Goal: Answer question/provide support

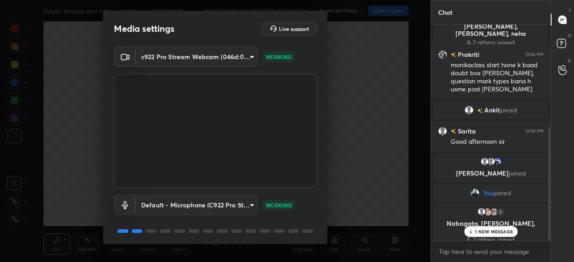
scroll to position [31, 0]
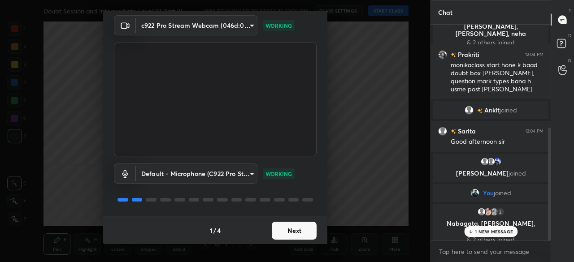
click at [297, 230] on button "Next" at bounding box center [294, 231] width 45 height 18
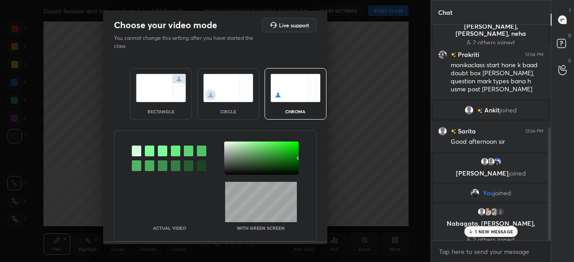
click at [290, 168] on div at bounding box center [261, 158] width 74 height 33
click at [291, 169] on div at bounding box center [292, 170] width 2 height 2
click at [291, 170] on div at bounding box center [292, 170] width 2 height 2
click at [292, 170] on div at bounding box center [293, 170] width 2 height 2
click at [292, 171] on div at bounding box center [293, 171] width 2 height 2
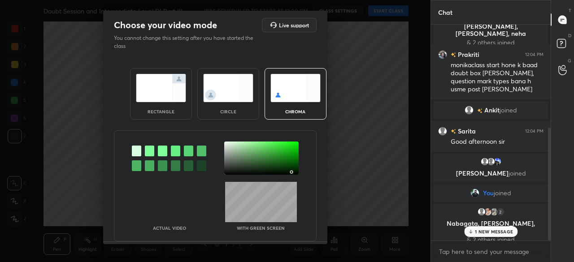
click at [291, 172] on div at bounding box center [292, 172] width 2 height 2
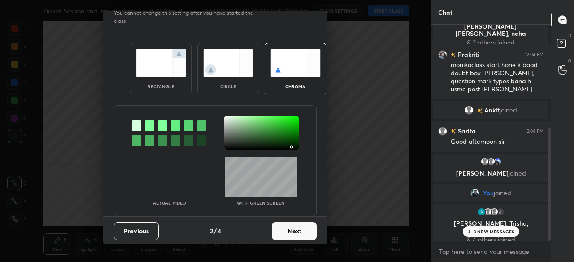
click at [290, 233] on button "Next" at bounding box center [294, 231] width 45 height 18
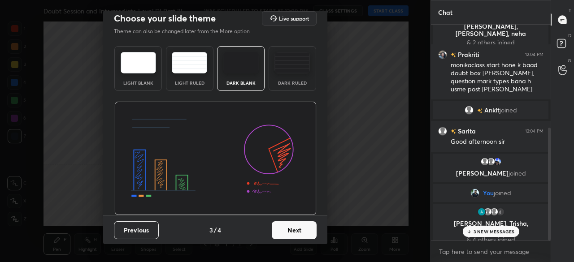
scroll to position [6, 0]
click at [296, 233] on button "Next" at bounding box center [294, 231] width 45 height 18
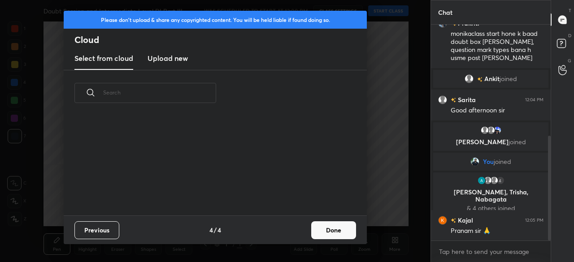
click at [320, 232] on button "Done" at bounding box center [333, 231] width 45 height 18
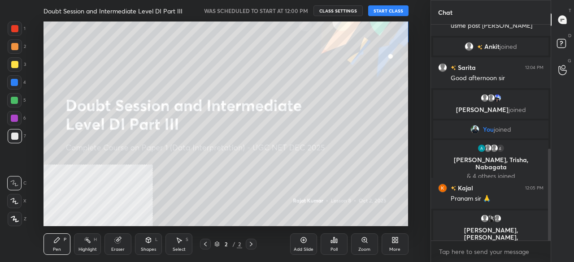
scroll to position [292, 0]
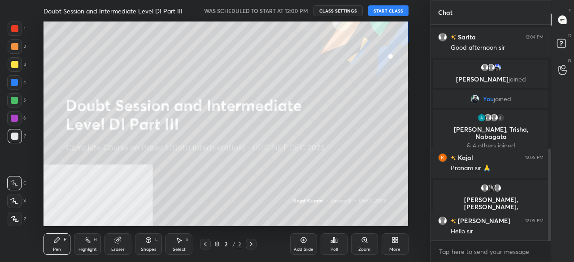
click at [380, 12] on button "START CLASS" at bounding box center [388, 10] width 40 height 11
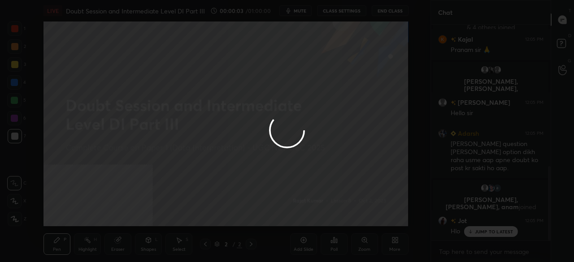
scroll to position [432, 0]
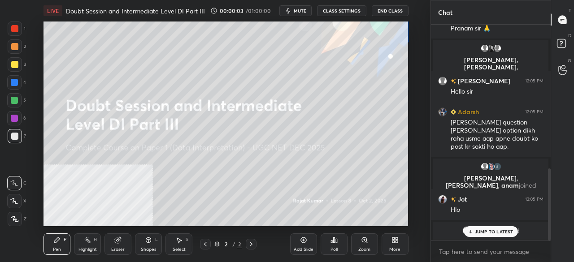
click at [395, 241] on icon at bounding box center [395, 240] width 7 height 7
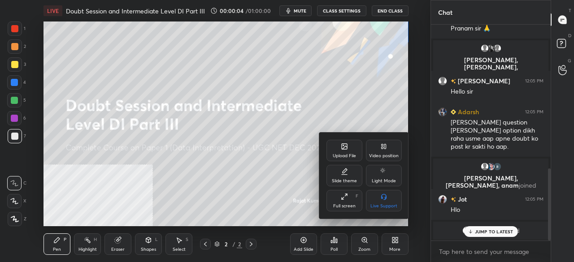
click at [392, 151] on div "Video position" at bounding box center [384, 151] width 36 height 22
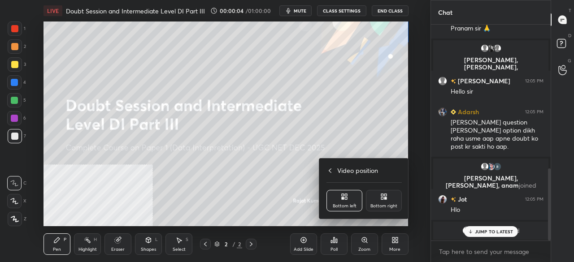
click at [389, 201] on div "Bottom right" at bounding box center [384, 201] width 36 height 22
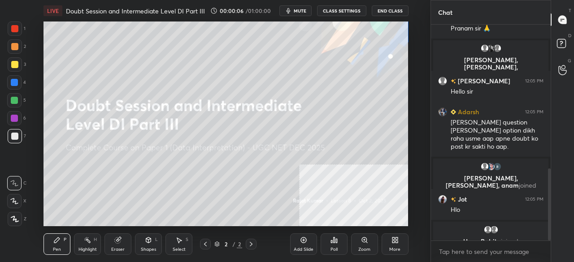
scroll to position [464, 0]
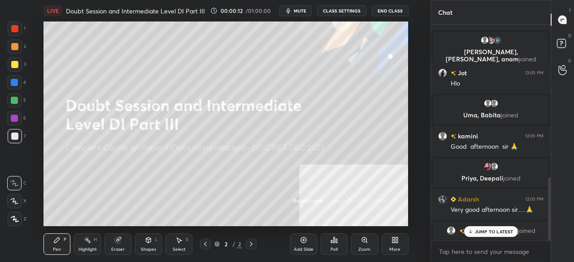
click at [15, 217] on icon at bounding box center [15, 219] width 8 height 6
click at [18, 24] on div at bounding box center [15, 29] width 14 height 14
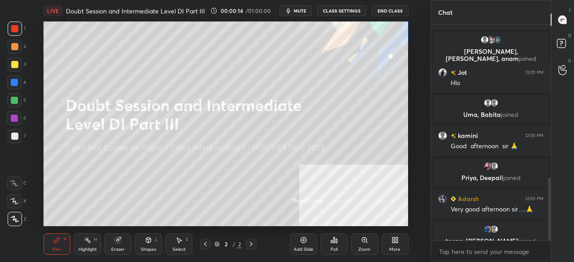
click at [400, 242] on div "More" at bounding box center [395, 245] width 27 height 22
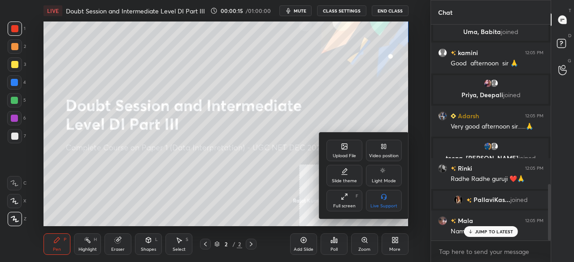
click at [346, 201] on div "Full screen F" at bounding box center [345, 201] width 36 height 22
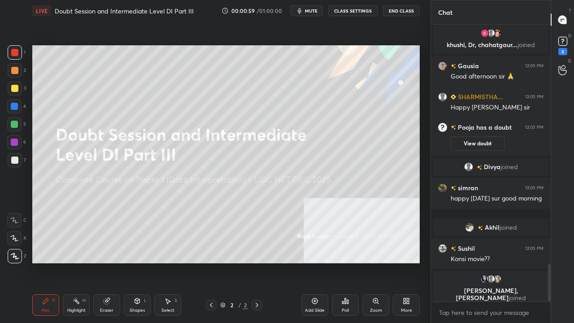
click at [15, 89] on div at bounding box center [14, 88] width 7 height 7
drag, startPoint x: 14, startPoint y: 89, endPoint x: 22, endPoint y: 90, distance: 8.1
click at [15, 89] on div at bounding box center [14, 88] width 7 height 7
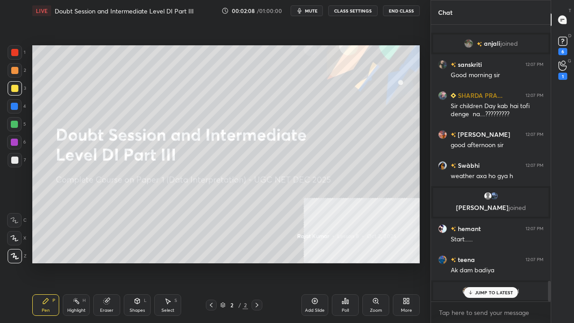
click at [313, 11] on span "mute" at bounding box center [311, 11] width 13 height 6
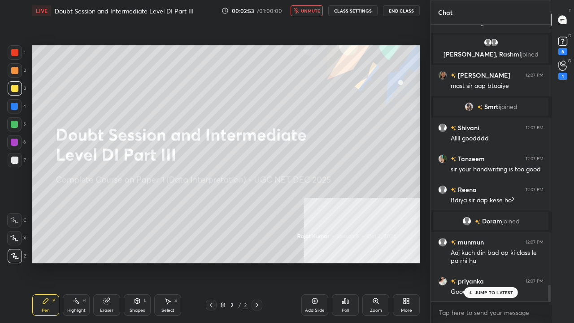
click at [410, 262] on div "More" at bounding box center [406, 310] width 11 height 4
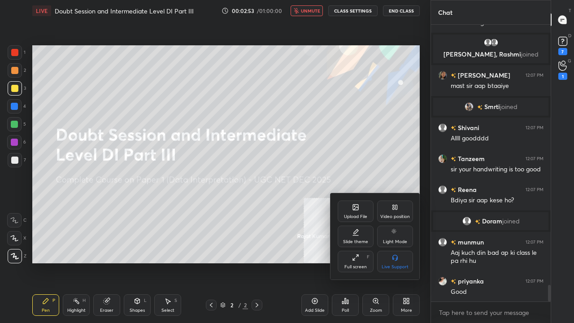
click at [408, 262] on div at bounding box center [287, 161] width 574 height 323
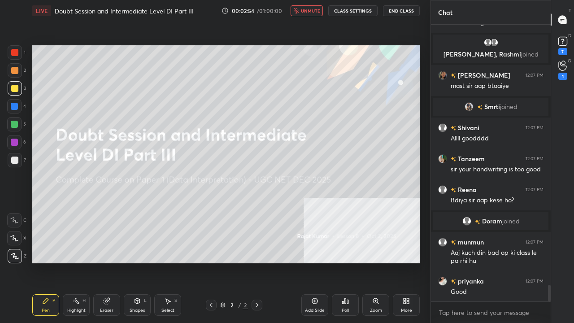
click at [404, 262] on icon at bounding box center [405, 302] width 2 height 2
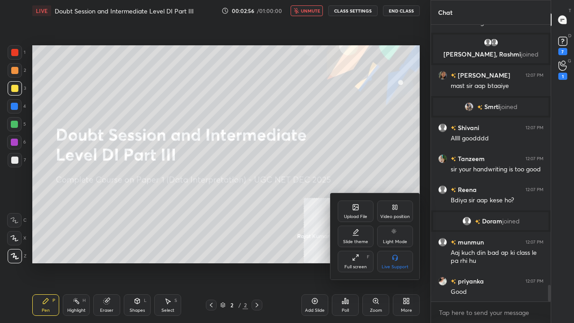
click at [353, 211] on div "Upload File" at bounding box center [356, 211] width 36 height 22
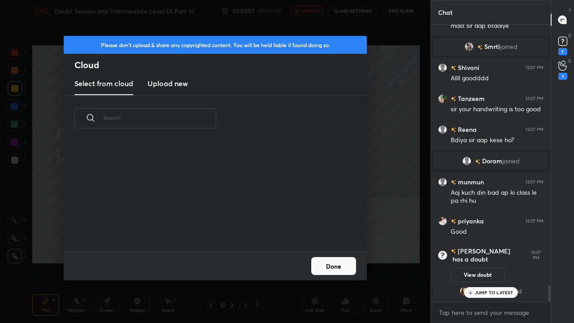
click at [173, 84] on h3 "Upload new" at bounding box center [168, 83] width 40 height 11
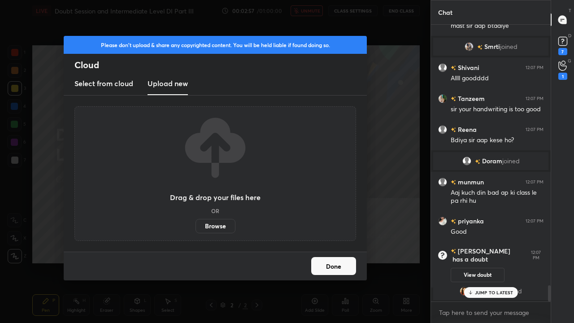
click at [215, 225] on label "Browse" at bounding box center [216, 226] width 40 height 14
click at [196, 225] on input "Browse" at bounding box center [196, 226] width 0 height 14
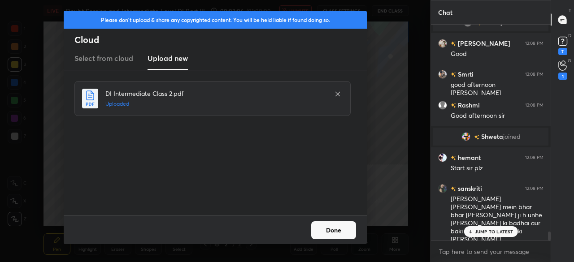
click at [327, 228] on button "Done" at bounding box center [333, 231] width 45 height 18
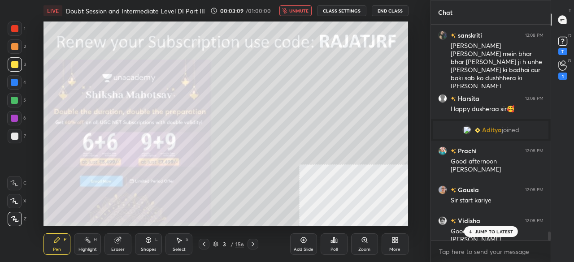
click at [258, 242] on div "3 / 156" at bounding box center [228, 244] width 123 height 11
click at [255, 244] on icon at bounding box center [252, 244] width 7 height 7
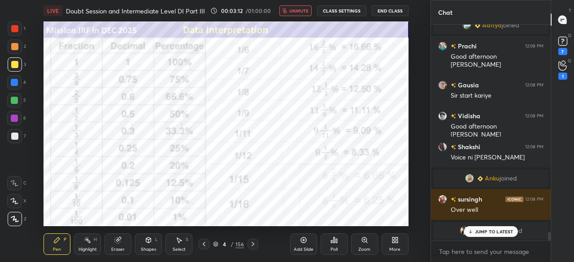
click at [393, 244] on div "More" at bounding box center [395, 245] width 27 height 22
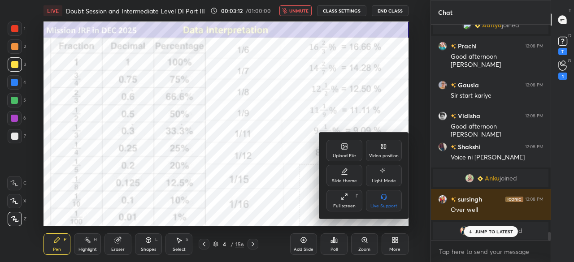
click at [339, 197] on div "Full screen F" at bounding box center [345, 201] width 36 height 22
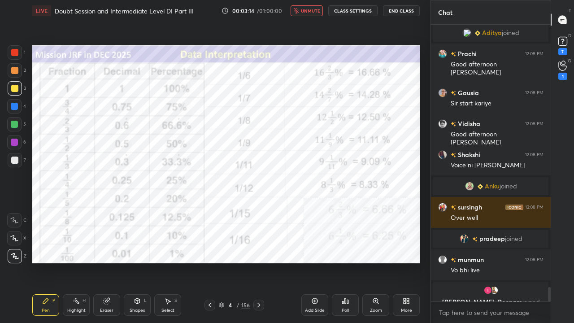
click at [19, 50] on div at bounding box center [15, 52] width 14 height 14
click at [233, 262] on div "4" at bounding box center [230, 304] width 9 height 5
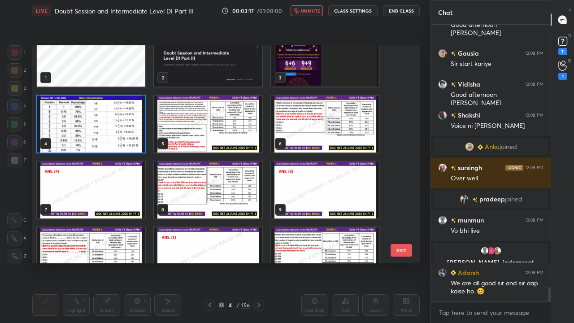
click at [133, 119] on img "grid" at bounding box center [91, 124] width 108 height 57
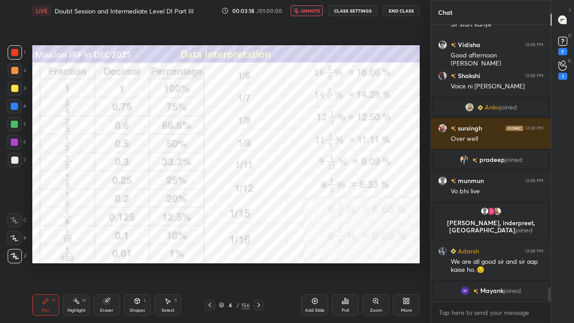
click at [133, 119] on img "grid" at bounding box center [91, 124] width 108 height 57
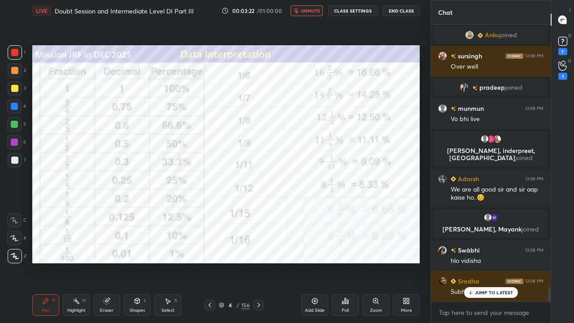
click at [303, 11] on span "unmute" at bounding box center [310, 11] width 19 height 6
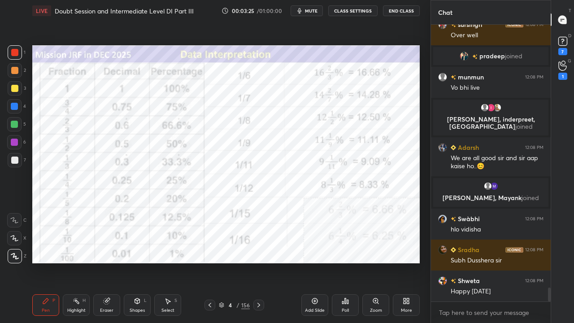
click at [307, 11] on span "mute" at bounding box center [311, 11] width 13 height 6
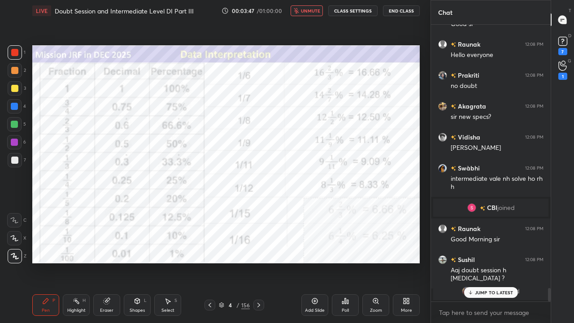
drag, startPoint x: 309, startPoint y: 10, endPoint x: 304, endPoint y: 26, distance: 16.8
click at [309, 10] on span "unmute" at bounding box center [310, 11] width 19 height 6
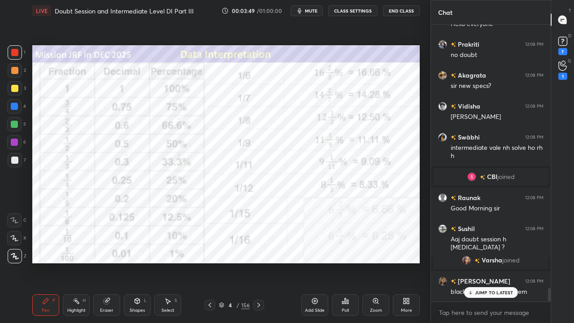
drag, startPoint x: 309, startPoint y: 11, endPoint x: 296, endPoint y: 39, distance: 31.7
click at [309, 11] on span "mute" at bounding box center [311, 11] width 13 height 6
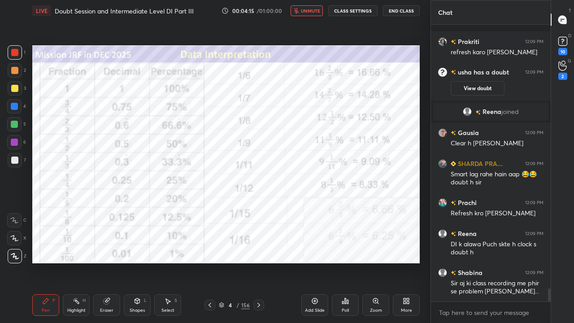
scroll to position [24, 0]
click at [306, 7] on button "unmute" at bounding box center [307, 10] width 32 height 11
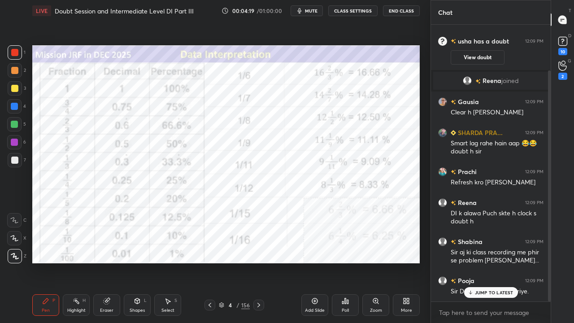
scroll to position [55, 0]
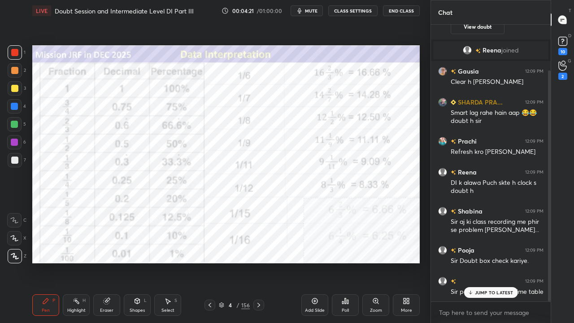
click at [484, 262] on p "JUMP TO LATEST" at bounding box center [494, 292] width 39 height 5
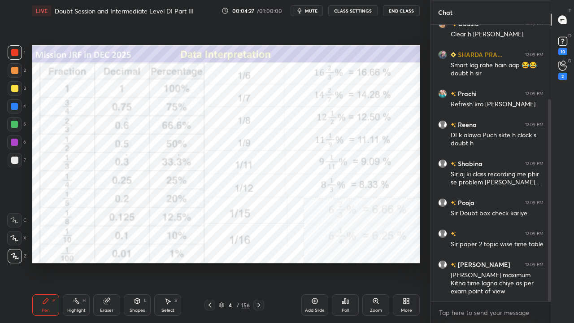
click at [17, 106] on div at bounding box center [14, 106] width 7 height 7
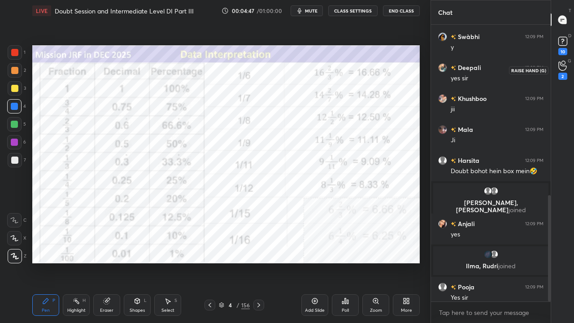
scroll to position [442, 0]
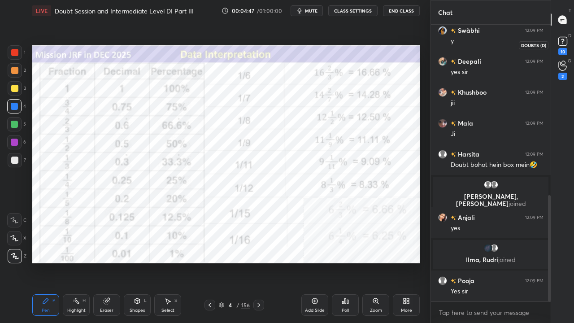
click at [562, 49] on div "10" at bounding box center [562, 51] width 9 height 7
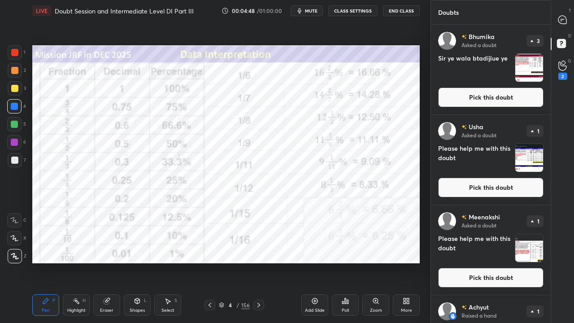
click at [492, 89] on button "Pick this doubt" at bounding box center [490, 97] width 105 height 20
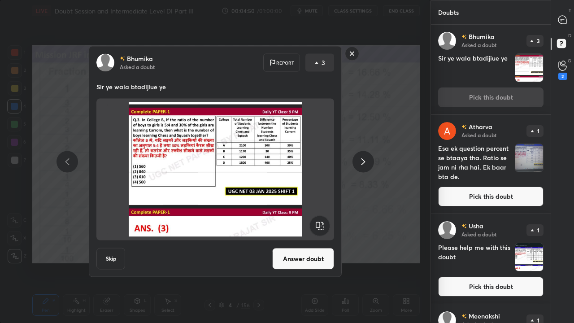
click at [316, 252] on button "Answer doubt" at bounding box center [303, 259] width 62 height 22
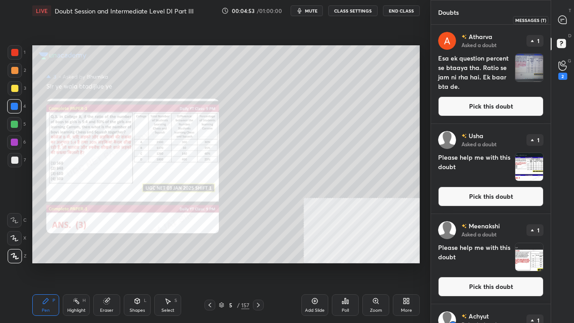
click at [558, 22] on icon at bounding box center [562, 19] width 9 height 9
type textarea "x"
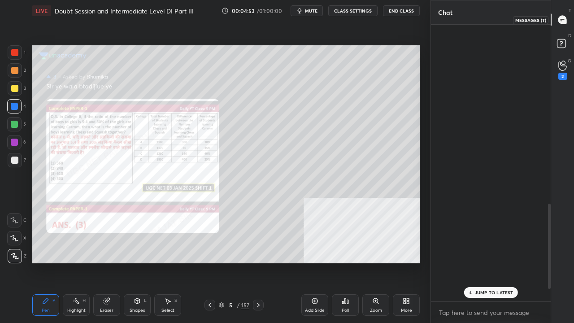
scroll to position [274, 117]
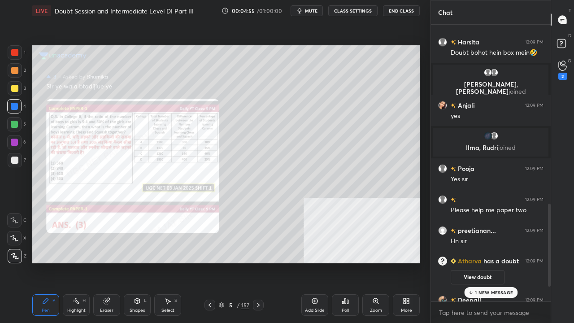
click at [139, 262] on icon at bounding box center [137, 300] width 7 height 7
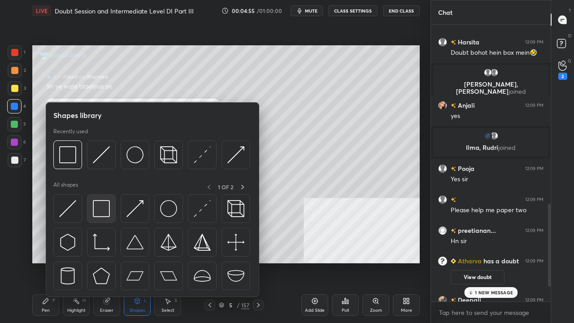
click at [103, 216] on img at bounding box center [101, 208] width 17 height 17
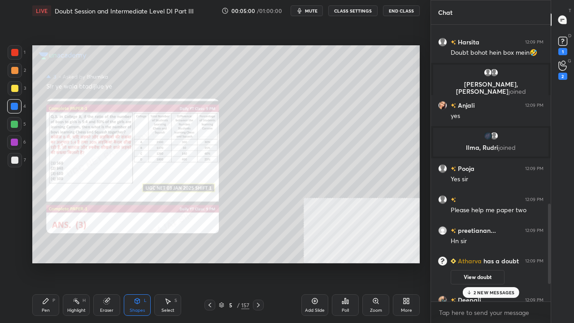
click at [507, 262] on p "2 NEW MESSAGES" at bounding box center [494, 292] width 41 height 5
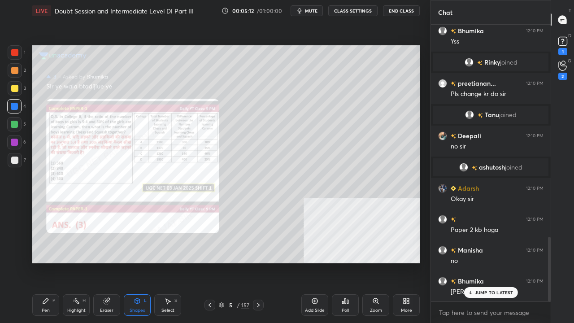
scroll to position [939, 0]
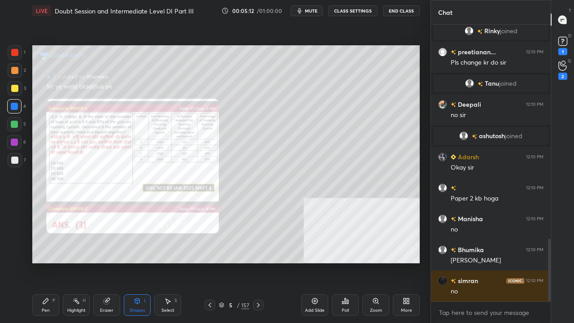
click at [353, 9] on button "CLASS SETTINGS" at bounding box center [352, 10] width 49 height 11
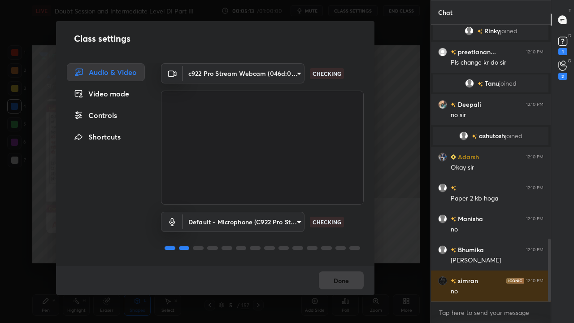
scroll to position [961, 0]
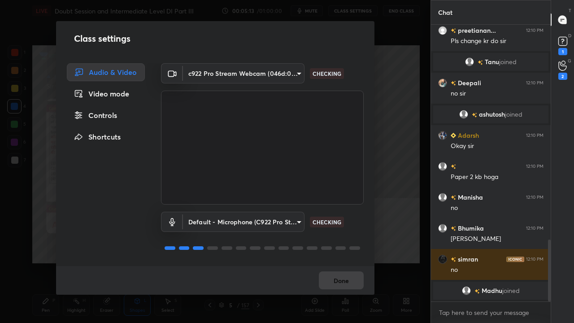
click at [126, 94] on div "Video mode" at bounding box center [106, 94] width 78 height 18
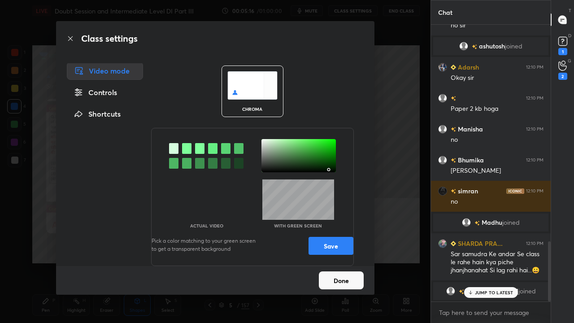
scroll to position [1033, 0]
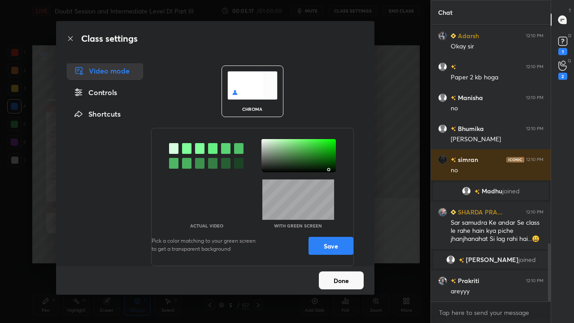
click at [118, 95] on div "Controls" at bounding box center [105, 92] width 76 height 18
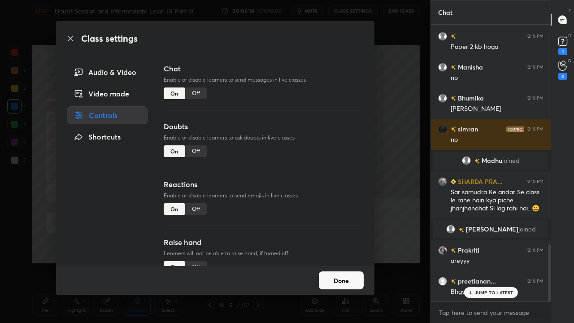
scroll to position [78, 0]
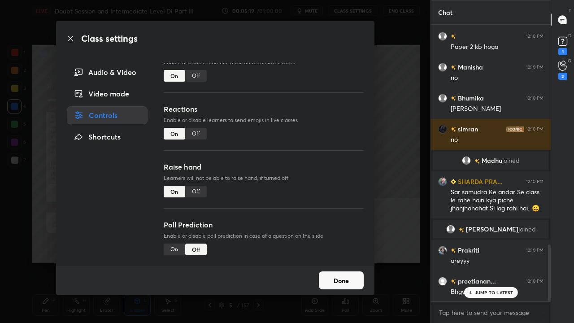
click at [125, 133] on div "Shortcuts" at bounding box center [107, 137] width 81 height 18
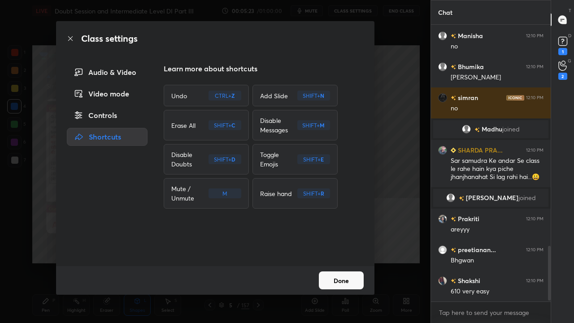
scroll to position [1117, 0]
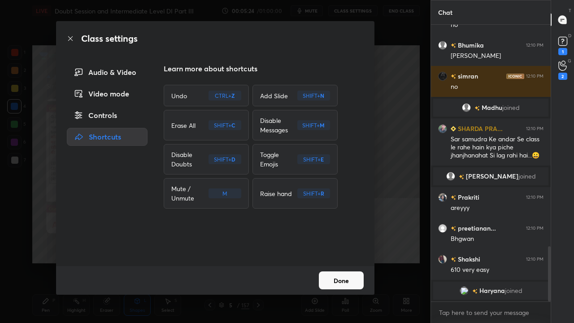
click at [106, 73] on div "Audio & Video" at bounding box center [107, 72] width 81 height 18
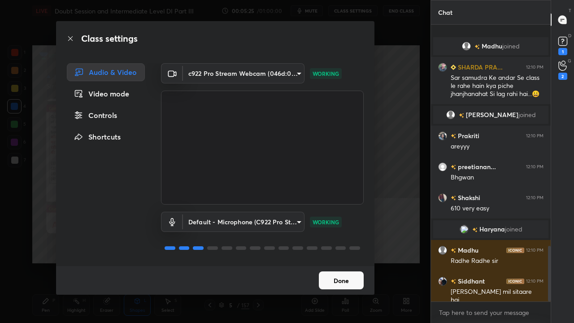
scroll to position [1103, 0]
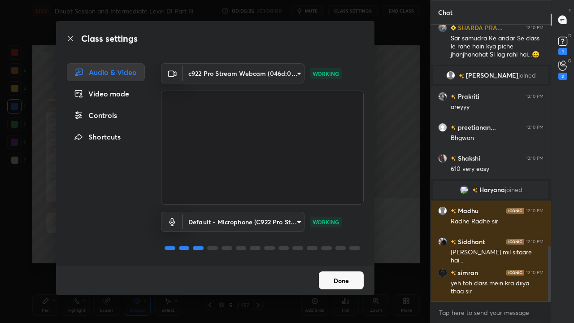
click at [393, 209] on div "Class settings Audio & Video Video mode Controls Shortcuts c922 Pro Stream Webc…" at bounding box center [215, 161] width 431 height 323
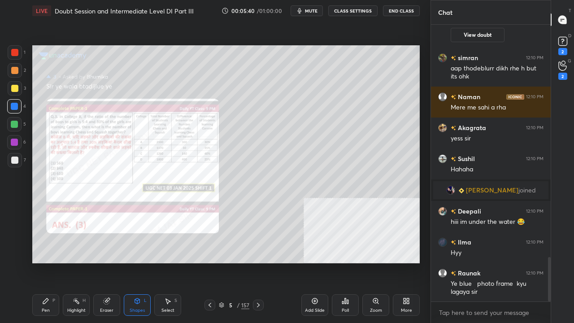
scroll to position [1452, 0]
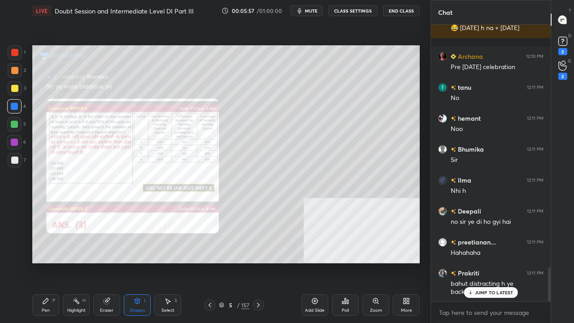
click at [38, 262] on div "Pen P" at bounding box center [45, 305] width 27 height 22
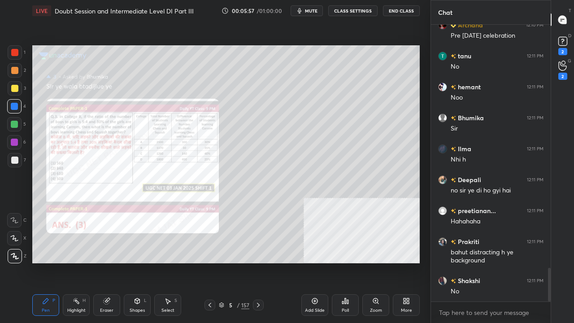
drag, startPoint x: 43, startPoint y: 302, endPoint x: 45, endPoint y: 290, distance: 12.0
click at [42, 262] on icon at bounding box center [45, 300] width 7 height 7
click at [16, 86] on div at bounding box center [14, 88] width 7 height 7
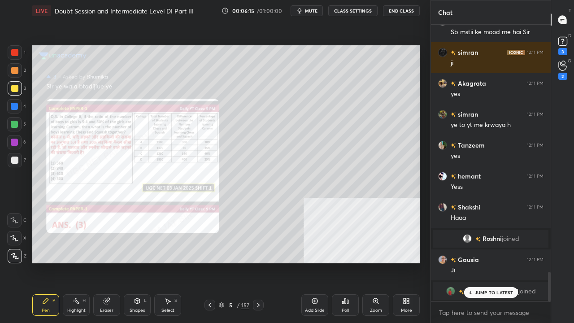
click at [364, 9] on button "CLASS SETTINGS" at bounding box center [352, 10] width 49 height 11
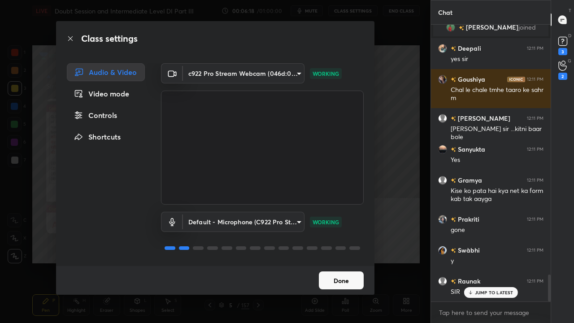
click at [349, 262] on button "Done" at bounding box center [341, 280] width 45 height 18
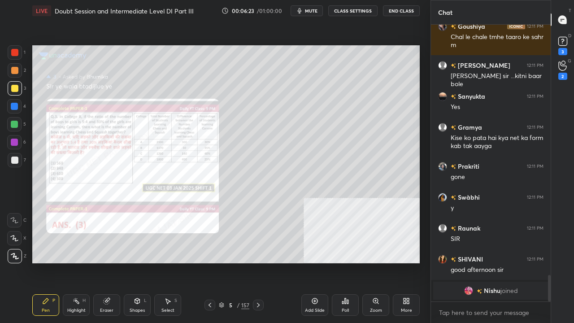
click at [349, 13] on button "CLASS SETTINGS" at bounding box center [352, 10] width 49 height 11
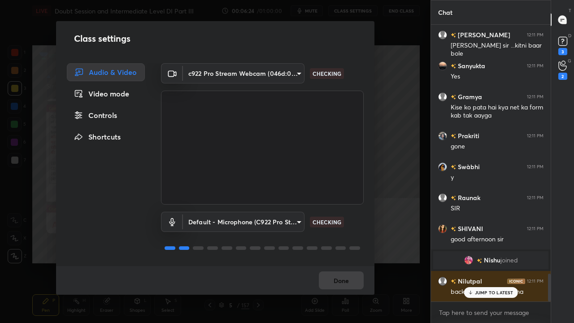
click at [234, 73] on body "1 2 3 4 5 6 7 C X Z C X Z E E Erase all H H LIVE Doubt Session and Intermediate…" at bounding box center [287, 161] width 574 height 323
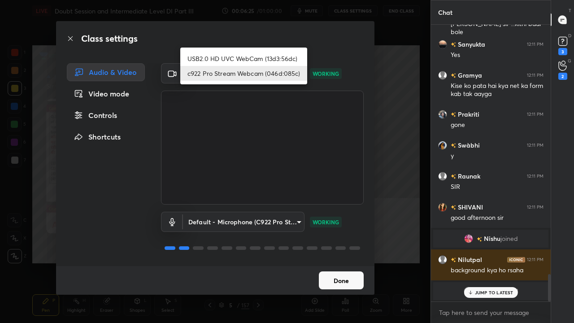
click at [234, 61] on li "USB2.0 HD UVC WebCam (13d3:56dc)" at bounding box center [243, 58] width 127 height 15
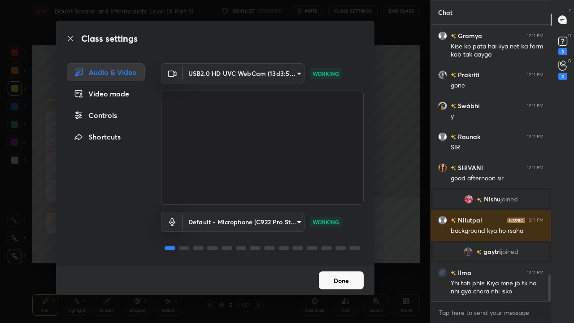
click at [240, 72] on body "1 2 3 4 5 6 7 C X Z C X Z E E Erase all H H LIVE Doubt Session and Intermediate…" at bounding box center [287, 161] width 574 height 323
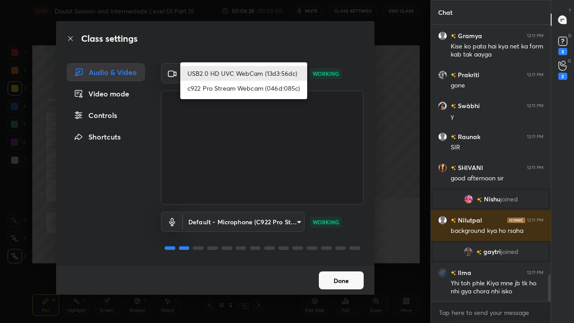
click at [241, 92] on li "c922 Pro Stream Webcam (046d:085c)" at bounding box center [243, 88] width 127 height 15
type input "37bd0b134c09cdd6dcaa5ff4ad22a42161c69e71ea0323ac59dcc07dbcbcd734"
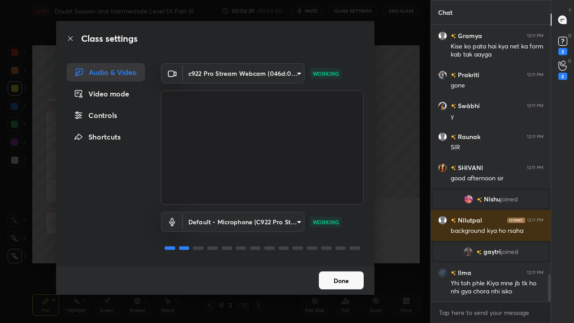
scroll to position [2583, 0]
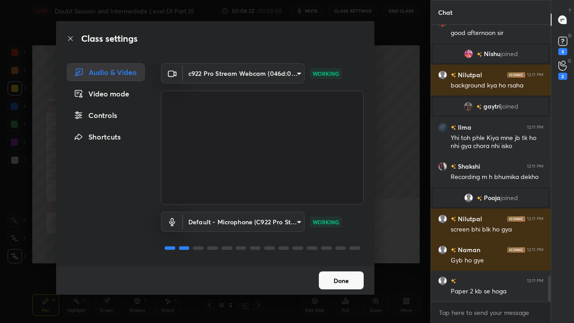
click at [337, 262] on button "Done" at bounding box center [341, 280] width 45 height 18
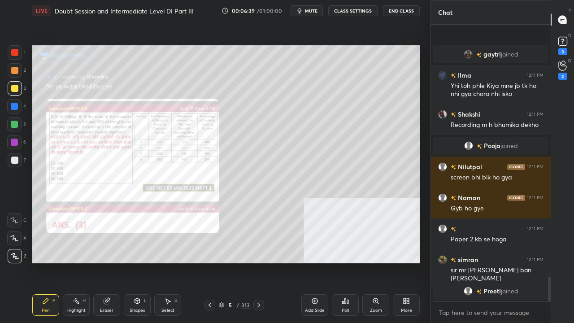
scroll to position [2813, 0]
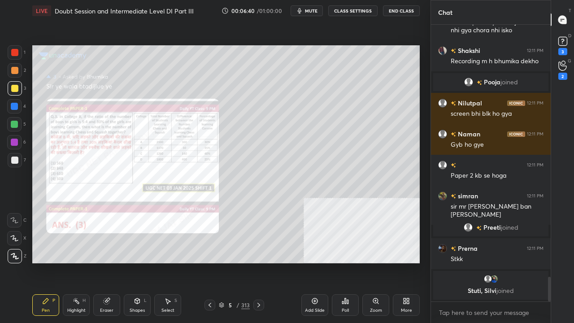
click at [15, 107] on div at bounding box center [14, 106] width 7 height 7
click at [16, 106] on div at bounding box center [14, 106] width 7 height 7
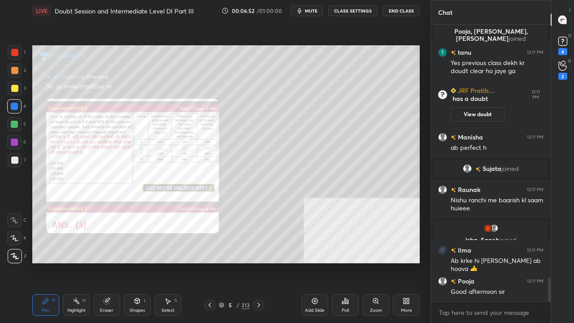
scroll to position [2970, 0]
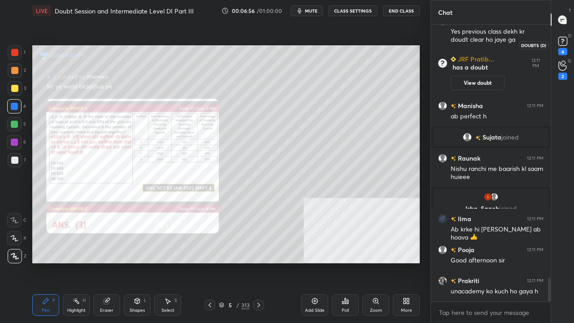
click at [564, 45] on rect at bounding box center [562, 41] width 9 height 9
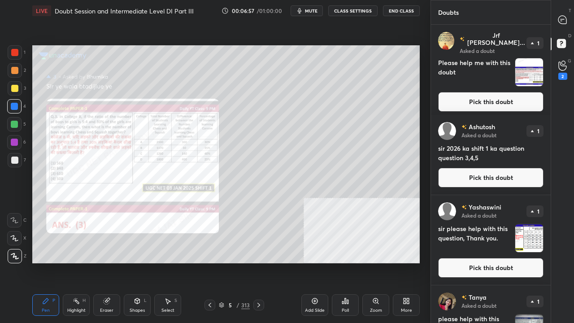
click at [512, 92] on button "Pick this doubt" at bounding box center [490, 102] width 105 height 20
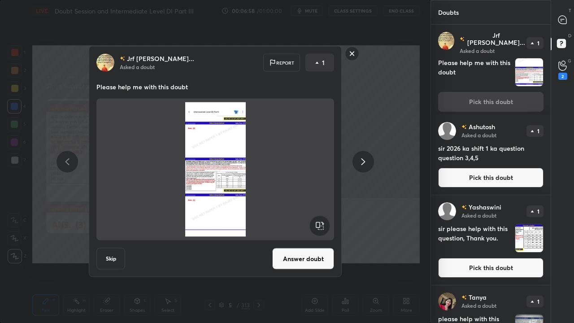
click at [306, 258] on button "Answer doubt" at bounding box center [303, 259] width 62 height 22
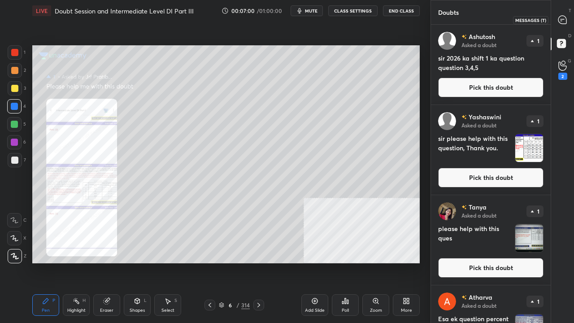
click at [564, 21] on icon at bounding box center [562, 20] width 8 height 8
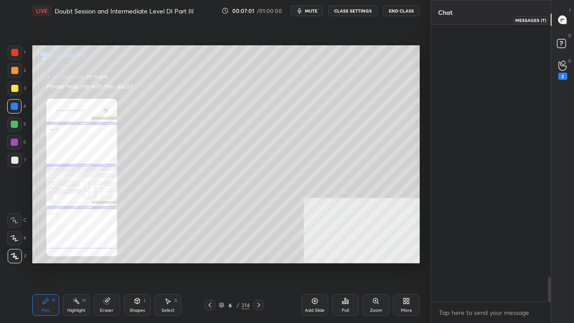
scroll to position [274, 117]
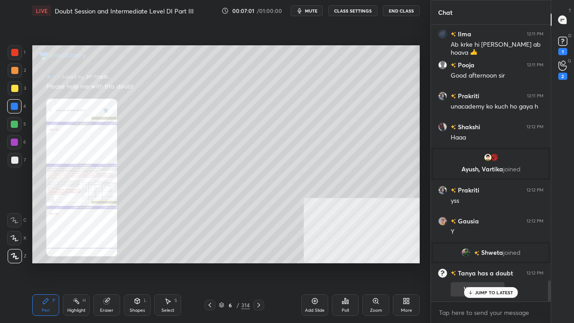
click at [488, 262] on p "JUMP TO LATEST" at bounding box center [494, 292] width 39 height 5
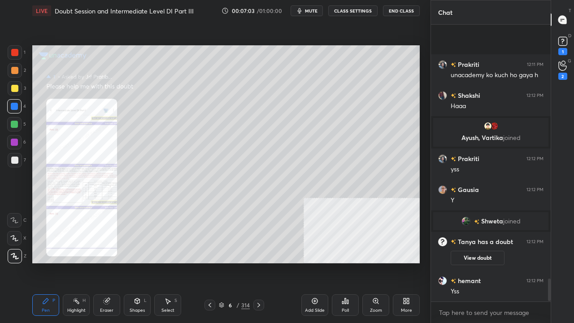
scroll to position [3161, 0]
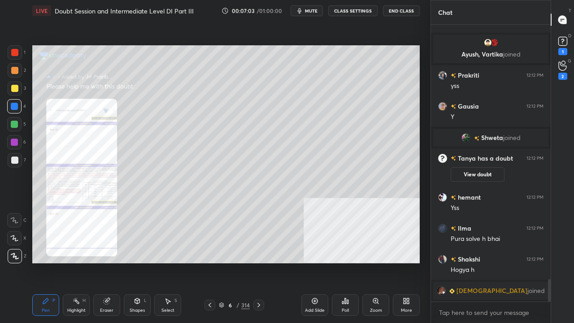
click at [369, 262] on div "Zoom" at bounding box center [375, 305] width 27 height 22
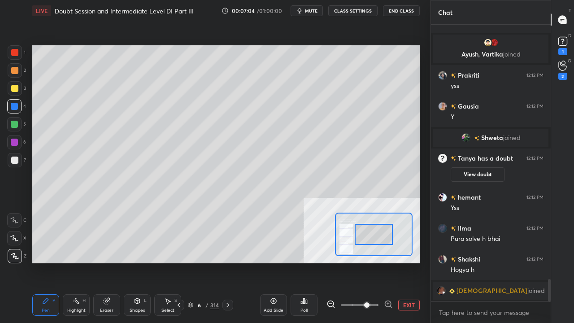
click at [364, 262] on span at bounding box center [366, 304] width 5 height 5
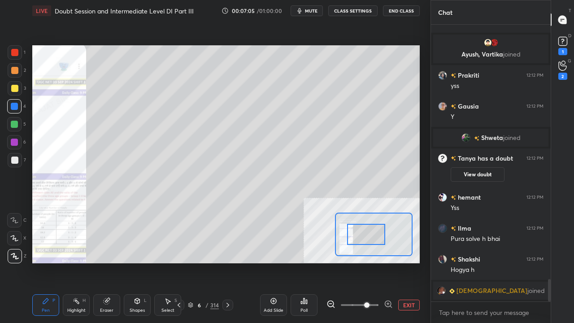
click at [370, 241] on div at bounding box center [366, 234] width 38 height 21
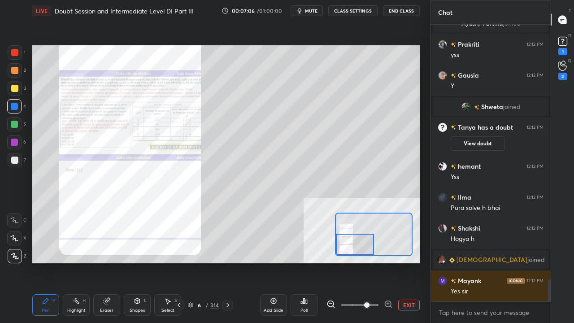
drag, startPoint x: 375, startPoint y: 240, endPoint x: 365, endPoint y: 250, distance: 14.0
click at [366, 250] on div at bounding box center [355, 244] width 38 height 21
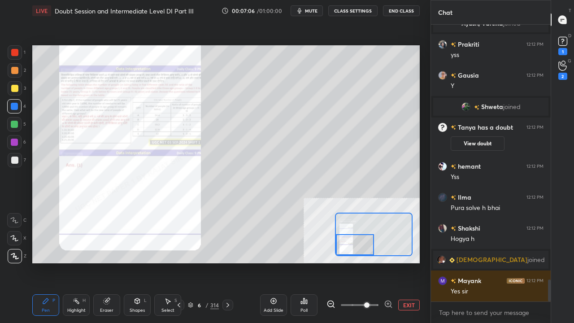
scroll to position [3214, 0]
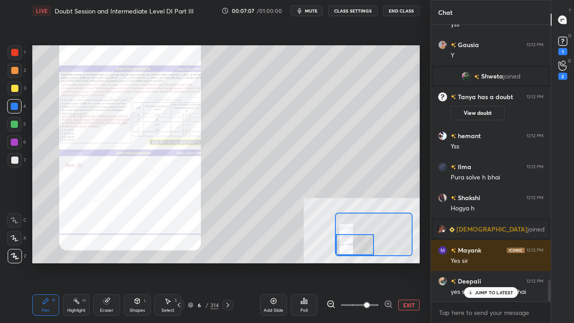
click at [405, 262] on button "EXIT" at bounding box center [409, 305] width 22 height 11
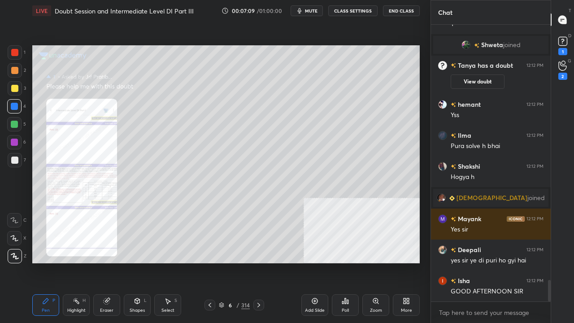
scroll to position [3276, 0]
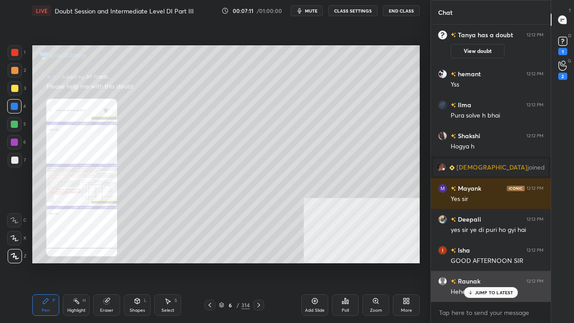
drag, startPoint x: 492, startPoint y: 295, endPoint x: 495, endPoint y: 286, distance: 9.9
click at [492, 262] on p "JUMP TO LATEST" at bounding box center [494, 292] width 39 height 5
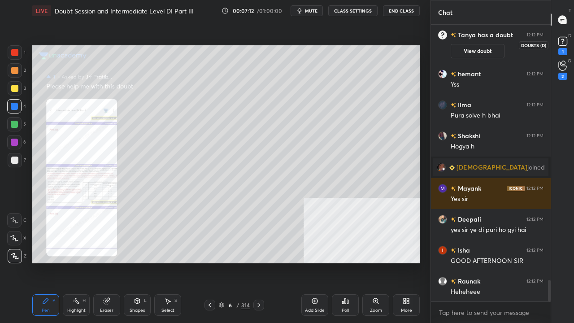
click at [563, 43] on rect at bounding box center [562, 41] width 9 height 9
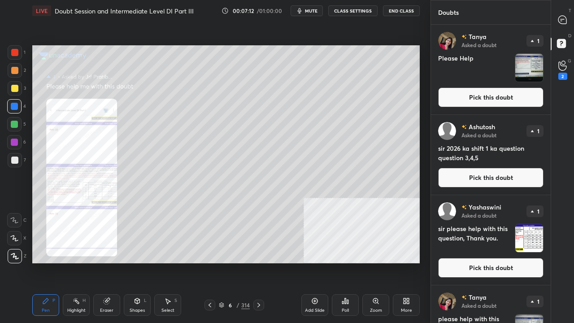
click at [508, 92] on button "Pick this doubt" at bounding box center [490, 97] width 105 height 20
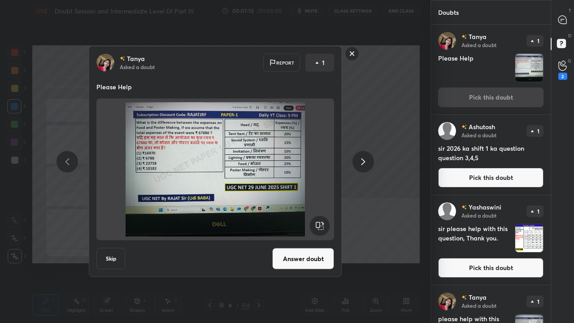
drag, startPoint x: 313, startPoint y: 266, endPoint x: 315, endPoint y: 258, distance: 8.1
click at [313, 262] on button "Answer doubt" at bounding box center [303, 259] width 62 height 22
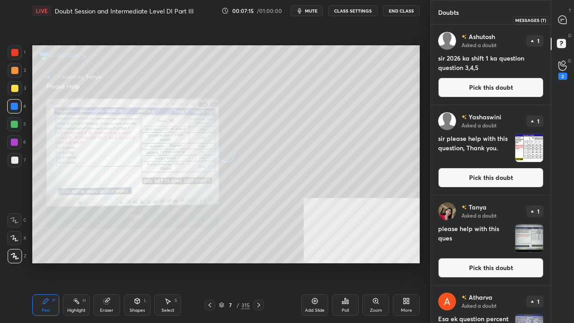
click at [562, 18] on icon at bounding box center [562, 20] width 8 height 8
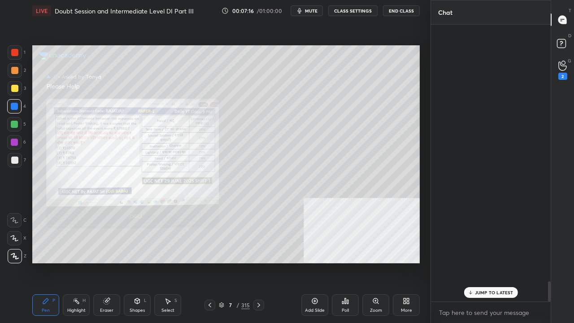
scroll to position [274, 117]
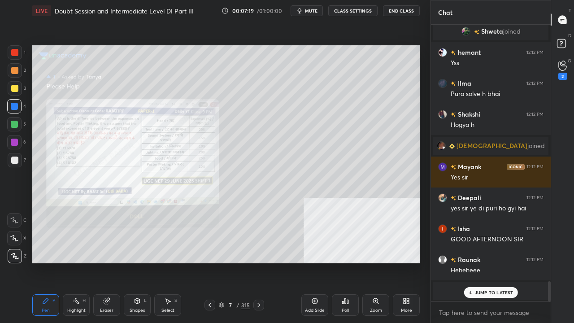
click at [485, 262] on p "JUMP TO LATEST" at bounding box center [494, 292] width 39 height 5
click at [13, 86] on div at bounding box center [14, 88] width 7 height 7
drag, startPoint x: 13, startPoint y: 86, endPoint x: 20, endPoint y: 88, distance: 7.2
click at [13, 86] on div at bounding box center [14, 88] width 7 height 7
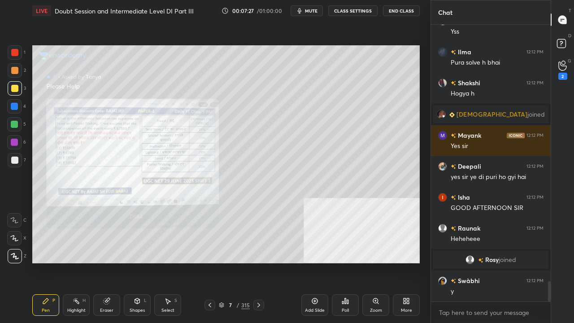
click at [14, 50] on div at bounding box center [14, 52] width 7 height 7
drag, startPoint x: 14, startPoint y: 50, endPoint x: 22, endPoint y: 59, distance: 11.7
click at [14, 51] on div at bounding box center [14, 52] width 7 height 7
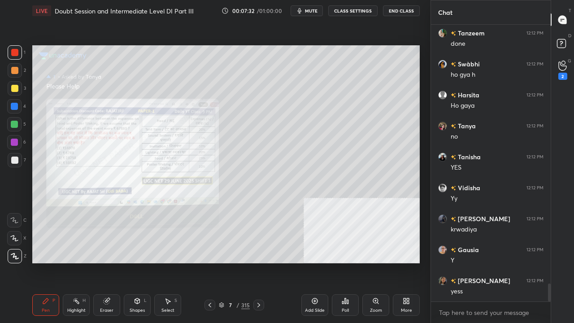
scroll to position [4087, 0]
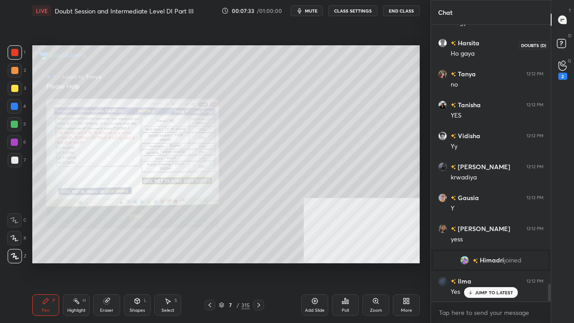
click at [562, 44] on rect at bounding box center [561, 43] width 9 height 9
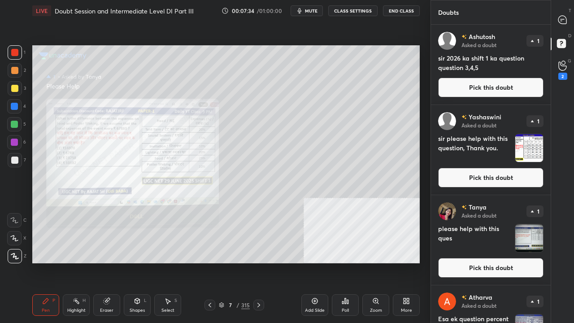
click at [510, 84] on button "Pick this doubt" at bounding box center [490, 88] width 105 height 20
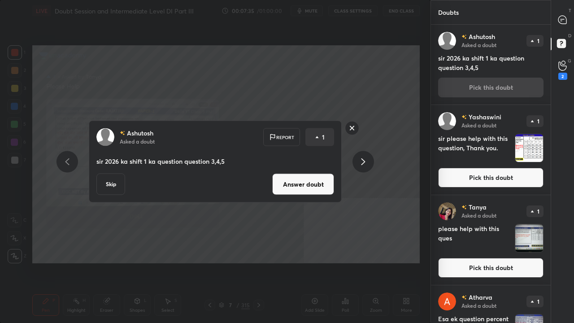
drag, startPoint x: 300, startPoint y: 181, endPoint x: 309, endPoint y: 169, distance: 15.6
click at [300, 181] on button "Answer doubt" at bounding box center [303, 185] width 62 height 22
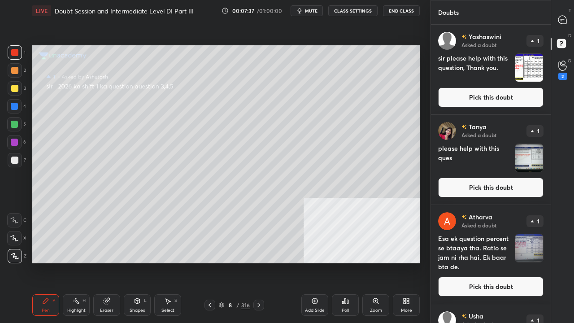
drag, startPoint x: 571, startPoint y: 15, endPoint x: 539, endPoint y: 23, distance: 32.9
click at [571, 15] on div at bounding box center [563, 20] width 18 height 16
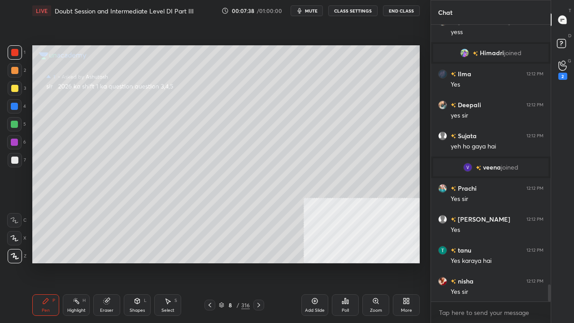
scroll to position [4268, 0]
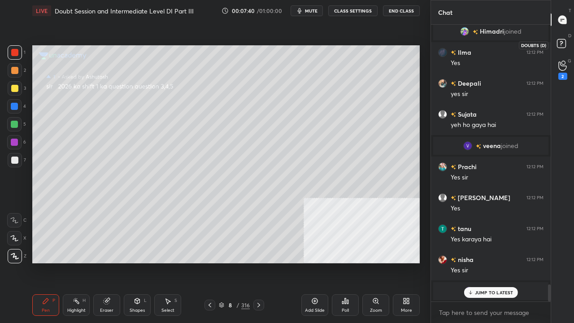
click at [561, 42] on rect at bounding box center [561, 43] width 9 height 9
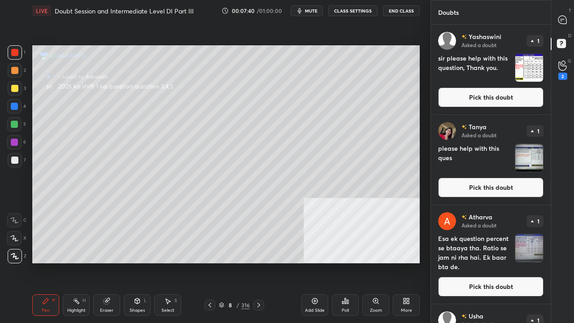
click at [509, 94] on button "Pick this doubt" at bounding box center [490, 97] width 105 height 20
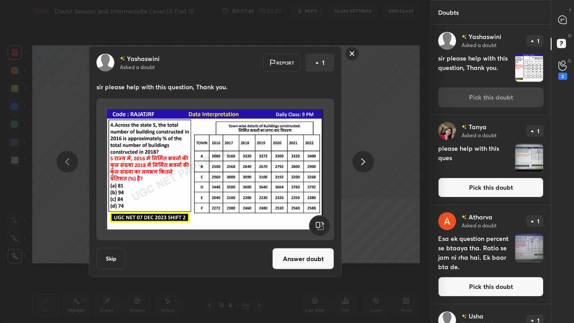
click at [321, 257] on button "Answer doubt" at bounding box center [303, 259] width 62 height 22
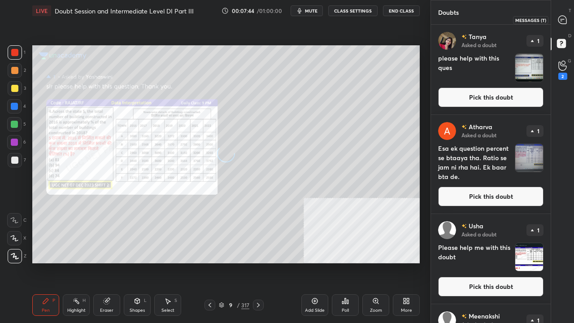
click at [565, 19] on icon at bounding box center [562, 20] width 8 height 8
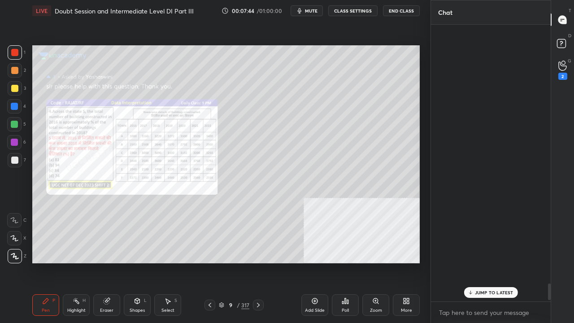
scroll to position [274, 117]
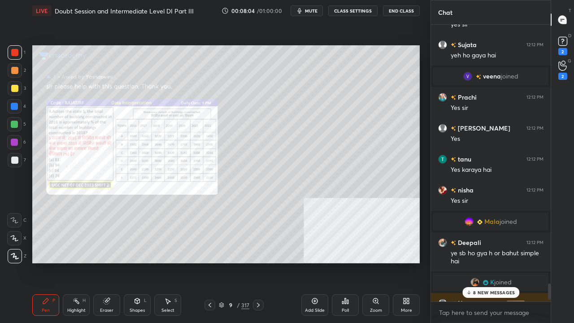
click at [472, 262] on div "8 NEW MESSAGES" at bounding box center [490, 292] width 57 height 11
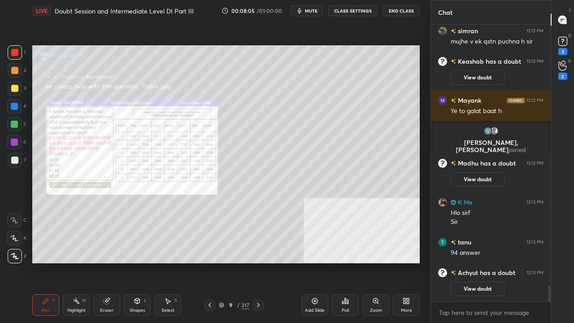
scroll to position [4130, 0]
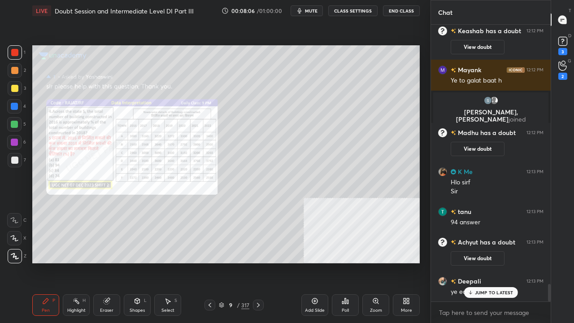
click at [13, 85] on div at bounding box center [14, 88] width 7 height 7
click at [14, 84] on div at bounding box center [15, 88] width 14 height 14
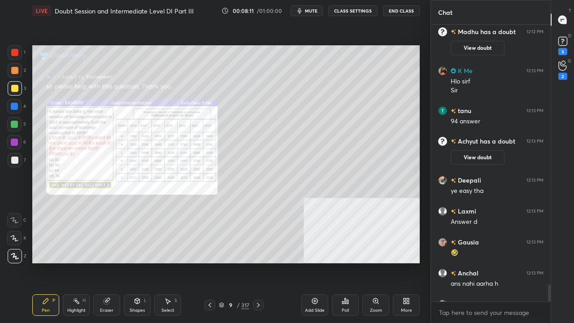
scroll to position [4271, 0]
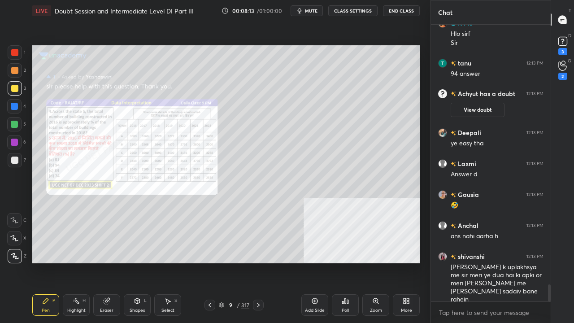
click at [20, 49] on div at bounding box center [15, 52] width 14 height 14
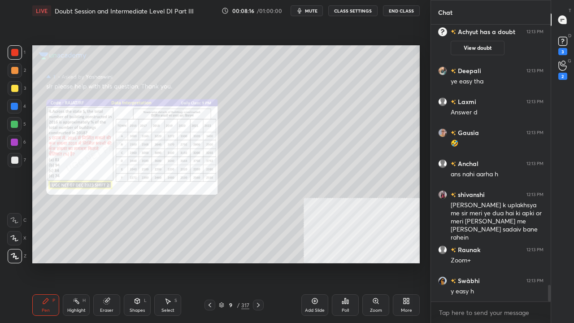
scroll to position [4363, 0]
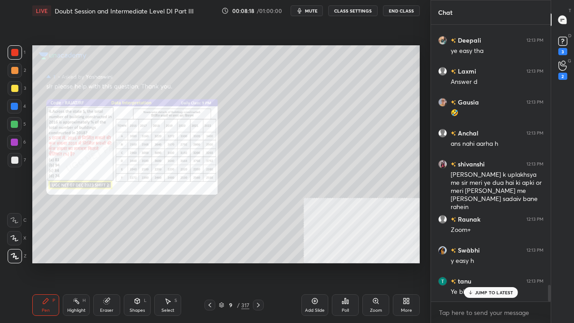
click at [378, 262] on icon at bounding box center [375, 300] width 5 height 5
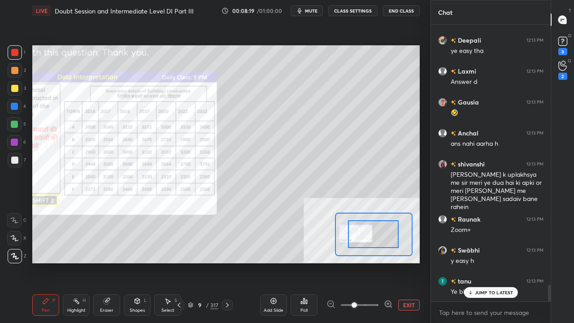
drag, startPoint x: 375, startPoint y: 238, endPoint x: 371, endPoint y: 240, distance: 5.0
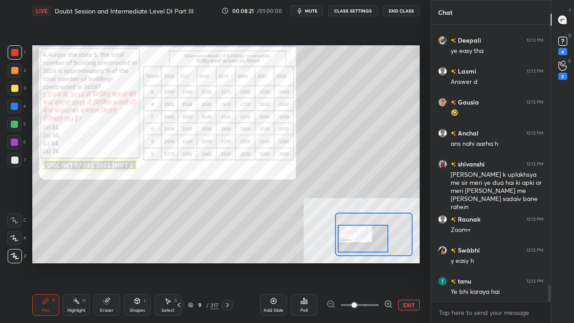
drag, startPoint x: 374, startPoint y: 240, endPoint x: 361, endPoint y: 245, distance: 13.7
click at [363, 244] on div at bounding box center [363, 239] width 51 height 28
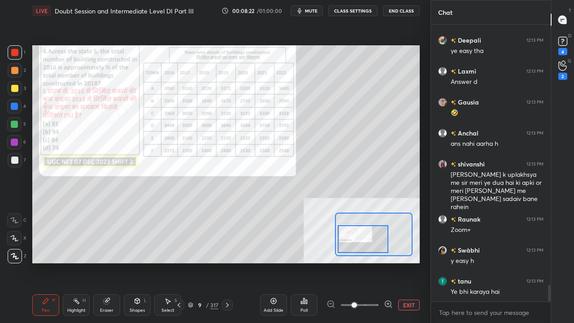
click at [12, 91] on div at bounding box center [14, 88] width 7 height 7
drag, startPoint x: 12, startPoint y: 91, endPoint x: 27, endPoint y: 94, distance: 15.7
click at [12, 91] on div at bounding box center [14, 88] width 7 height 7
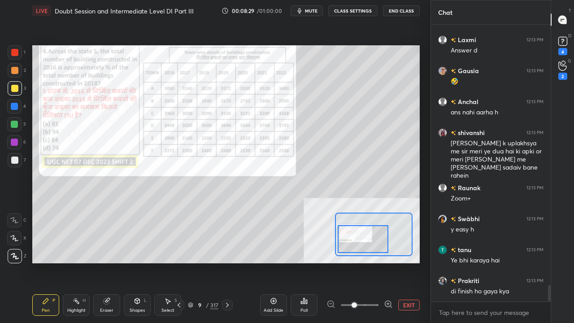
scroll to position [4425, 0]
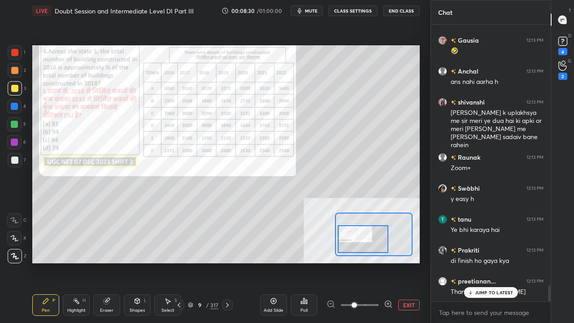
click at [489, 262] on div "JUMP TO LATEST" at bounding box center [491, 292] width 54 height 11
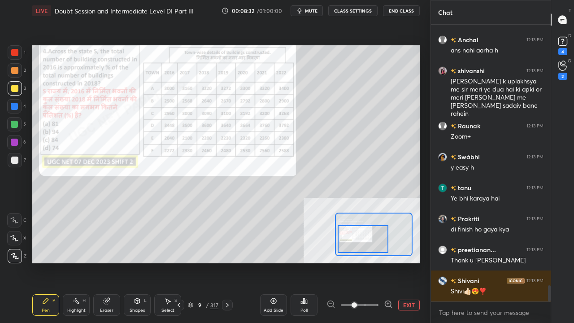
scroll to position [4519, 0]
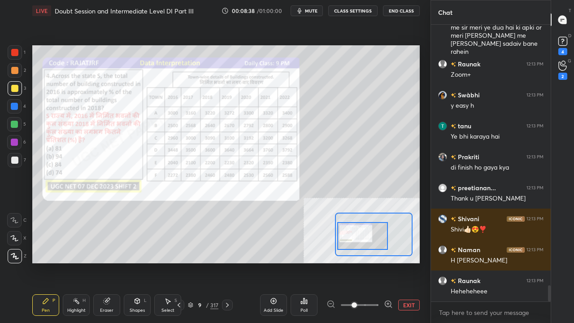
click at [361, 234] on div at bounding box center [362, 236] width 51 height 28
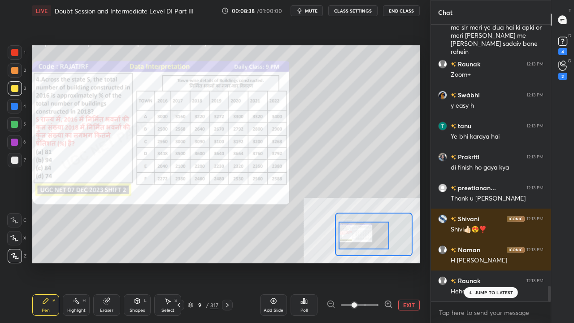
scroll to position [4549, 0]
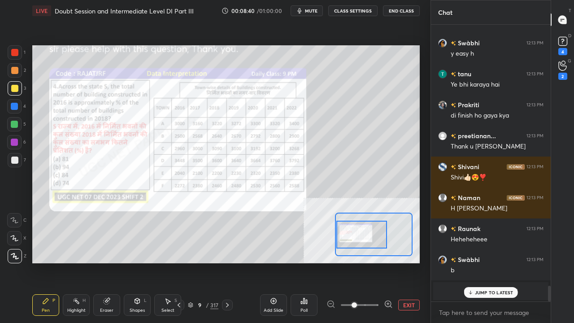
click at [365, 238] on div at bounding box center [361, 235] width 51 height 28
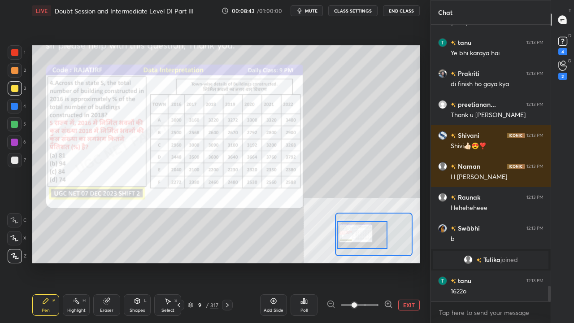
click at [413, 262] on button "EXIT" at bounding box center [409, 305] width 22 height 11
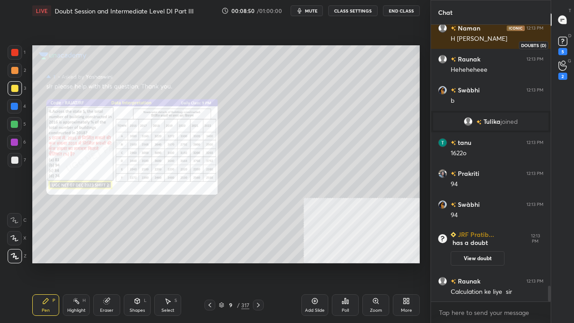
scroll to position [4651, 0]
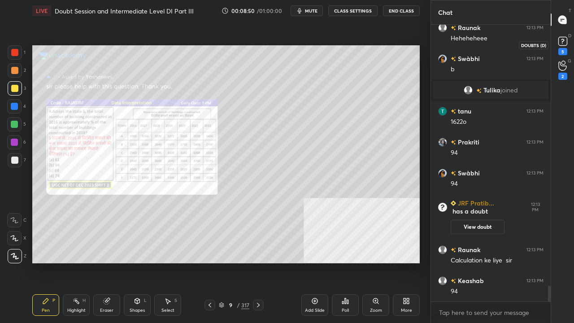
click at [566, 44] on rect at bounding box center [562, 41] width 9 height 9
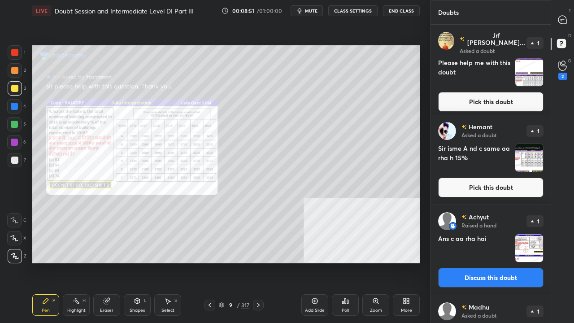
click at [482, 92] on button "Pick this doubt" at bounding box center [490, 102] width 105 height 20
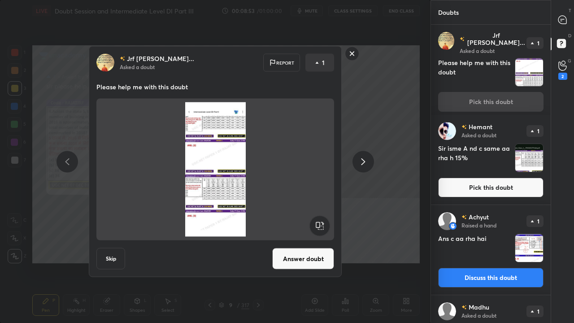
click at [317, 256] on button "Answer doubt" at bounding box center [303, 259] width 62 height 22
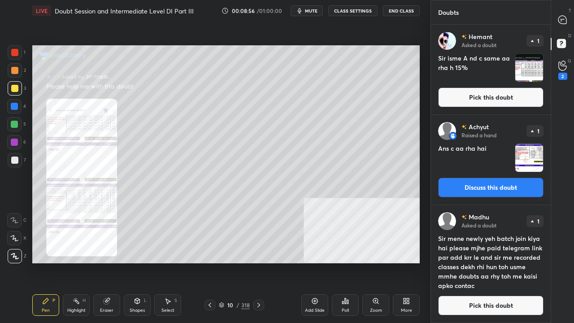
click at [520, 94] on button "Pick this doubt" at bounding box center [490, 97] width 105 height 20
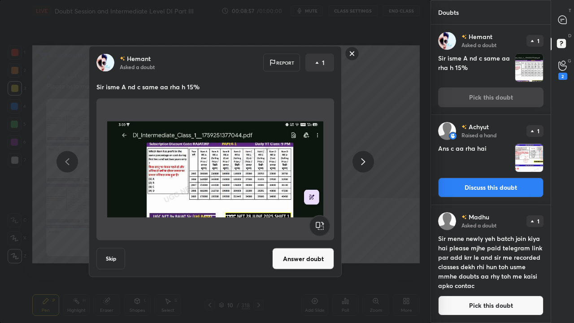
click at [326, 253] on button "Answer doubt" at bounding box center [303, 259] width 62 height 22
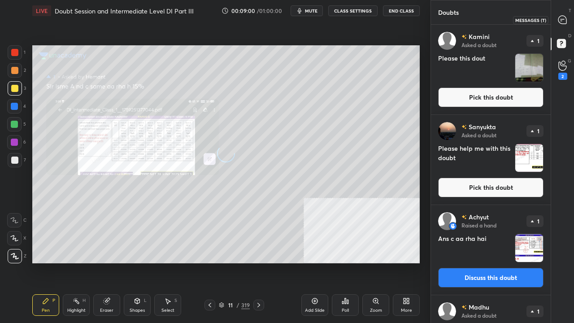
click at [564, 22] on icon at bounding box center [562, 20] width 8 height 8
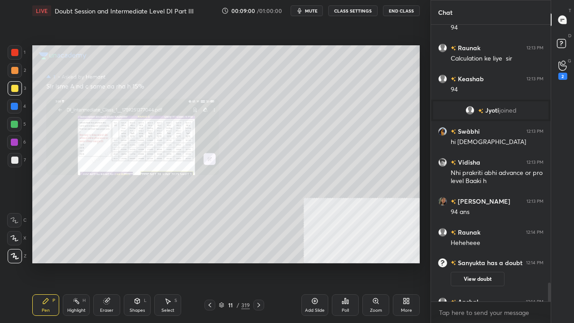
scroll to position [5142, 0]
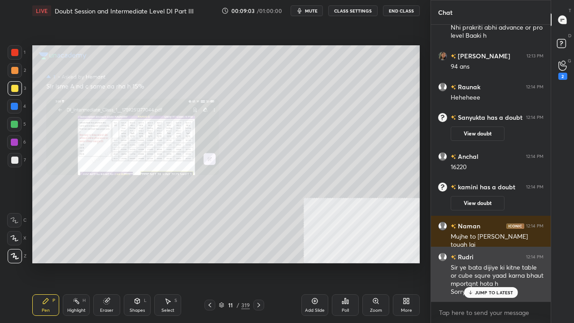
click at [492, 262] on p "JUMP TO LATEST" at bounding box center [494, 292] width 39 height 5
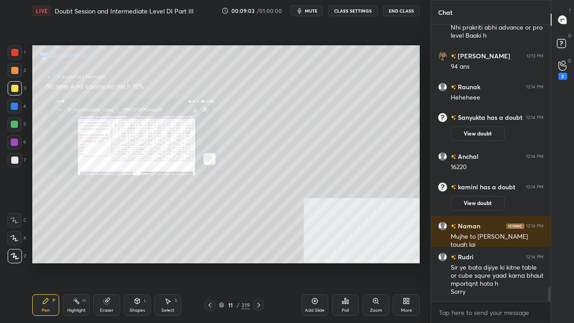
scroll to position [5174, 0]
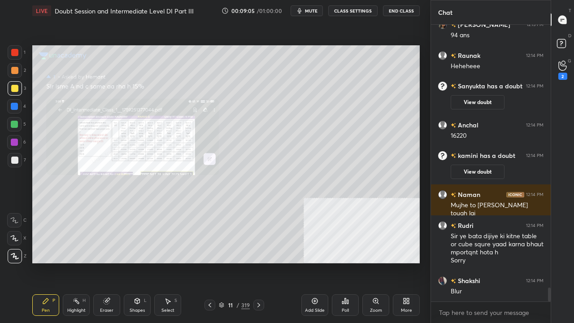
click at [378, 262] on icon at bounding box center [375, 300] width 7 height 7
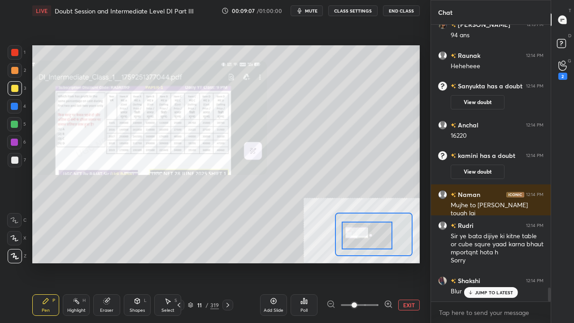
scroll to position [5220, 0]
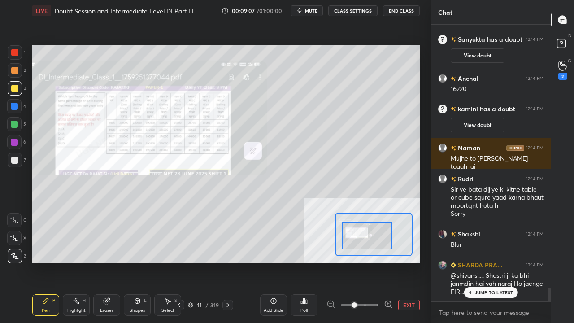
click at [355, 239] on div at bounding box center [367, 236] width 51 height 28
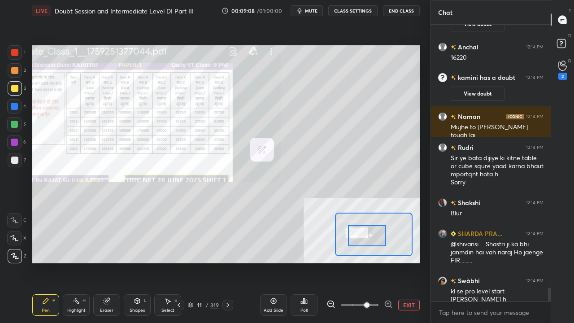
click at [364, 262] on span at bounding box center [360, 304] width 38 height 13
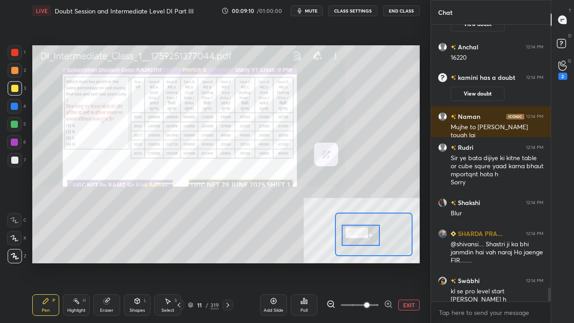
scroll to position [5282, 0]
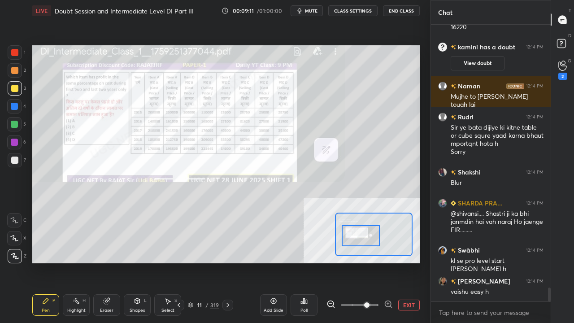
drag, startPoint x: 371, startPoint y: 237, endPoint x: 365, endPoint y: 238, distance: 6.3
click at [365, 238] on div at bounding box center [361, 235] width 38 height 21
click at [364, 262] on span at bounding box center [366, 304] width 5 height 5
click at [331, 262] on icon at bounding box center [331, 304] width 2 height 0
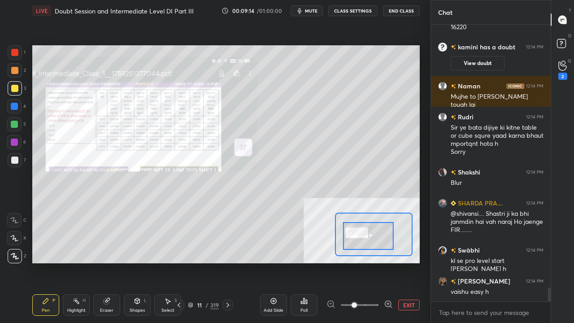
click at [373, 238] on div at bounding box center [368, 236] width 51 height 28
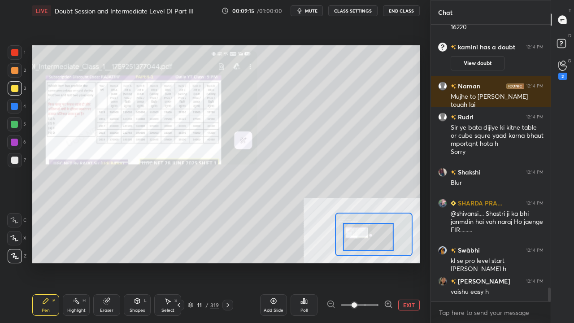
scroll to position [5313, 0]
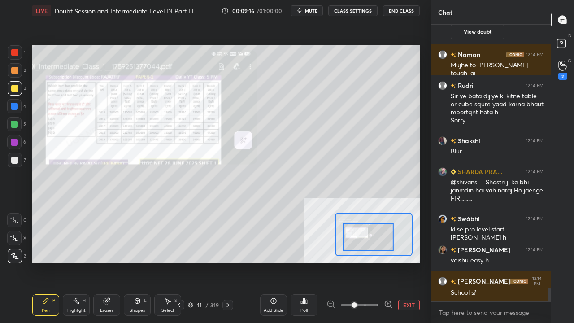
click at [13, 49] on div at bounding box center [14, 52] width 7 height 7
drag, startPoint x: 13, startPoint y: 49, endPoint x: 25, endPoint y: 63, distance: 17.8
click at [13, 49] on div at bounding box center [14, 52] width 7 height 7
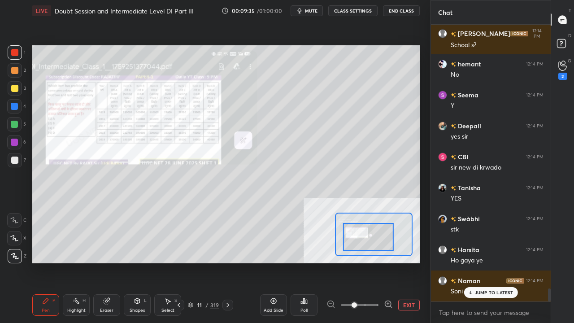
scroll to position [5592, 0]
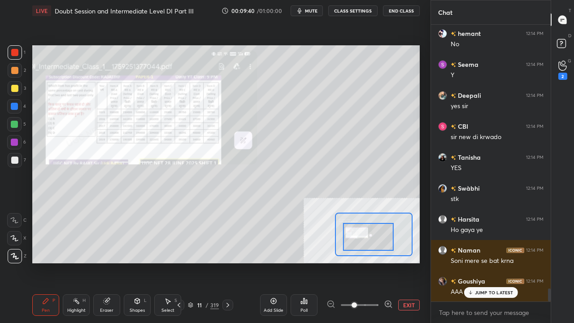
click at [475, 262] on div "JUMP TO LATEST" at bounding box center [491, 292] width 54 height 11
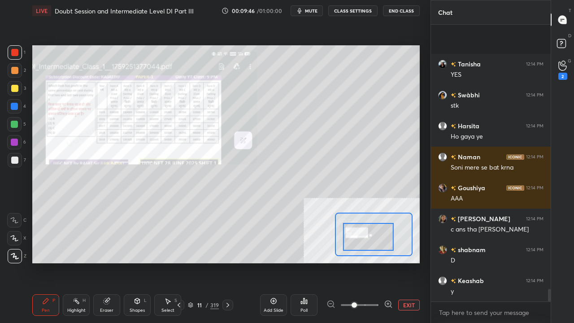
scroll to position [5747, 0]
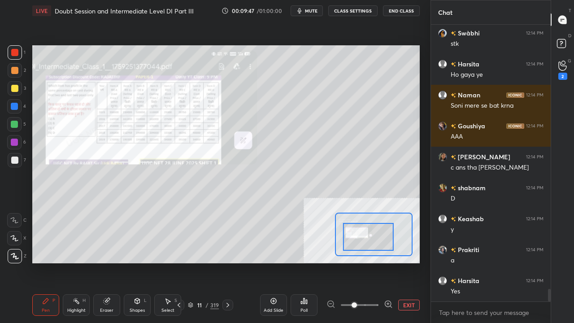
click at [111, 262] on div "Eraser" at bounding box center [106, 305] width 27 height 22
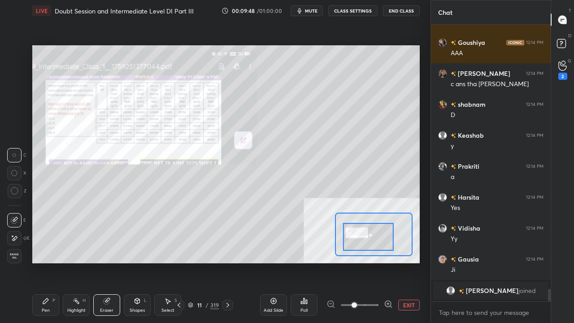
drag, startPoint x: 15, startPoint y: 236, endPoint x: 30, endPoint y: 219, distance: 22.5
click at [15, 235] on icon at bounding box center [14, 239] width 7 height 8
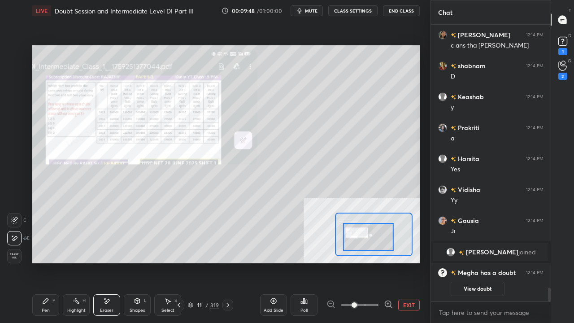
scroll to position [0, 0]
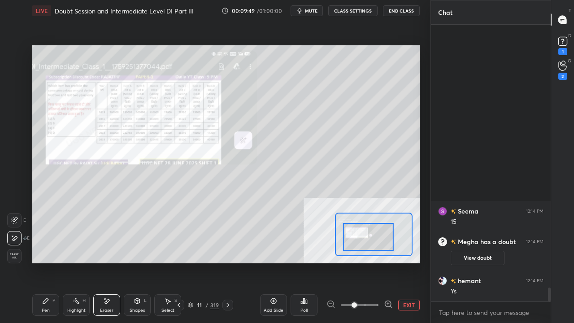
click at [45, 262] on div "Pen" at bounding box center [46, 310] width 8 height 4
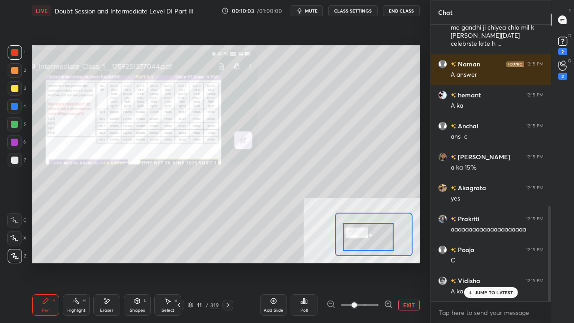
scroll to position [527, 0]
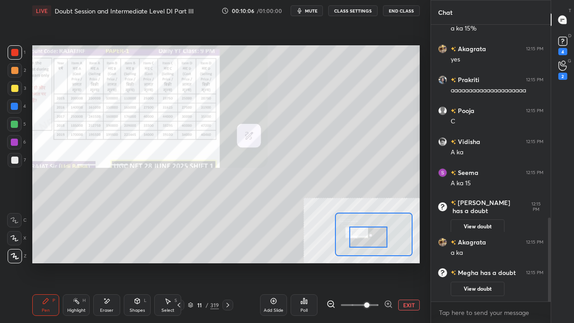
click at [364, 262] on span at bounding box center [366, 304] width 5 height 5
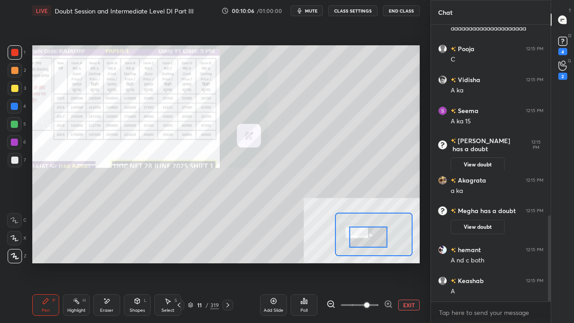
scroll to position [614, 0]
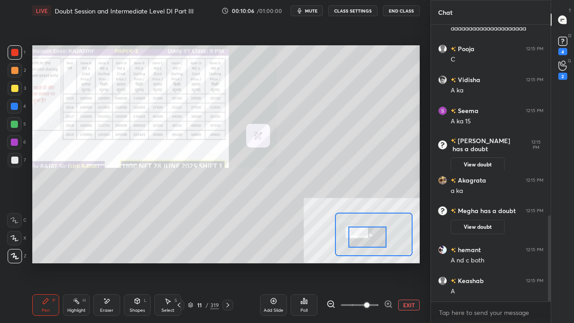
drag, startPoint x: 366, startPoint y: 243, endPoint x: 361, endPoint y: 242, distance: 4.5
click at [361, 242] on div at bounding box center [368, 237] width 38 height 21
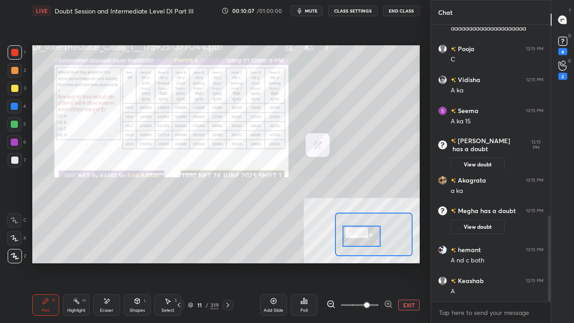
scroll to position [644, 0]
click at [363, 242] on div at bounding box center [362, 236] width 38 height 21
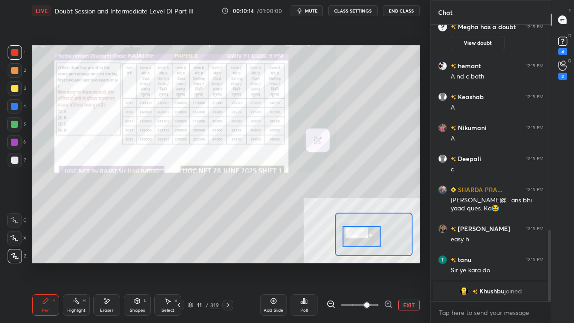
scroll to position [829, 0]
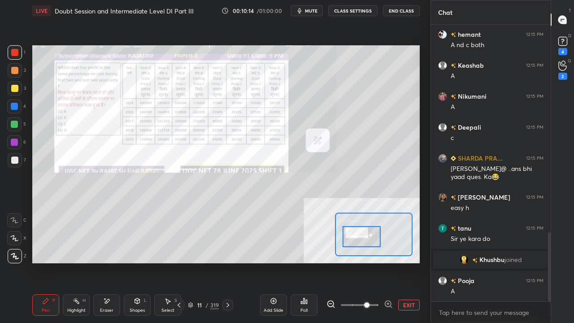
click at [13, 105] on div at bounding box center [14, 106] width 7 height 7
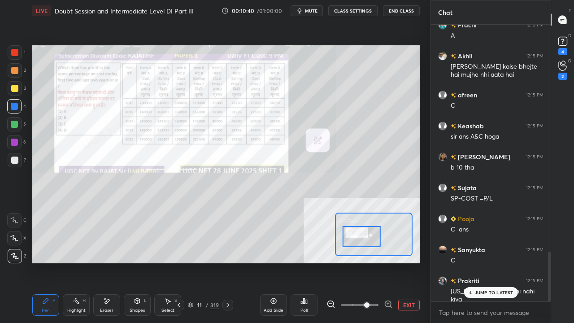
scroll to position [1268, 0]
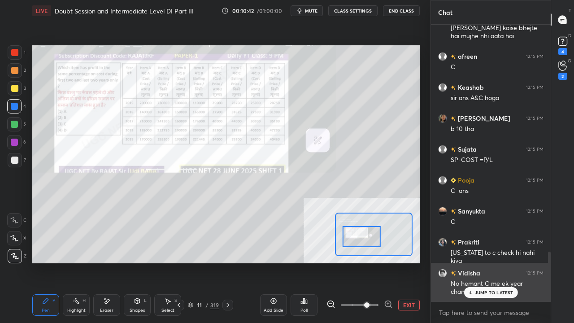
click at [485, 262] on p "JUMP TO LATEST" at bounding box center [494, 292] width 39 height 5
click at [484, 262] on div "No hemant C me ek year change tha" at bounding box center [497, 287] width 93 height 17
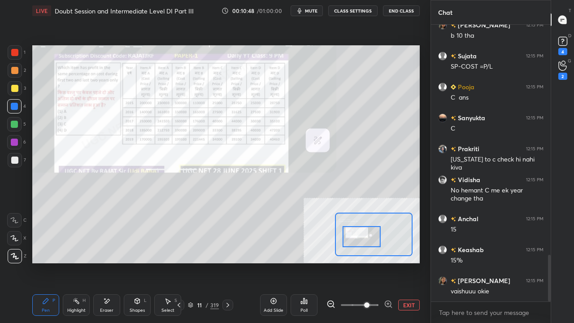
scroll to position [1392, 0]
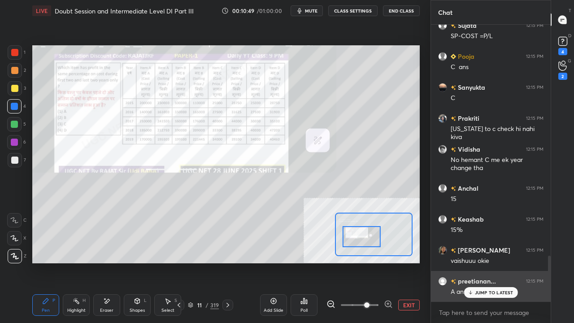
click at [487, 262] on p "JUMP TO LATEST" at bounding box center [494, 292] width 39 height 5
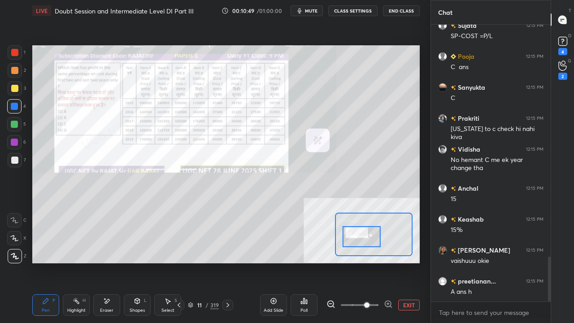
scroll to position [1424, 0]
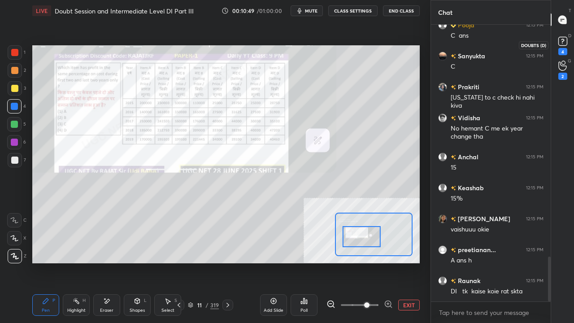
click at [563, 46] on icon at bounding box center [562, 41] width 13 height 13
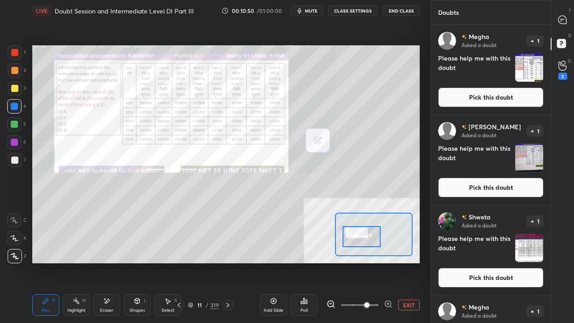
click at [509, 92] on button "Pick this doubt" at bounding box center [490, 97] width 105 height 20
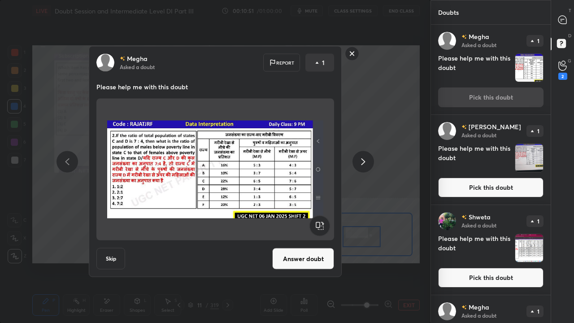
click at [321, 262] on button "Answer doubt" at bounding box center [303, 259] width 62 height 22
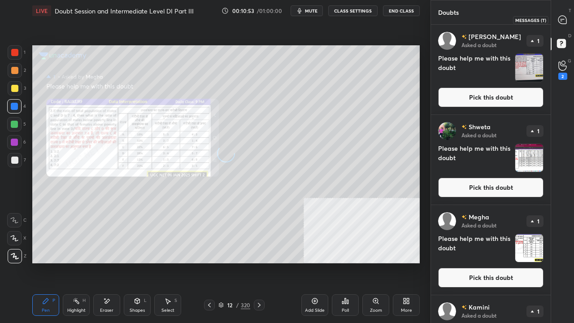
click at [562, 25] on div at bounding box center [563, 20] width 18 height 16
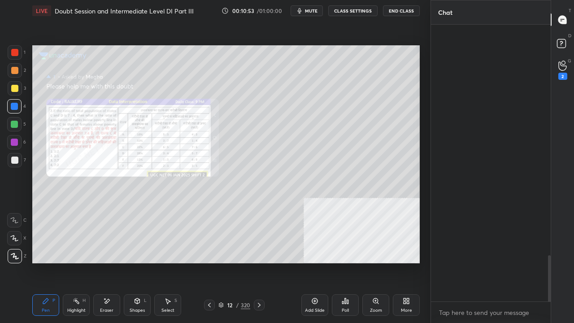
scroll to position [274, 117]
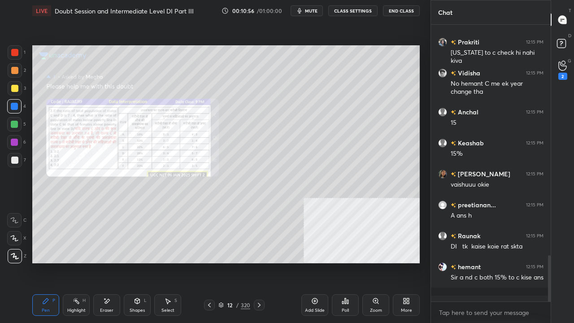
drag, startPoint x: 14, startPoint y: 51, endPoint x: 24, endPoint y: 59, distance: 12.8
click at [15, 50] on div at bounding box center [14, 52] width 7 height 7
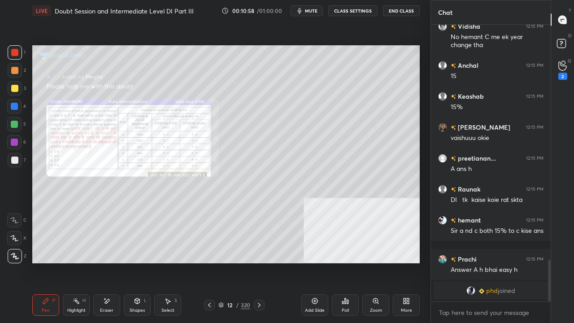
click at [373, 262] on div "Zoom" at bounding box center [375, 305] width 27 height 22
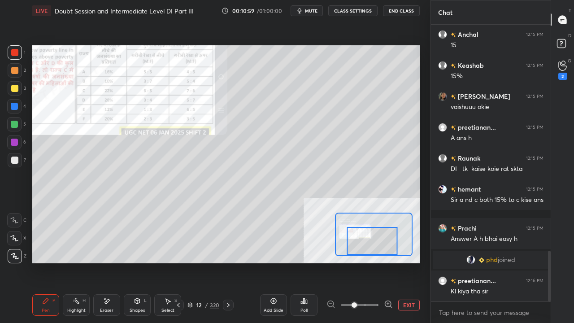
scroll to position [1231, 0]
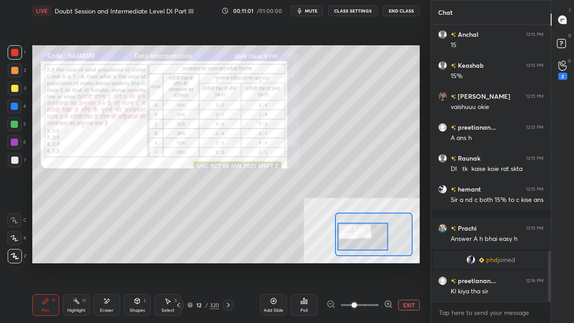
click at [366, 244] on div at bounding box center [363, 237] width 51 height 28
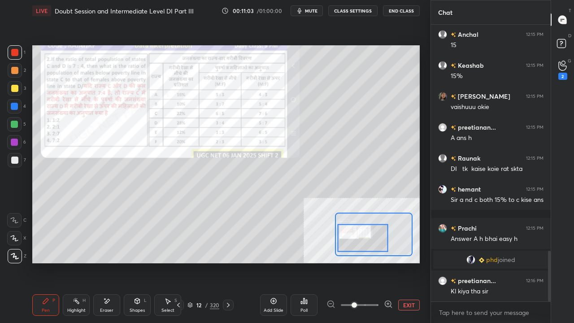
click at [15, 139] on div at bounding box center [14, 142] width 7 height 7
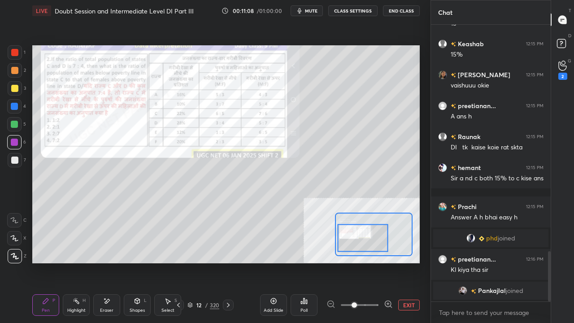
click at [410, 262] on button "EXIT" at bounding box center [409, 305] width 22 height 11
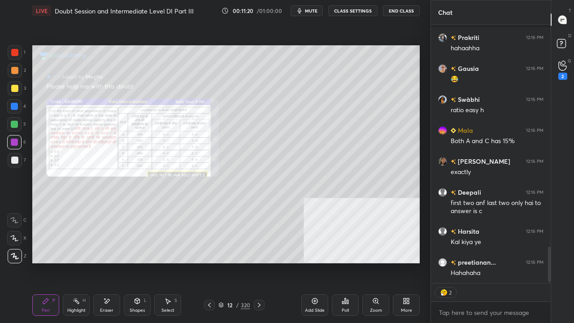
scroll to position [1630, 0]
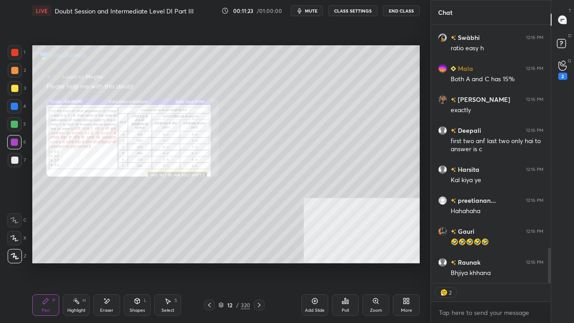
click at [377, 262] on div "Zoom" at bounding box center [375, 305] width 27 height 22
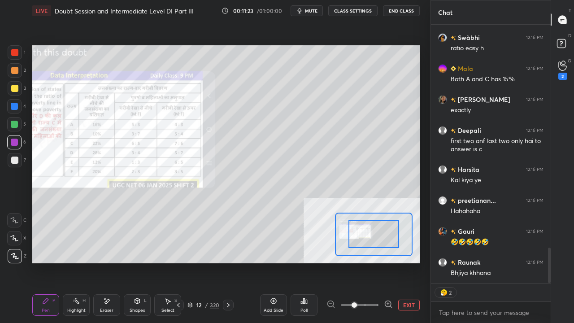
scroll to position [1661, 0]
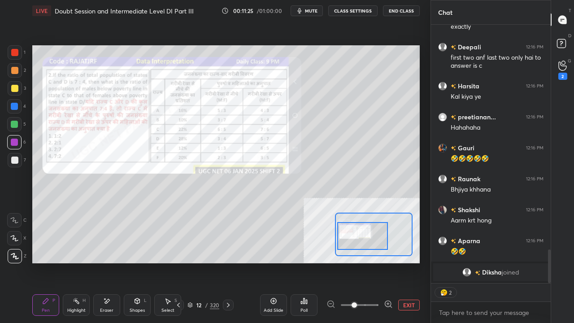
drag, startPoint x: 373, startPoint y: 242, endPoint x: 364, endPoint y: 244, distance: 9.2
click at [364, 244] on div at bounding box center [362, 236] width 51 height 28
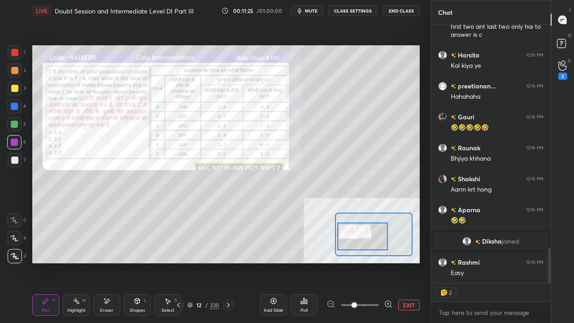
scroll to position [1618, 0]
drag, startPoint x: 408, startPoint y: 305, endPoint x: 375, endPoint y: 269, distance: 48.9
click at [408, 262] on button "EXIT" at bounding box center [409, 305] width 22 height 11
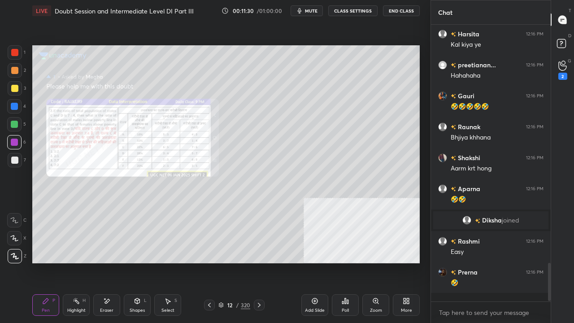
scroll to position [274, 117]
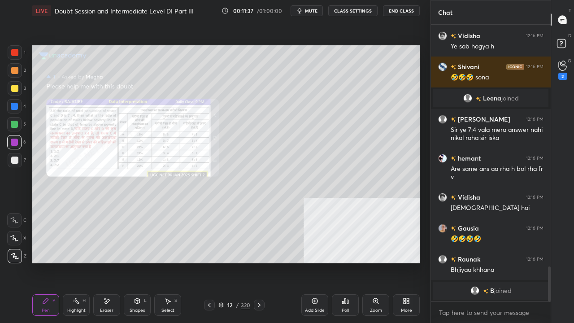
click at [376, 262] on div "Zoom" at bounding box center [375, 305] width 27 height 22
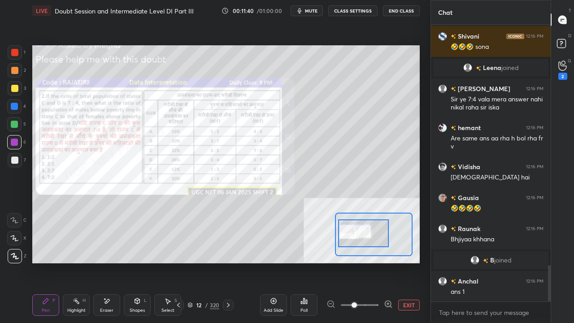
drag, startPoint x: 372, startPoint y: 241, endPoint x: 363, endPoint y: 240, distance: 9.0
click at [365, 240] on div at bounding box center [363, 233] width 51 height 28
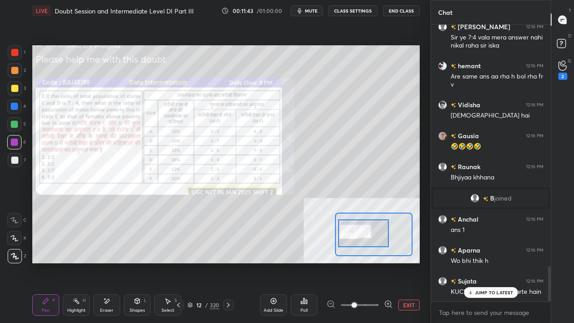
click at [373, 240] on div at bounding box center [363, 233] width 51 height 28
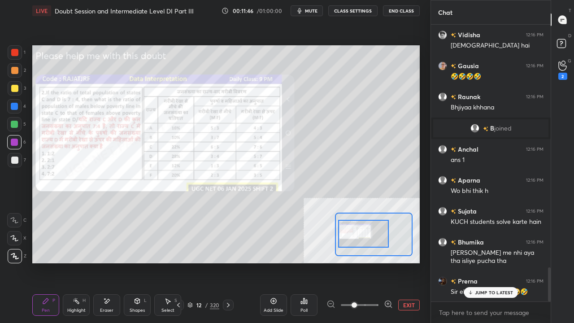
click at [13, 88] on div at bounding box center [14, 88] width 7 height 7
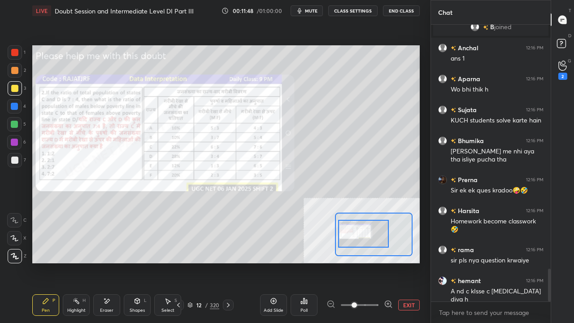
click at [408, 262] on button "EXIT" at bounding box center [409, 305] width 22 height 11
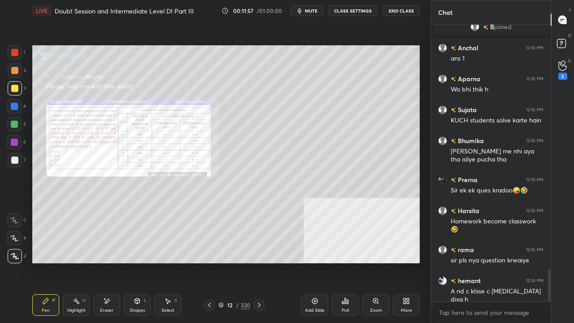
click at [377, 262] on icon at bounding box center [375, 300] width 7 height 7
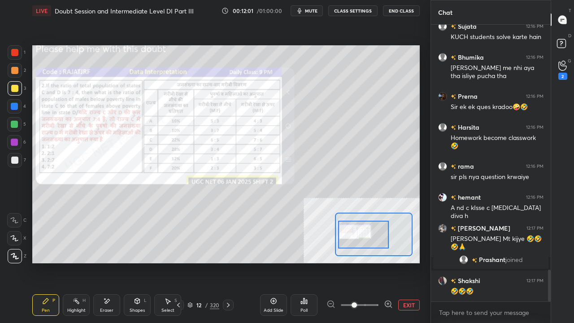
drag, startPoint x: 383, startPoint y: 240, endPoint x: 372, endPoint y: 241, distance: 10.8
click at [373, 241] on div at bounding box center [363, 235] width 51 height 28
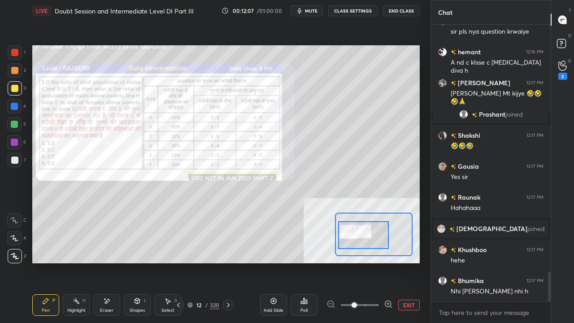
click at [15, 51] on div at bounding box center [14, 52] width 7 height 7
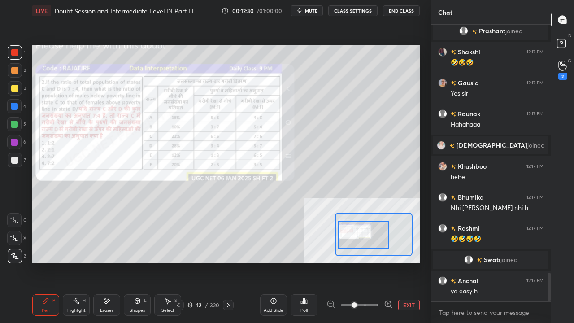
scroll to position [2402, 0]
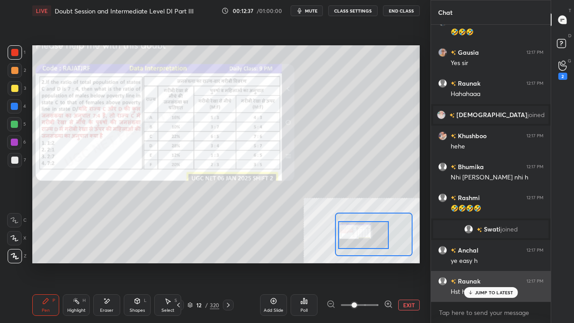
click at [480, 262] on p "JUMP TO LATEST" at bounding box center [494, 292] width 39 height 5
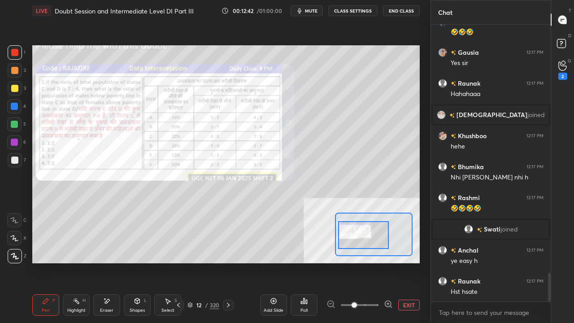
click at [11, 138] on div at bounding box center [14, 142] width 14 height 14
click at [12, 138] on div at bounding box center [14, 142] width 14 height 14
click at [108, 262] on icon at bounding box center [106, 301] width 7 height 8
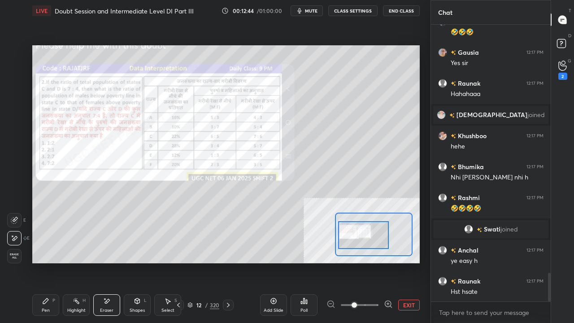
click at [45, 262] on icon at bounding box center [45, 300] width 7 height 7
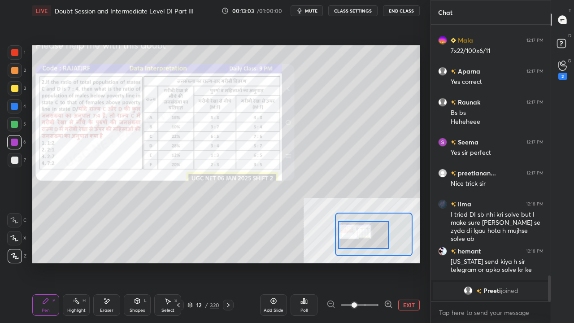
scroll to position [2445, 0]
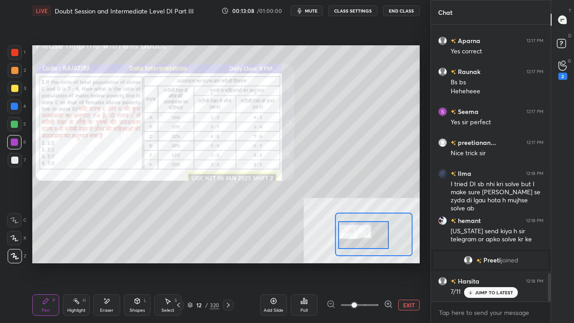
drag, startPoint x: 16, startPoint y: 87, endPoint x: 29, endPoint y: 98, distance: 17.2
click at [16, 87] on div at bounding box center [14, 88] width 7 height 7
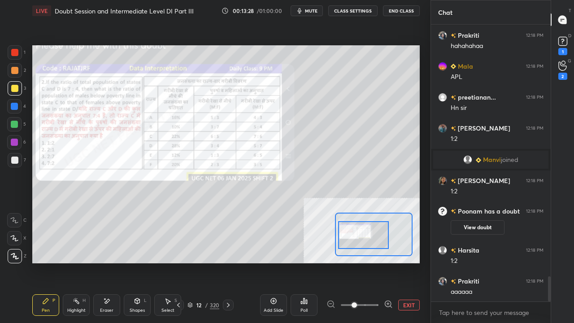
scroll to position [2820, 0]
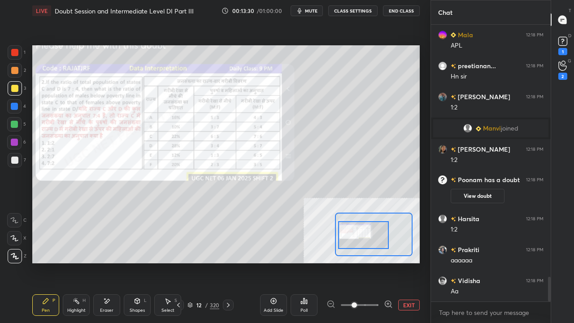
click at [13, 53] on div at bounding box center [14, 52] width 7 height 7
click at [13, 54] on div at bounding box center [14, 52] width 7 height 7
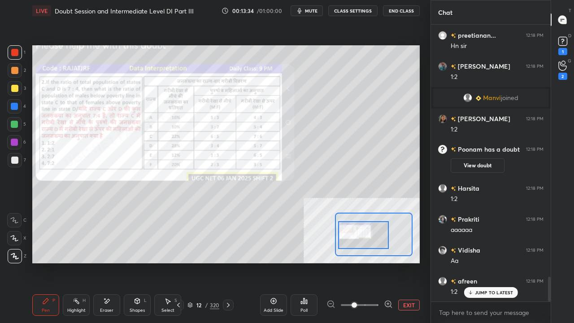
click at [487, 262] on p "JUMP TO LATEST" at bounding box center [494, 292] width 39 height 5
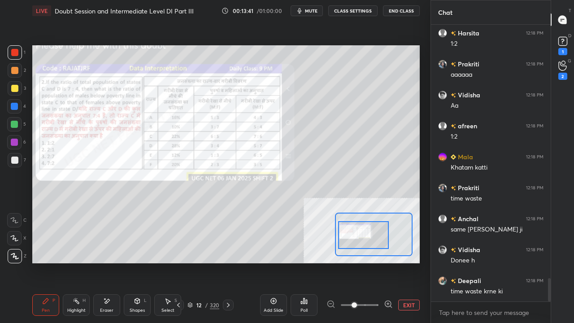
scroll to position [3036, 0]
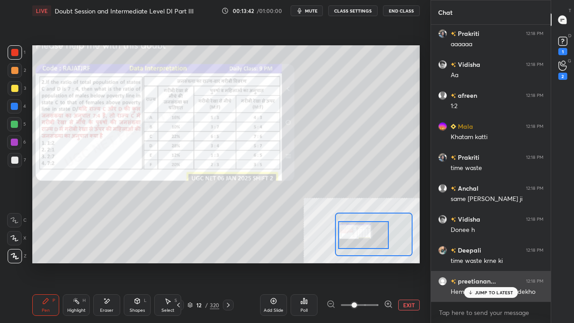
click at [493, 262] on p "JUMP TO LATEST" at bounding box center [494, 292] width 39 height 5
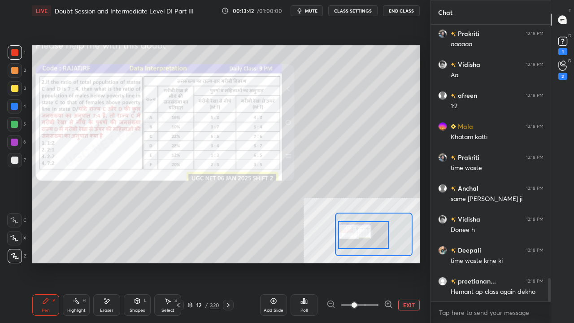
scroll to position [3057, 0]
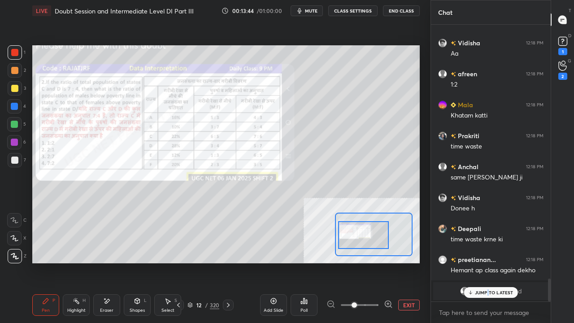
click at [488, 262] on p "JUMP TO LATEST" at bounding box center [494, 292] width 39 height 5
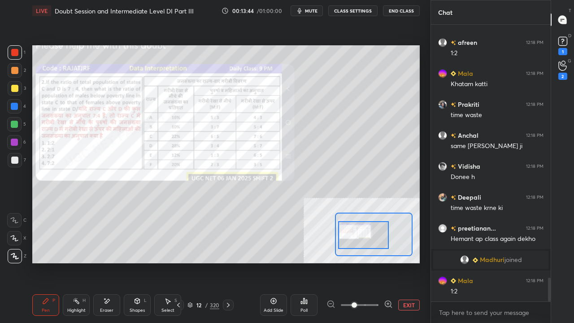
scroll to position [2954, 0]
click at [408, 262] on button "EXIT" at bounding box center [409, 305] width 22 height 11
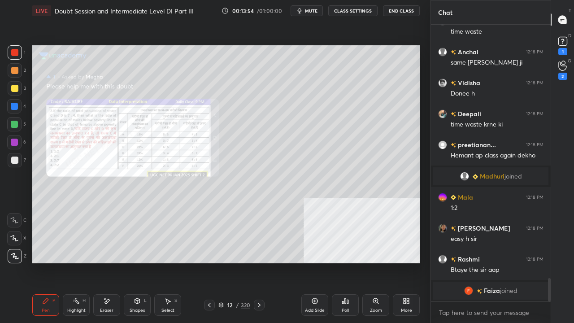
scroll to position [3052, 0]
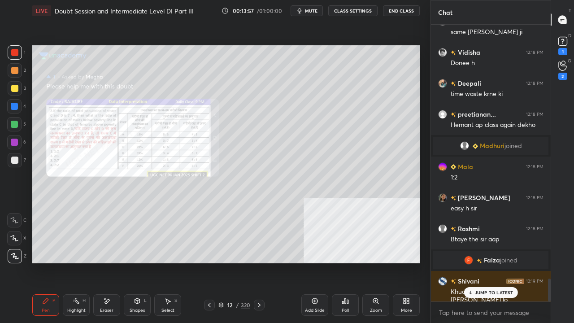
click at [17, 105] on div at bounding box center [14, 106] width 7 height 7
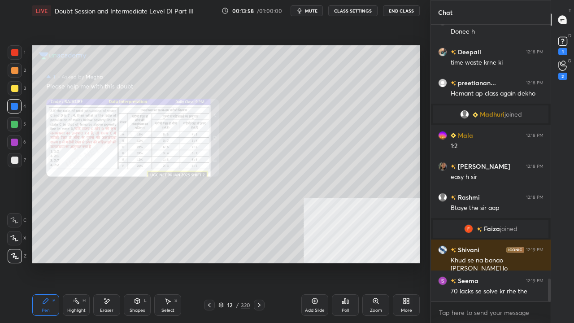
scroll to position [3114, 0]
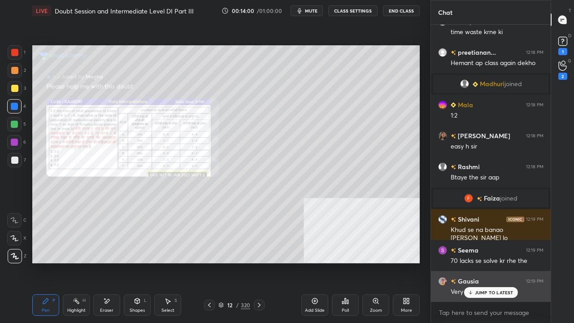
click at [485, 262] on p "JUMP TO LATEST" at bounding box center [494, 292] width 39 height 5
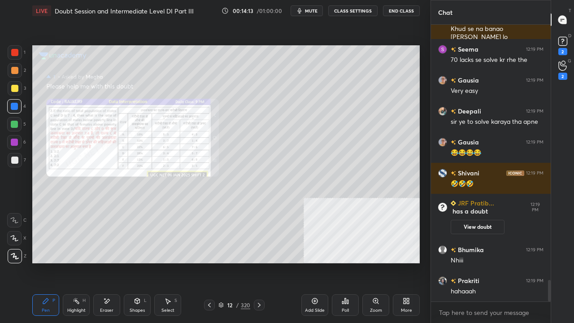
scroll to position [3279, 0]
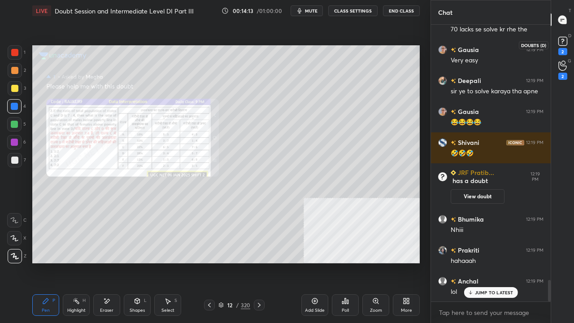
click at [565, 49] on div "2" at bounding box center [562, 51] width 9 height 7
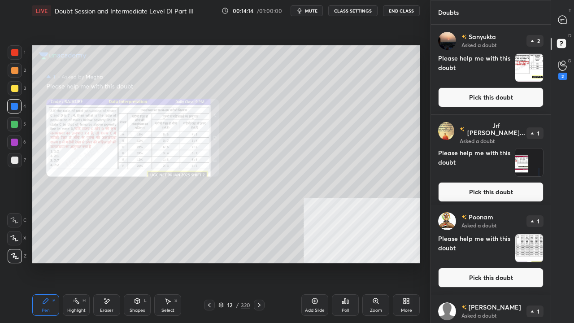
click at [491, 95] on button "Pick this doubt" at bounding box center [490, 97] width 105 height 20
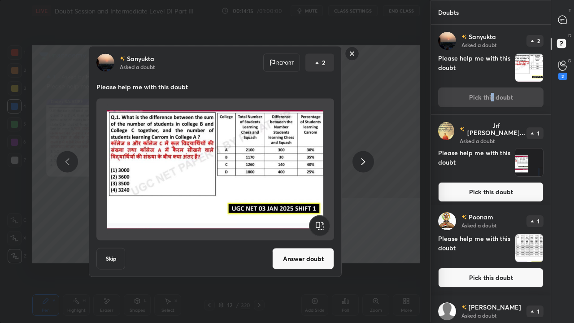
click at [320, 262] on button "Answer doubt" at bounding box center [303, 259] width 62 height 22
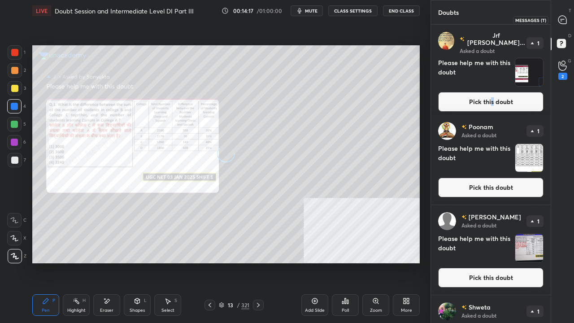
click at [565, 15] on icon at bounding box center [562, 19] width 9 height 9
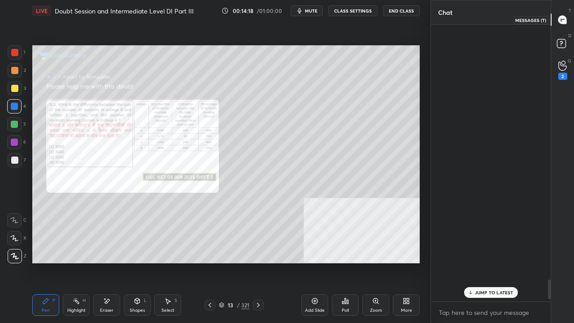
scroll to position [274, 117]
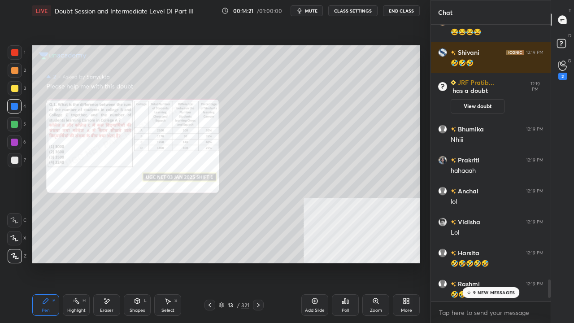
click at [483, 262] on p "9 NEW MESSAGES" at bounding box center [494, 292] width 42 height 5
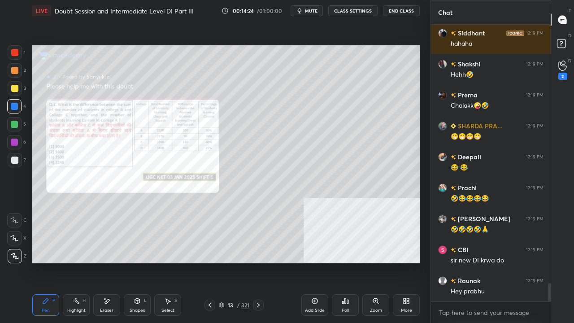
click at [15, 50] on div at bounding box center [14, 52] width 7 height 7
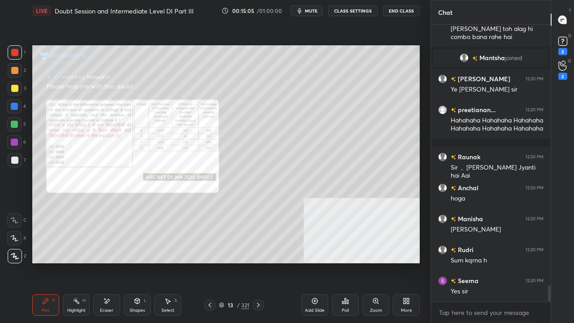
scroll to position [4440, 0]
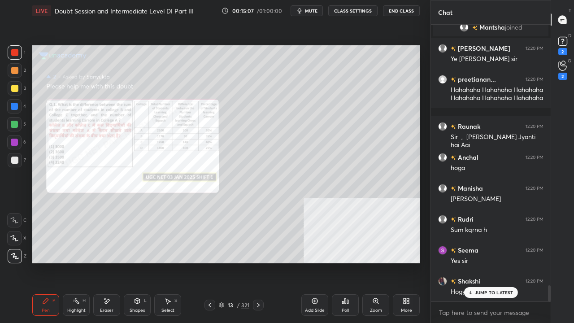
click at [16, 54] on div at bounding box center [14, 52] width 7 height 7
click at [13, 70] on div at bounding box center [14, 70] width 7 height 7
click at [13, 82] on div "1 2 3 4 5 6 7" at bounding box center [16, 108] width 19 height 126
click at [13, 88] on div at bounding box center [14, 88] width 7 height 7
click at [14, 92] on div at bounding box center [14, 88] width 7 height 7
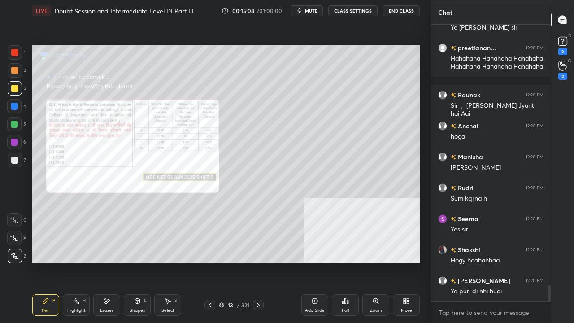
click at [13, 104] on div at bounding box center [14, 106] width 7 height 7
click at [14, 122] on div at bounding box center [14, 124] width 7 height 7
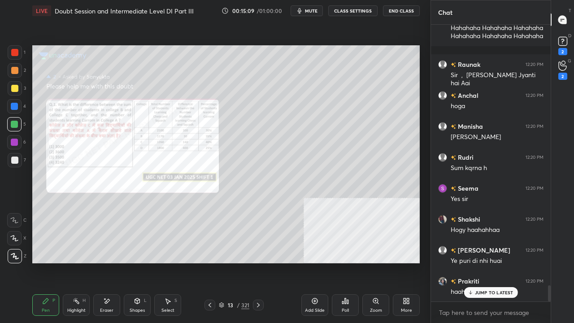
click at [17, 136] on div at bounding box center [14, 142] width 14 height 14
click at [13, 160] on div at bounding box center [14, 160] width 7 height 7
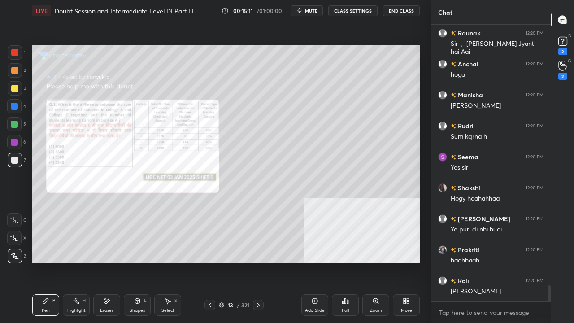
click at [15, 52] on div at bounding box center [14, 52] width 7 height 7
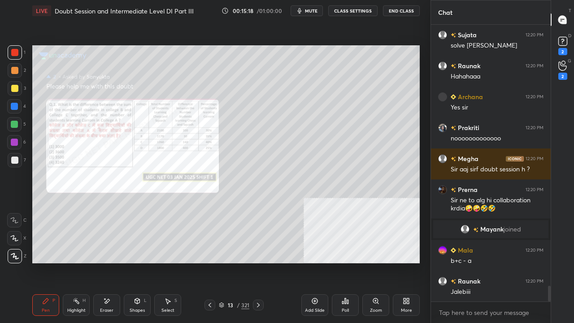
scroll to position [4695, 0]
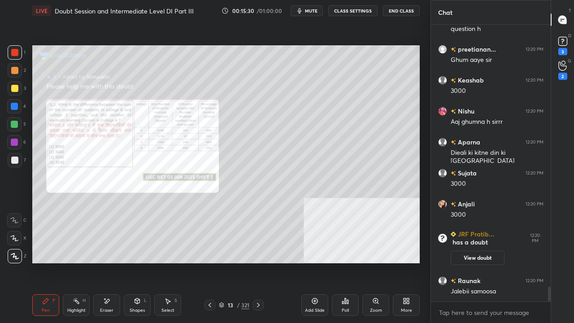
click at [375, 262] on icon at bounding box center [375, 300] width 5 height 5
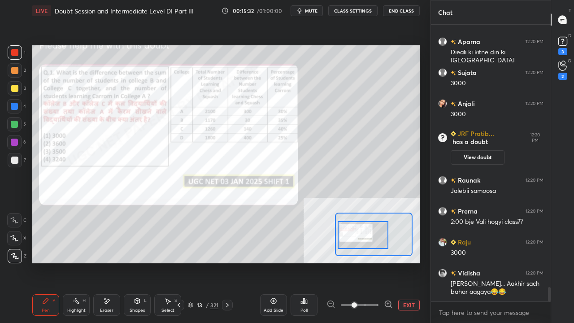
drag, startPoint x: 365, startPoint y: 235, endPoint x: 359, endPoint y: 235, distance: 6.3
click at [359, 235] on div at bounding box center [363, 235] width 51 height 28
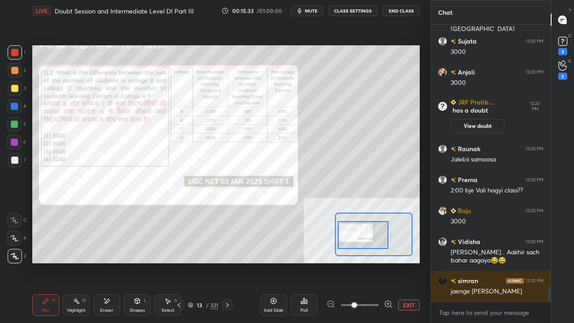
click at [415, 262] on button "EXIT" at bounding box center [409, 305] width 22 height 11
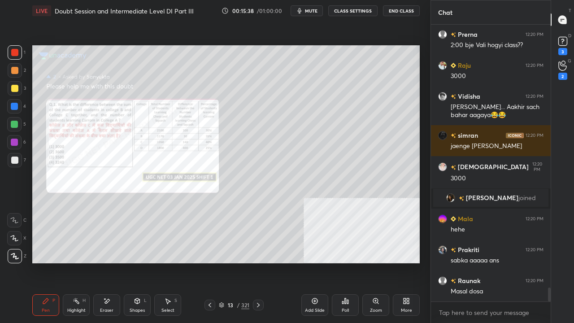
drag, startPoint x: 379, startPoint y: 302, endPoint x: 379, endPoint y: 293, distance: 9.0
click at [379, 262] on icon at bounding box center [375, 300] width 7 height 7
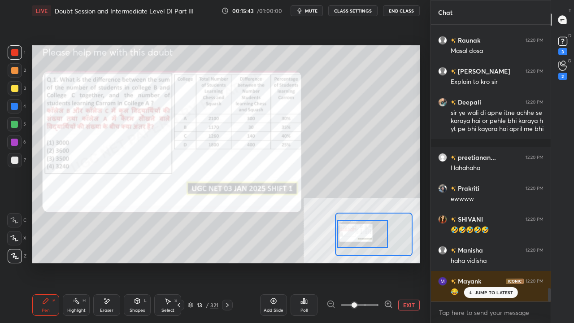
drag, startPoint x: 370, startPoint y: 238, endPoint x: 362, endPoint y: 239, distance: 8.1
click at [362, 238] on div at bounding box center [362, 234] width 51 height 28
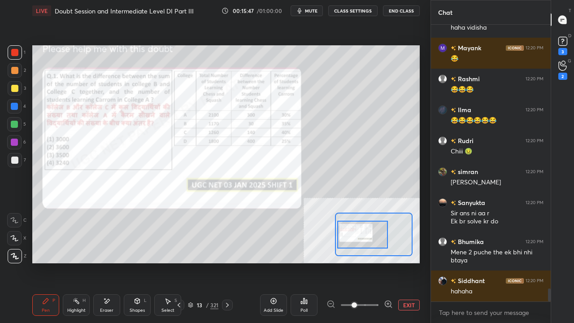
click at [106, 262] on icon at bounding box center [106, 301] width 7 height 8
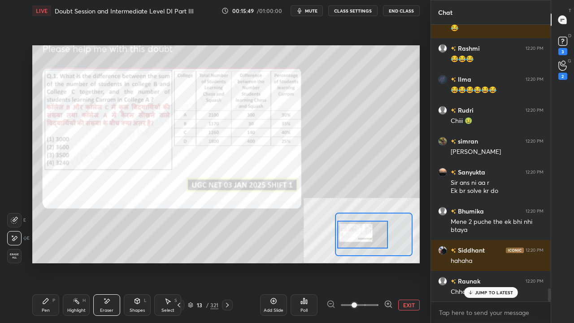
click at [14, 261] on div "Erase all" at bounding box center [14, 256] width 14 height 14
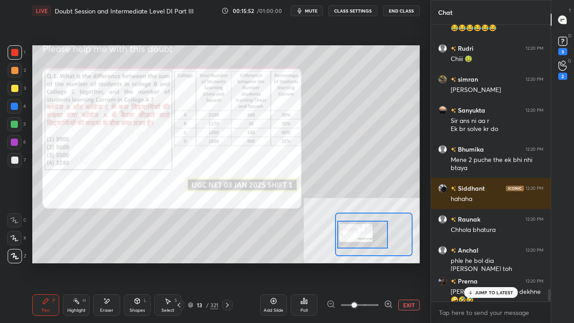
click at [14, 105] on div at bounding box center [14, 106] width 7 height 7
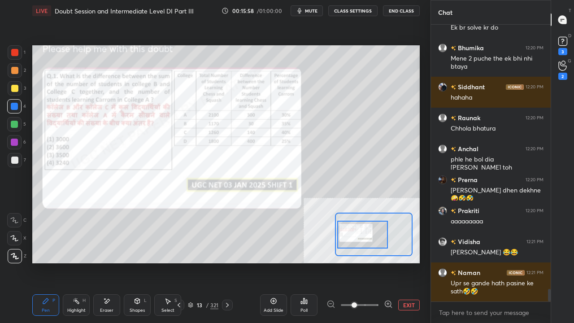
click at [411, 262] on button "EXIT" at bounding box center [409, 305] width 22 height 11
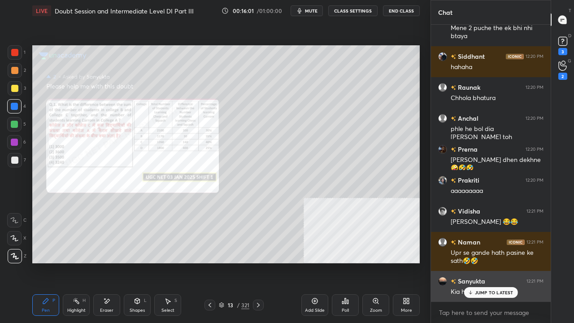
click at [475, 262] on div "JUMP TO LATEST" at bounding box center [491, 292] width 54 height 11
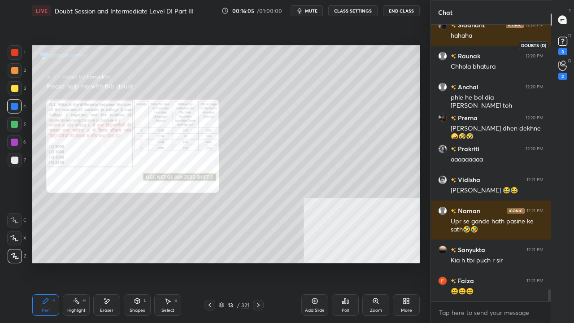
click at [569, 39] on div "3" at bounding box center [563, 45] width 18 height 16
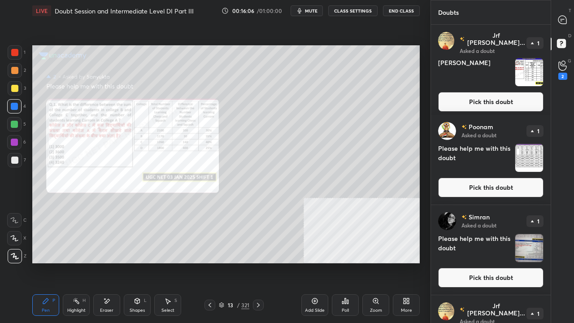
click at [484, 95] on button "Pick this doubt" at bounding box center [490, 102] width 105 height 20
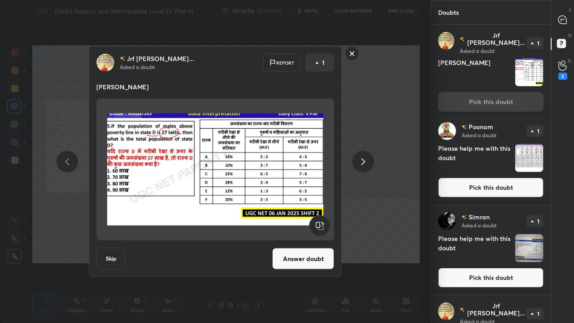
click at [324, 257] on button "Answer doubt" at bounding box center [303, 259] width 62 height 22
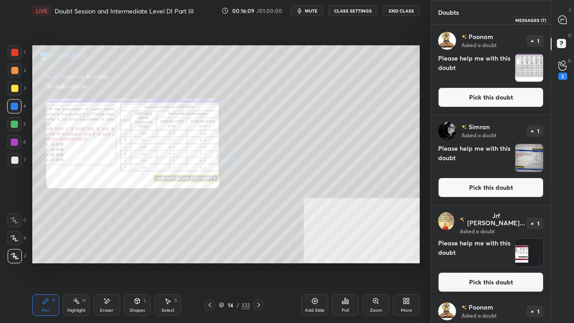
click at [564, 20] on icon at bounding box center [562, 20] width 8 height 8
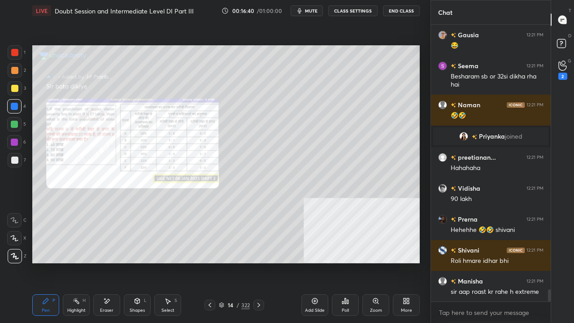
scroll to position [6106, 0]
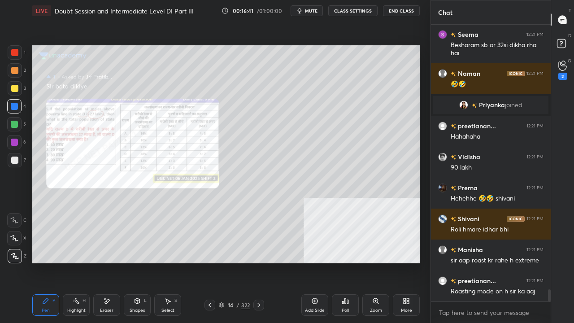
click at [15, 52] on div at bounding box center [14, 52] width 7 height 7
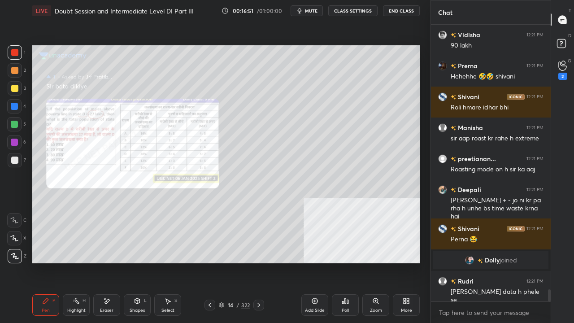
scroll to position [6167, 0]
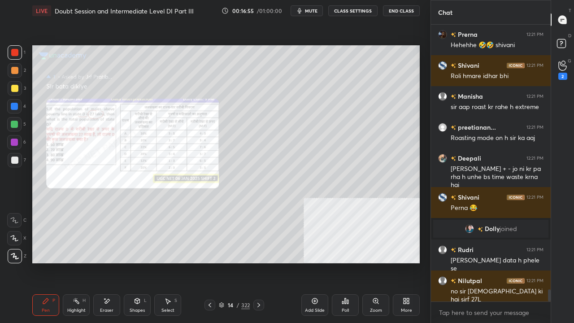
click at [16, 49] on div at bounding box center [14, 52] width 7 height 7
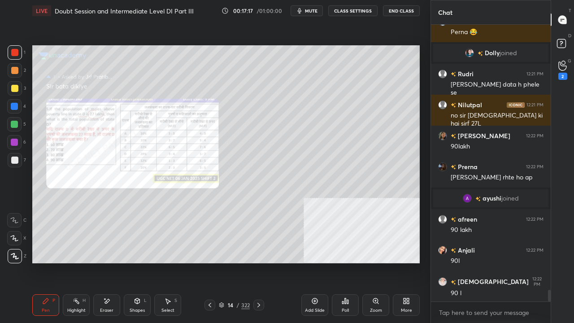
scroll to position [6341, 0]
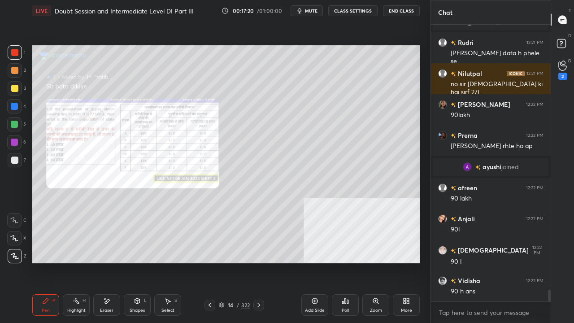
click at [15, 105] on div at bounding box center [14, 106] width 7 height 7
click at [16, 105] on div at bounding box center [14, 106] width 7 height 7
click at [14, 52] on div at bounding box center [14, 52] width 7 height 7
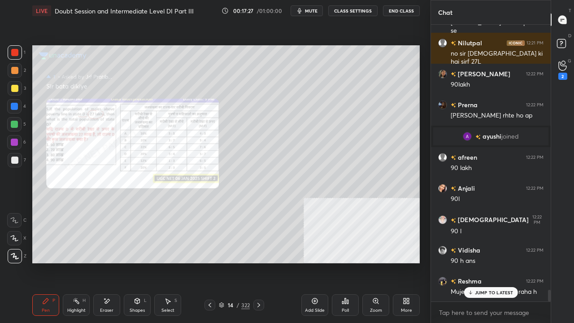
click at [481, 262] on div "[PERSON_NAME] joined preetianan... 12:21 PM Hahahaha Vidisha 12:21 PM 90 lakh […" at bounding box center [491, 163] width 120 height 277
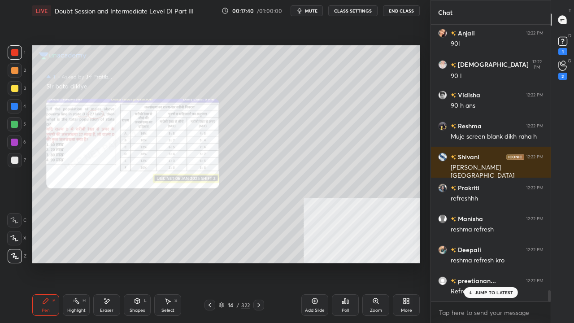
scroll to position [6557, 0]
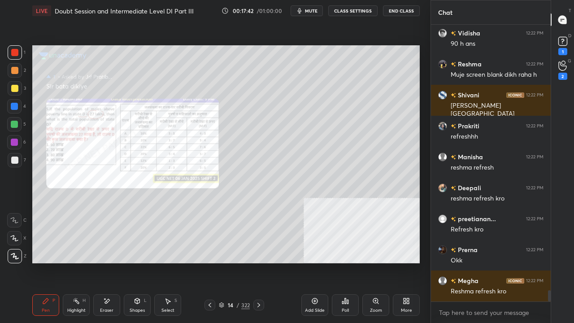
click at [108, 262] on icon at bounding box center [106, 301] width 7 height 8
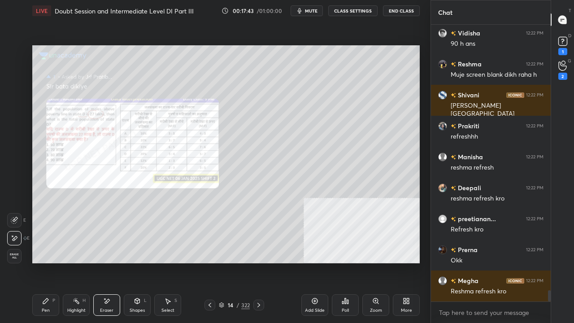
scroll to position [6666, 0]
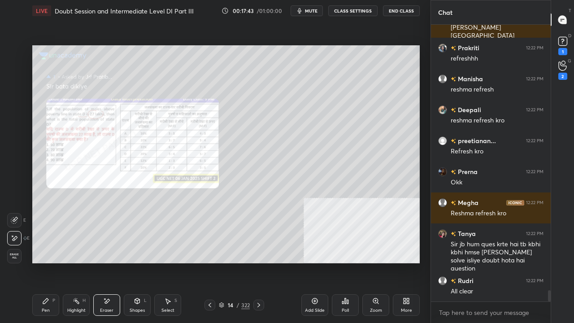
click at [12, 256] on span "Erase all" at bounding box center [14, 256] width 13 height 6
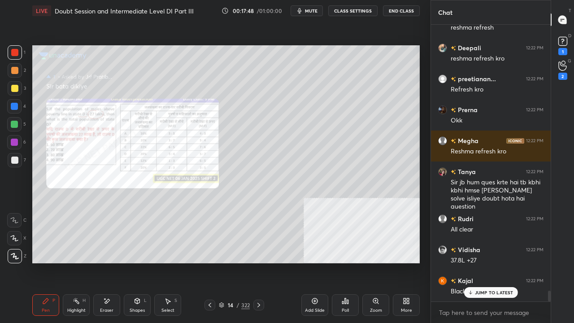
scroll to position [6759, 0]
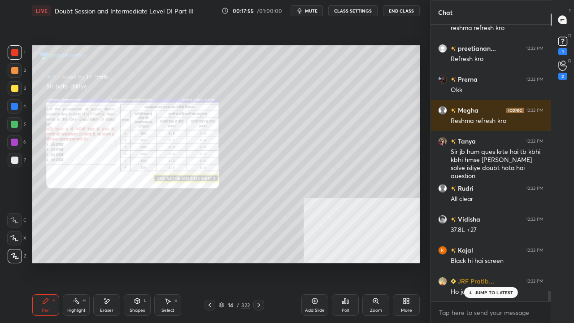
click at [493, 262] on p "JUMP TO LATEST" at bounding box center [494, 292] width 39 height 5
click at [16, 86] on div at bounding box center [14, 88] width 7 height 7
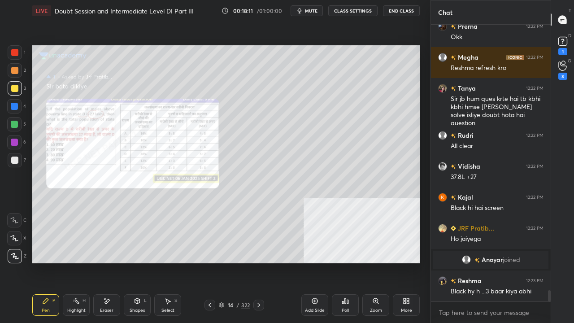
scroll to position [6657, 0]
drag, startPoint x: 13, startPoint y: 52, endPoint x: 27, endPoint y: 57, distance: 15.3
click at [14, 52] on div at bounding box center [14, 52] width 7 height 7
click at [564, 44] on rect at bounding box center [562, 41] width 9 height 9
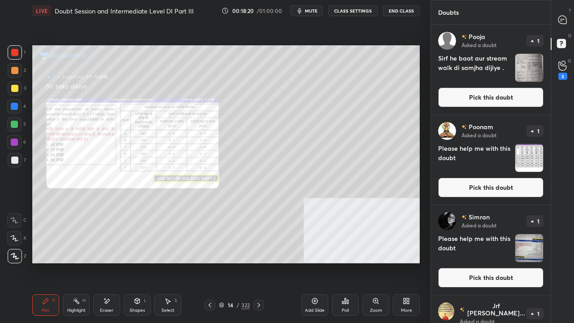
click at [501, 93] on button "Pick this doubt" at bounding box center [490, 97] width 105 height 20
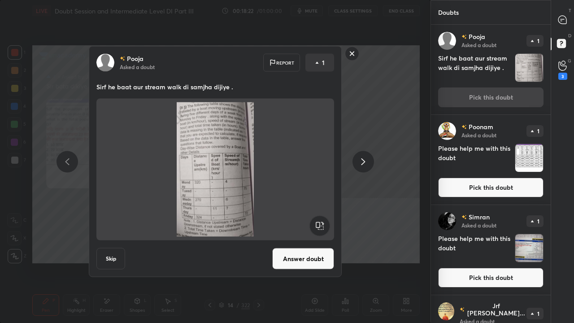
click at [309, 256] on button "Answer doubt" at bounding box center [303, 259] width 62 height 22
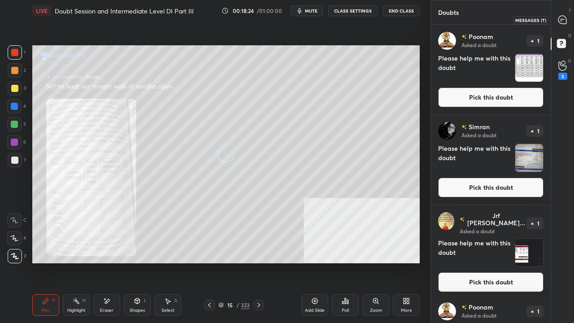
click at [563, 18] on icon at bounding box center [562, 20] width 8 height 8
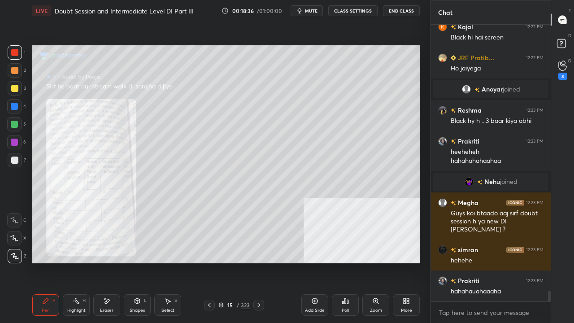
scroll to position [6812, 0]
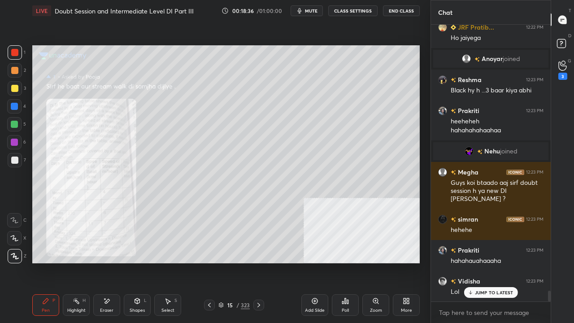
click at [16, 87] on div at bounding box center [14, 88] width 7 height 7
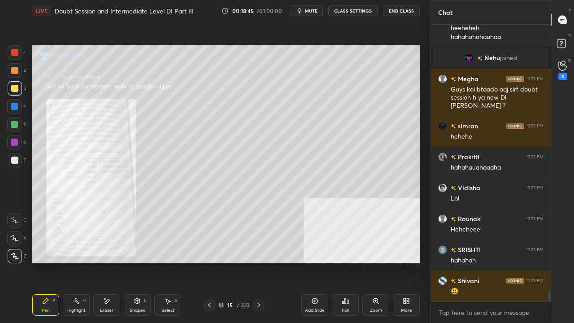
scroll to position [6944, 0]
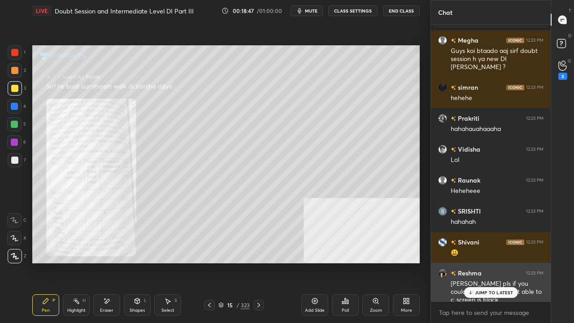
click at [492, 262] on p "JUMP TO LATEST" at bounding box center [494, 292] width 39 height 5
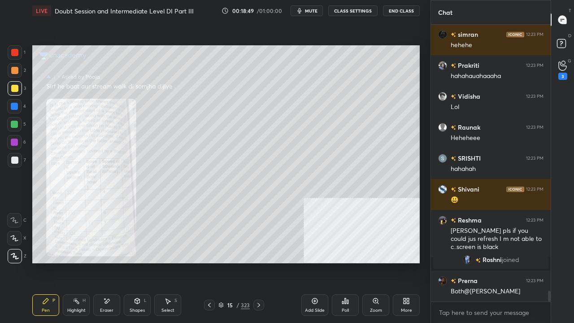
scroll to position [6912, 0]
click at [493, 262] on div "[PERSON_NAME] 12:23 PM Guys koi btaado aaj sirf doubt session h ya new DI bhi k…" at bounding box center [491, 163] width 120 height 277
click at [564, 44] on rect at bounding box center [561, 43] width 9 height 9
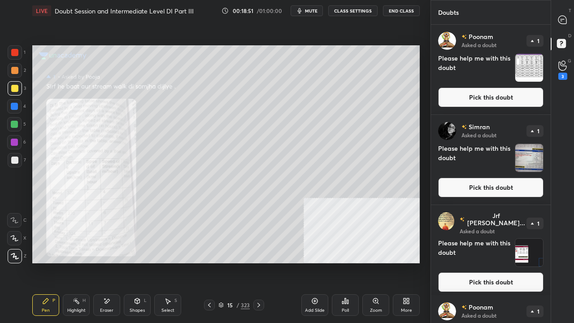
click at [509, 89] on button "Pick this doubt" at bounding box center [490, 97] width 105 height 20
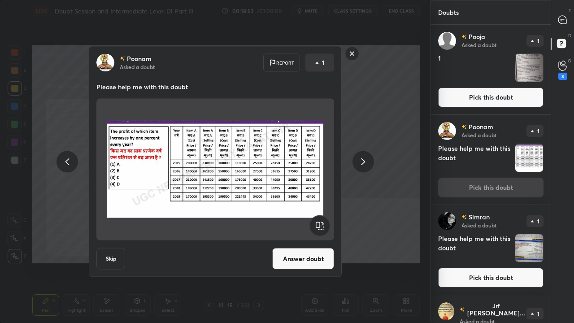
click at [317, 262] on button "Answer doubt" at bounding box center [303, 259] width 62 height 22
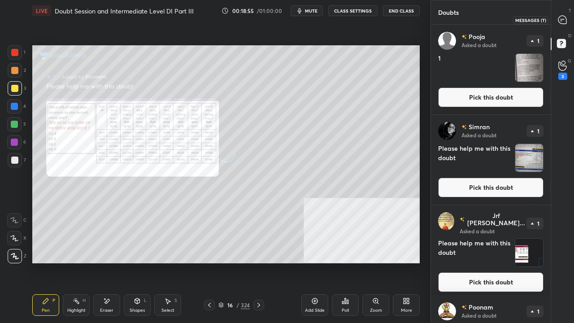
click at [562, 16] on icon at bounding box center [562, 20] width 8 height 8
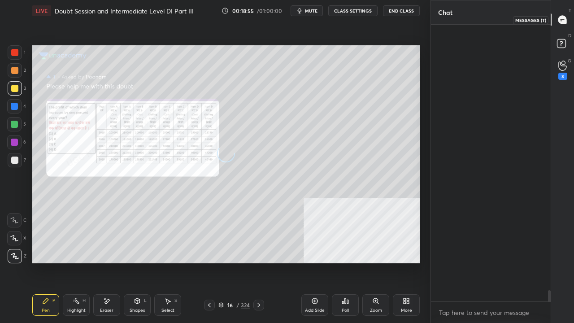
scroll to position [274, 117]
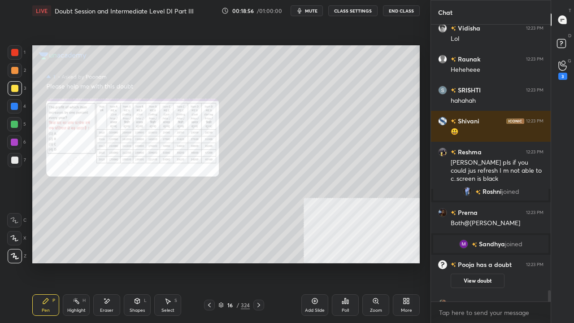
click at [17, 104] on div at bounding box center [14, 106] width 7 height 7
drag, startPoint x: 17, startPoint y: 104, endPoint x: 27, endPoint y: 109, distance: 11.6
click at [17, 104] on div at bounding box center [14, 106] width 7 height 7
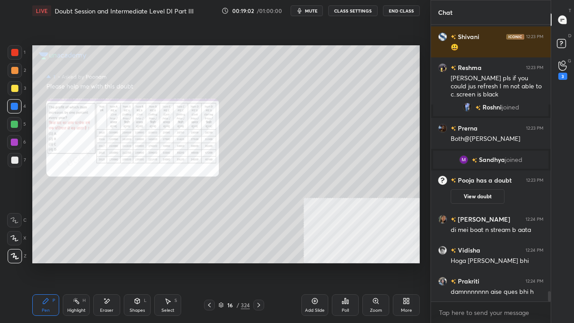
scroll to position [7300, 0]
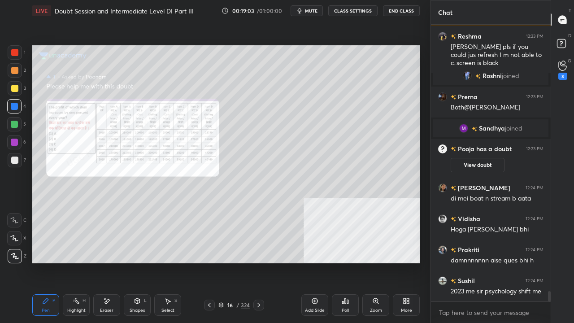
click at [378, 262] on div "Zoom" at bounding box center [375, 305] width 27 height 22
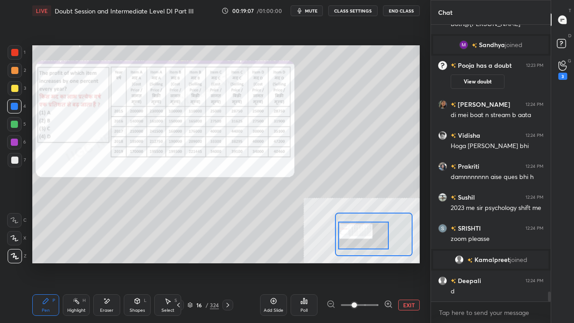
scroll to position [7414, 0]
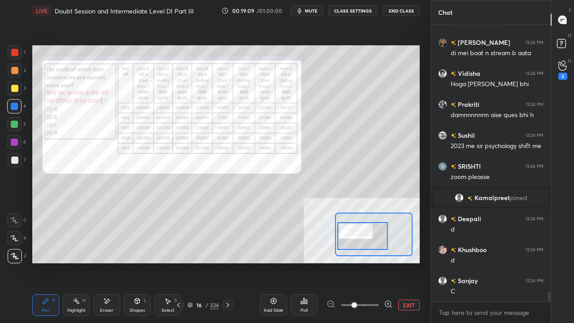
drag, startPoint x: 376, startPoint y: 246, endPoint x: 366, endPoint y: 248, distance: 10.6
click at [366, 248] on div at bounding box center [362, 236] width 51 height 28
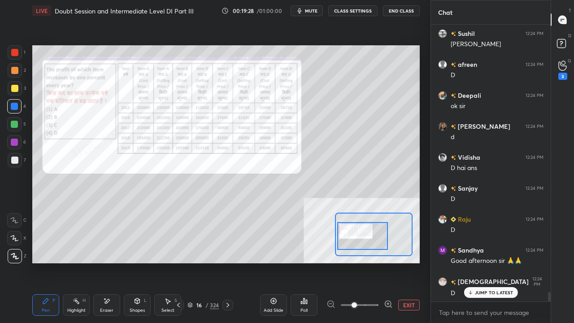
scroll to position [7940, 0]
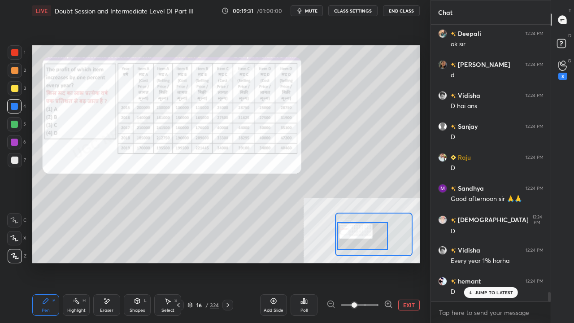
click at [13, 125] on div at bounding box center [14, 124] width 7 height 7
click at [13, 124] on div at bounding box center [14, 124] width 7 height 7
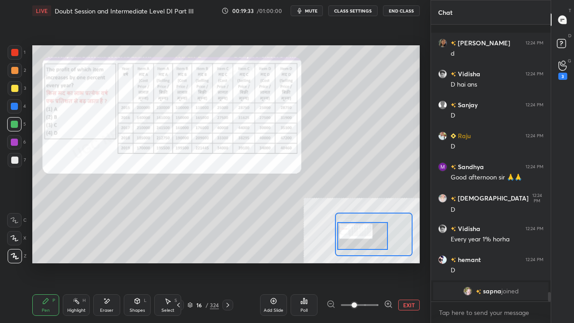
scroll to position [8054, 0]
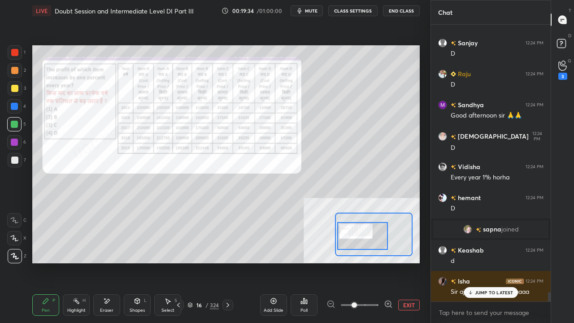
drag, startPoint x: 485, startPoint y: 292, endPoint x: 420, endPoint y: 280, distance: 66.2
click at [484, 262] on p "JUMP TO LATEST" at bounding box center [494, 292] width 39 height 5
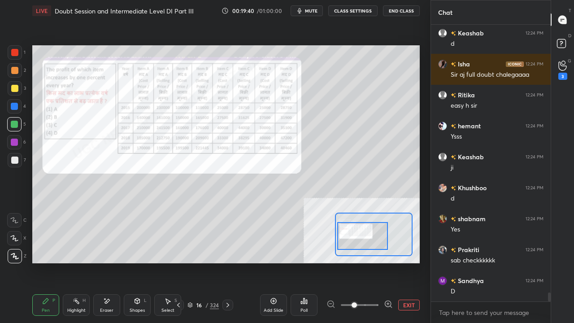
scroll to position [8302, 0]
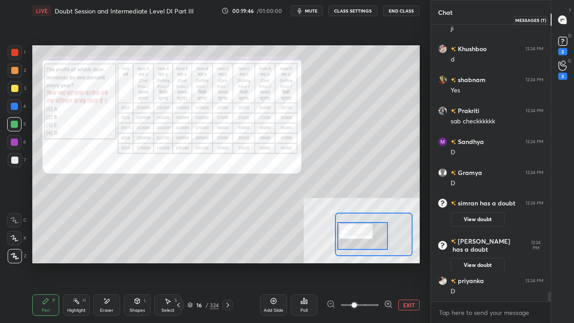
click at [563, 36] on icon at bounding box center [562, 41] width 13 height 13
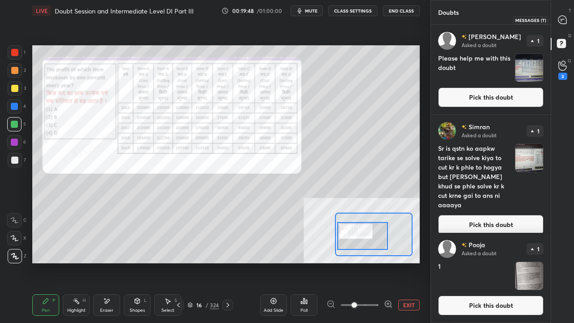
drag, startPoint x: 562, startPoint y: 18, endPoint x: 543, endPoint y: 23, distance: 20.3
click at [562, 18] on icon at bounding box center [562, 20] width 8 height 8
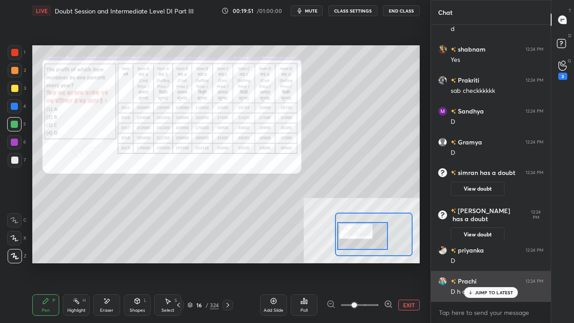
click at [484, 262] on p "JUMP TO LATEST" at bounding box center [494, 292] width 39 height 5
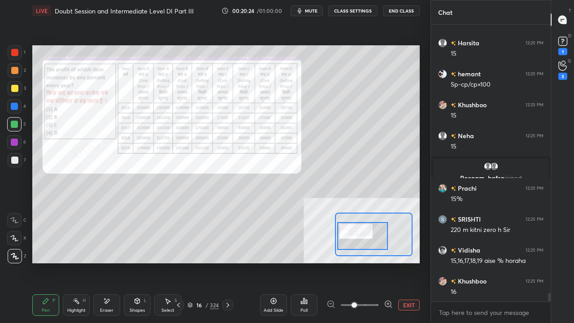
scroll to position [8691, 0]
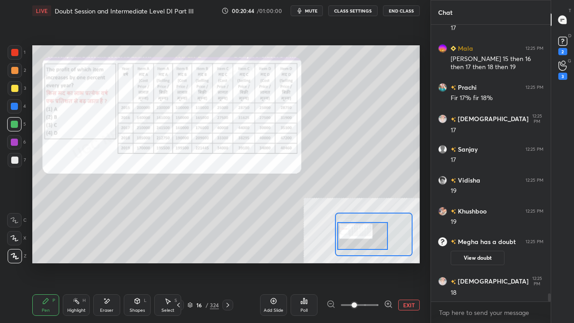
click at [407, 262] on button "EXIT" at bounding box center [409, 305] width 22 height 11
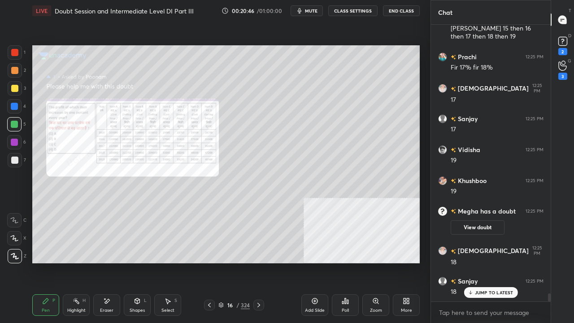
click at [14, 87] on div at bounding box center [14, 88] width 7 height 7
drag, startPoint x: 14, startPoint y: 87, endPoint x: 23, endPoint y: 91, distance: 9.7
click at [15, 87] on div at bounding box center [14, 88] width 7 height 7
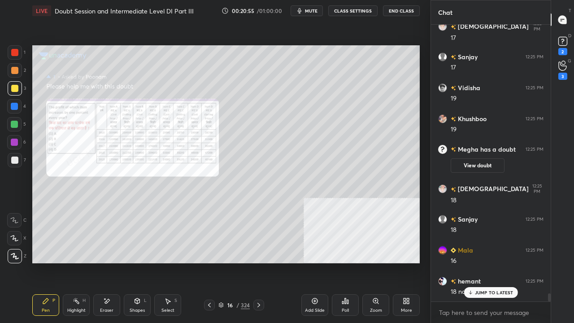
click at [13, 71] on div at bounding box center [14, 70] width 7 height 7
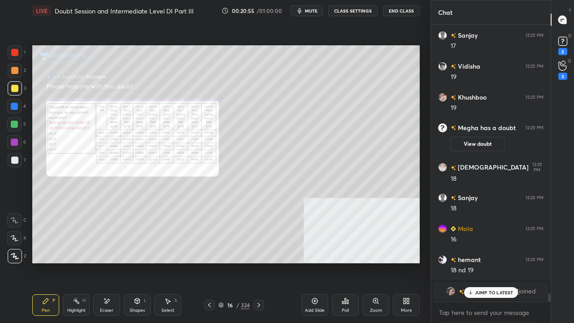
click at [13, 70] on div at bounding box center [14, 70] width 7 height 7
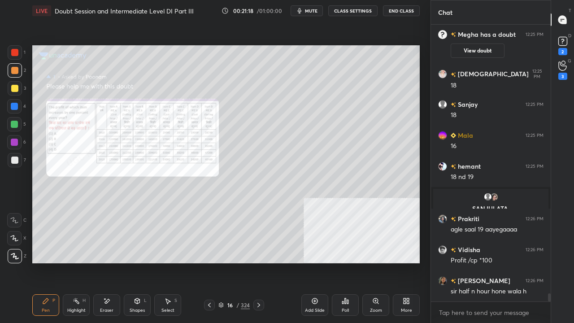
click at [10, 160] on div at bounding box center [15, 160] width 14 height 14
click at [12, 160] on div at bounding box center [14, 160] width 7 height 7
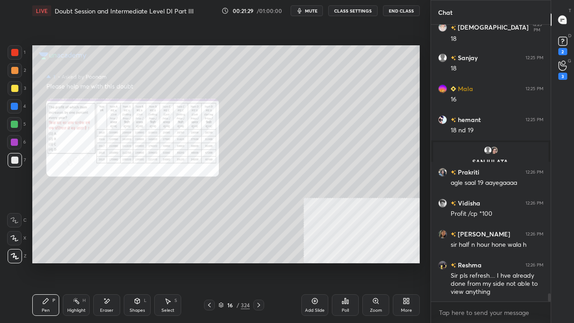
scroll to position [9253, 0]
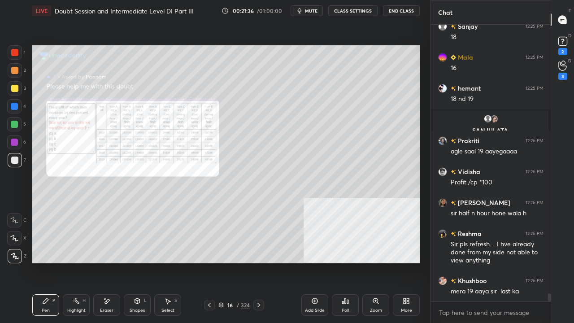
click at [15, 49] on div at bounding box center [14, 52] width 7 height 7
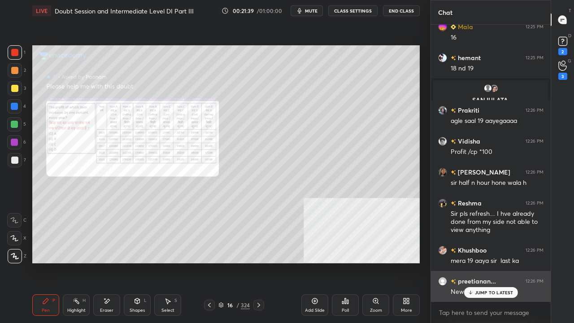
click at [491, 262] on div "New di kra do sir" at bounding box center [497, 291] width 93 height 11
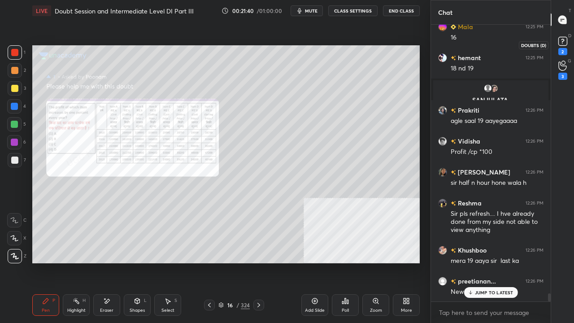
click at [563, 48] on div "2" at bounding box center [562, 51] width 9 height 7
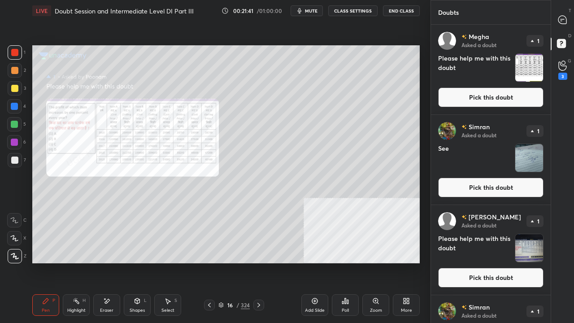
click at [486, 95] on button "Pick this doubt" at bounding box center [490, 97] width 105 height 20
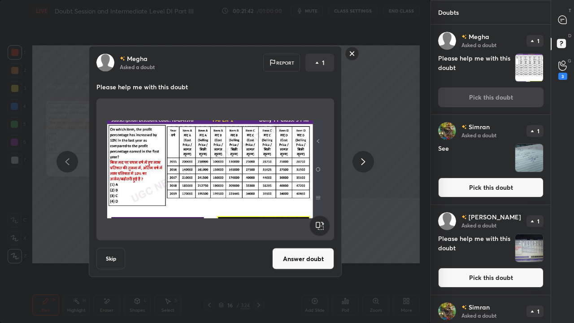
click at [323, 255] on button "Answer doubt" at bounding box center [303, 259] width 62 height 22
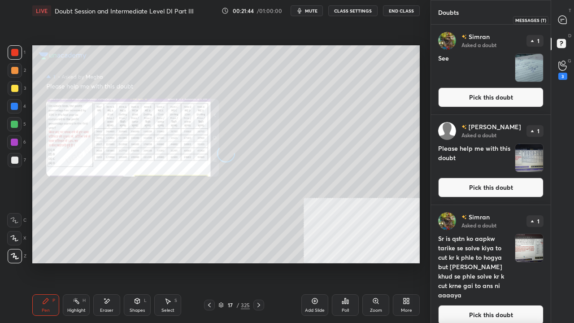
click at [565, 18] on icon at bounding box center [562, 20] width 8 height 8
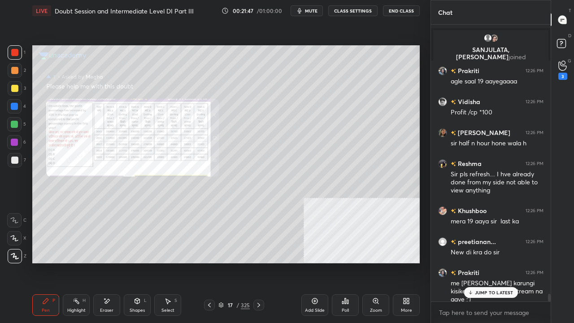
scroll to position [9552, 0]
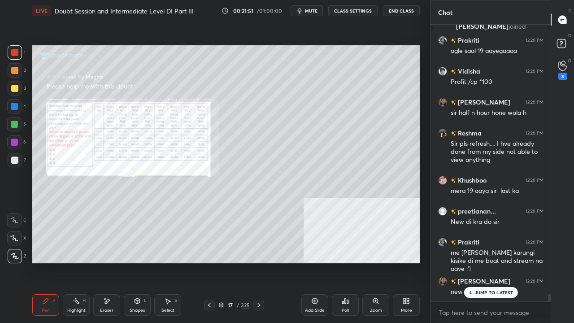
click at [376, 262] on icon at bounding box center [375, 300] width 7 height 7
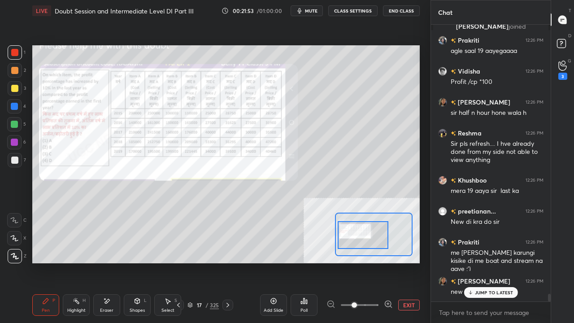
drag, startPoint x: 365, startPoint y: 232, endPoint x: 357, endPoint y: 234, distance: 7.8
click at [357, 234] on div at bounding box center [363, 235] width 51 height 28
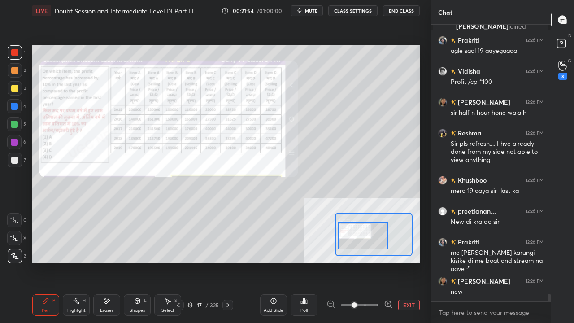
scroll to position [9584, 0]
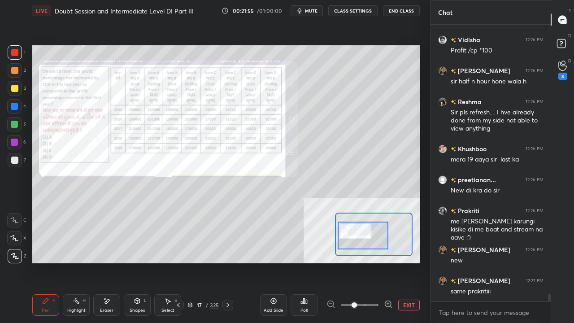
drag, startPoint x: 408, startPoint y: 305, endPoint x: 392, endPoint y: 272, distance: 36.3
click at [407, 262] on button "EXIT" at bounding box center [409, 305] width 22 height 11
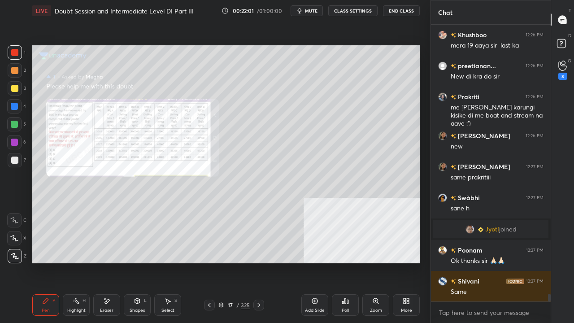
scroll to position [9729, 0]
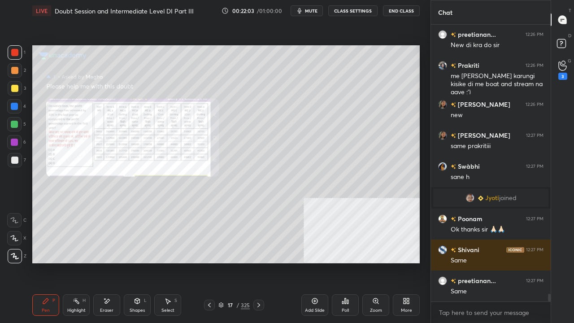
click at [379, 262] on icon at bounding box center [375, 300] width 7 height 7
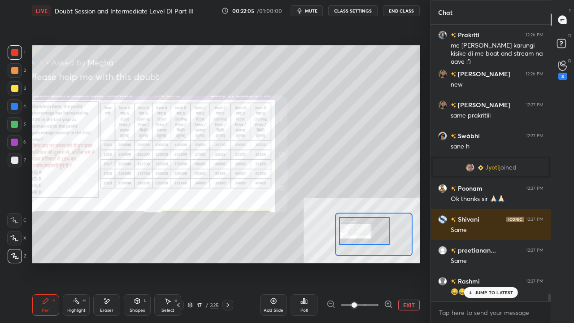
scroll to position [9791, 0]
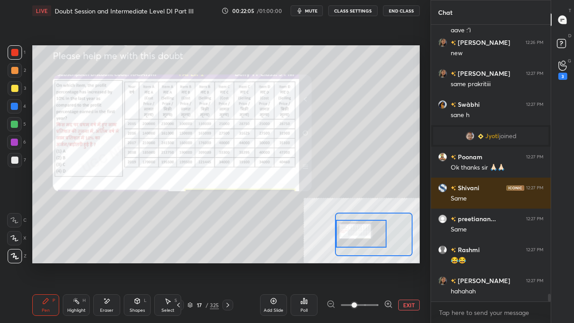
drag, startPoint x: 368, startPoint y: 240, endPoint x: 358, endPoint y: 241, distance: 9.9
click at [360, 241] on div at bounding box center [361, 234] width 51 height 28
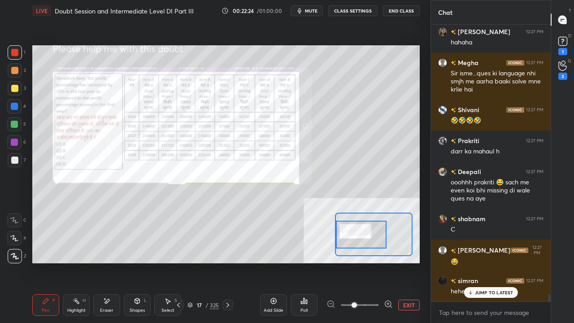
scroll to position [10473, 0]
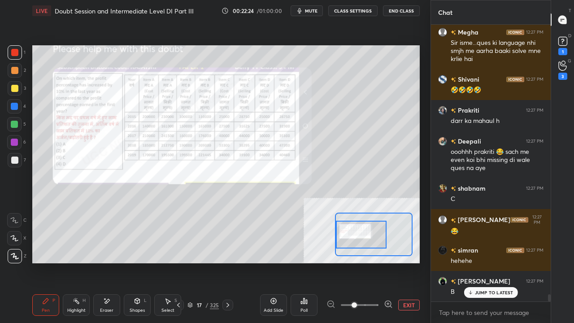
click at [409, 262] on button "EXIT" at bounding box center [409, 305] width 22 height 11
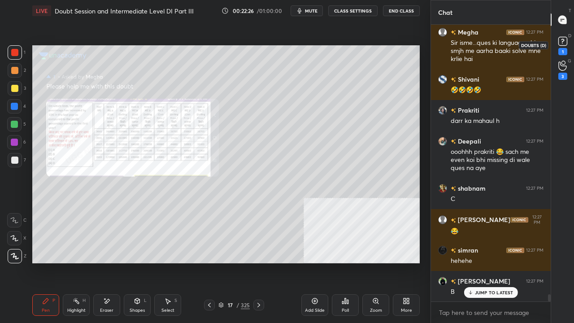
click at [567, 43] on rect at bounding box center [562, 41] width 9 height 9
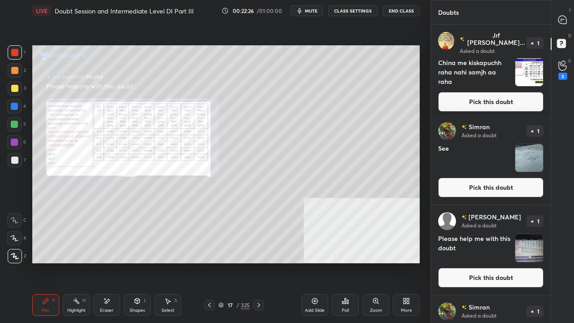
drag, startPoint x: 488, startPoint y: 95, endPoint x: 480, endPoint y: 100, distance: 9.3
click at [488, 95] on button "Pick this doubt" at bounding box center [490, 102] width 105 height 20
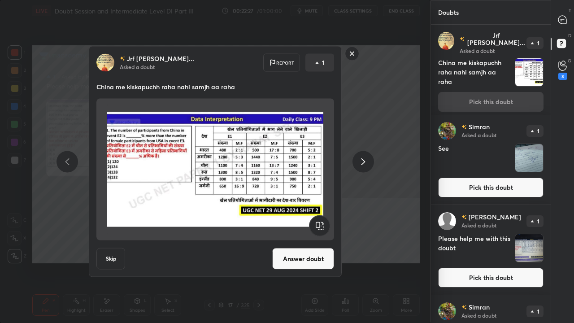
click at [311, 255] on button "Answer doubt" at bounding box center [303, 259] width 62 height 22
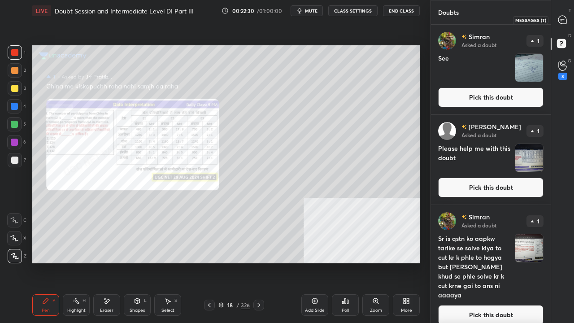
click at [564, 18] on icon at bounding box center [562, 20] width 8 height 8
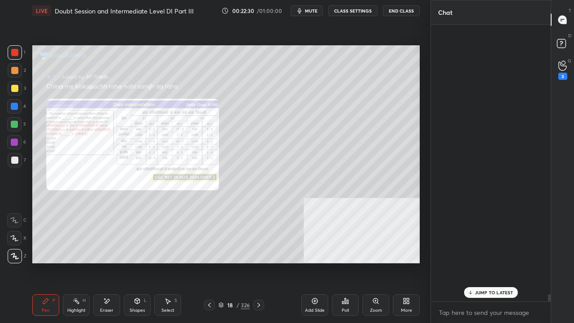
scroll to position [274, 117]
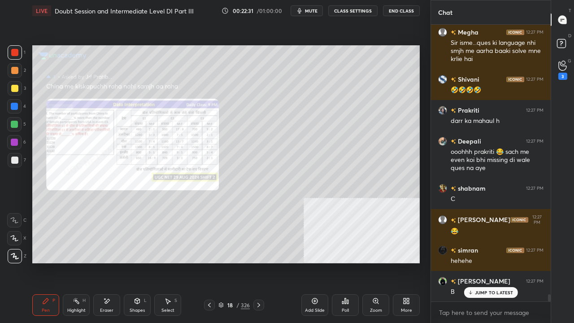
click at [379, 262] on div "Zoom" at bounding box center [375, 305] width 27 height 22
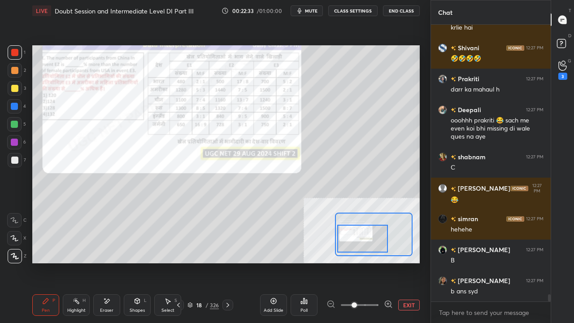
scroll to position [10543, 0]
drag, startPoint x: 375, startPoint y: 242, endPoint x: 361, endPoint y: 247, distance: 15.2
click at [362, 247] on div at bounding box center [362, 239] width 51 height 28
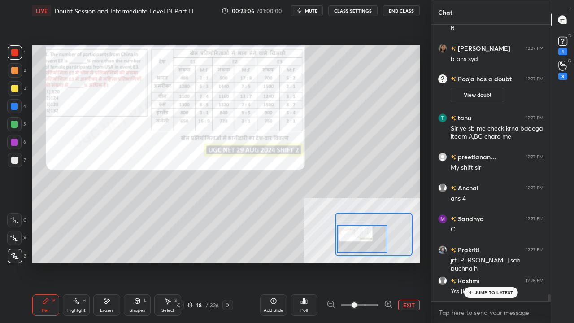
scroll to position [10160, 0]
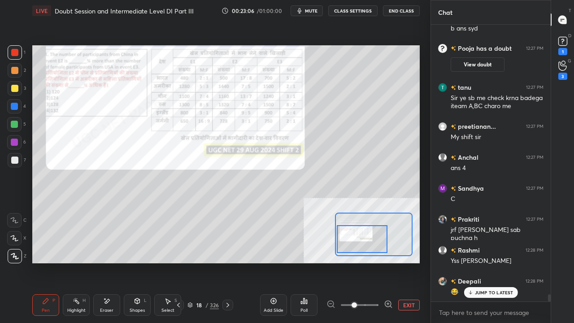
click at [14, 159] on div at bounding box center [14, 160] width 7 height 7
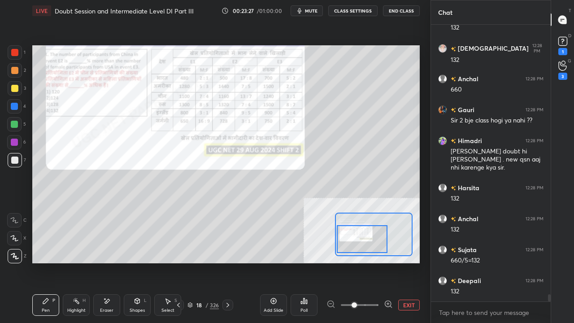
scroll to position [10548, 0]
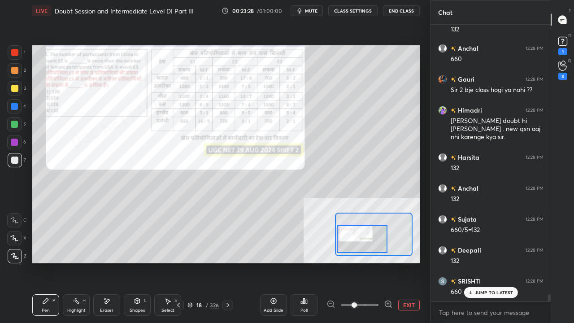
click at [15, 52] on div at bounding box center [14, 52] width 7 height 7
click at [16, 52] on div at bounding box center [14, 52] width 7 height 7
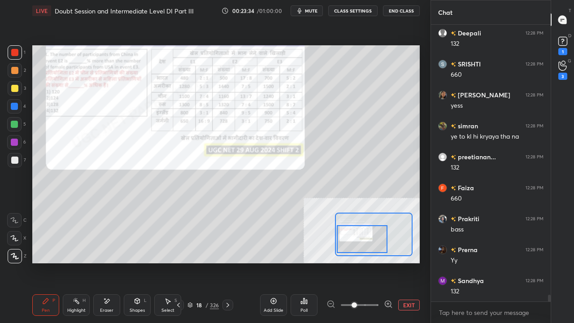
scroll to position [10796, 0]
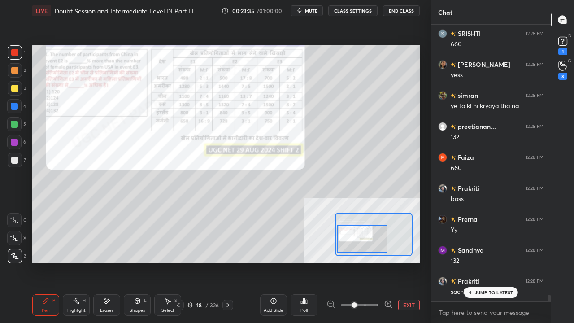
drag, startPoint x: 412, startPoint y: 305, endPoint x: 413, endPoint y: 291, distance: 14.4
click at [412, 262] on button "EXIT" at bounding box center [409, 305] width 22 height 11
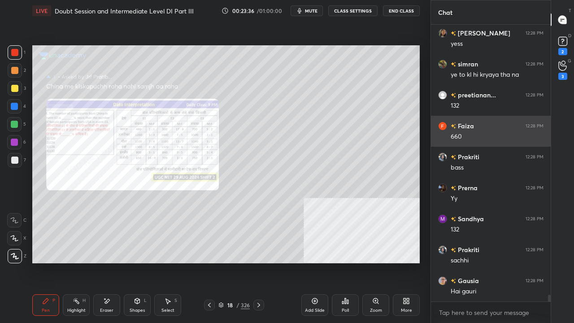
scroll to position [10866, 0]
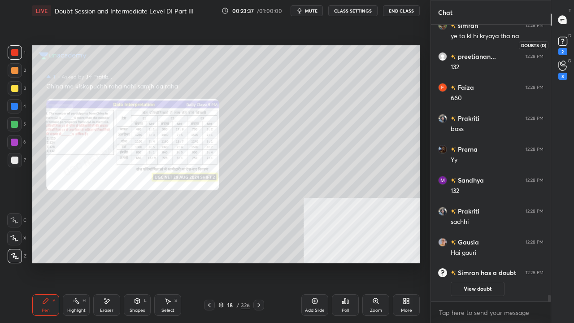
click at [569, 41] on icon at bounding box center [562, 41] width 13 height 13
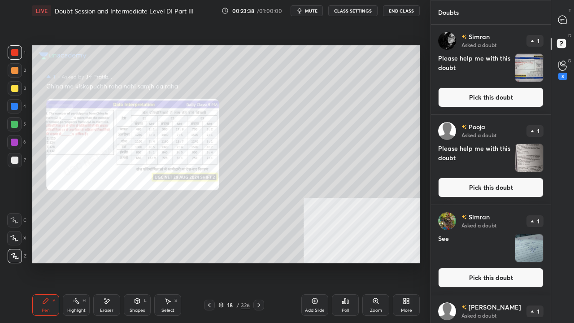
click at [492, 92] on button "Pick this doubt" at bounding box center [490, 97] width 105 height 20
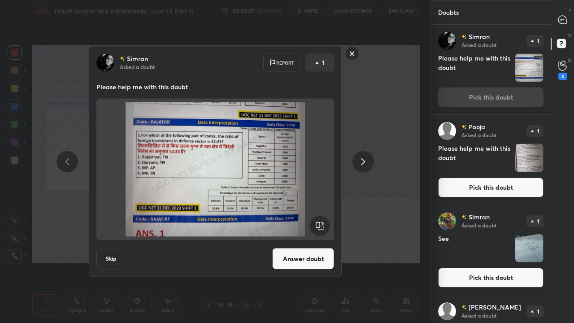
click at [311, 257] on button "Answer doubt" at bounding box center [303, 259] width 62 height 22
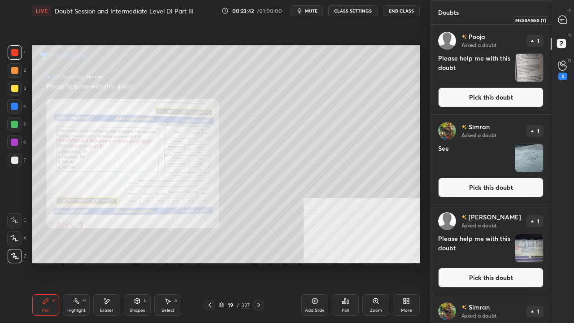
click at [566, 18] on icon at bounding box center [562, 19] width 9 height 9
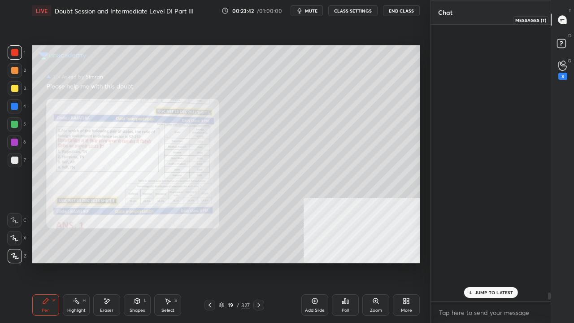
scroll to position [274, 117]
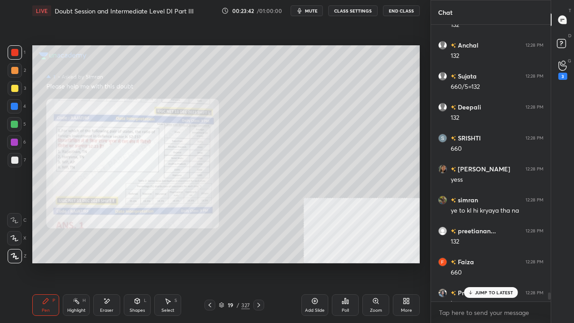
click at [486, 262] on p "JUMP TO LATEST" at bounding box center [494, 292] width 39 height 5
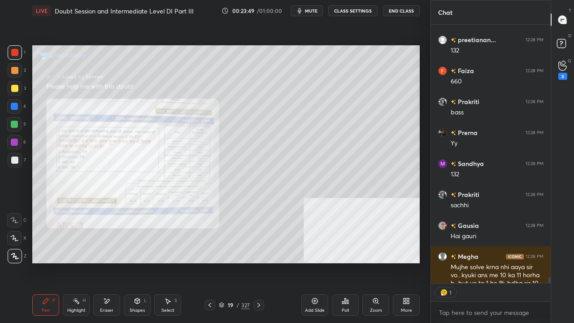
scroll to position [3, 3]
click at [380, 262] on div "Zoom" at bounding box center [376, 310] width 12 height 4
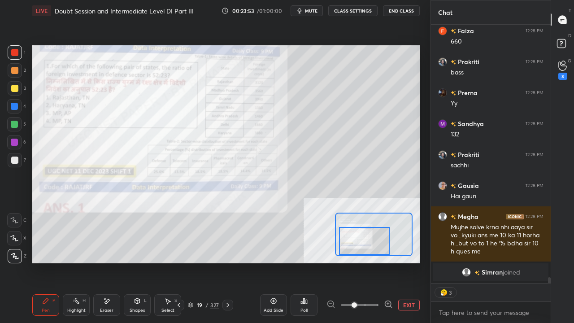
drag, startPoint x: 382, startPoint y: 241, endPoint x: 371, endPoint y: 248, distance: 12.6
click at [371, 248] on div at bounding box center [364, 241] width 51 height 28
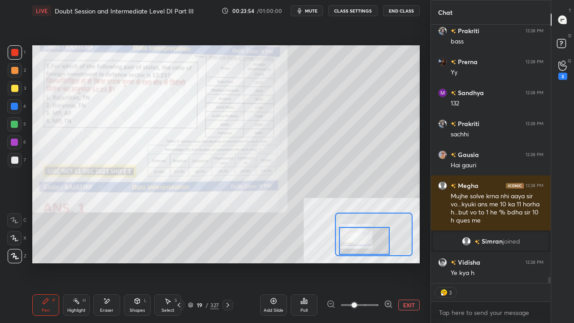
click at [14, 90] on div at bounding box center [14, 88] width 7 height 7
click at [14, 89] on div at bounding box center [14, 88] width 7 height 7
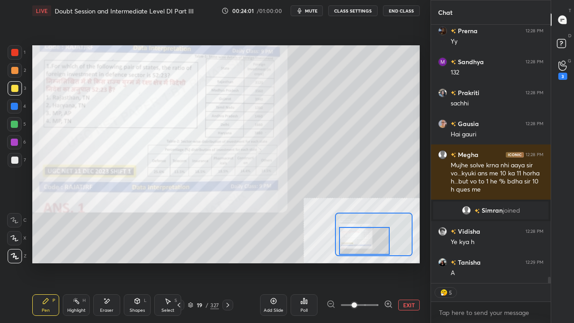
scroll to position [10720, 0]
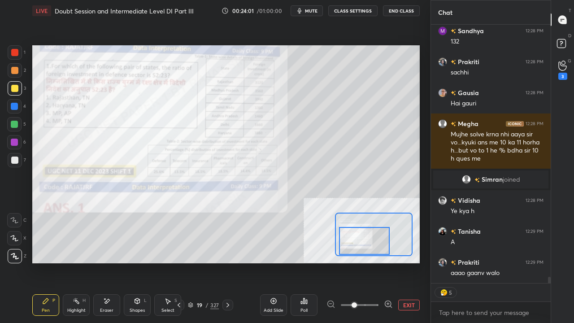
click at [412, 262] on button "EXIT" at bounding box center [409, 305] width 22 height 11
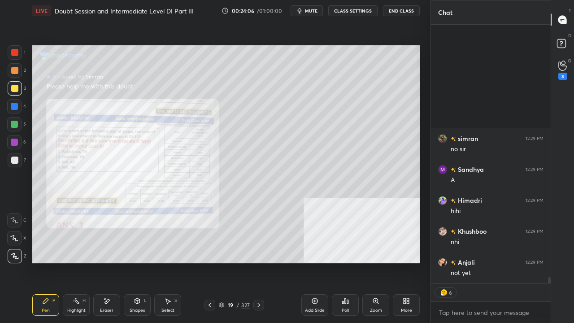
scroll to position [11308, 0]
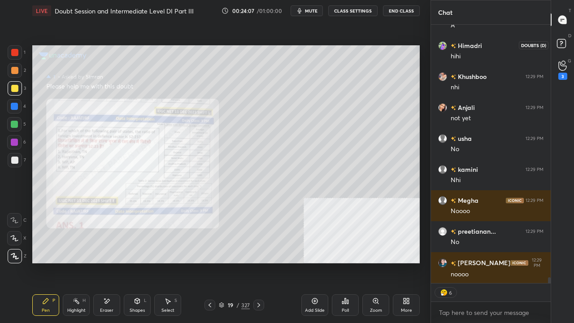
click at [562, 42] on icon at bounding box center [561, 43] width 3 height 4
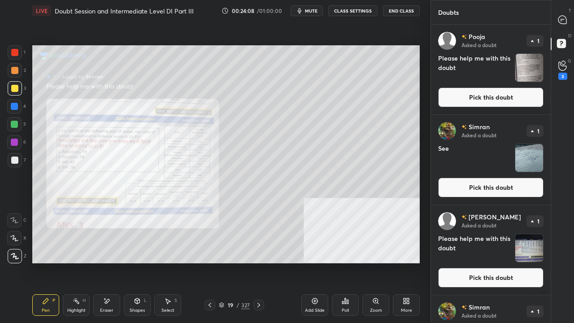
click at [512, 94] on button "Pick this doubt" at bounding box center [490, 97] width 105 height 20
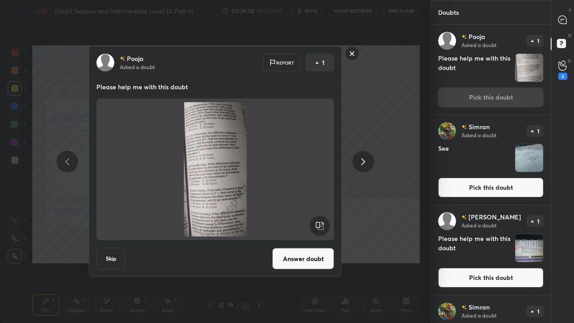
click at [322, 257] on button "Answer doubt" at bounding box center [303, 259] width 62 height 22
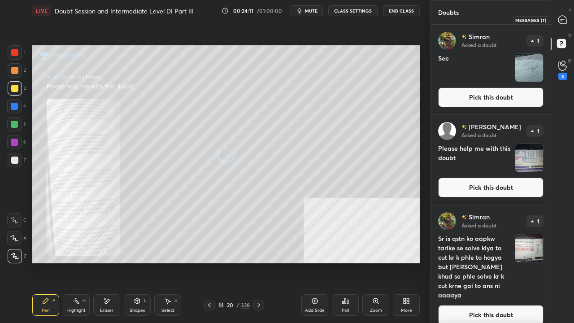
click at [565, 19] on icon at bounding box center [562, 20] width 8 height 8
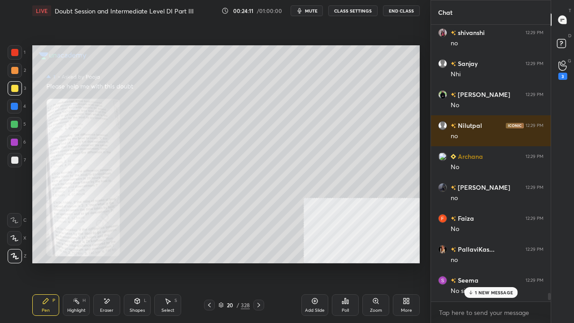
scroll to position [274, 117]
click at [15, 53] on div at bounding box center [14, 52] width 7 height 7
click at [482, 262] on p "8 NEW MESSAGES" at bounding box center [494, 292] width 42 height 5
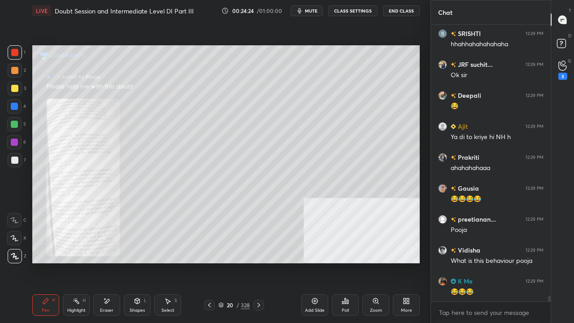
scroll to position [12537, 0]
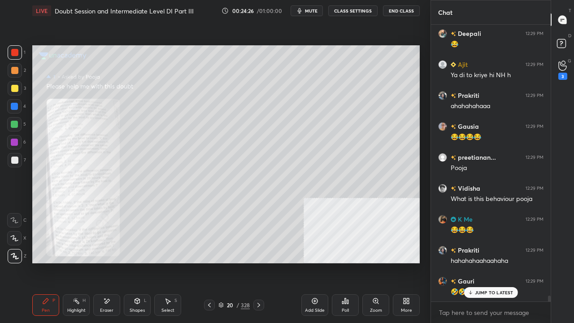
click at [13, 90] on div at bounding box center [14, 88] width 7 height 7
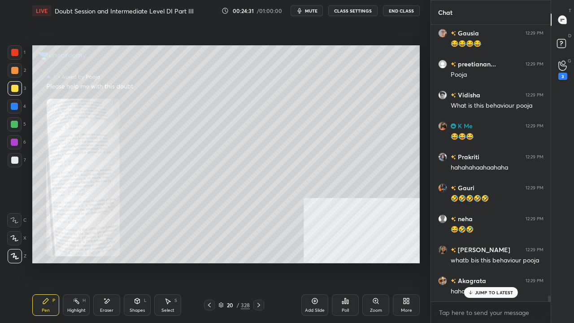
scroll to position [12691, 0]
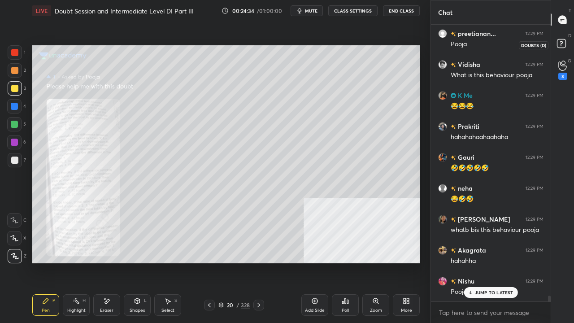
drag, startPoint x: 562, startPoint y: 44, endPoint x: 556, endPoint y: 47, distance: 6.2
click at [559, 44] on rect at bounding box center [561, 43] width 9 height 9
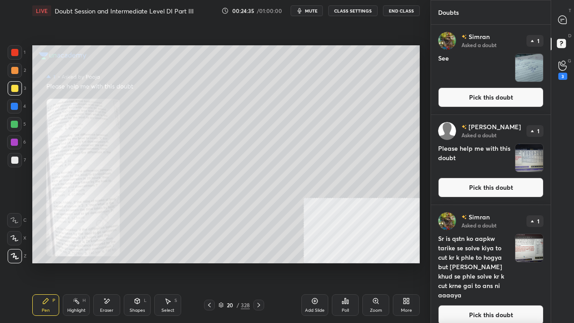
click at [508, 96] on button "Pick this doubt" at bounding box center [490, 97] width 105 height 20
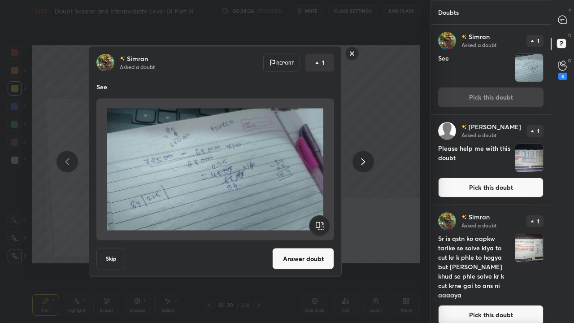
click at [310, 245] on div "[PERSON_NAME] Asked a doubt Report 1 See Skip Answer doubt" at bounding box center [215, 161] width 253 height 231
click at [314, 258] on button "Answer doubt" at bounding box center [303, 259] width 62 height 22
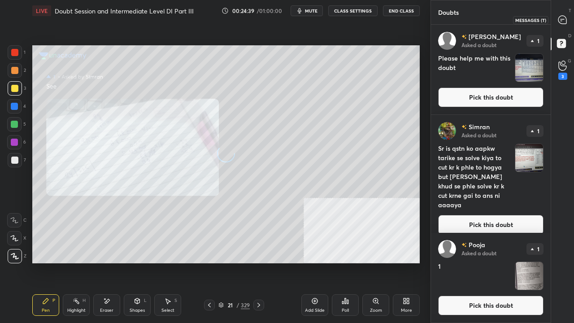
drag, startPoint x: 565, startPoint y: 21, endPoint x: 562, endPoint y: 29, distance: 8.5
click at [565, 21] on icon at bounding box center [562, 20] width 8 height 8
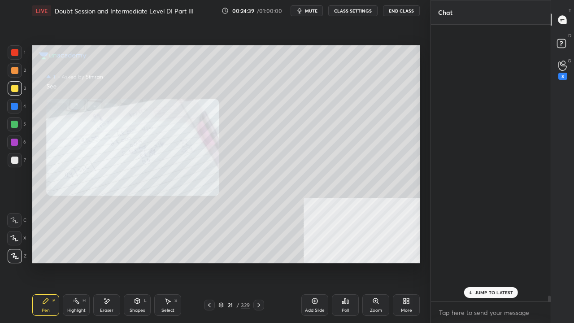
scroll to position [3, 3]
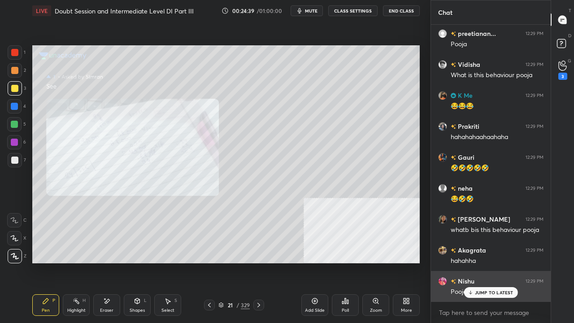
drag, startPoint x: 483, startPoint y: 293, endPoint x: 471, endPoint y: 292, distance: 11.8
click at [483, 262] on p "JUMP TO LATEST" at bounding box center [494, 292] width 39 height 5
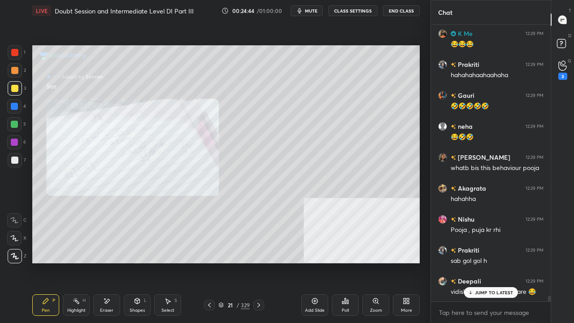
scroll to position [12792, 0]
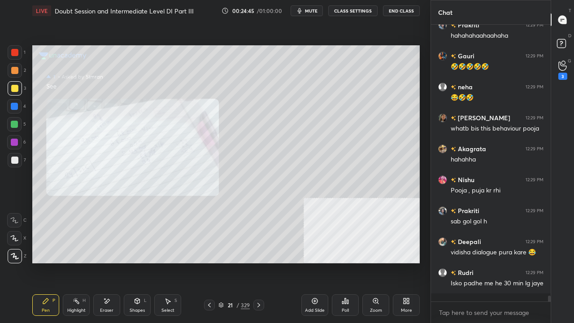
click at [13, 47] on div at bounding box center [15, 52] width 14 height 14
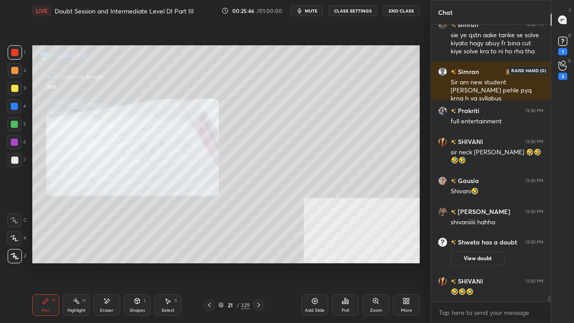
scroll to position [12958, 0]
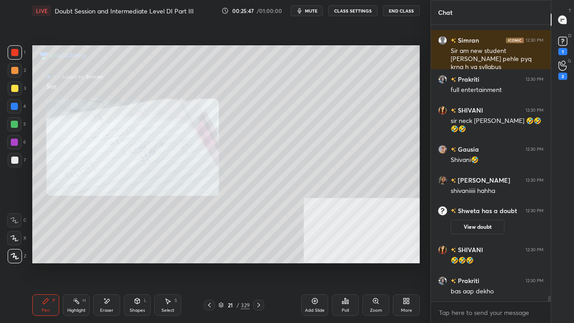
click at [567, 52] on div "1" at bounding box center [562, 51] width 9 height 7
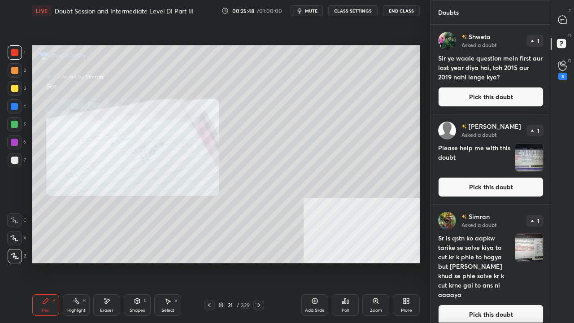
click at [506, 96] on button "Pick this doubt" at bounding box center [490, 97] width 105 height 20
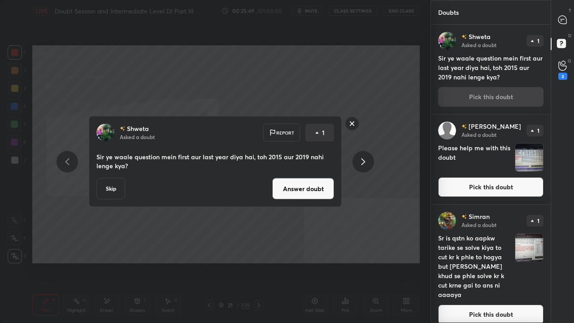
click at [318, 193] on button "Answer doubt" at bounding box center [303, 189] width 62 height 22
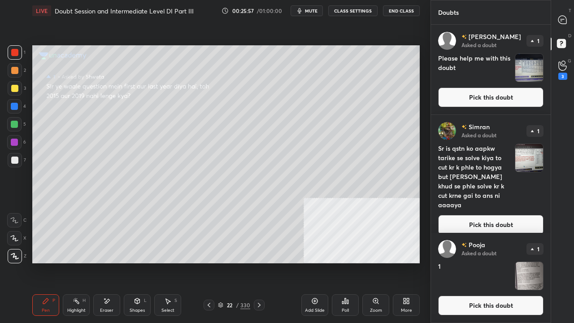
click at [502, 88] on button "Pick this doubt" at bounding box center [490, 97] width 105 height 20
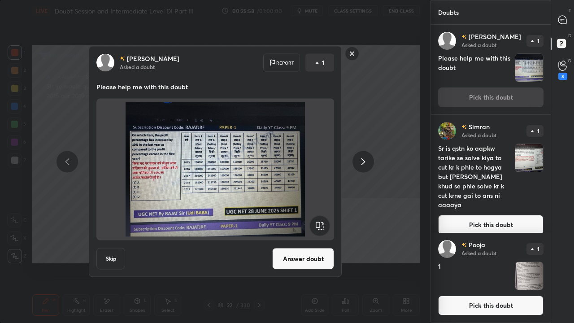
click at [321, 254] on button "Answer doubt" at bounding box center [303, 259] width 62 height 22
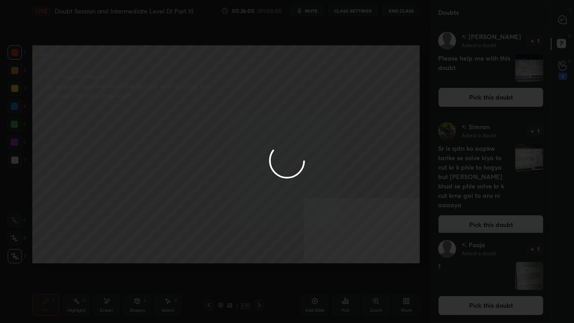
click at [562, 20] on div at bounding box center [287, 161] width 574 height 323
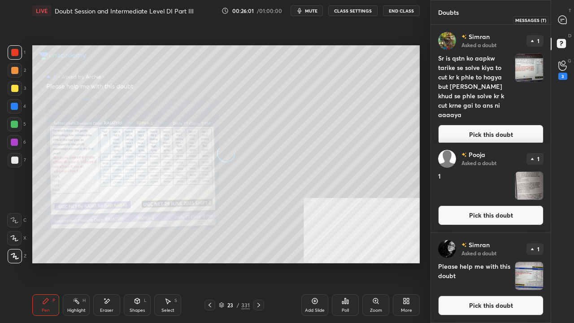
click at [565, 18] on icon at bounding box center [562, 20] width 8 height 8
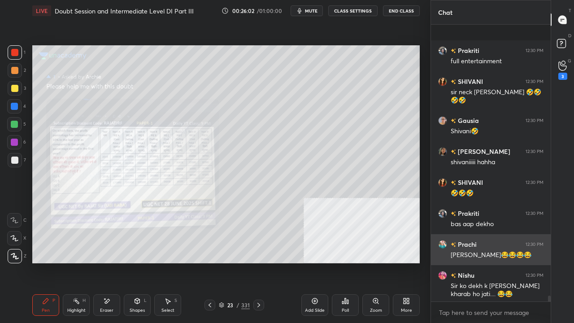
scroll to position [13255, 0]
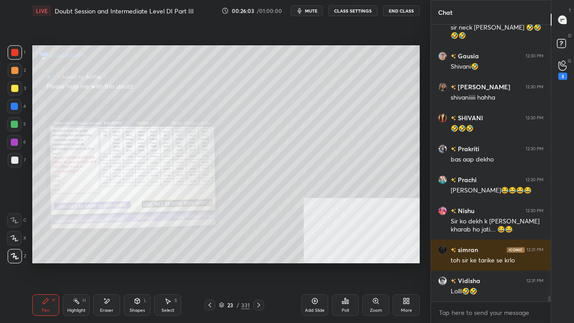
click at [375, 262] on div "Zoom" at bounding box center [375, 305] width 27 height 22
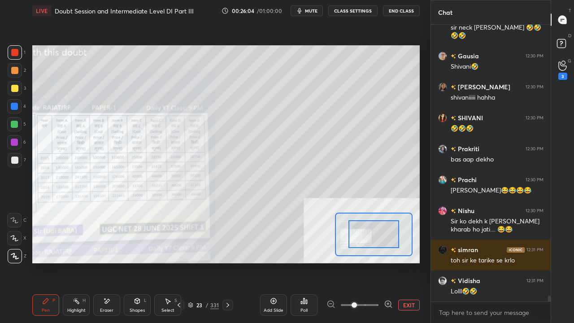
scroll to position [13286, 0]
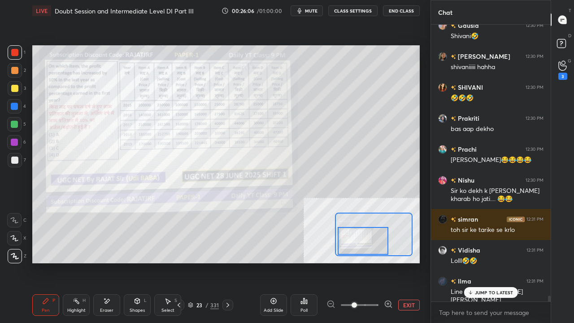
drag, startPoint x: 373, startPoint y: 240, endPoint x: 366, endPoint y: 246, distance: 9.2
click at [366, 246] on div at bounding box center [363, 241] width 51 height 28
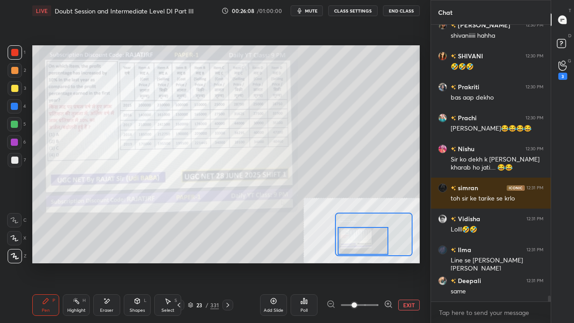
click at [15, 106] on div at bounding box center [14, 106] width 7 height 7
click at [15, 105] on div at bounding box center [14, 106] width 7 height 7
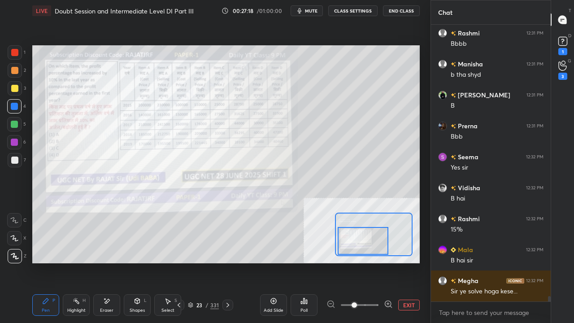
scroll to position [13924, 0]
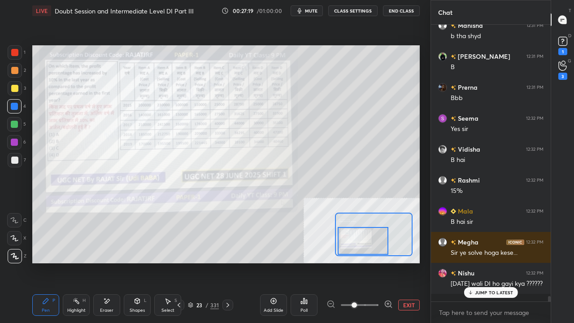
click at [497, 262] on p "JUMP TO LATEST" at bounding box center [494, 292] width 39 height 5
click at [12, 46] on div at bounding box center [15, 52] width 14 height 14
click at [13, 48] on div at bounding box center [15, 52] width 14 height 14
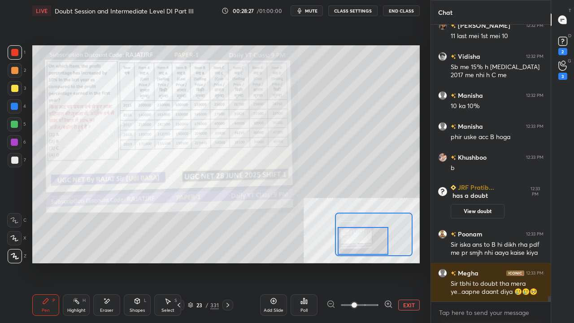
scroll to position [14178, 0]
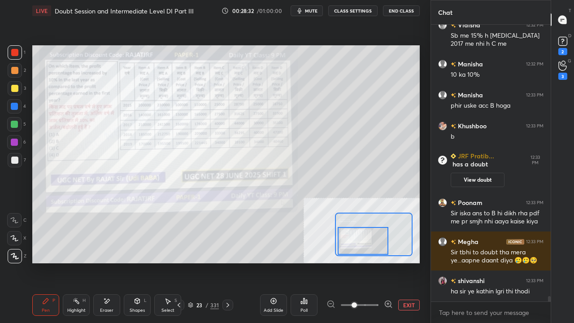
drag, startPoint x: 106, startPoint y: 307, endPoint x: 132, endPoint y: 282, distance: 36.2
click at [110, 262] on div "Eraser" at bounding box center [106, 305] width 27 height 22
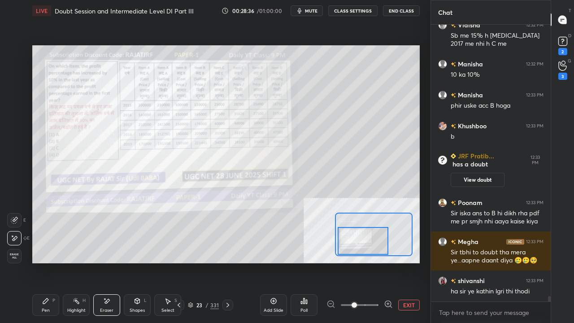
click at [45, 262] on div "Pen" at bounding box center [46, 310] width 8 height 4
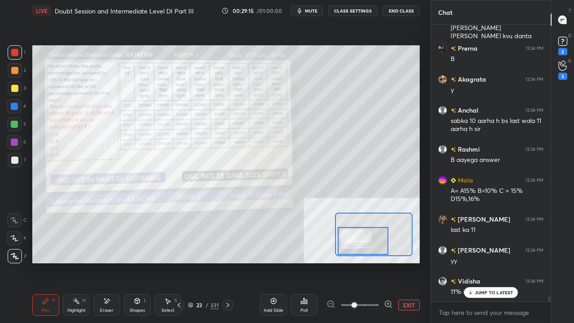
scroll to position [14662, 0]
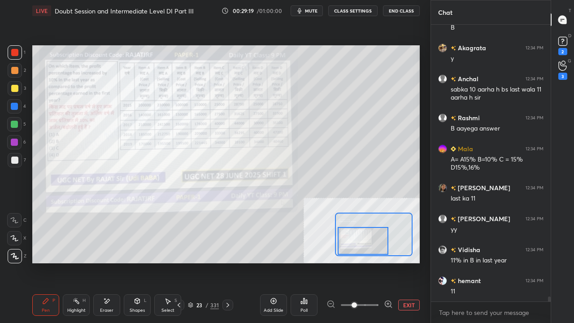
click at [12, 86] on div at bounding box center [14, 88] width 7 height 7
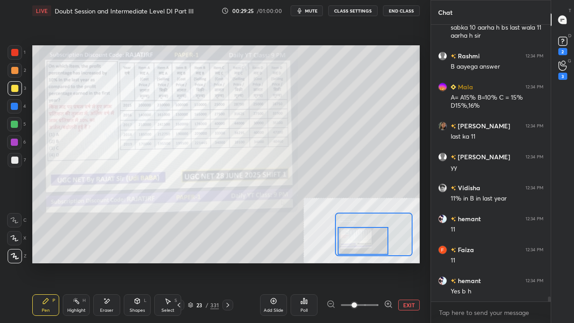
scroll to position [14754, 0]
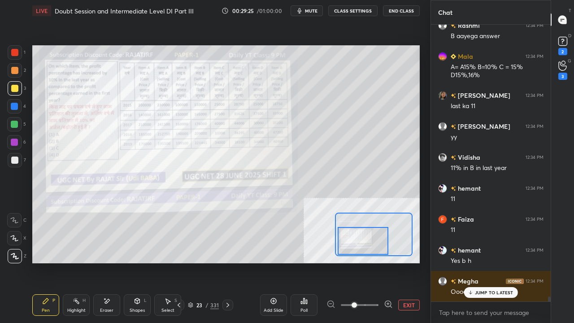
drag, startPoint x: 14, startPoint y: 54, endPoint x: 31, endPoint y: 66, distance: 20.8
click at [13, 54] on div at bounding box center [14, 52] width 7 height 7
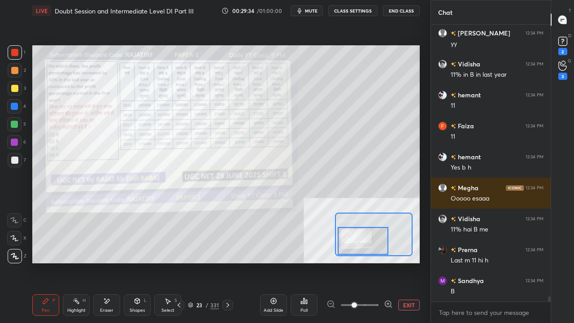
scroll to position [14894, 0]
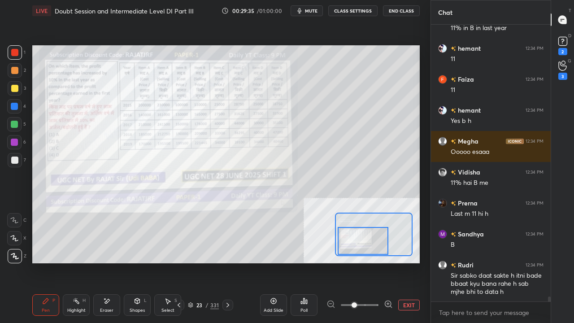
click at [12, 160] on div at bounding box center [14, 160] width 7 height 7
click at [14, 159] on div at bounding box center [14, 160] width 7 height 7
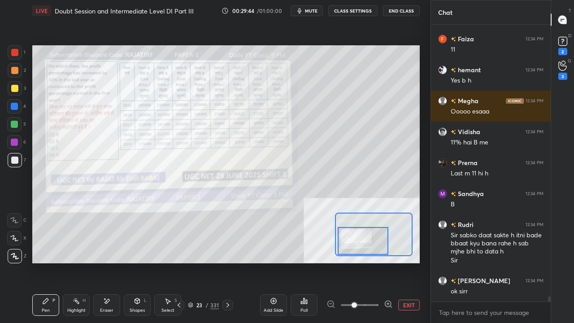
scroll to position [14965, 0]
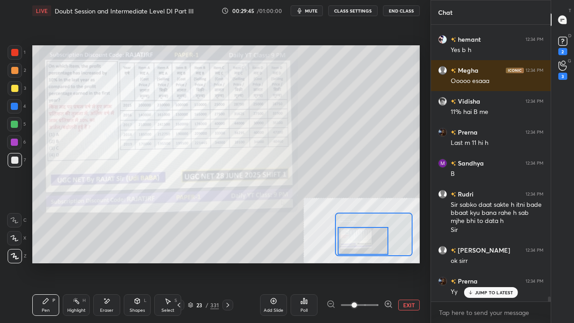
click at [16, 50] on div at bounding box center [14, 52] width 7 height 7
click at [15, 50] on div at bounding box center [14, 52] width 7 height 7
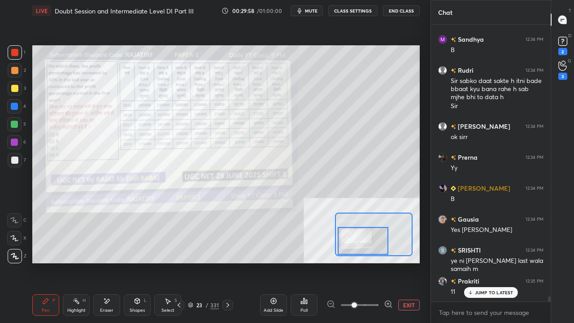
scroll to position [15120, 0]
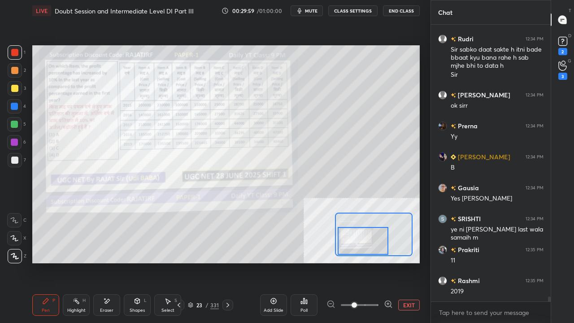
click at [16, 108] on div at bounding box center [14, 106] width 7 height 7
click at [15, 107] on div at bounding box center [14, 106] width 7 height 7
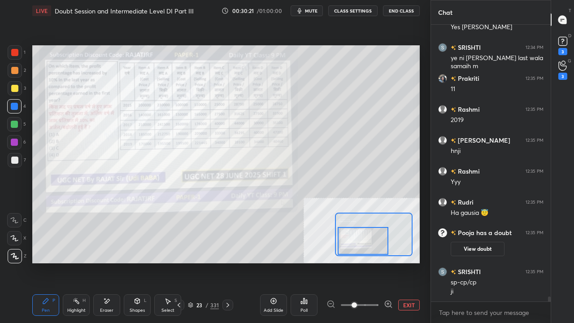
scroll to position [14955, 0]
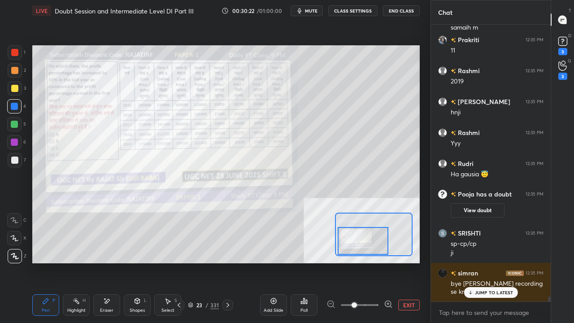
click at [486, 262] on div "JUMP TO LATEST" at bounding box center [491, 292] width 54 height 11
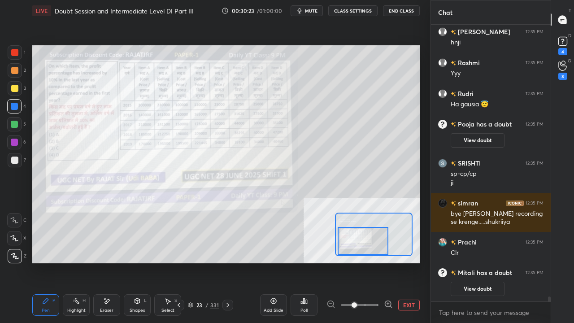
click at [407, 262] on button "EXIT" at bounding box center [409, 305] width 22 height 11
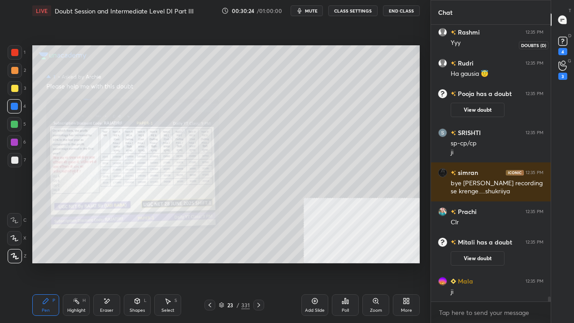
click at [567, 48] on div "4" at bounding box center [562, 45] width 13 height 21
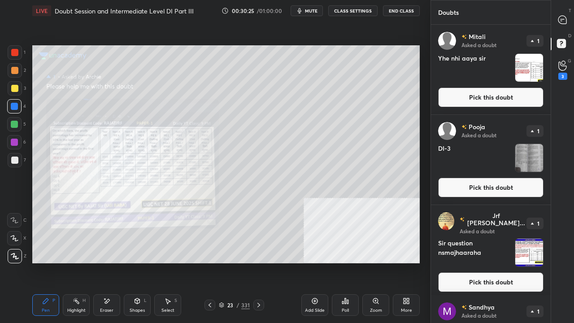
click at [501, 89] on button "Pick this doubt" at bounding box center [490, 97] width 105 height 20
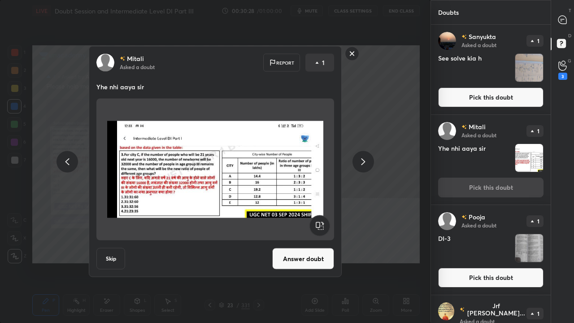
click at [299, 262] on button "Answer doubt" at bounding box center [303, 259] width 62 height 22
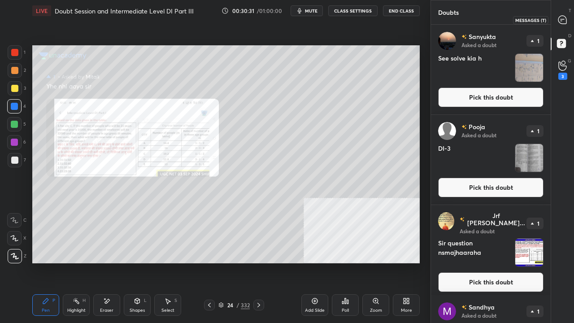
click at [568, 20] on div at bounding box center [563, 20] width 18 height 16
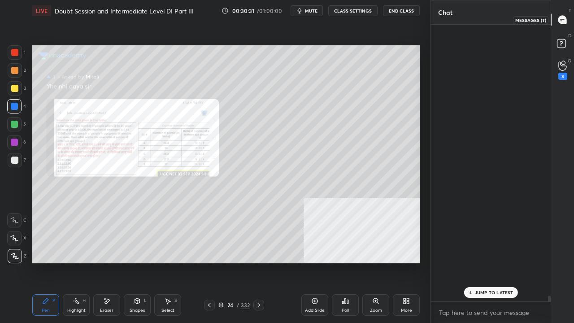
scroll to position [274, 117]
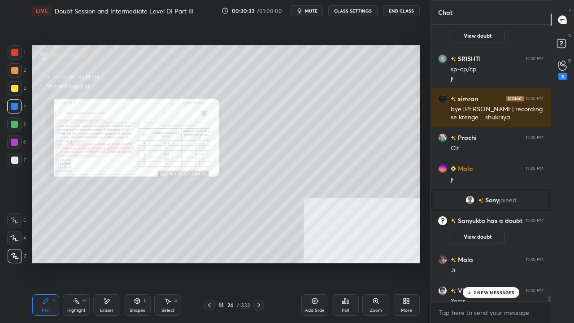
click at [374, 262] on div "Zoom" at bounding box center [375, 305] width 27 height 22
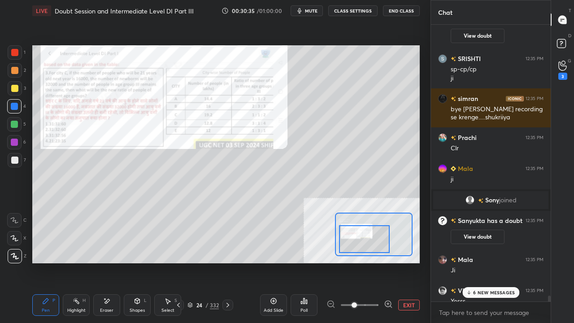
click at [368, 245] on div at bounding box center [364, 239] width 51 height 28
drag, startPoint x: 486, startPoint y: 294, endPoint x: 483, endPoint y: 291, distance: 4.8
click at [486, 262] on p "8 NEW MESSAGES" at bounding box center [494, 292] width 42 height 5
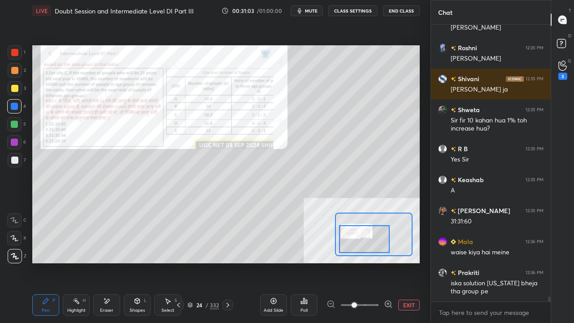
scroll to position [15860, 0]
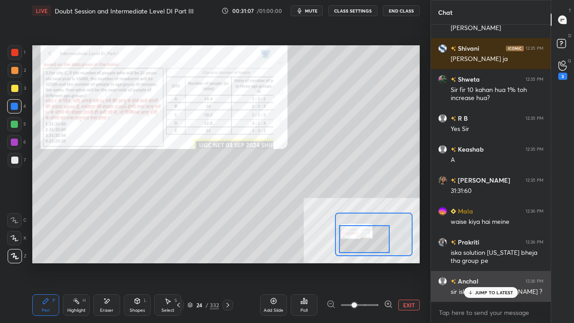
click at [490, 262] on div "JUMP TO LATEST" at bounding box center [491, 292] width 54 height 11
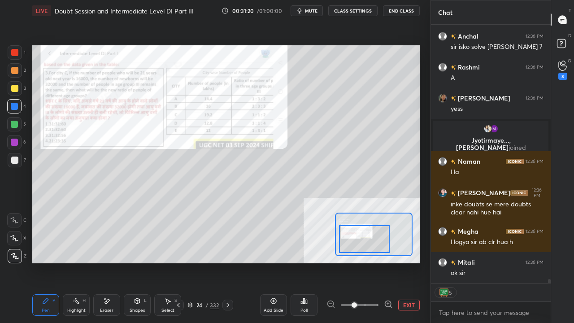
scroll to position [15657, 0]
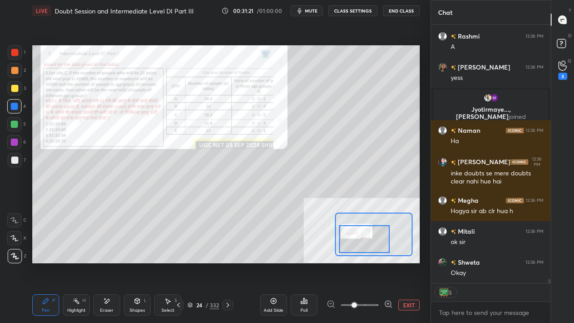
click at [13, 48] on div at bounding box center [15, 52] width 14 height 14
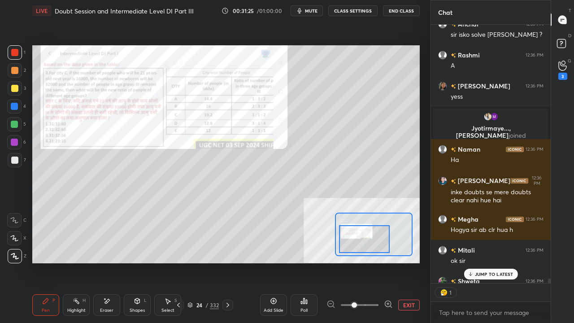
scroll to position [3, 3]
drag, startPoint x: 488, startPoint y: 276, endPoint x: 480, endPoint y: 271, distance: 8.7
click at [488, 262] on p "JUMP TO LATEST" at bounding box center [494, 273] width 39 height 5
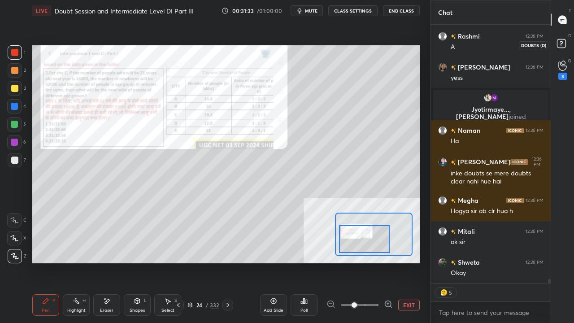
click at [566, 44] on icon at bounding box center [563, 45] width 16 height 16
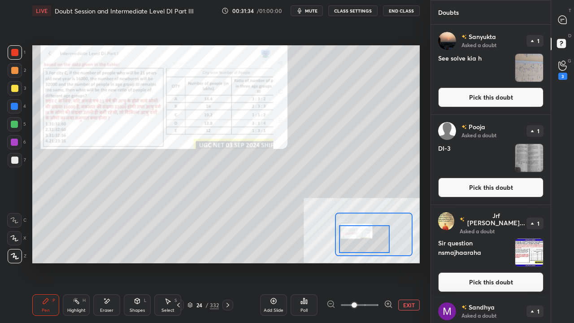
click at [515, 89] on button "Pick this doubt" at bounding box center [490, 97] width 105 height 20
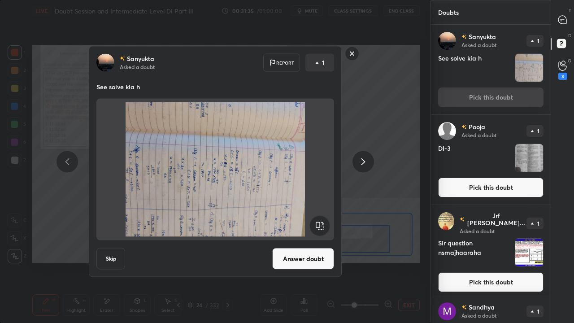
click at [327, 218] on icon at bounding box center [319, 226] width 21 height 22
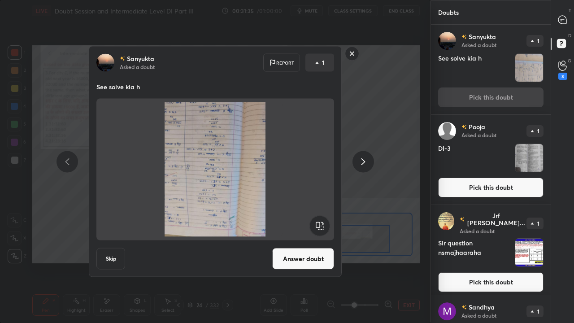
click at [324, 220] on rect at bounding box center [319, 226] width 20 height 20
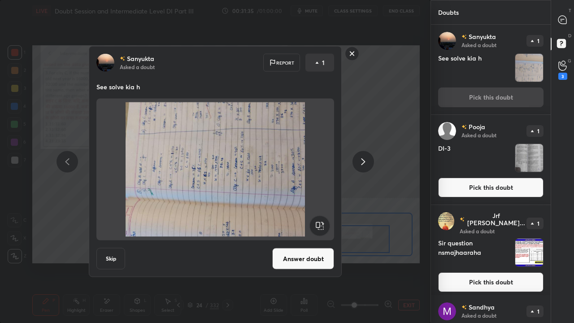
click at [324, 222] on rect at bounding box center [319, 226] width 20 height 20
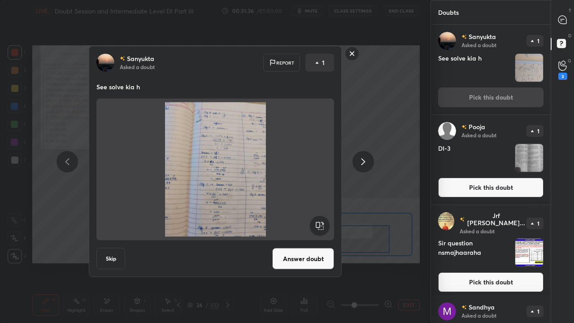
click at [313, 257] on button "Answer doubt" at bounding box center [303, 259] width 62 height 22
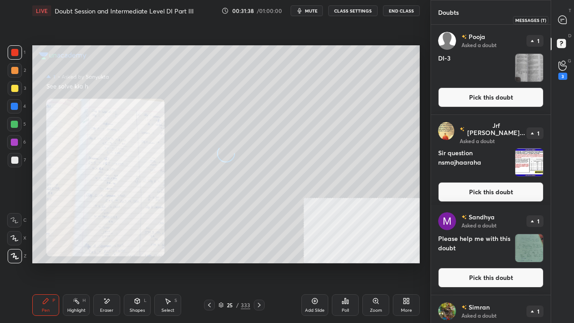
drag, startPoint x: 565, startPoint y: 19, endPoint x: 554, endPoint y: 26, distance: 13.2
click at [565, 20] on icon at bounding box center [562, 20] width 8 height 8
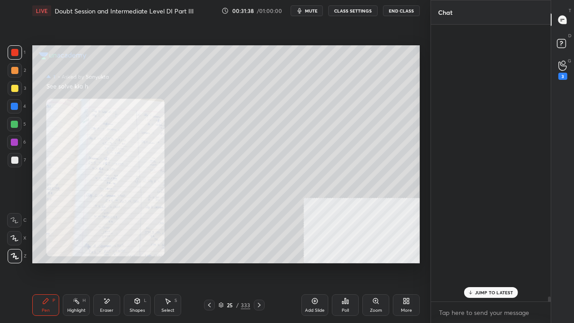
scroll to position [15865, 0]
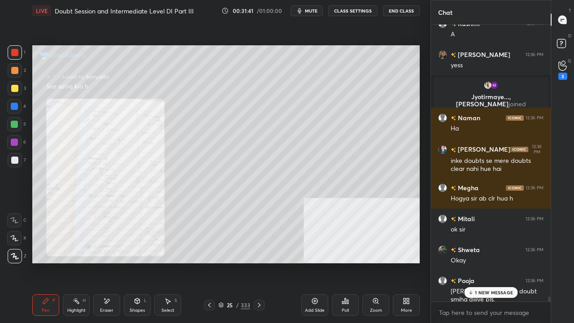
drag, startPoint x: 232, startPoint y: 304, endPoint x: 253, endPoint y: 266, distance: 42.3
click at [232, 262] on div "25" at bounding box center [230, 304] width 9 height 5
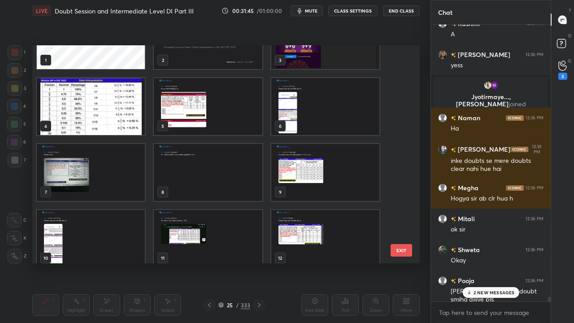
scroll to position [50, 0]
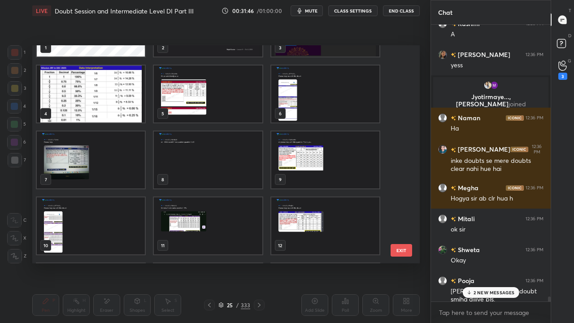
click at [194, 88] on img "grid" at bounding box center [208, 93] width 108 height 57
click at [195, 87] on img "grid" at bounding box center [208, 93] width 108 height 57
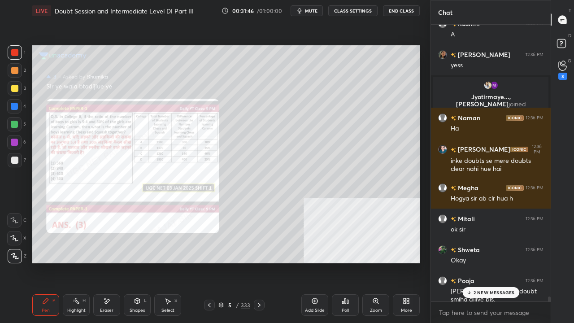
click at [195, 87] on img "grid" at bounding box center [208, 93] width 108 height 57
click at [257, 262] on icon at bounding box center [259, 304] width 7 height 7
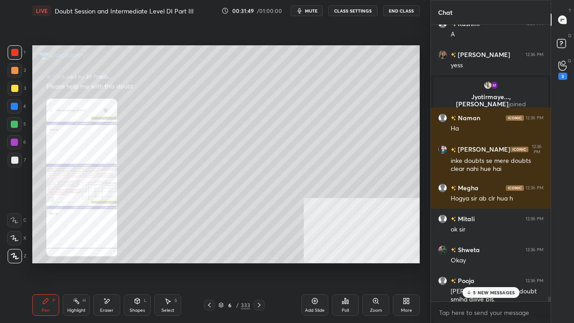
click at [257, 262] on icon at bounding box center [259, 304] width 7 height 7
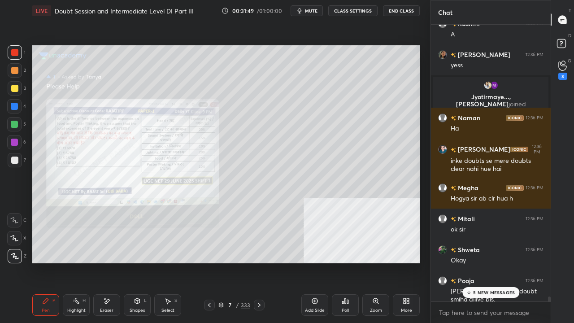
click at [257, 262] on icon at bounding box center [259, 304] width 7 height 7
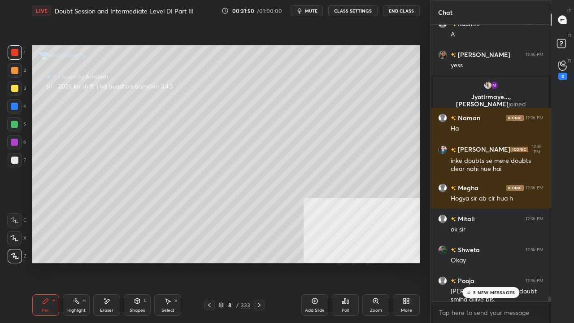
click at [256, 262] on icon at bounding box center [259, 304] width 7 height 7
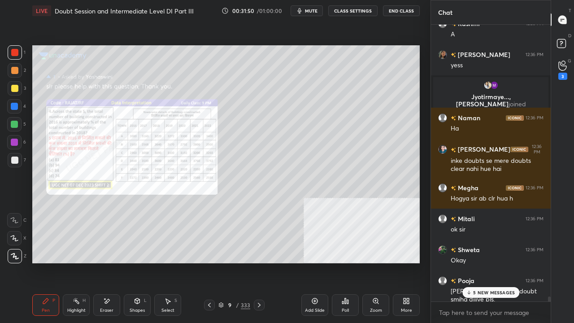
click at [256, 262] on icon at bounding box center [259, 304] width 7 height 7
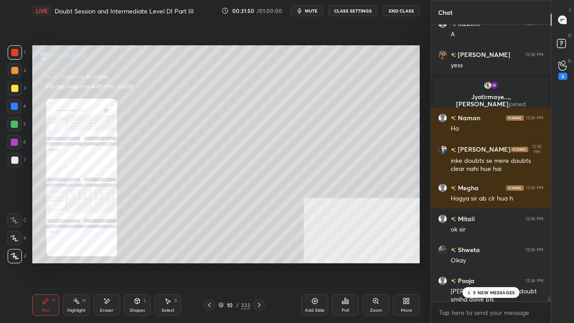
click at [256, 262] on icon at bounding box center [259, 304] width 7 height 7
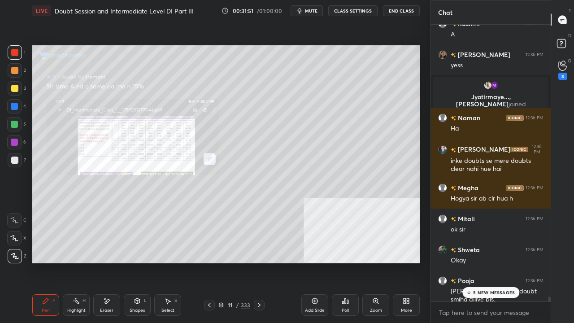
click at [256, 262] on icon at bounding box center [259, 304] width 7 height 7
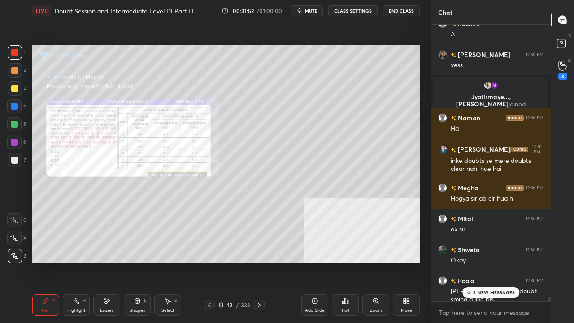
click at [507, 262] on p "5 NEW MESSAGES" at bounding box center [494, 292] width 42 height 5
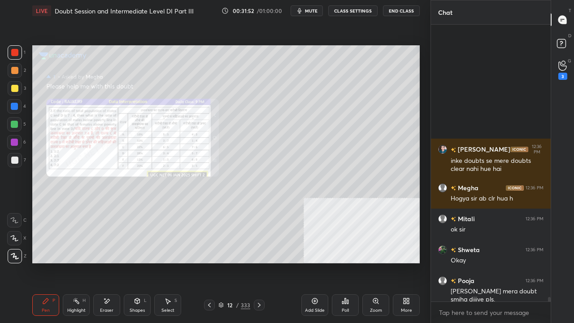
scroll to position [16028, 0]
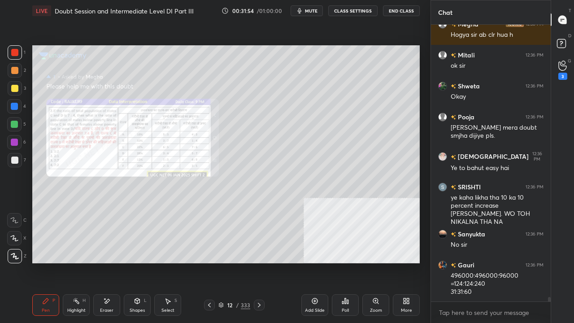
click at [256, 262] on icon at bounding box center [259, 304] width 7 height 7
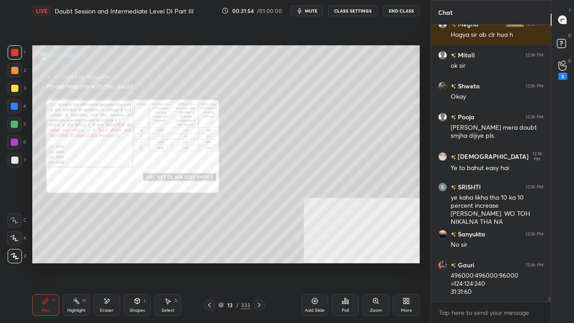
click at [256, 262] on icon at bounding box center [259, 304] width 7 height 7
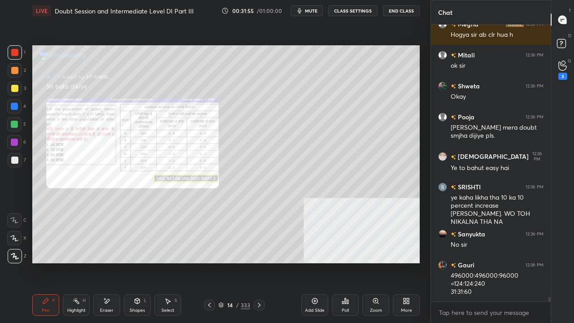
click at [210, 262] on icon at bounding box center [209, 304] width 7 height 7
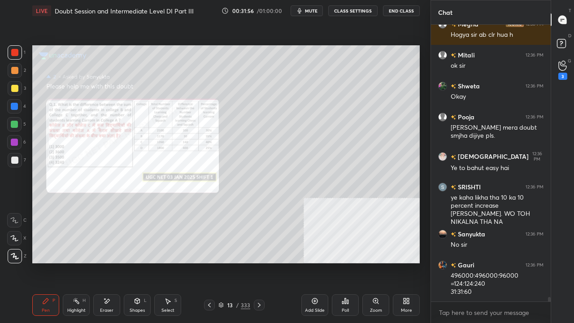
click at [375, 262] on div "Zoom" at bounding box center [375, 305] width 27 height 22
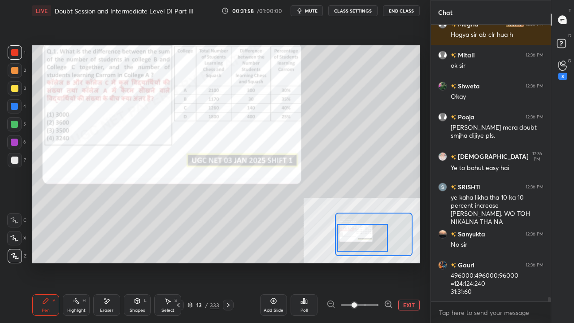
drag, startPoint x: 377, startPoint y: 244, endPoint x: 365, endPoint y: 249, distance: 13.3
click at [365, 249] on div at bounding box center [362, 238] width 51 height 28
click at [13, 107] on div at bounding box center [14, 106] width 7 height 7
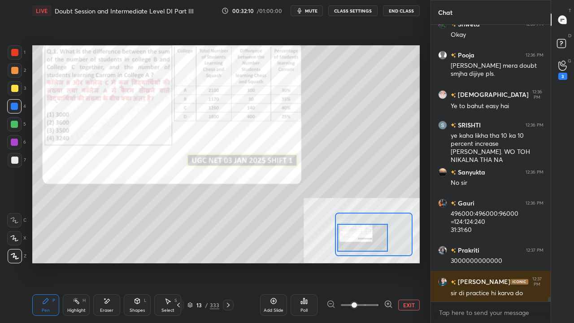
scroll to position [16122, 0]
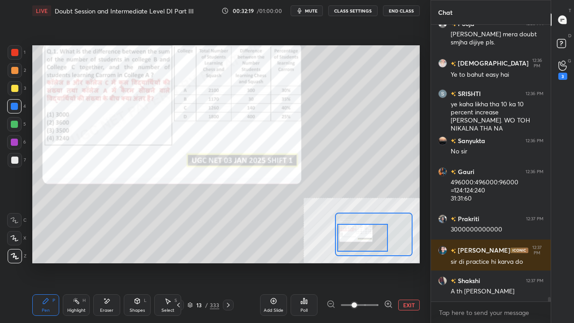
click at [15, 85] on div at bounding box center [14, 88] width 7 height 7
click at [15, 49] on div at bounding box center [14, 52] width 7 height 7
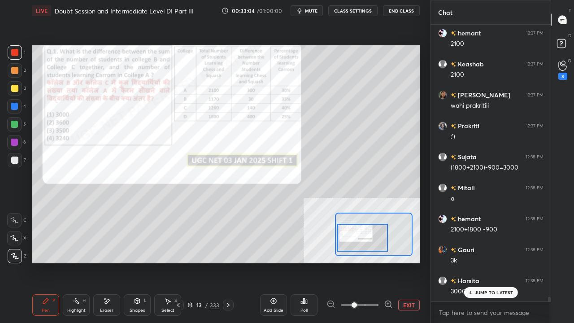
scroll to position [16523, 0]
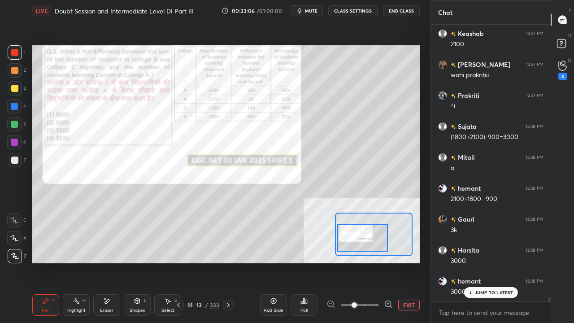
drag, startPoint x: 211, startPoint y: 301, endPoint x: 208, endPoint y: 304, distance: 4.8
click at [208, 262] on div "13 / 333" at bounding box center [203, 305] width 61 height 11
click at [208, 262] on div "/" at bounding box center [206, 304] width 3 height 5
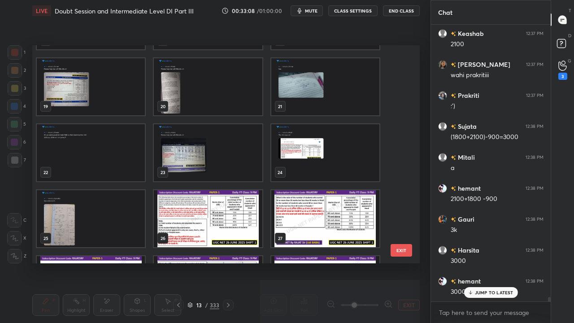
scroll to position [388, 0]
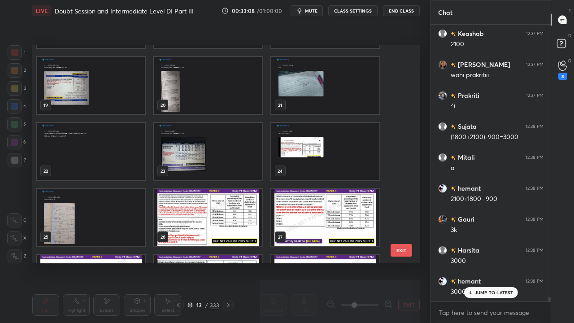
click at [66, 216] on img "grid" at bounding box center [91, 217] width 108 height 57
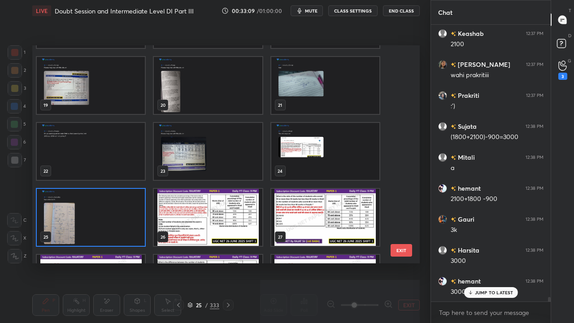
click at [69, 216] on img "grid" at bounding box center [91, 217] width 108 height 57
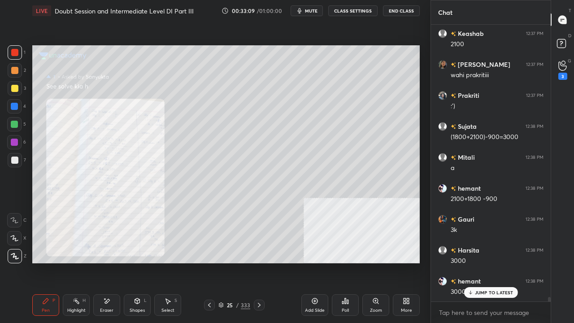
click at [69, 216] on img "grid" at bounding box center [91, 217] width 108 height 57
click at [386, 262] on div "Zoom" at bounding box center [375, 305] width 27 height 22
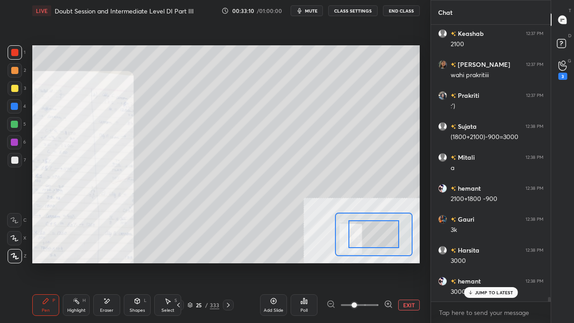
click at [366, 262] on span at bounding box center [360, 304] width 38 height 13
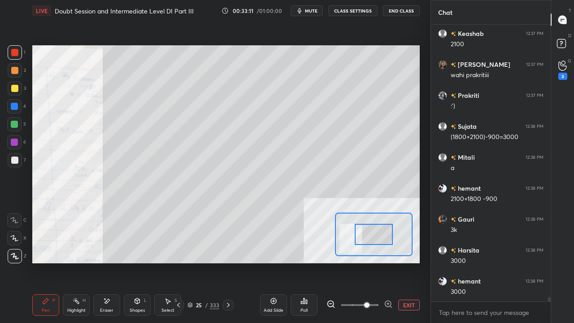
scroll to position [16563, 0]
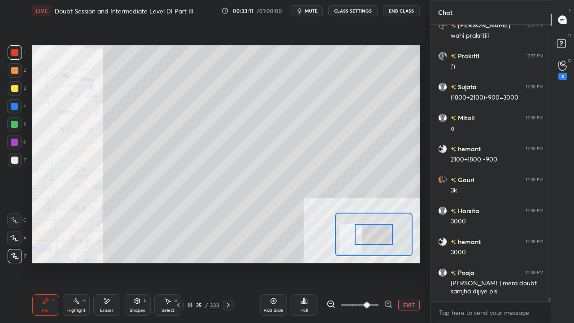
click at [363, 244] on div at bounding box center [374, 235] width 78 height 44
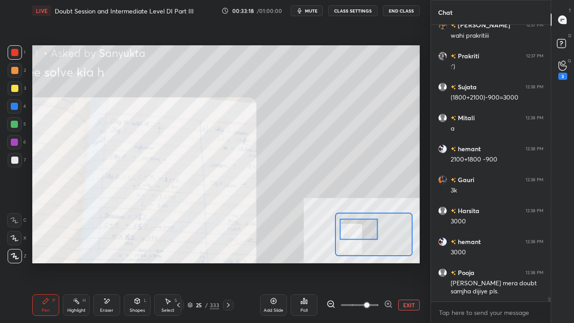
drag, startPoint x: 363, startPoint y: 241, endPoint x: 365, endPoint y: 225, distance: 15.8
click at [366, 227] on div at bounding box center [359, 229] width 38 height 21
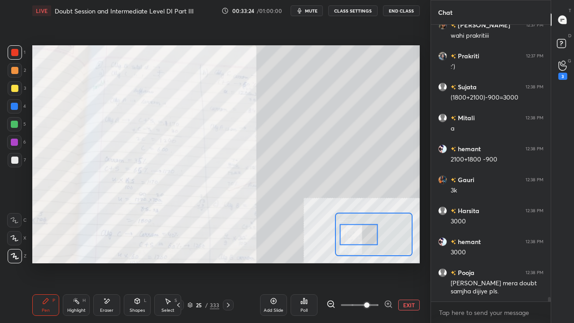
click at [366, 238] on div at bounding box center [359, 234] width 38 height 21
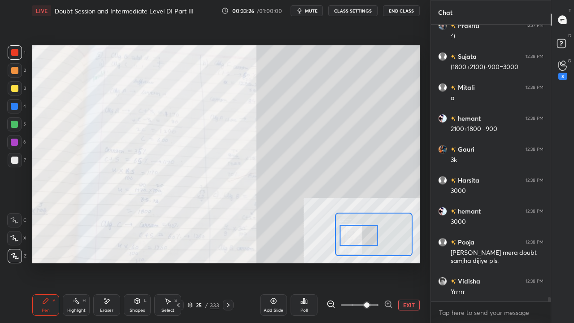
scroll to position [16633, 0]
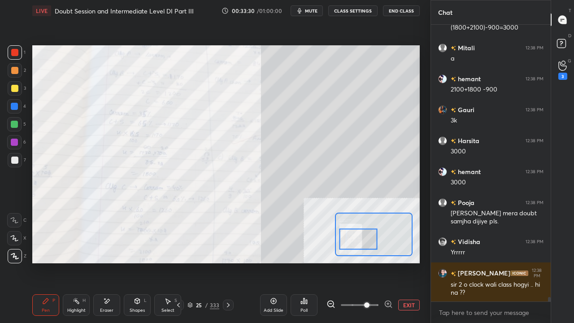
click at [351, 239] on div at bounding box center [359, 239] width 38 height 21
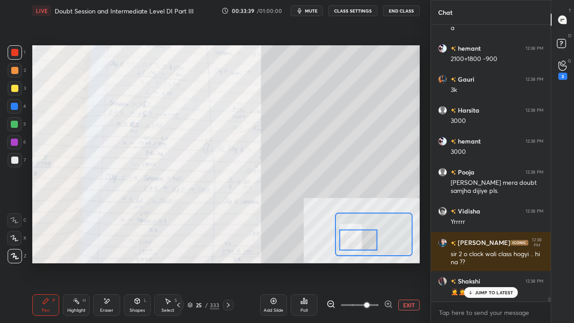
scroll to position [16685, 0]
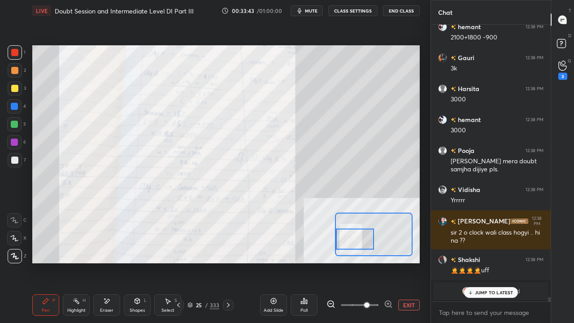
drag, startPoint x: 370, startPoint y: 240, endPoint x: 363, endPoint y: 234, distance: 9.2
click at [366, 240] on div at bounding box center [355, 239] width 38 height 21
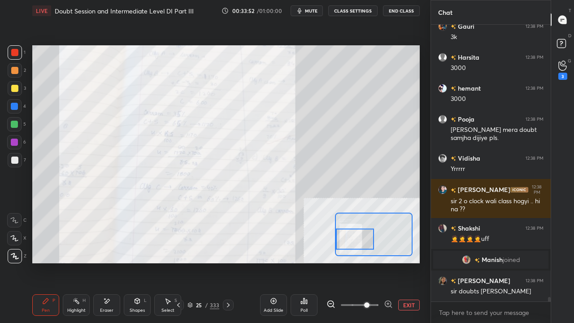
click at [402, 262] on button "EXIT" at bounding box center [409, 305] width 22 height 11
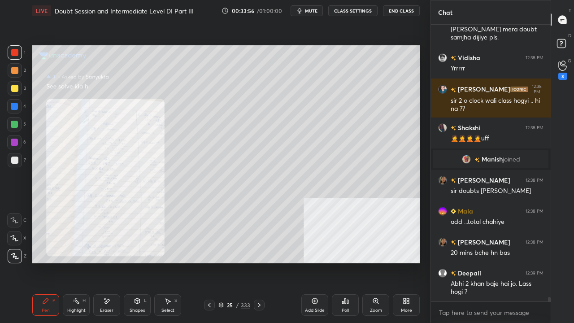
scroll to position [16848, 0]
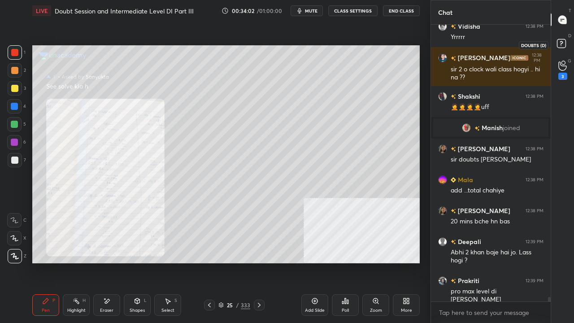
click at [566, 45] on rect at bounding box center [561, 43] width 9 height 9
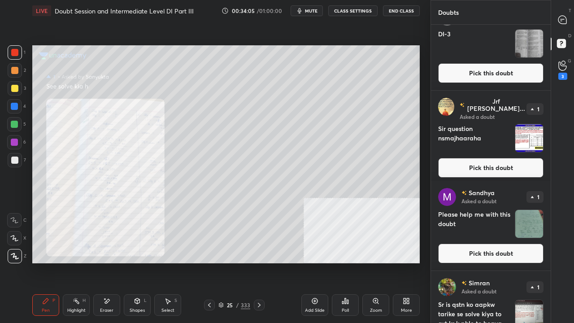
scroll to position [0, 0]
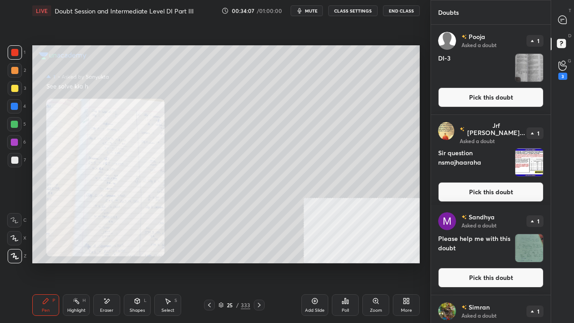
drag, startPoint x: 490, startPoint y: 99, endPoint x: 485, endPoint y: 100, distance: 5.5
click at [490, 99] on button "Pick this doubt" at bounding box center [490, 97] width 105 height 20
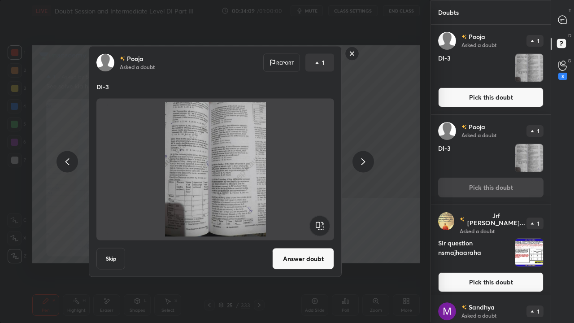
click at [351, 52] on rect at bounding box center [352, 54] width 14 height 14
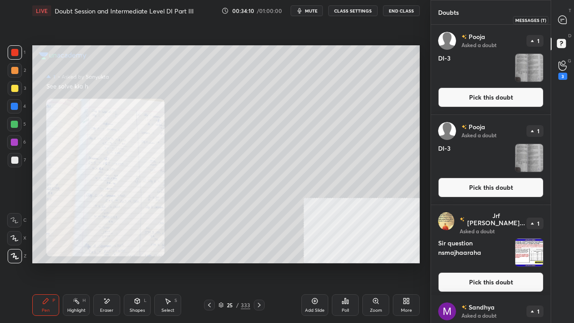
drag, startPoint x: 562, startPoint y: 20, endPoint x: 555, endPoint y: 42, distance: 23.1
click at [563, 20] on icon at bounding box center [562, 20] width 8 height 8
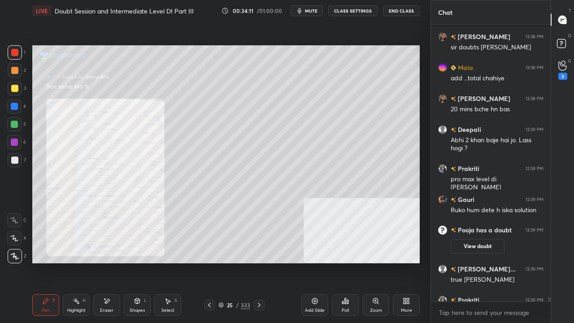
scroll to position [17011, 0]
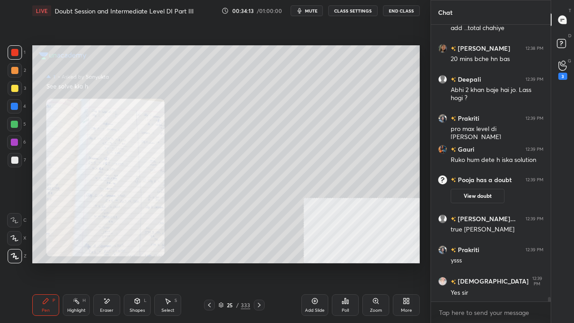
click at [115, 262] on div "Eraser" at bounding box center [106, 305] width 27 height 22
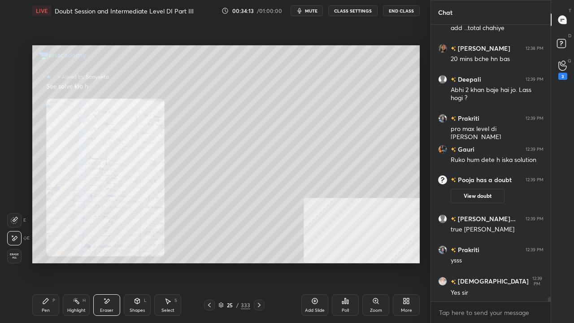
click at [14, 257] on span "Erase all" at bounding box center [14, 256] width 13 height 6
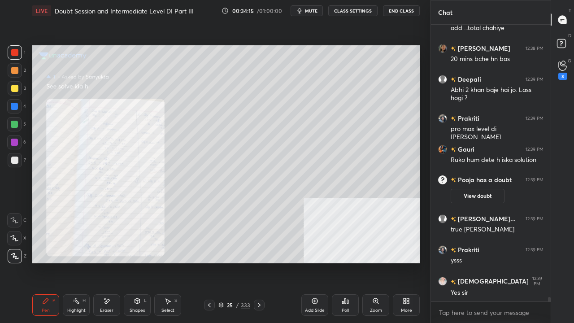
scroll to position [17041, 0]
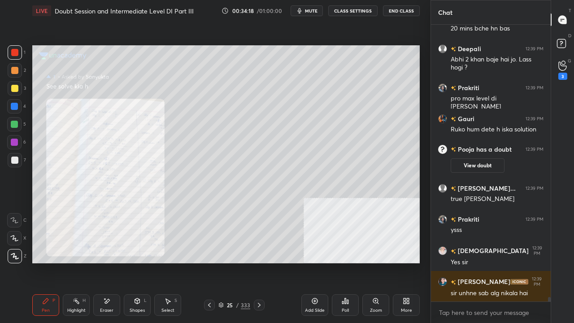
drag, startPoint x: 483, startPoint y: 292, endPoint x: 477, endPoint y: 286, distance: 7.9
click at [483, 262] on div "[PERSON_NAME] 12:38 PM 20 mins bche hn bas Deepali 12:39 PM Abhi 2 khan baje ha…" at bounding box center [491, 163] width 120 height 277
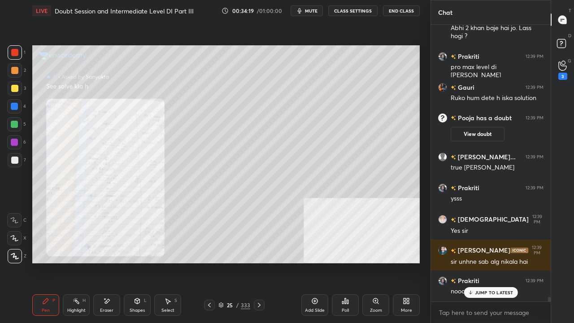
scroll to position [17103, 0]
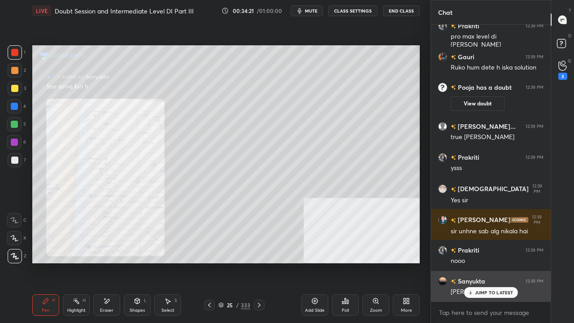
click at [478, 262] on p "JUMP TO LATEST" at bounding box center [494, 292] width 39 height 5
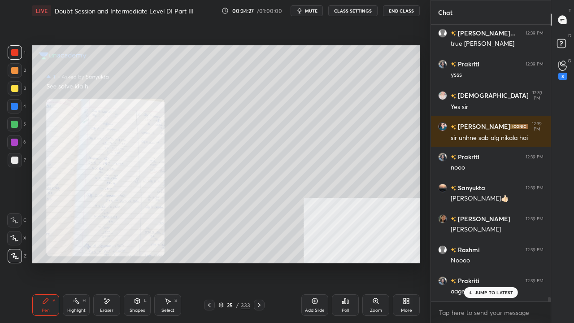
scroll to position [17227, 0]
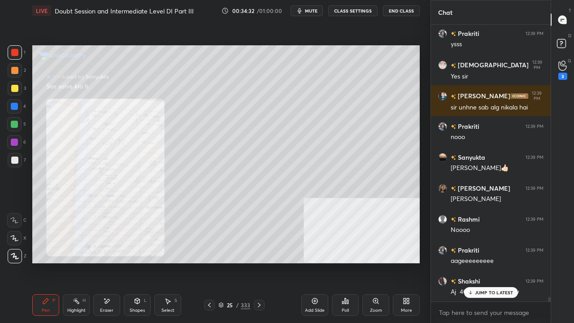
click at [13, 87] on div at bounding box center [14, 88] width 7 height 7
click at [492, 262] on p "JUMP TO LATEST" at bounding box center [494, 292] width 39 height 5
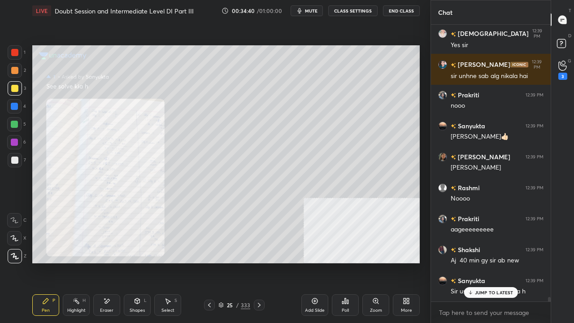
scroll to position [17289, 0]
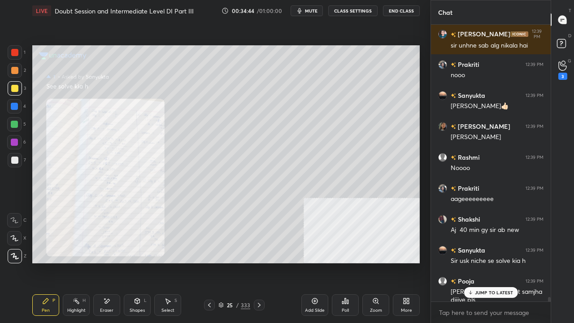
click at [373, 262] on icon at bounding box center [375, 300] width 7 height 7
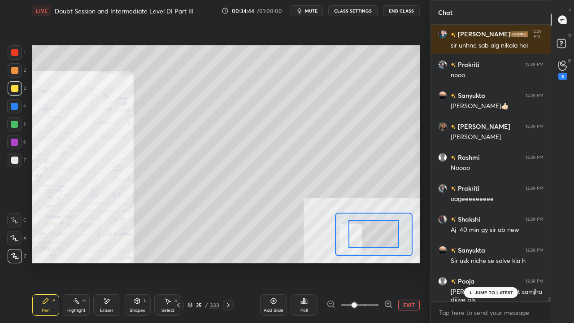
click at [357, 262] on span at bounding box center [354, 304] width 5 height 5
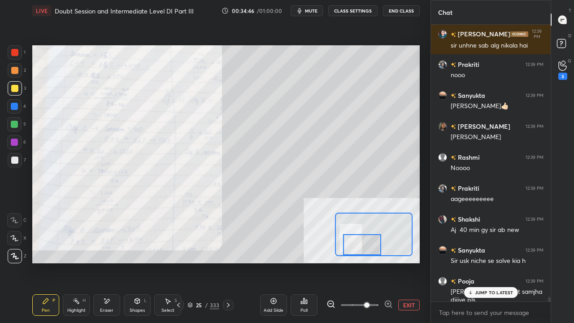
drag, startPoint x: 373, startPoint y: 244, endPoint x: 362, endPoint y: 254, distance: 14.9
click at [362, 254] on div at bounding box center [362, 244] width 38 height 21
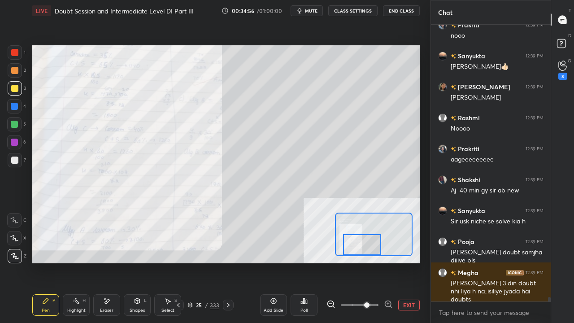
scroll to position [17367, 0]
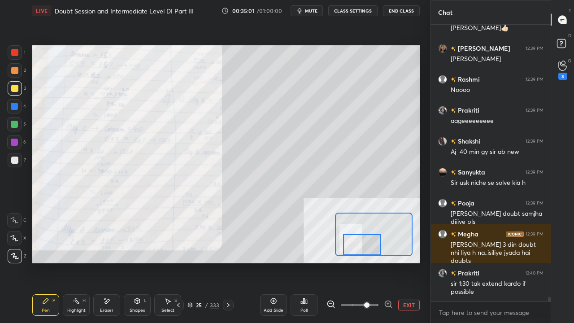
click at [404, 262] on button "EXIT" at bounding box center [409, 305] width 22 height 11
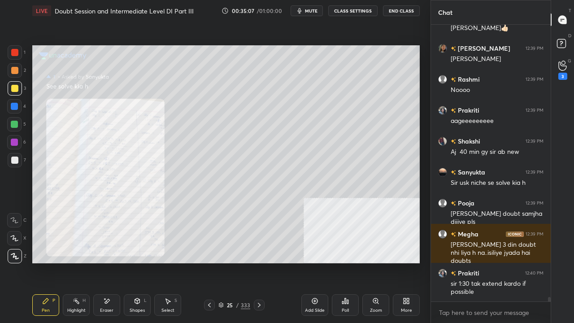
click at [17, 54] on div at bounding box center [14, 52] width 7 height 7
click at [16, 105] on div at bounding box center [14, 106] width 7 height 7
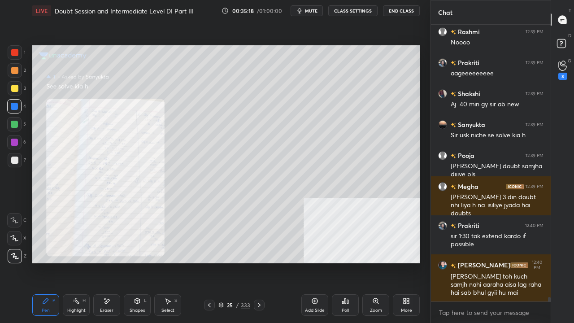
click at [15, 89] on div at bounding box center [14, 88] width 7 height 7
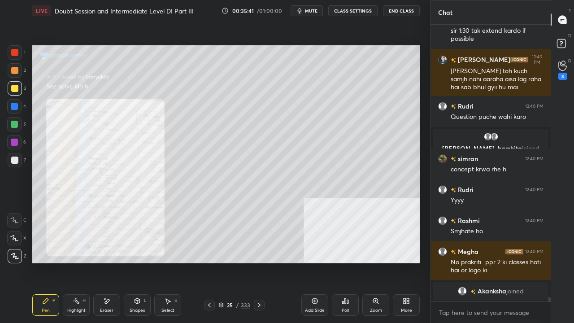
scroll to position [17651, 0]
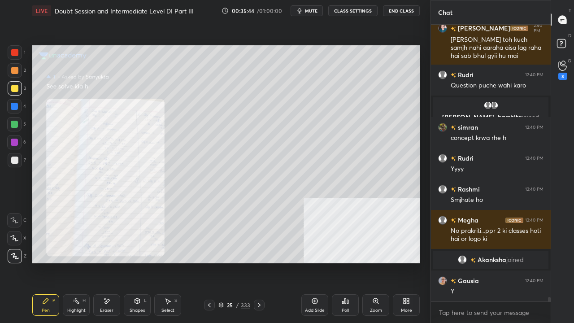
click at [14, 161] on div at bounding box center [14, 160] width 7 height 7
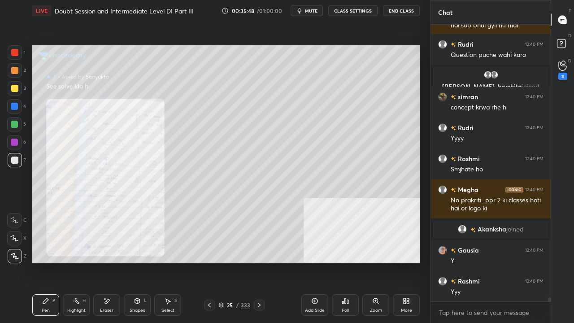
scroll to position [17713, 0]
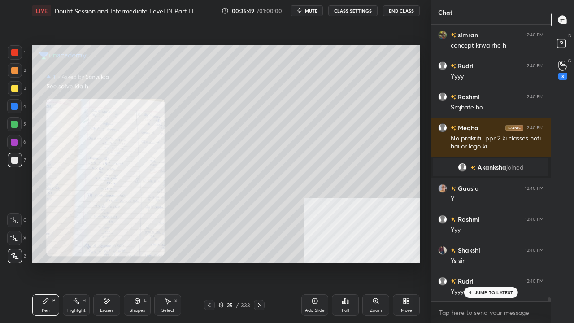
click at [13, 51] on div at bounding box center [14, 52] width 7 height 7
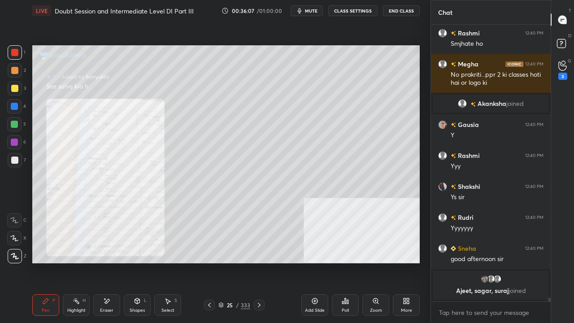
scroll to position [17005, 0]
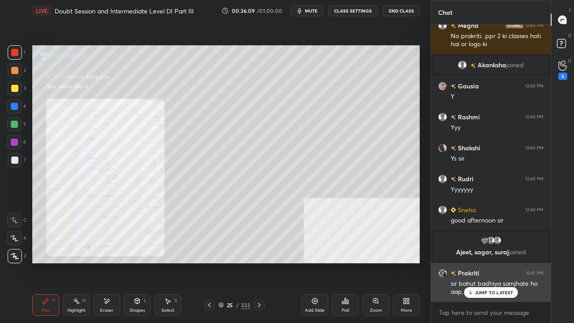
click at [493, 262] on p "JUMP TO LATEST" at bounding box center [494, 292] width 39 height 5
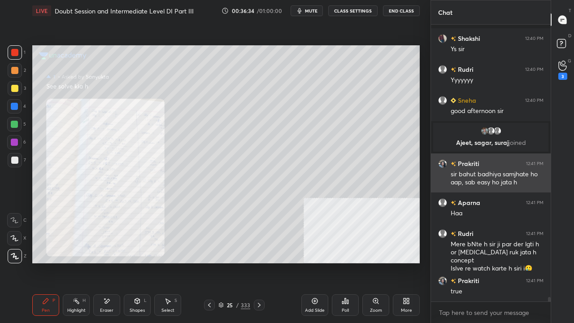
scroll to position [17177, 0]
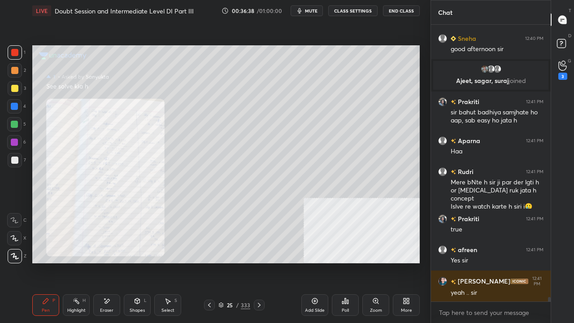
click at [14, 161] on div at bounding box center [14, 160] width 7 height 7
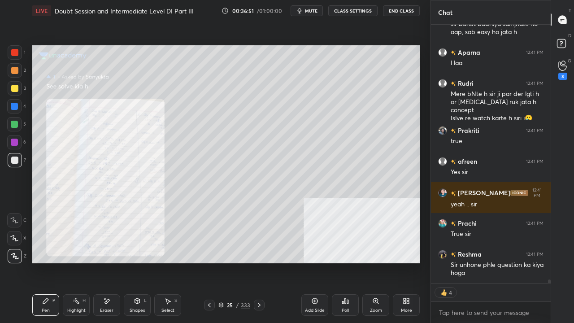
scroll to position [17296, 0]
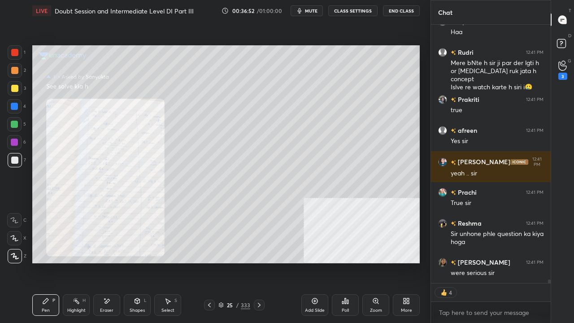
click at [17, 88] on div at bounding box center [14, 88] width 7 height 7
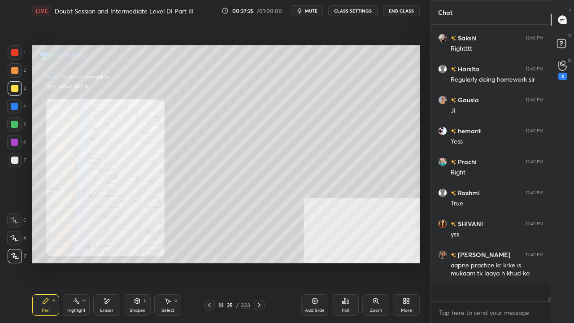
scroll to position [17634, 0]
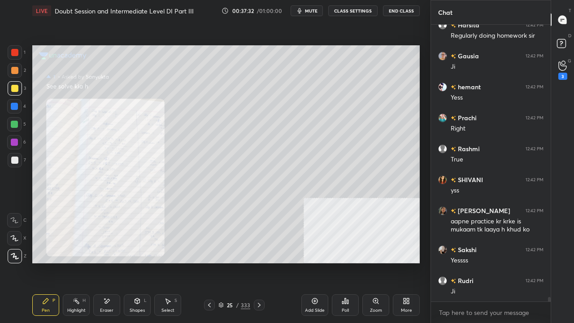
click at [20, 51] on div at bounding box center [15, 52] width 14 height 14
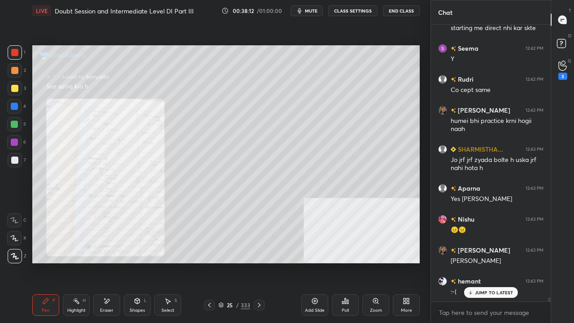
scroll to position [18030, 0]
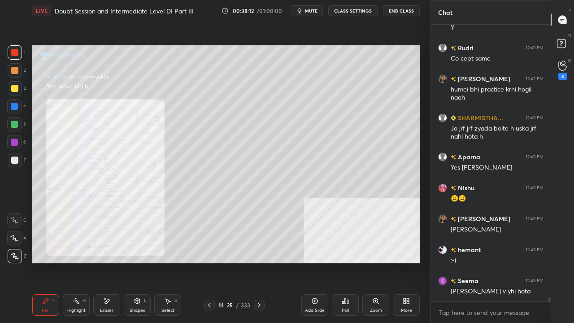
click at [14, 109] on div at bounding box center [14, 106] width 7 height 7
click at [408, 262] on div "More" at bounding box center [406, 305] width 27 height 22
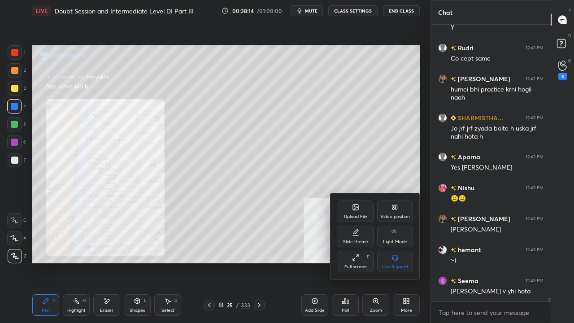
click at [350, 212] on div "Upload File" at bounding box center [356, 211] width 36 height 22
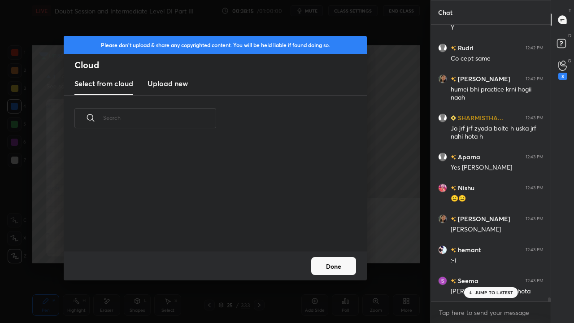
scroll to position [18060, 0]
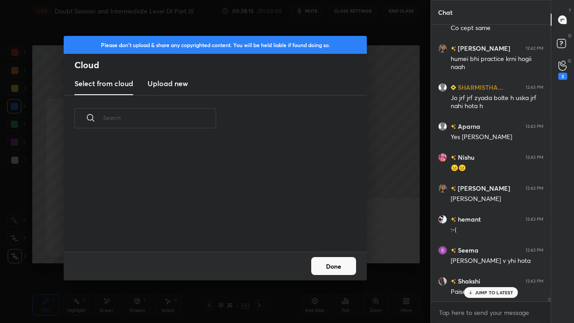
drag, startPoint x: 183, startPoint y: 82, endPoint x: 183, endPoint y: 88, distance: 6.3
click at [182, 83] on h3 "Upload new" at bounding box center [168, 83] width 40 height 11
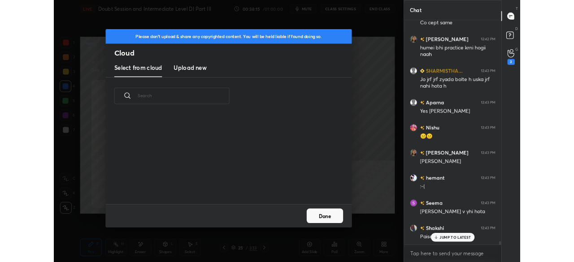
scroll to position [0, 0]
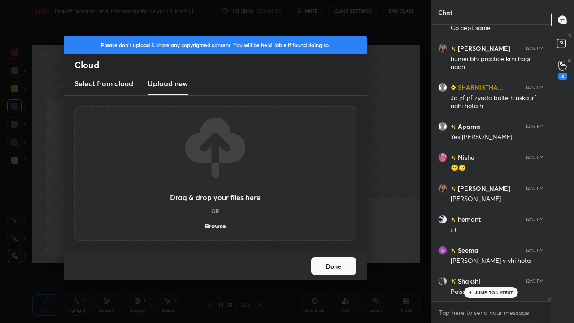
click at [218, 227] on label "Browse" at bounding box center [216, 226] width 40 height 14
click at [196, 227] on input "Browse" at bounding box center [196, 226] width 0 height 14
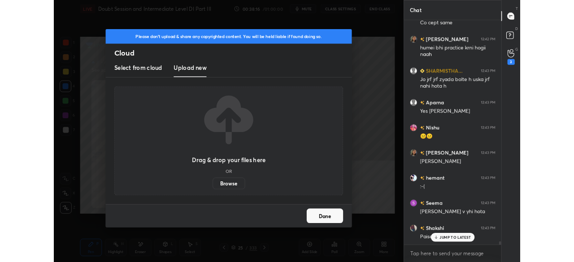
scroll to position [205, 395]
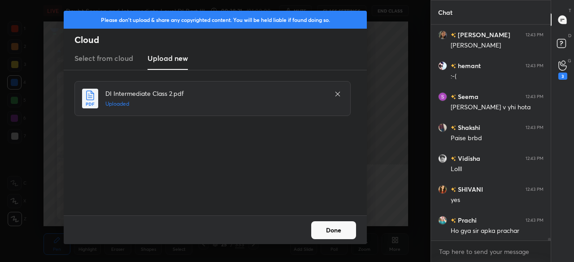
click at [334, 231] on button "Done" at bounding box center [333, 231] width 45 height 18
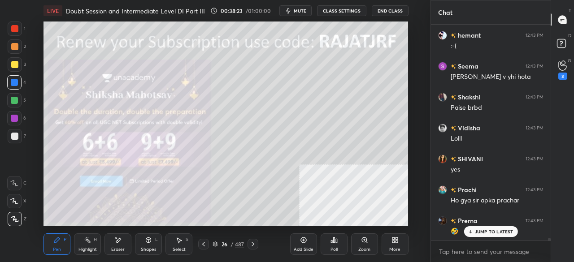
click at [230, 244] on div "26 / 487" at bounding box center [228, 244] width 31 height 8
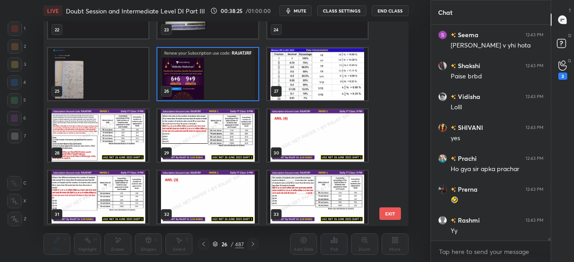
click at [142, 128] on img "grid" at bounding box center [98, 135] width 100 height 52
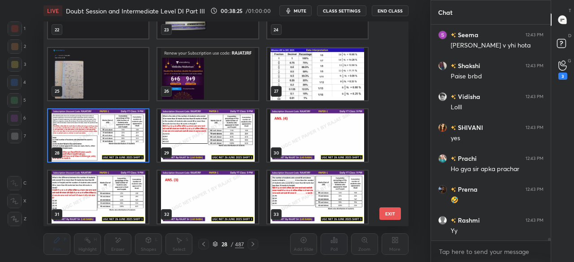
click at [141, 128] on img "grid" at bounding box center [98, 135] width 100 height 52
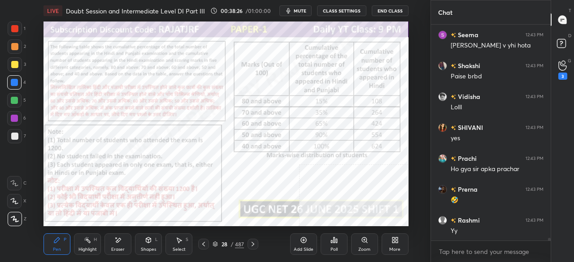
click at [140, 127] on img "grid" at bounding box center [98, 135] width 100 height 52
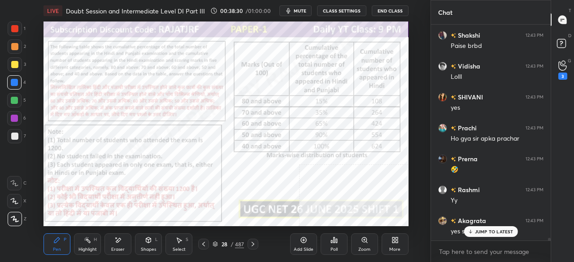
click at [392, 242] on icon at bounding box center [393, 242] width 2 height 2
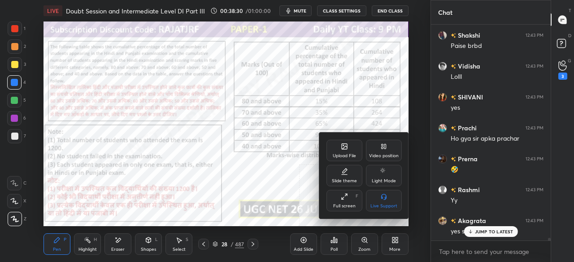
click at [344, 200] on icon at bounding box center [344, 196] width 7 height 7
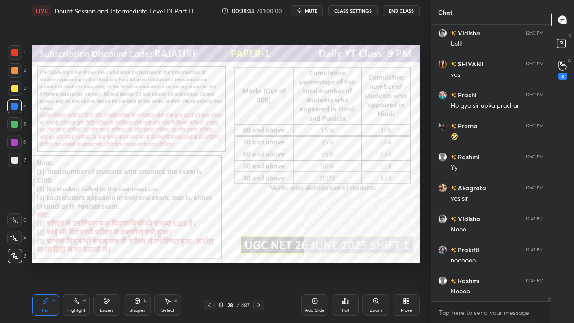
click at [239, 262] on div "/" at bounding box center [237, 304] width 3 height 5
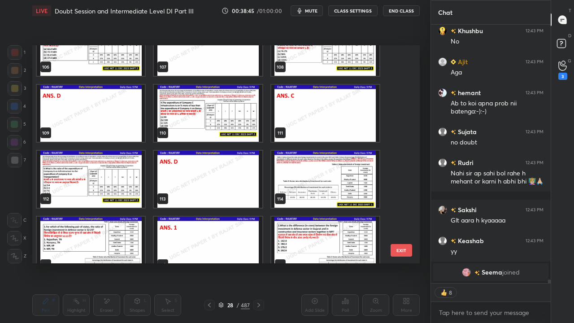
click at [348, 191] on img "grid" at bounding box center [325, 179] width 108 height 57
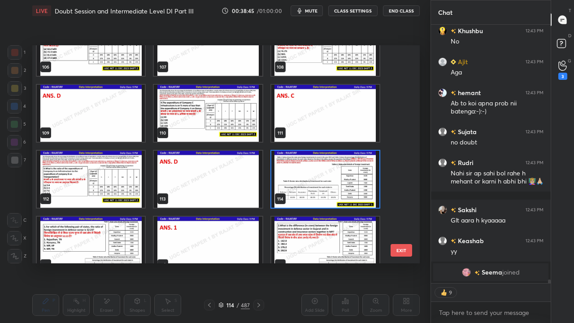
click at [348, 191] on img "grid" at bounding box center [325, 179] width 108 height 57
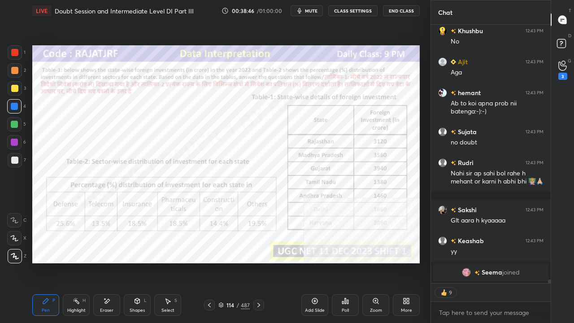
drag, startPoint x: 348, startPoint y: 191, endPoint x: 336, endPoint y: 192, distance: 12.2
click at [348, 190] on img "grid" at bounding box center [325, 179] width 108 height 57
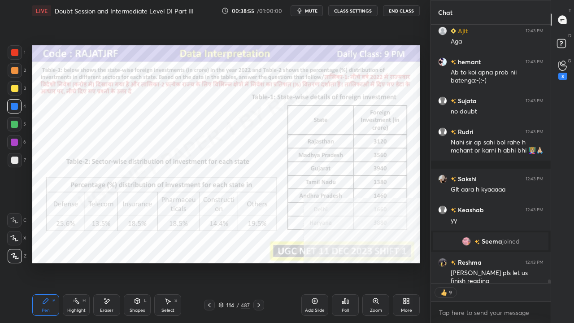
type textarea "x"
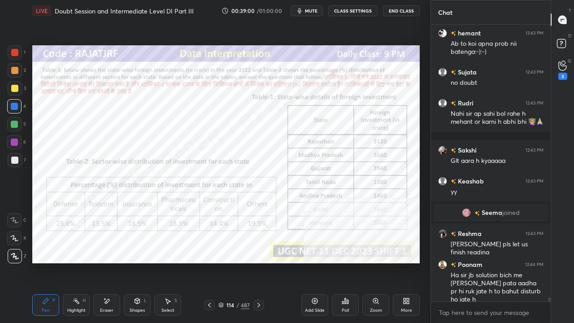
click at [403, 262] on icon at bounding box center [406, 300] width 7 height 7
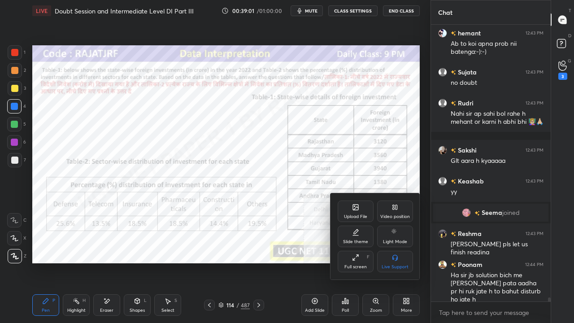
click at [394, 212] on div "Video position" at bounding box center [395, 211] width 36 height 22
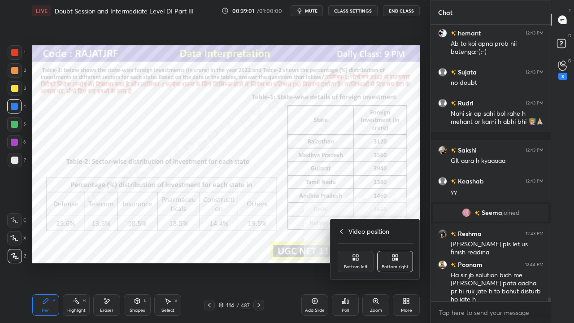
click at [368, 257] on div "Bottom left" at bounding box center [356, 262] width 36 height 22
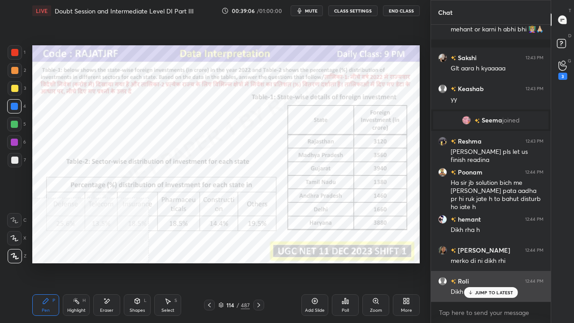
click at [491, 262] on p "JUMP TO LATEST" at bounding box center [494, 292] width 39 height 5
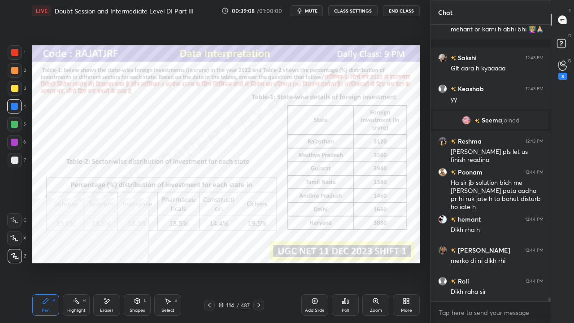
click at [134, 262] on div "Shapes L" at bounding box center [137, 305] width 27 height 22
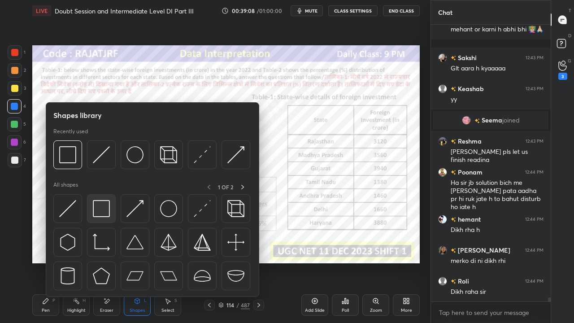
click at [96, 208] on img at bounding box center [101, 208] width 17 height 17
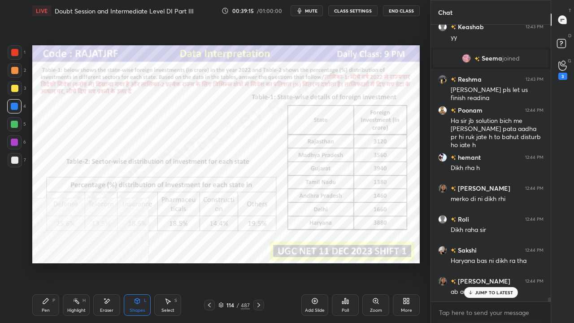
drag, startPoint x: 46, startPoint y: 301, endPoint x: 49, endPoint y: 293, distance: 8.2
click at [46, 262] on icon at bounding box center [45, 300] width 5 height 5
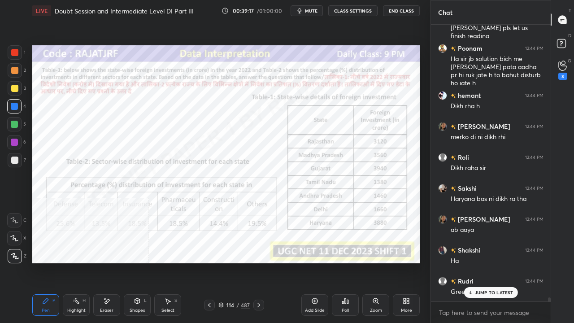
click at [16, 51] on div at bounding box center [14, 52] width 7 height 7
click at [15, 51] on div at bounding box center [14, 52] width 7 height 7
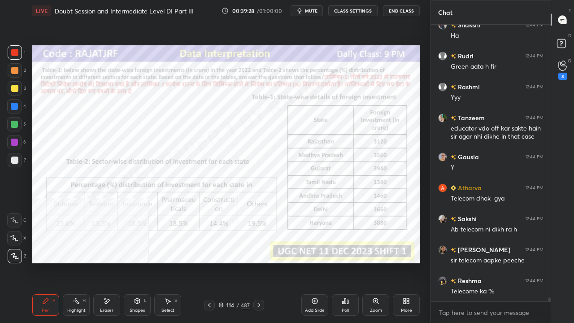
click at [13, 106] on div at bounding box center [14, 106] width 7 height 7
click at [13, 48] on div at bounding box center [15, 52] width 14 height 14
drag, startPoint x: 13, startPoint y: 48, endPoint x: 30, endPoint y: 48, distance: 17.1
click at [14, 48] on div at bounding box center [15, 52] width 14 height 14
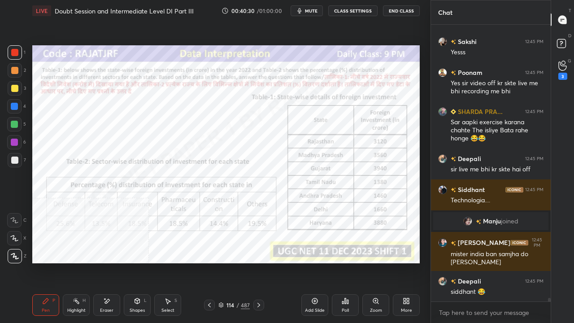
scroll to position [19940, 0]
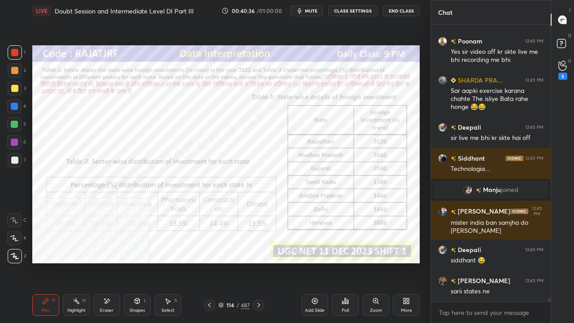
click at [15, 106] on div at bounding box center [14, 106] width 7 height 7
drag, startPoint x: 16, startPoint y: 106, endPoint x: 23, endPoint y: 106, distance: 7.6
click at [16, 106] on div at bounding box center [14, 106] width 7 height 7
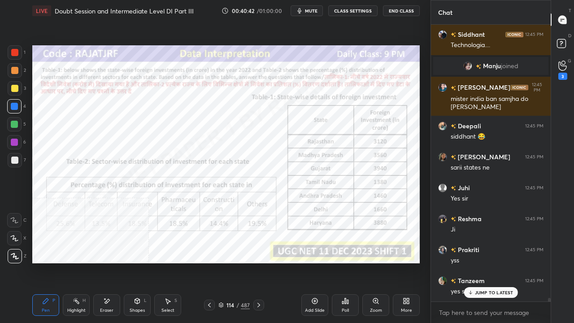
scroll to position [20095, 0]
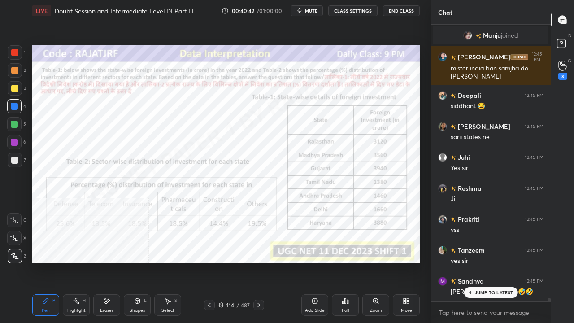
click at [16, 53] on div at bounding box center [14, 52] width 7 height 7
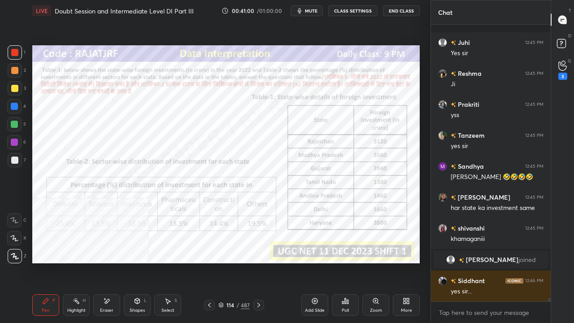
scroll to position [20271, 0]
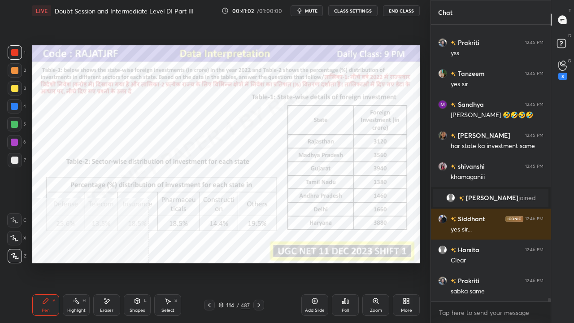
click at [14, 105] on div at bounding box center [14, 106] width 7 height 7
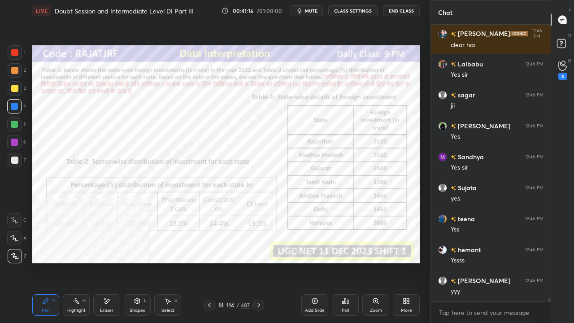
scroll to position [20943, 0]
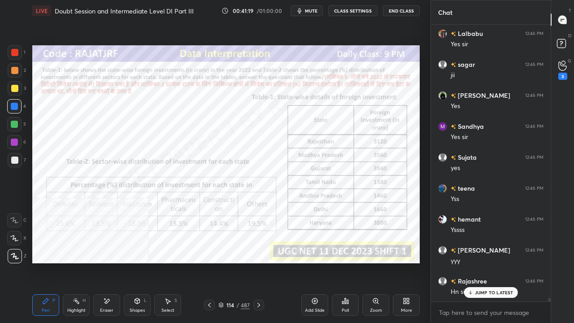
click at [15, 56] on div at bounding box center [14, 52] width 7 height 7
drag, startPoint x: 16, startPoint y: 55, endPoint x: 26, endPoint y: 61, distance: 11.7
click at [16, 56] on div at bounding box center [14, 52] width 7 height 7
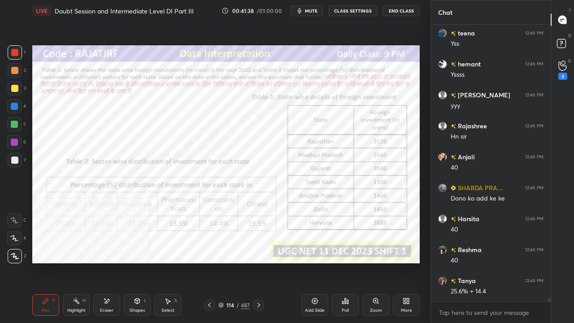
scroll to position [21160, 0]
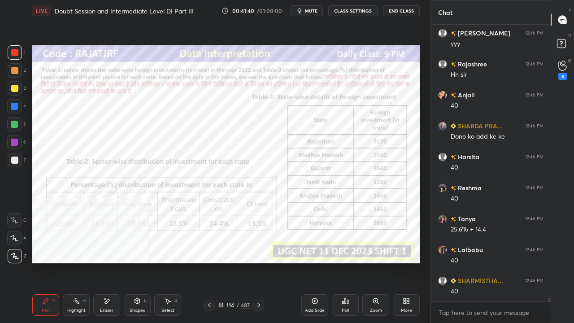
click at [257, 262] on icon at bounding box center [258, 305] width 3 height 4
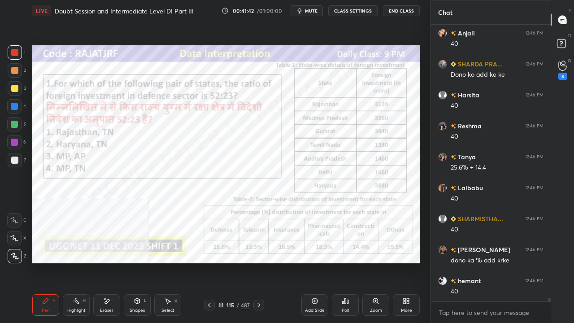
scroll to position [21314, 0]
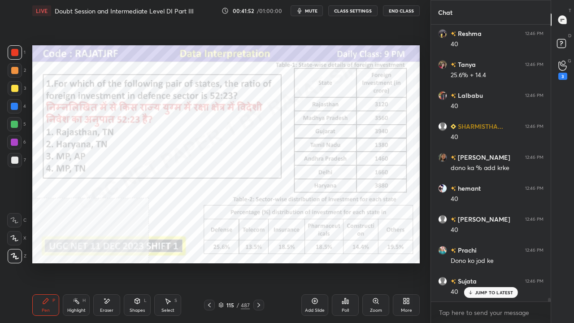
click at [232, 262] on div "115" at bounding box center [230, 304] width 9 height 5
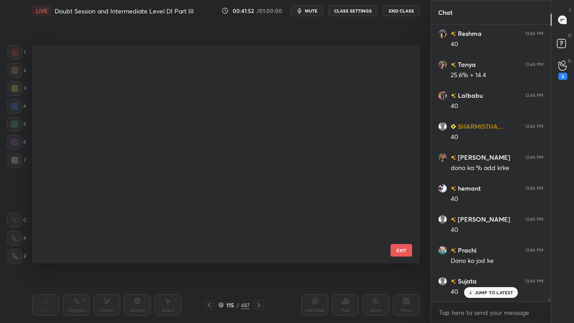
scroll to position [215, 383]
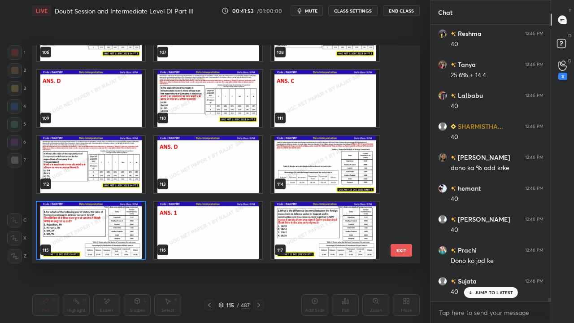
click at [131, 238] on img "grid" at bounding box center [91, 230] width 108 height 57
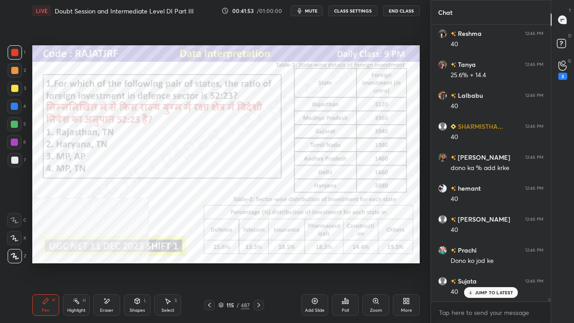
drag, startPoint x: 131, startPoint y: 238, endPoint x: 166, endPoint y: 246, distance: 35.9
click at [131, 238] on img "grid" at bounding box center [91, 230] width 108 height 57
drag, startPoint x: 232, startPoint y: 305, endPoint x: 232, endPoint y: 299, distance: 6.3
click at [232, 262] on div "115" at bounding box center [230, 304] width 9 height 5
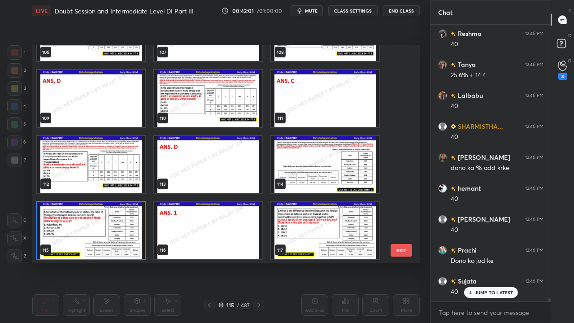
click at [105, 228] on img "grid" at bounding box center [91, 230] width 108 height 57
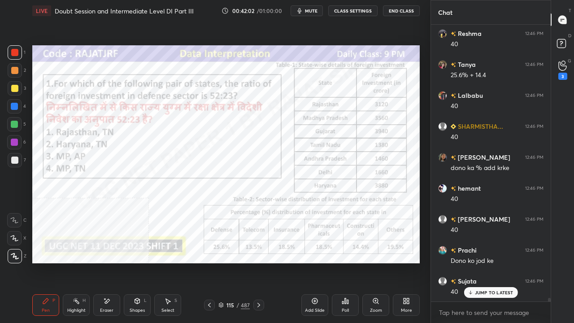
click at [106, 228] on img "grid" at bounding box center [91, 230] width 108 height 57
click at [345, 262] on icon at bounding box center [345, 300] width 1 height 5
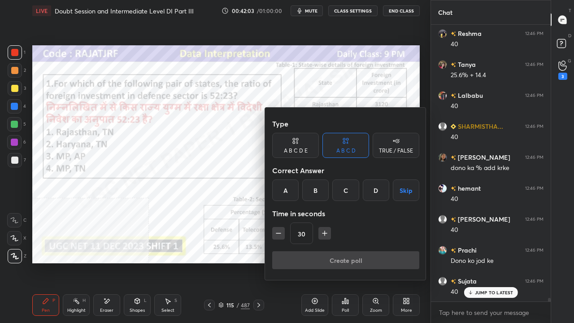
click at [286, 188] on div "A" at bounding box center [285, 190] width 26 height 22
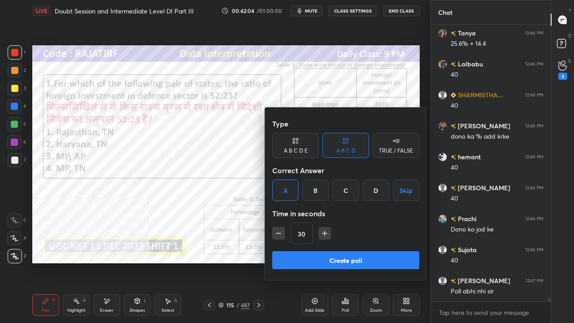
click at [320, 232] on icon "button" at bounding box center [324, 233] width 9 height 9
type input "60"
click at [179, 196] on div at bounding box center [287, 161] width 574 height 323
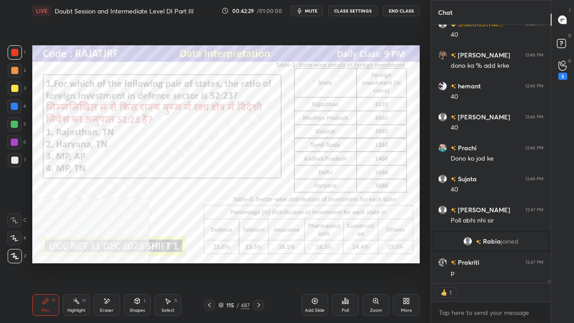
scroll to position [20673, 0]
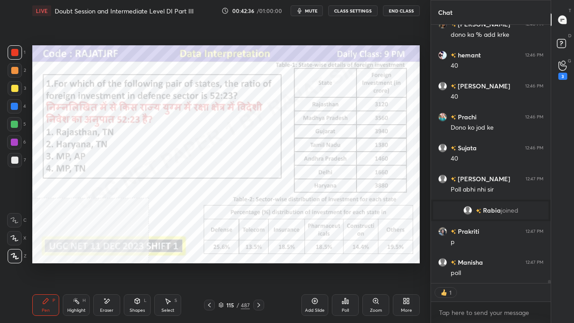
drag, startPoint x: 233, startPoint y: 307, endPoint x: 237, endPoint y: 281, distance: 26.3
click at [233, 262] on div "115" at bounding box center [230, 304] width 9 height 5
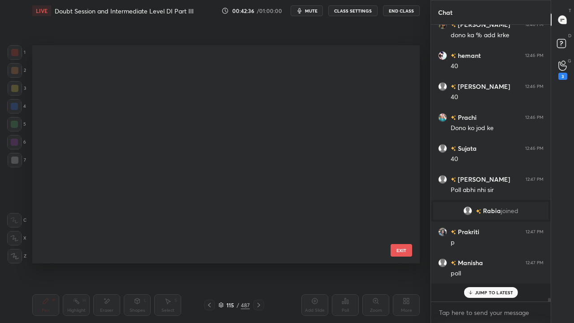
scroll to position [215, 383]
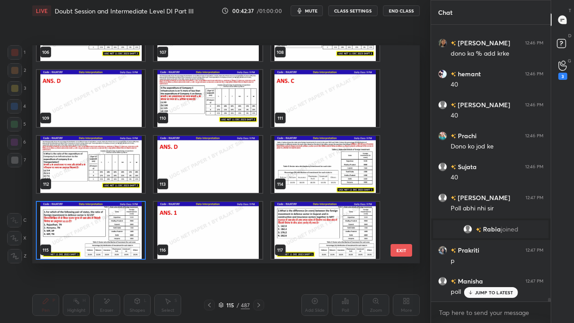
click at [98, 222] on img "grid" at bounding box center [91, 230] width 108 height 57
drag, startPoint x: 98, startPoint y: 222, endPoint x: 122, endPoint y: 229, distance: 25.0
click at [99, 223] on img "grid" at bounding box center [91, 230] width 108 height 57
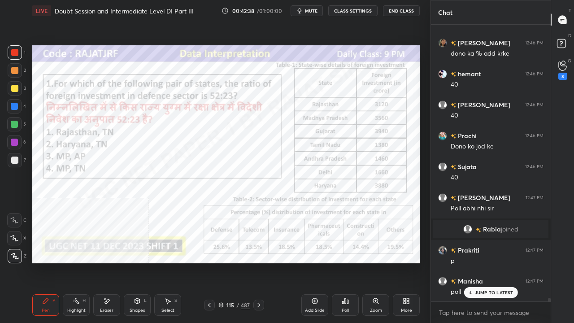
click at [348, 262] on icon at bounding box center [345, 300] width 7 height 7
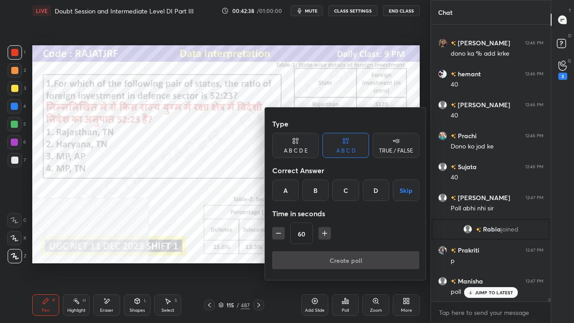
drag, startPoint x: 290, startPoint y: 188, endPoint x: 293, endPoint y: 218, distance: 29.3
click at [289, 190] on div "A" at bounding box center [285, 190] width 26 height 22
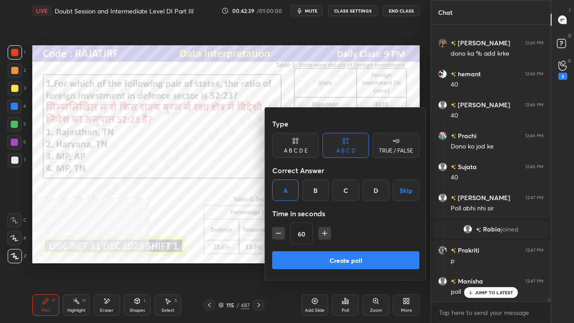
click at [309, 257] on button "Create poll" at bounding box center [345, 260] width 147 height 18
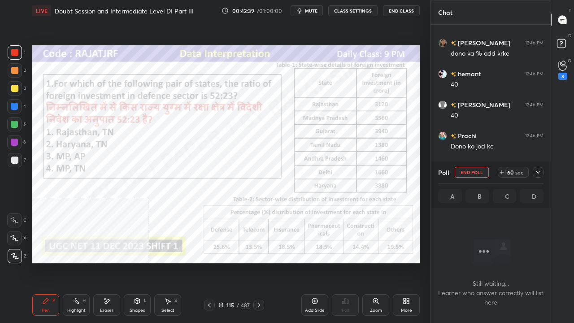
scroll to position [227, 117]
click at [539, 170] on icon at bounding box center [538, 172] width 7 height 7
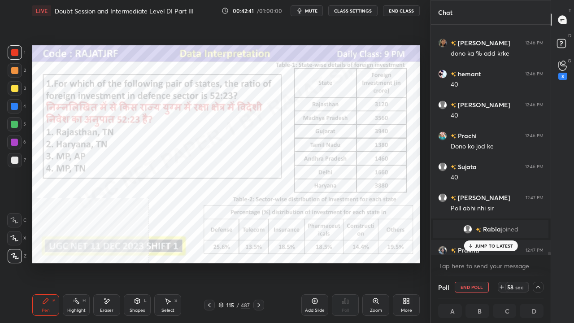
click at [488, 248] on p "JUMP TO LATEST" at bounding box center [494, 245] width 39 height 5
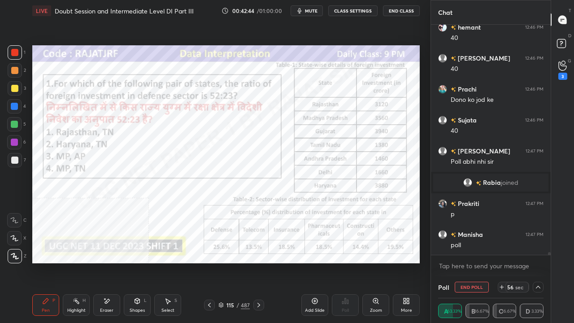
click at [16, 144] on div at bounding box center [14, 142] width 7 height 7
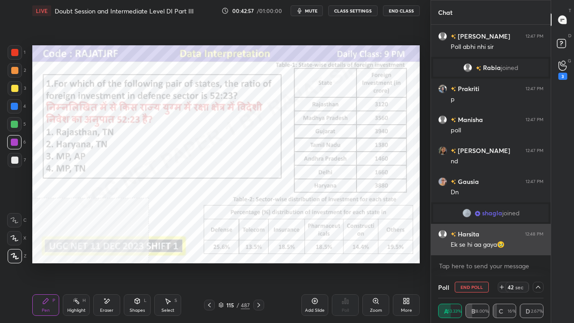
click at [469, 244] on div "Ek se hi aa gaya🥹" at bounding box center [497, 244] width 93 height 9
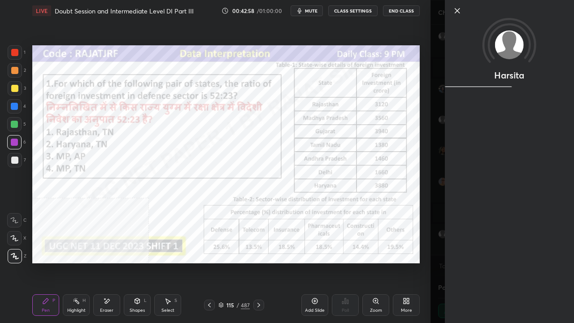
click at [432, 247] on div "Harsita" at bounding box center [503, 161] width 144 height 323
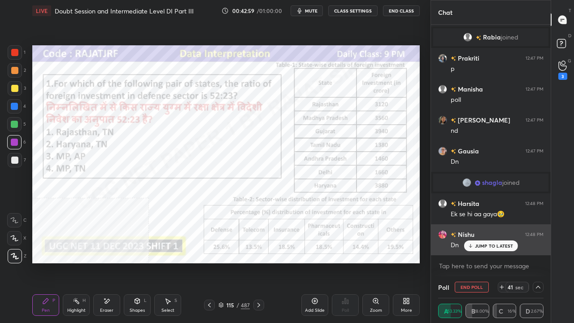
drag, startPoint x: 473, startPoint y: 249, endPoint x: 466, endPoint y: 252, distance: 7.5
click at [473, 248] on div "JUMP TO LATEST" at bounding box center [491, 245] width 54 height 11
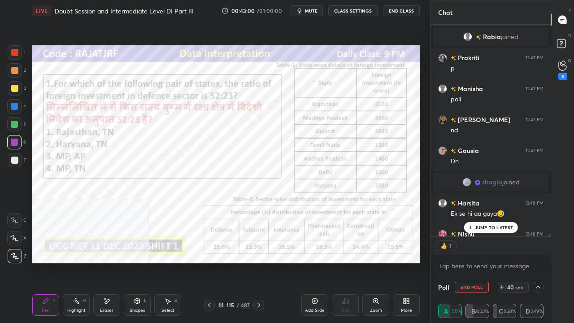
drag, startPoint x: 507, startPoint y: 285, endPoint x: 501, endPoint y: 288, distance: 5.8
click at [506, 262] on div "40 sec" at bounding box center [517, 287] width 23 height 11
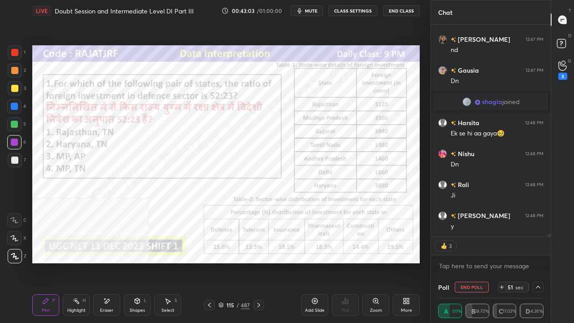
click at [105, 262] on icon at bounding box center [106, 301] width 7 height 8
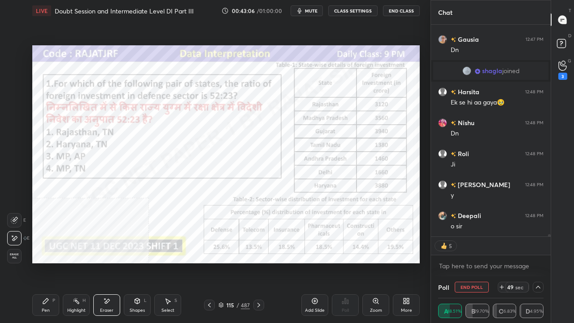
drag, startPoint x: 41, startPoint y: 302, endPoint x: 44, endPoint y: 295, distance: 7.7
click at [42, 262] on div "Pen P" at bounding box center [45, 305] width 27 height 22
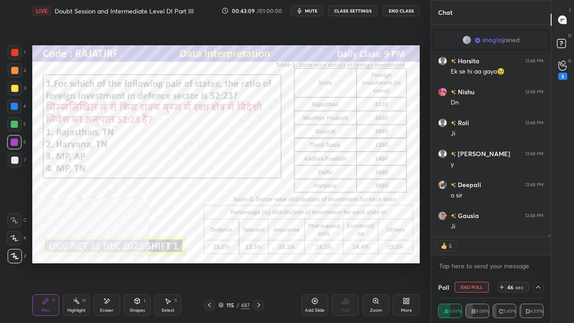
click at [15, 52] on div at bounding box center [14, 52] width 7 height 7
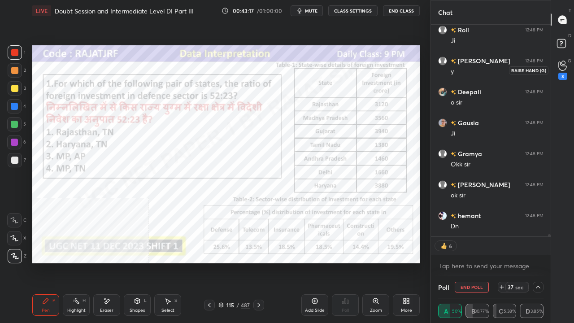
click at [564, 69] on icon at bounding box center [562, 66] width 9 height 10
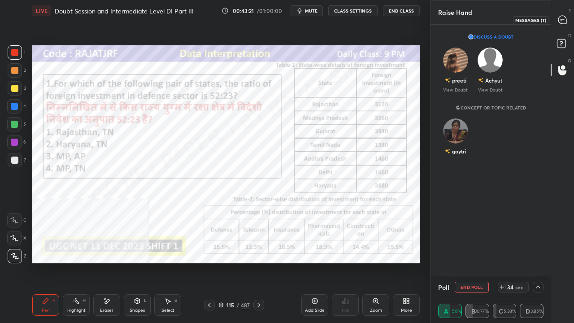
drag, startPoint x: 568, startPoint y: 18, endPoint x: 568, endPoint y: 23, distance: 5.4
click at [568, 18] on div at bounding box center [563, 20] width 18 height 16
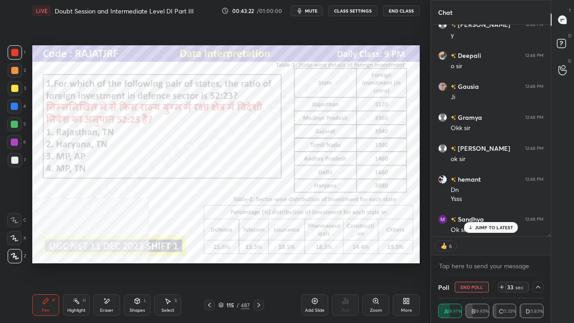
click at [495, 223] on div "JUMP TO LATEST" at bounding box center [491, 227] width 54 height 11
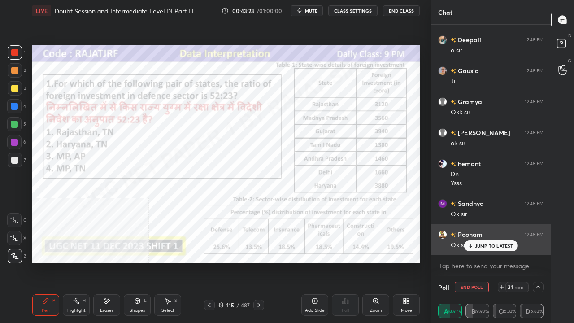
click at [494, 244] on p "JUMP TO LATEST" at bounding box center [494, 245] width 39 height 5
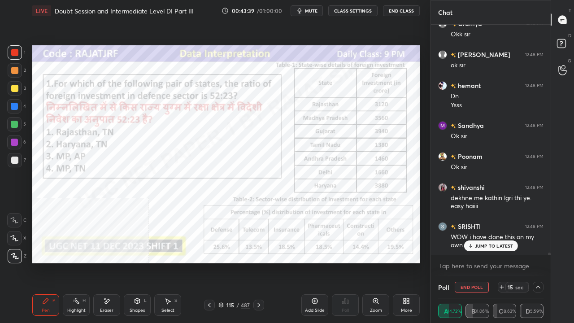
drag, startPoint x: 12, startPoint y: 104, endPoint x: 27, endPoint y: 106, distance: 15.4
click at [12, 104] on div at bounding box center [14, 106] width 7 height 7
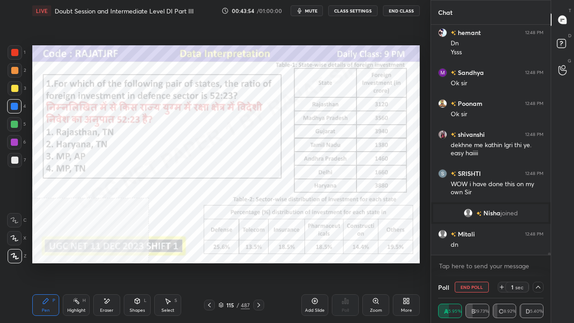
scroll to position [21496, 0]
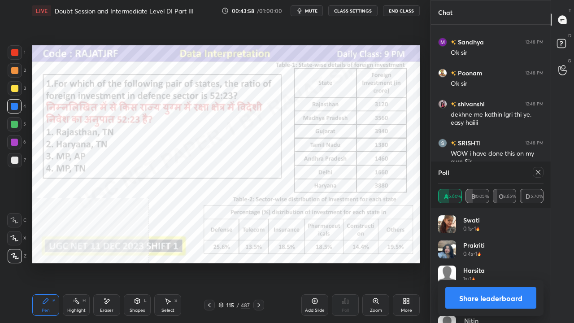
click at [539, 170] on icon at bounding box center [538, 172] width 7 height 7
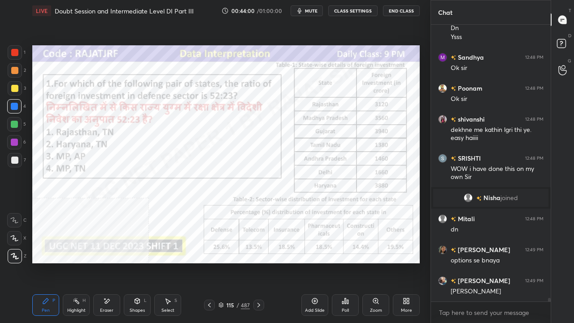
click at [14, 53] on div at bounding box center [14, 52] width 7 height 7
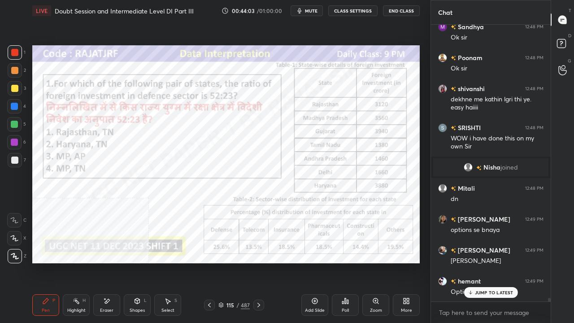
click at [18, 141] on div at bounding box center [14, 142] width 14 height 14
click at [18, 140] on div at bounding box center [14, 142] width 14 height 14
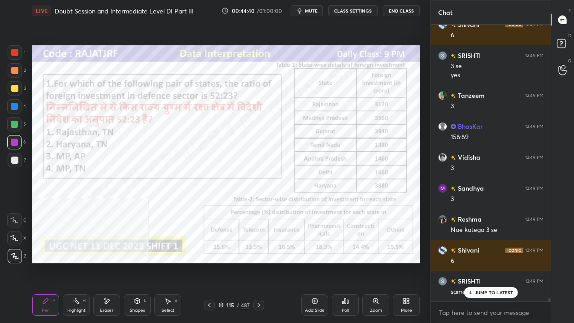
click at [106, 262] on icon at bounding box center [106, 301] width 7 height 8
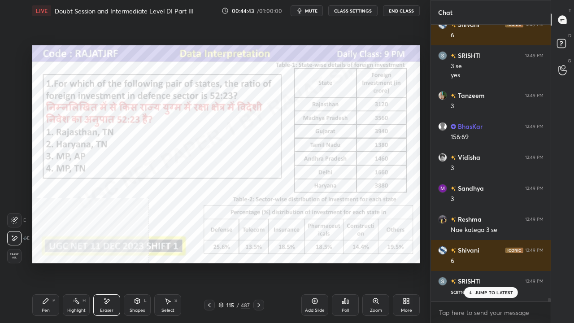
click at [37, 262] on div "Pen P" at bounding box center [45, 305] width 27 height 22
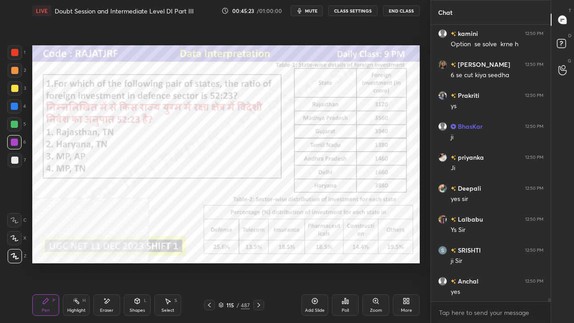
scroll to position [22699, 0]
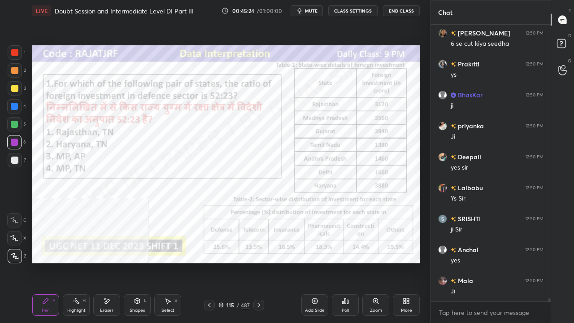
drag, startPoint x: 234, startPoint y: 305, endPoint x: 237, endPoint y: 287, distance: 18.6
click at [234, 262] on div "115" at bounding box center [230, 304] width 9 height 5
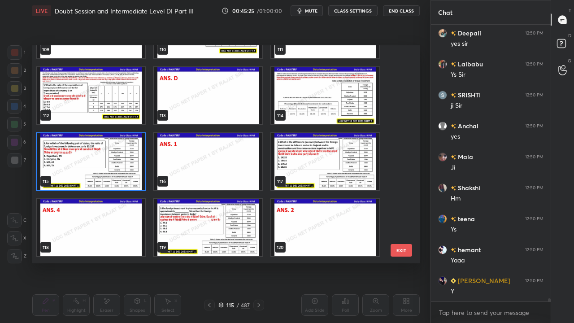
scroll to position [2425, 0]
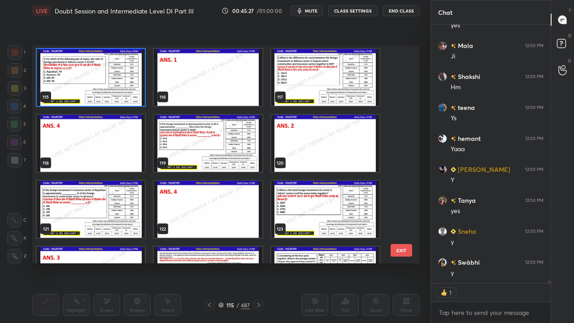
click at [227, 152] on img "grid" at bounding box center [208, 143] width 108 height 57
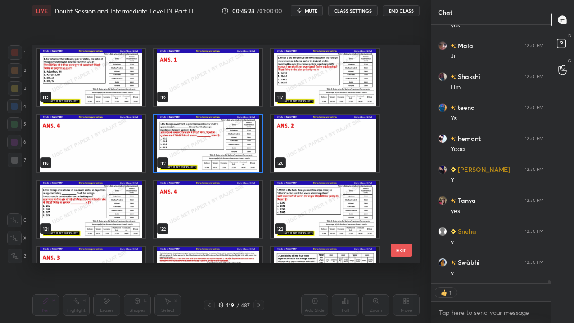
click at [227, 152] on img "grid" at bounding box center [208, 143] width 108 height 57
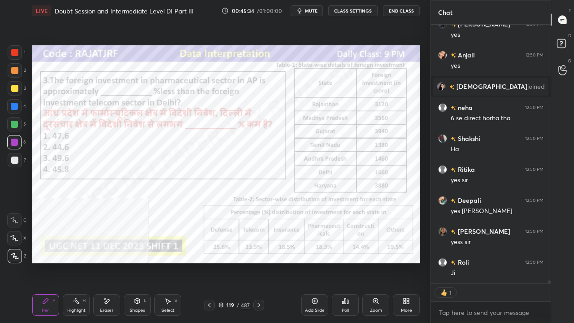
click at [11, 54] on div at bounding box center [14, 52] width 7 height 7
click at [12, 54] on div at bounding box center [14, 52] width 7 height 7
type textarea "x"
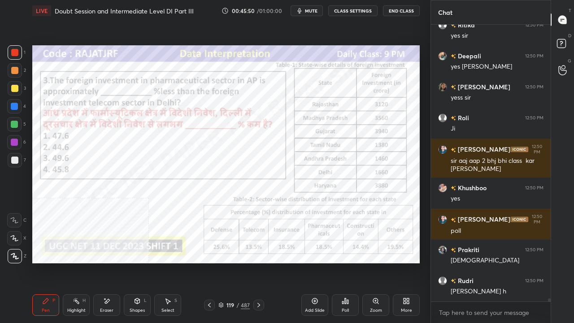
click at [239, 262] on div "/" at bounding box center [237, 304] width 3 height 5
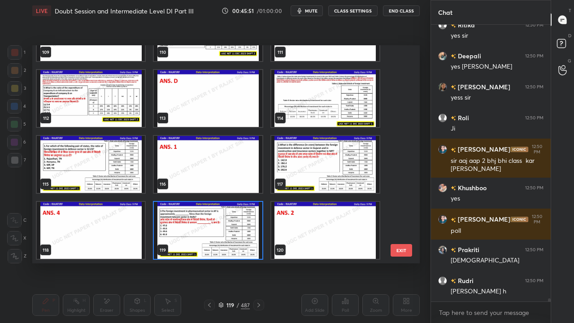
click at [200, 227] on img "grid" at bounding box center [208, 230] width 108 height 57
click at [201, 227] on img "grid" at bounding box center [208, 230] width 108 height 57
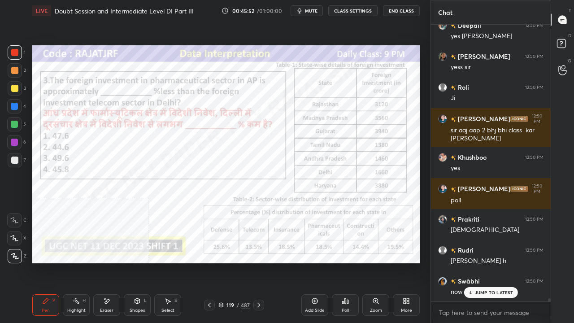
click at [339, 262] on div "Poll" at bounding box center [345, 305] width 27 height 22
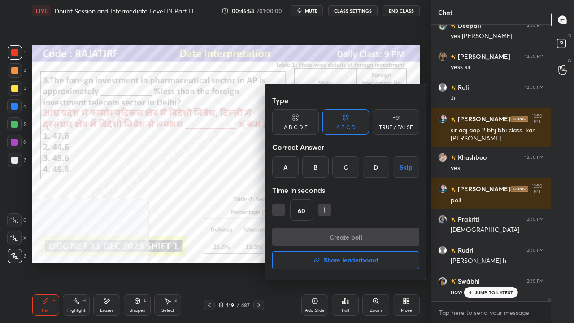
drag, startPoint x: 319, startPoint y: 168, endPoint x: 318, endPoint y: 174, distance: 5.9
click at [319, 169] on div "B" at bounding box center [315, 167] width 26 height 22
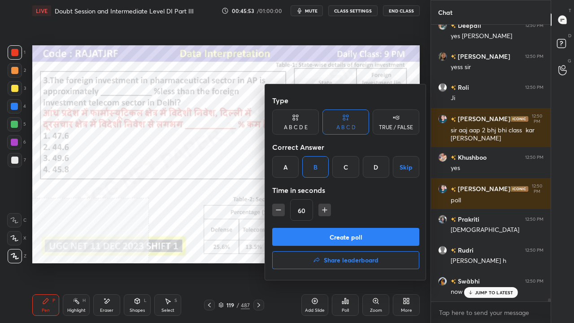
click at [325, 206] on icon "button" at bounding box center [324, 209] width 9 height 9
click at [325, 207] on icon "button" at bounding box center [324, 209] width 9 height 9
type input "90"
drag, startPoint x: 314, startPoint y: 237, endPoint x: 316, endPoint y: 232, distance: 5.0
click at [314, 237] on button "Create poll" at bounding box center [345, 237] width 147 height 18
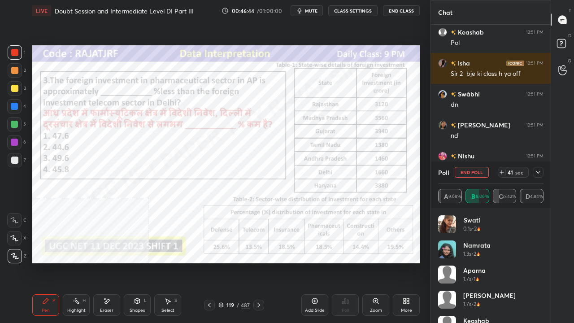
scroll to position [23874, 0]
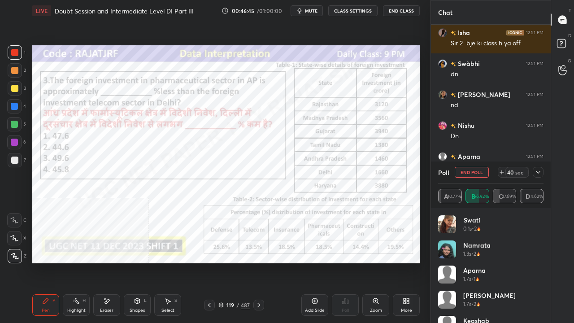
click at [541, 172] on icon at bounding box center [538, 172] width 7 height 7
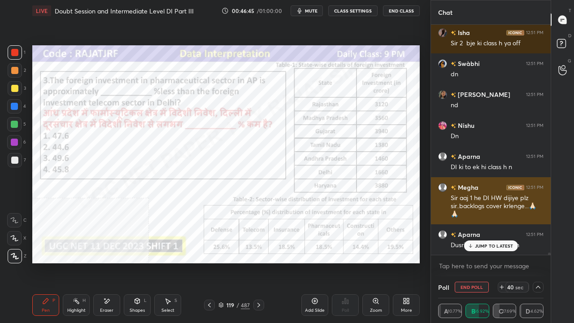
scroll to position [0, 3]
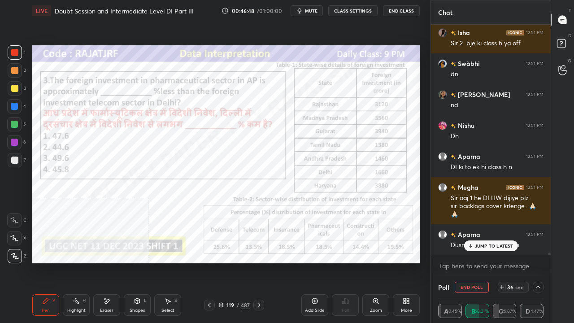
drag, startPoint x: 14, startPoint y: 106, endPoint x: 17, endPoint y: 134, distance: 27.5
click at [14, 107] on div at bounding box center [14, 106] width 7 height 7
click at [16, 142] on div at bounding box center [14, 142] width 7 height 7
click at [501, 245] on p "JUMP TO LATEST" at bounding box center [494, 245] width 39 height 5
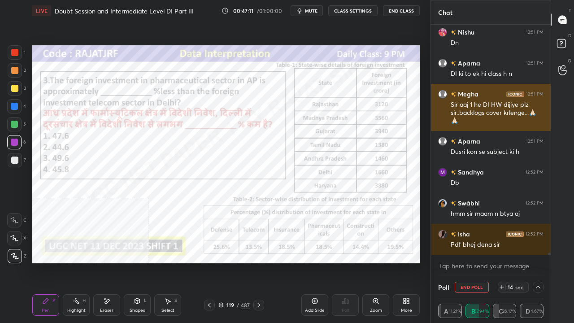
scroll to position [23998, 0]
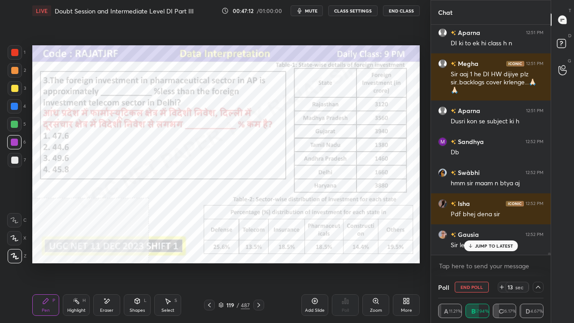
click at [15, 106] on div at bounding box center [14, 106] width 7 height 7
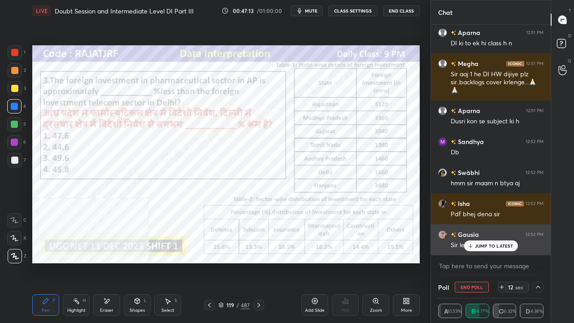
click at [490, 243] on div "JUMP TO LATEST" at bounding box center [491, 245] width 54 height 11
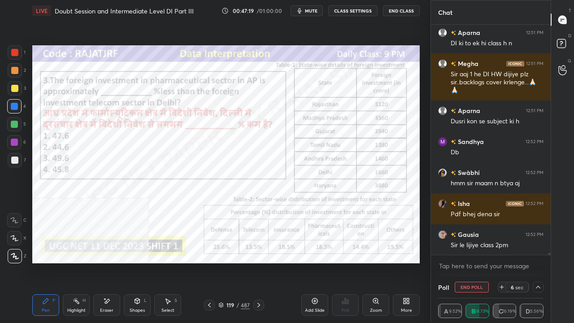
click at [16, 54] on div at bounding box center [14, 52] width 7 height 7
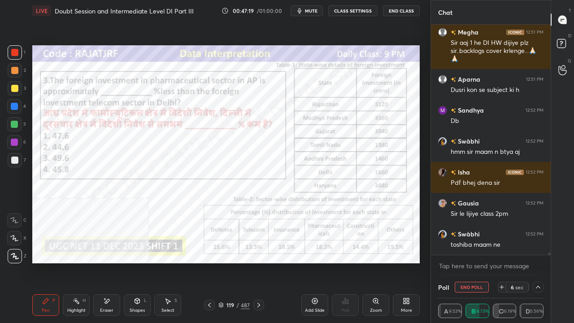
scroll to position [22939, 0]
click at [16, 123] on div at bounding box center [14, 124] width 7 height 7
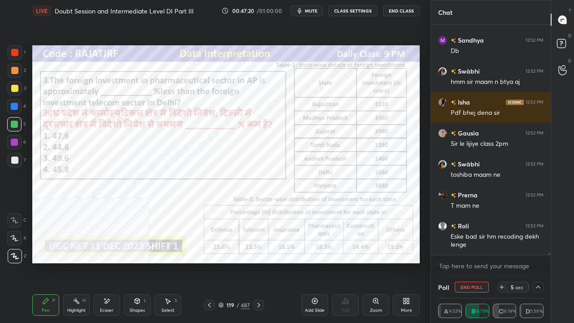
click at [15, 135] on div at bounding box center [14, 142] width 14 height 14
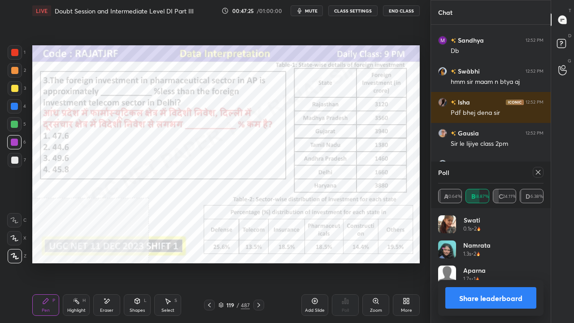
scroll to position [105, 103]
click at [542, 171] on div at bounding box center [538, 172] width 11 height 11
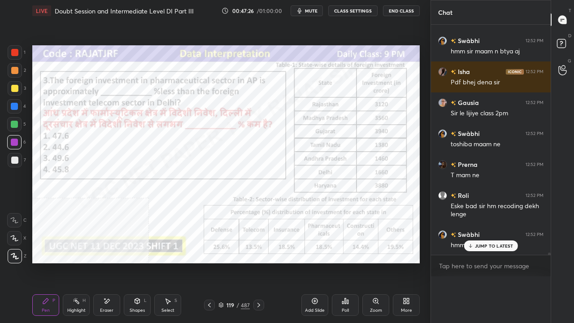
scroll to position [268, 117]
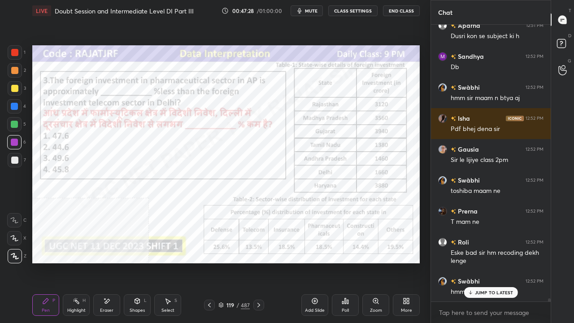
click at [493, 262] on p "JUMP TO LATEST" at bounding box center [494, 292] width 39 height 5
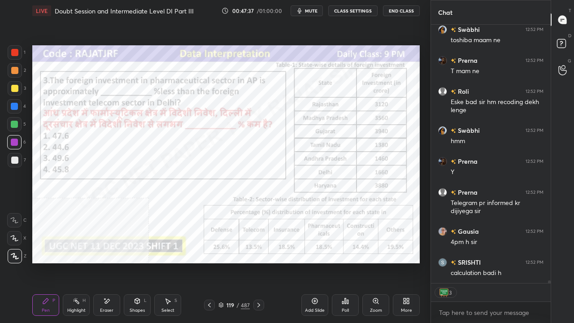
click at [17, 53] on div at bounding box center [14, 52] width 7 height 7
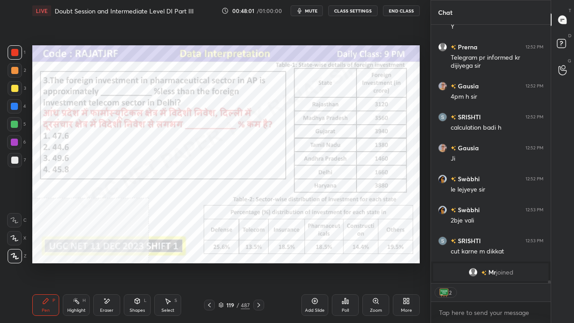
click at [14, 105] on div at bounding box center [14, 106] width 7 height 7
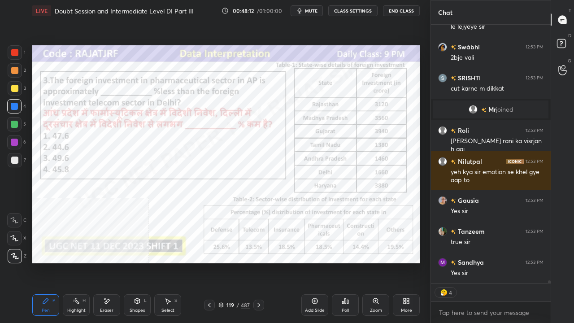
click at [16, 139] on div at bounding box center [14, 142] width 7 height 7
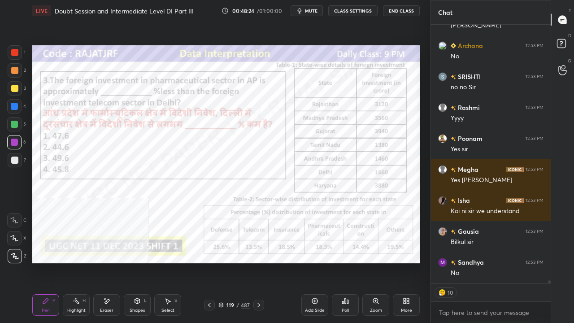
click at [13, 141] on div at bounding box center [14, 142] width 7 height 7
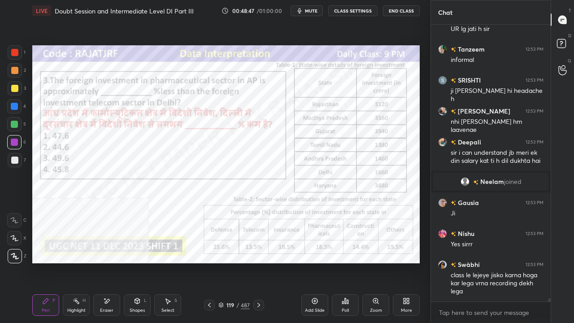
click at [12, 105] on div at bounding box center [14, 106] width 7 height 7
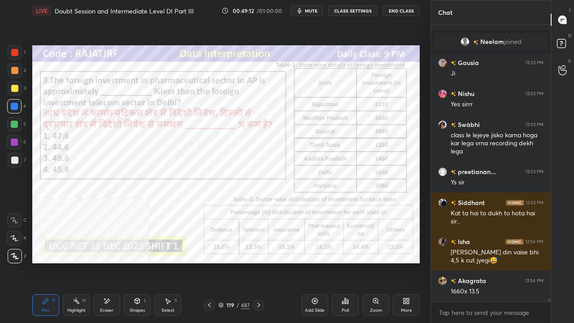
scroll to position [24006, 0]
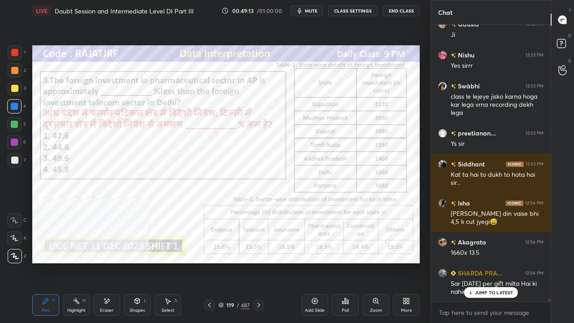
click at [13, 53] on div at bounding box center [14, 52] width 7 height 7
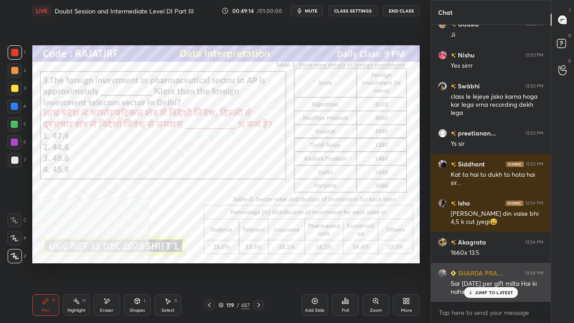
click at [473, 262] on div "JUMP TO LATEST" at bounding box center [491, 292] width 54 height 11
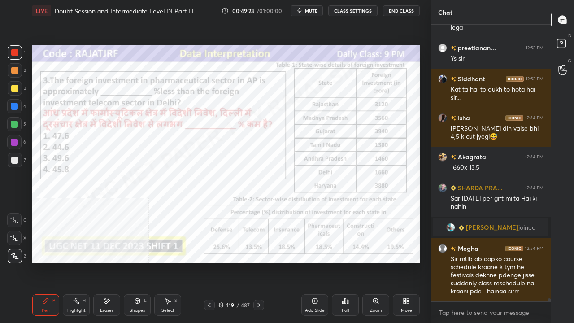
scroll to position [24028, 0]
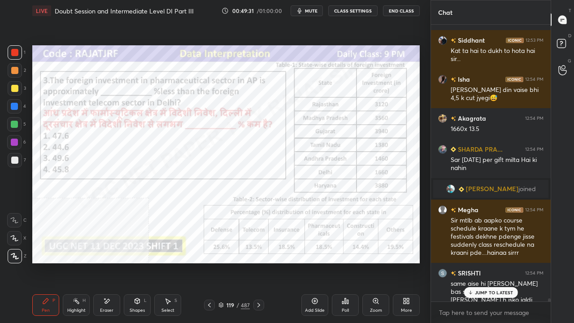
click at [13, 106] on div at bounding box center [14, 106] width 7 height 7
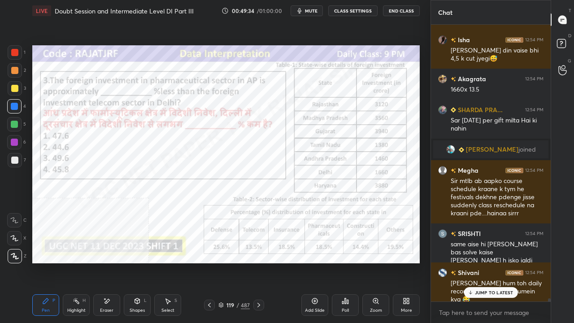
scroll to position [24098, 0]
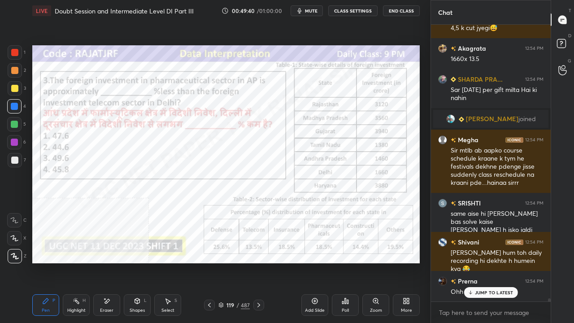
click at [17, 139] on div at bounding box center [14, 142] width 14 height 14
click at [17, 138] on div at bounding box center [14, 142] width 14 height 14
click at [16, 106] on div at bounding box center [14, 106] width 7 height 7
drag, startPoint x: 16, startPoint y: 106, endPoint x: 26, endPoint y: 113, distance: 12.3
click at [17, 106] on div at bounding box center [14, 106] width 7 height 7
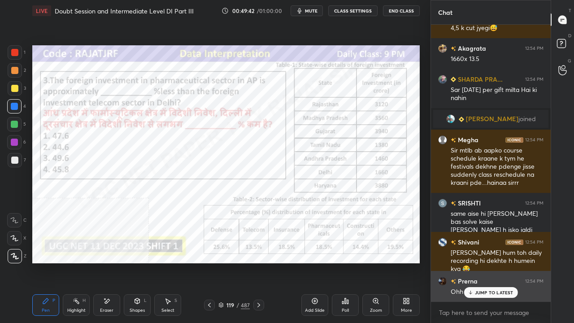
click at [475, 262] on div "JUMP TO LATEST" at bounding box center [491, 292] width 54 height 11
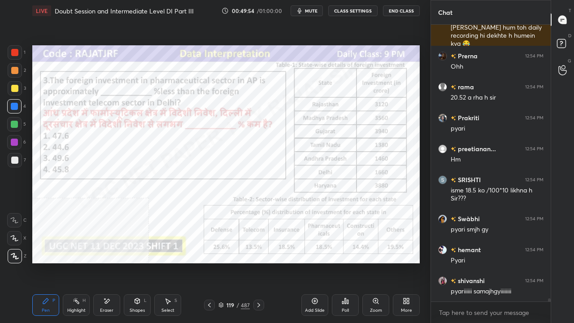
scroll to position [24353, 0]
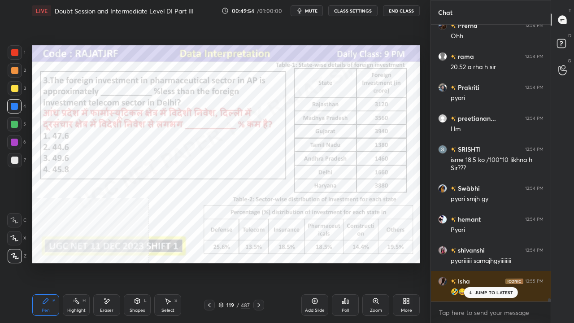
click at [13, 142] on div at bounding box center [14, 142] width 7 height 7
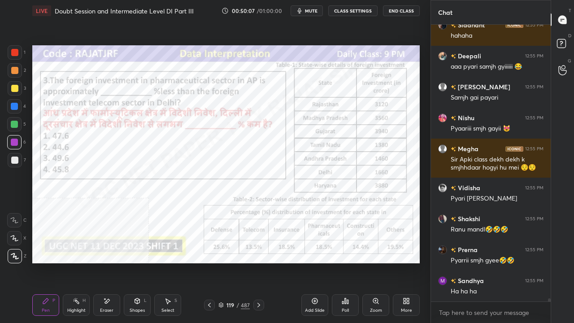
scroll to position [24733, 0]
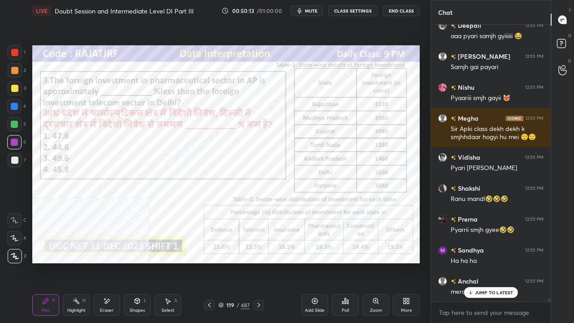
click at [15, 54] on div at bounding box center [14, 52] width 7 height 7
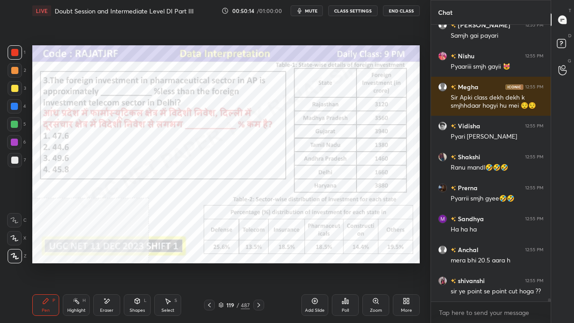
drag, startPoint x: 14, startPoint y: 143, endPoint x: 19, endPoint y: 142, distance: 4.5
click at [15, 143] on div at bounding box center [14, 142] width 7 height 7
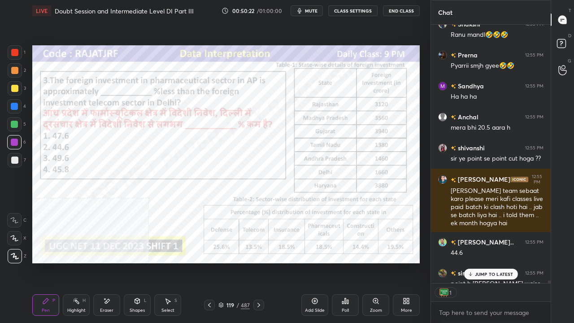
scroll to position [3, 3]
drag, startPoint x: 108, startPoint y: 298, endPoint x: 116, endPoint y: 268, distance: 31.0
click at [108, 262] on icon at bounding box center [106, 301] width 7 height 8
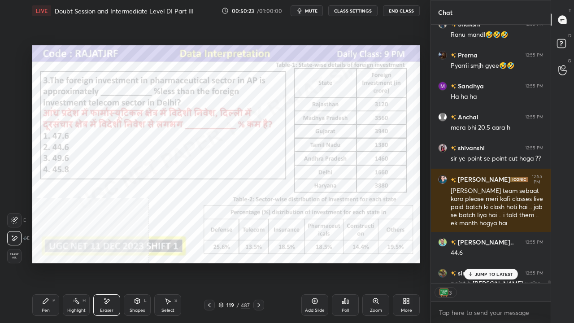
scroll to position [24937, 0]
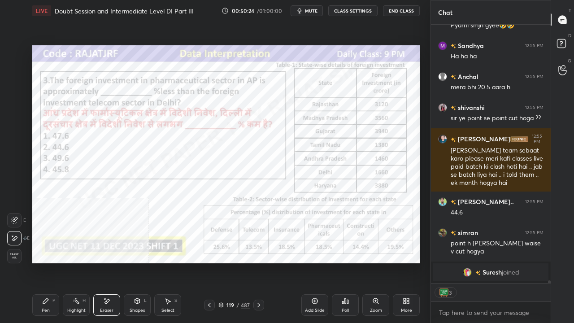
drag, startPoint x: 48, startPoint y: 307, endPoint x: 62, endPoint y: 280, distance: 30.9
click at [48, 262] on div "Pen P" at bounding box center [45, 305] width 27 height 22
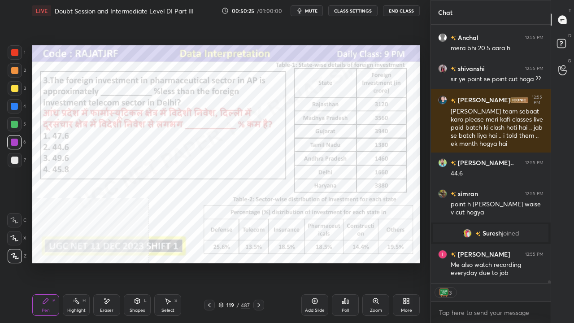
click at [14, 108] on div at bounding box center [14, 106] width 7 height 7
drag, startPoint x: 14, startPoint y: 108, endPoint x: 27, endPoint y: 115, distance: 14.9
click at [14, 108] on div at bounding box center [14, 106] width 7 height 7
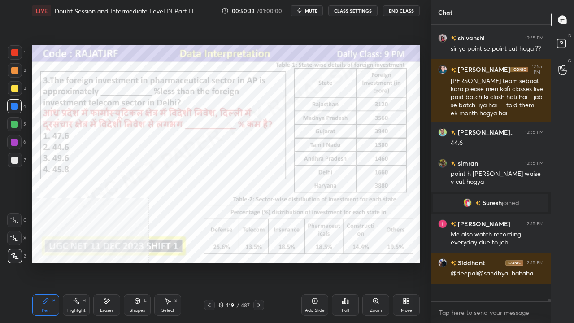
scroll to position [24988, 0]
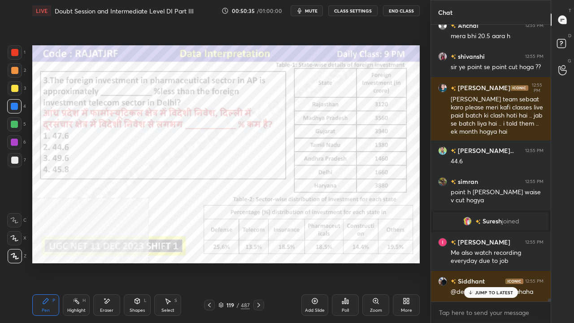
click at [13, 56] on div at bounding box center [14, 52] width 7 height 7
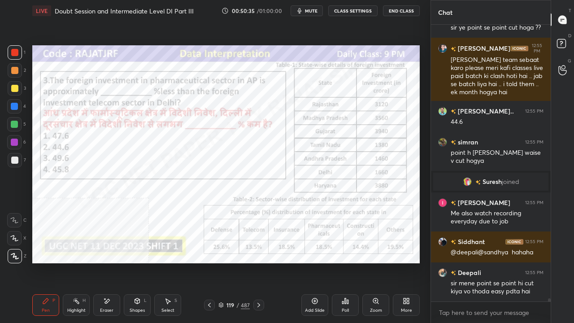
click at [13, 56] on div at bounding box center [14, 52] width 7 height 7
click at [13, 140] on div at bounding box center [14, 142] width 7 height 7
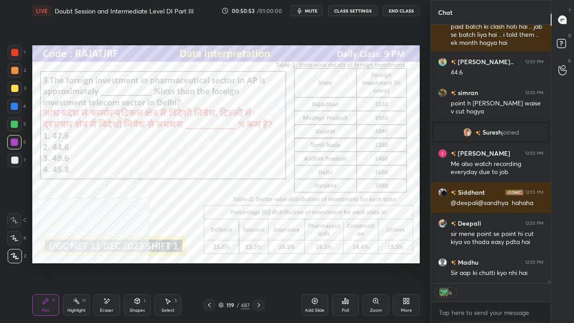
scroll to position [25108, 0]
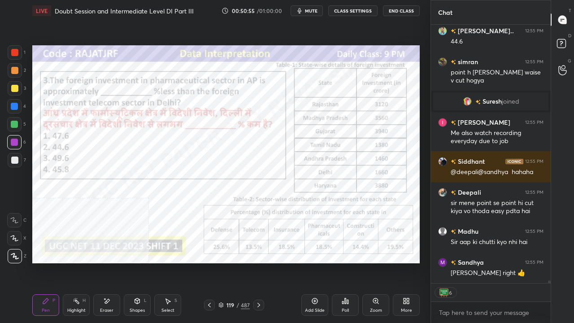
click at [15, 106] on div at bounding box center [14, 106] width 7 height 7
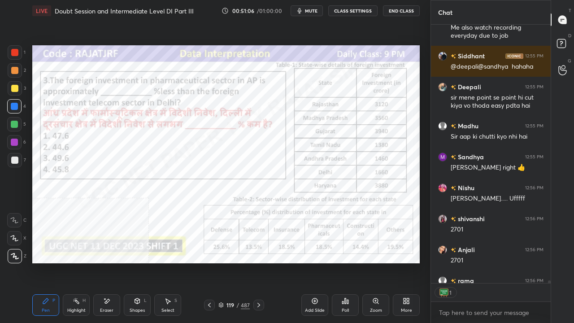
scroll to position [256, 117]
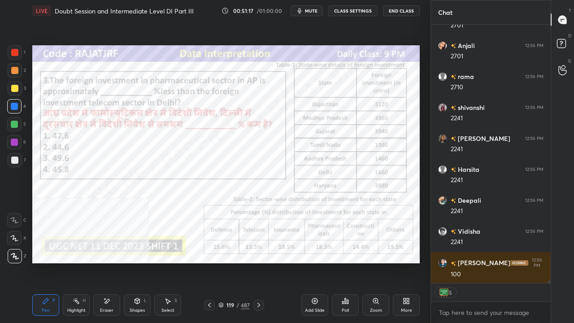
click at [15, 54] on div at bounding box center [14, 52] width 7 height 7
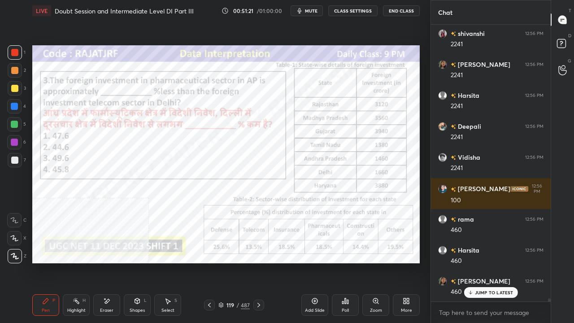
click at [15, 138] on div at bounding box center [14, 142] width 14 height 14
click at [15, 137] on div at bounding box center [14, 142] width 14 height 14
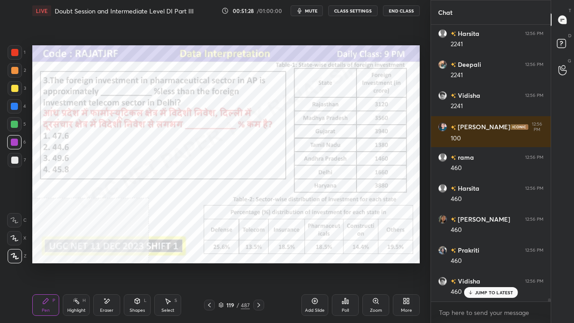
click at [14, 52] on div at bounding box center [14, 52] width 7 height 7
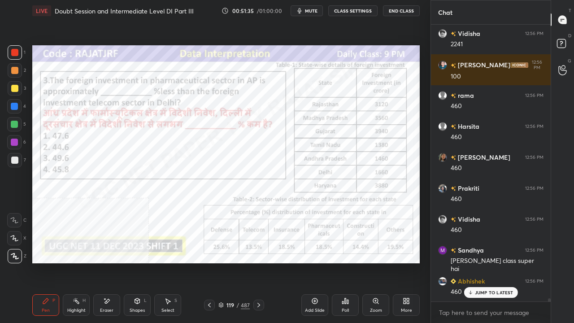
scroll to position [25647, 0]
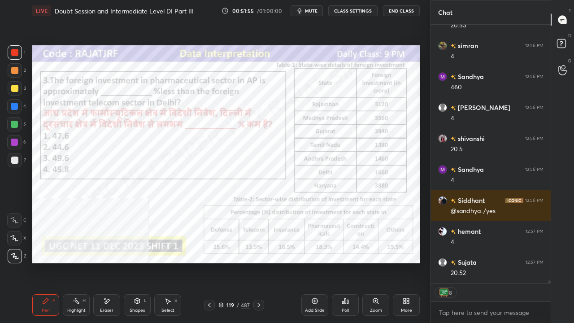
click at [107, 262] on div "Eraser" at bounding box center [106, 305] width 27 height 22
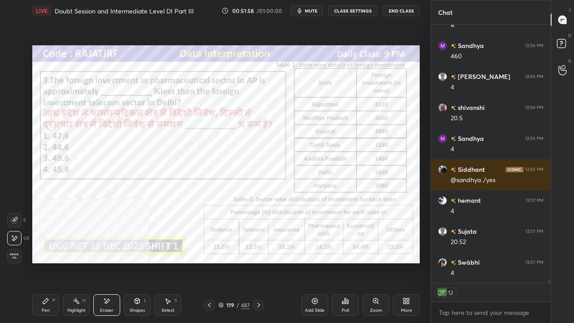
click at [45, 262] on icon at bounding box center [45, 300] width 7 height 7
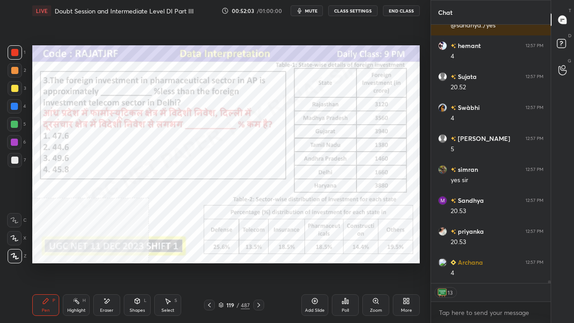
click at [14, 102] on div at bounding box center [14, 106] width 14 height 14
drag, startPoint x: 15, startPoint y: 103, endPoint x: 29, endPoint y: 113, distance: 17.9
click at [15, 103] on div at bounding box center [14, 106] width 7 height 7
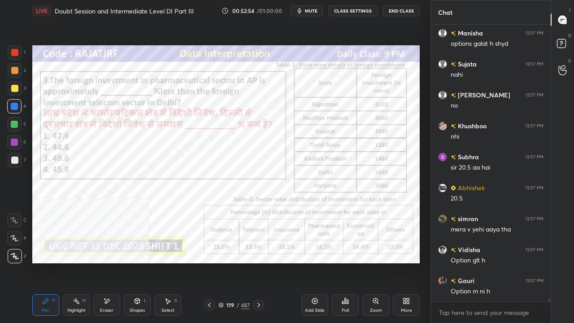
scroll to position [27176, 0]
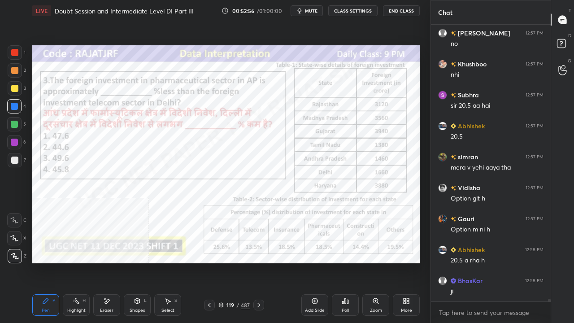
click at [16, 50] on div at bounding box center [14, 52] width 7 height 7
drag, startPoint x: 16, startPoint y: 50, endPoint x: 26, endPoint y: 59, distance: 13.0
click at [16, 51] on div at bounding box center [14, 52] width 7 height 7
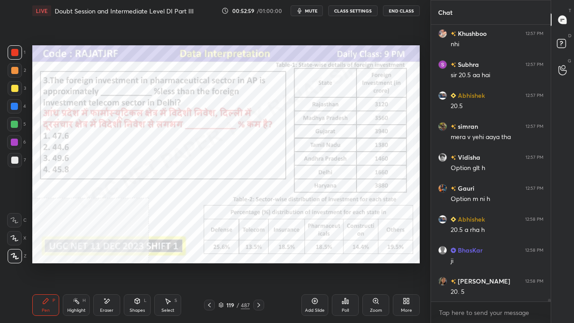
scroll to position [27239, 0]
click at [497, 262] on p "JUMP TO LATEST" at bounding box center [494, 273] width 39 height 5
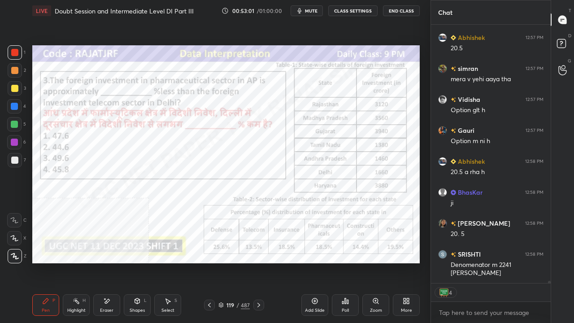
click at [236, 262] on div "/" at bounding box center [237, 304] width 3 height 5
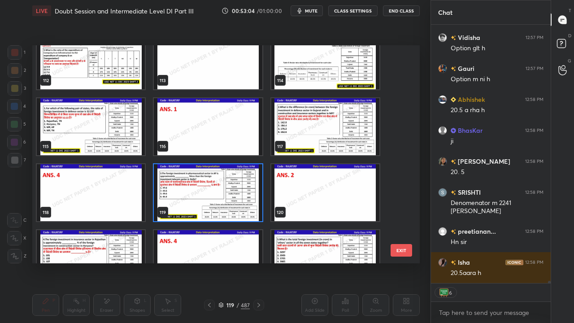
click at [210, 202] on img "grid" at bounding box center [208, 192] width 108 height 57
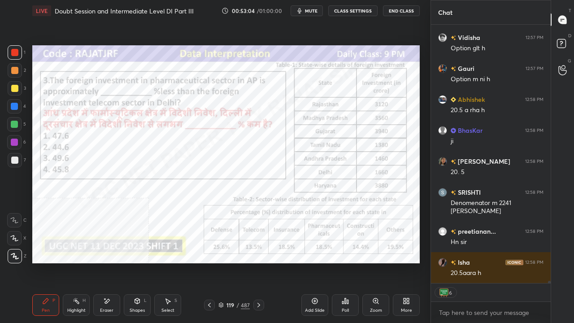
click at [211, 201] on img "grid" at bounding box center [208, 192] width 108 height 57
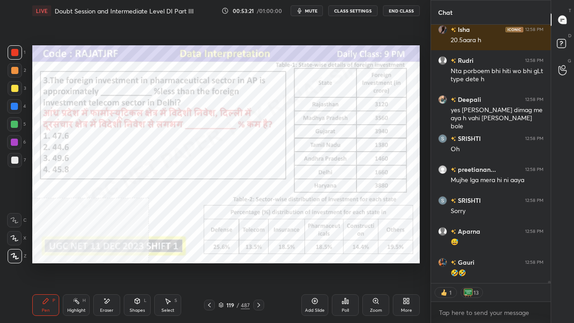
click at [231, 262] on div "119" at bounding box center [230, 304] width 9 height 5
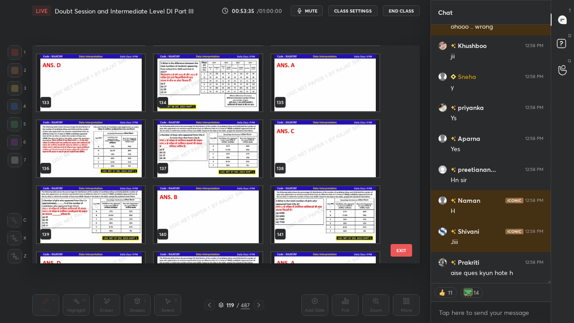
click at [122, 144] on img "grid" at bounding box center [91, 148] width 108 height 57
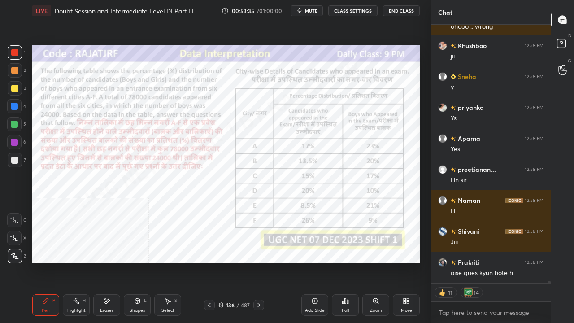
click at [122, 144] on img "grid" at bounding box center [91, 148] width 108 height 57
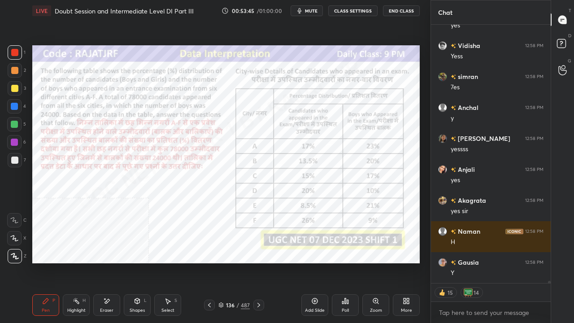
drag, startPoint x: 231, startPoint y: 306, endPoint x: 244, endPoint y: 266, distance: 42.7
click at [230, 262] on div "136" at bounding box center [230, 304] width 9 height 5
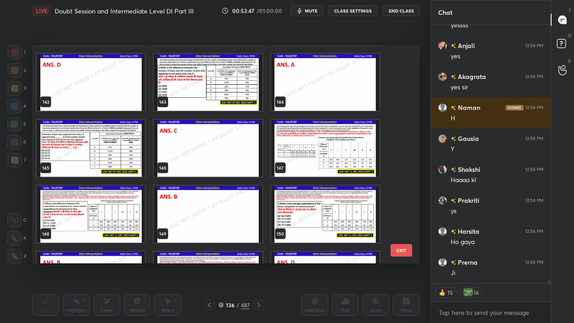
click at [285, 142] on img "grid" at bounding box center [325, 148] width 108 height 57
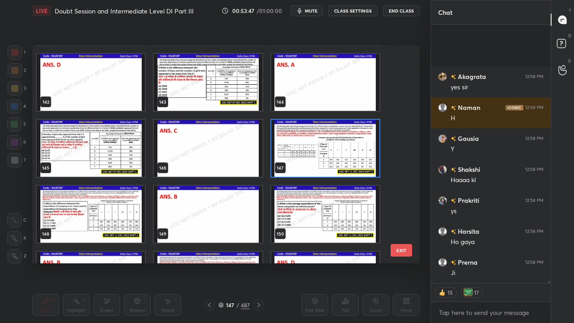
click at [287, 142] on img "grid" at bounding box center [325, 148] width 108 height 57
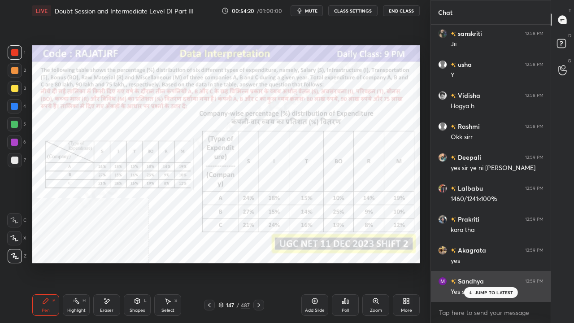
click at [474, 262] on div "JUMP TO LATEST" at bounding box center [491, 292] width 54 height 11
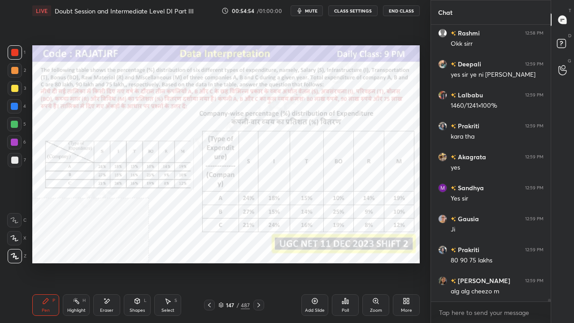
scroll to position [29222, 0]
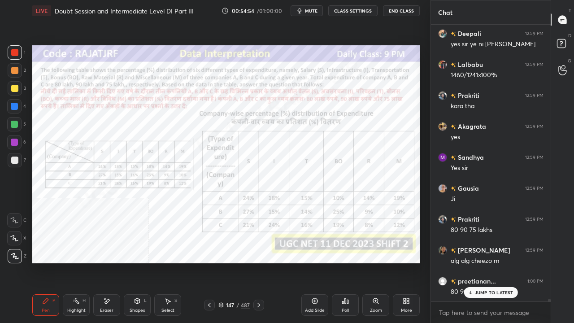
click at [16, 142] on div at bounding box center [14, 142] width 7 height 7
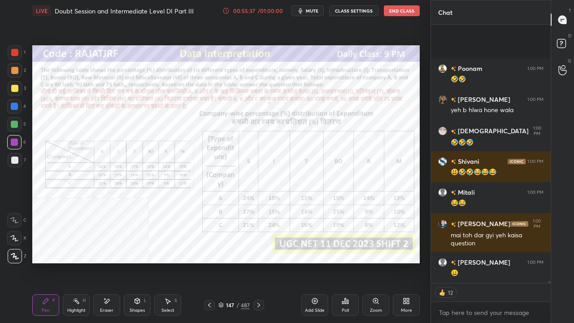
scroll to position [30672, 0]
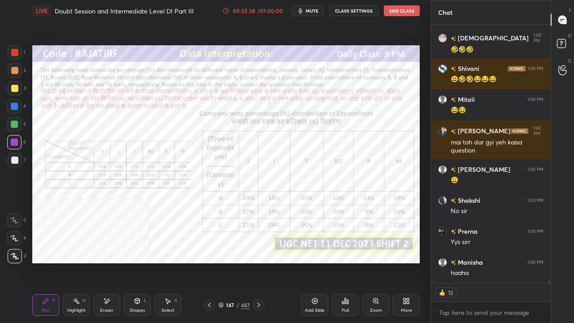
drag, startPoint x: 13, startPoint y: 104, endPoint x: 13, endPoint y: 98, distance: 6.3
click at [13, 103] on div at bounding box center [14, 106] width 7 height 7
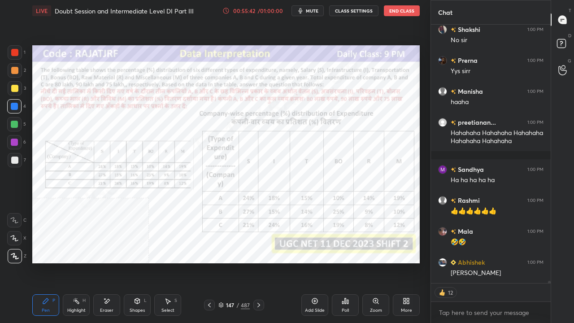
click at [260, 262] on icon at bounding box center [258, 304] width 7 height 7
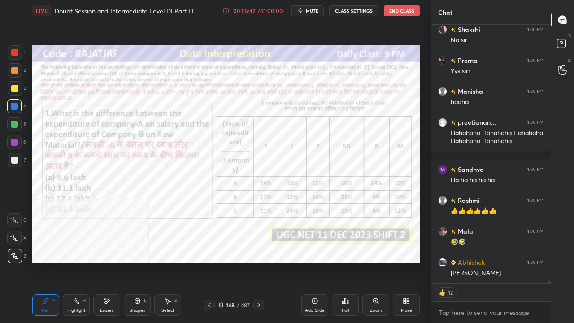
type textarea "x"
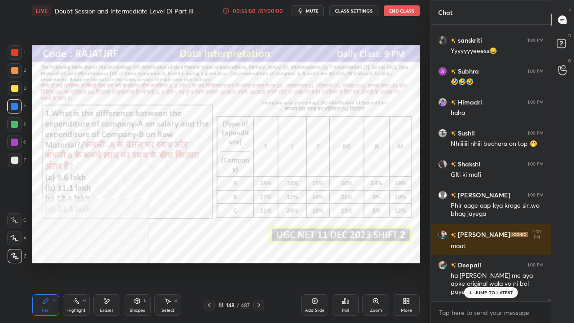
drag, startPoint x: 15, startPoint y: 141, endPoint x: 28, endPoint y: 143, distance: 13.1
click at [15, 140] on div at bounding box center [14, 142] width 7 height 7
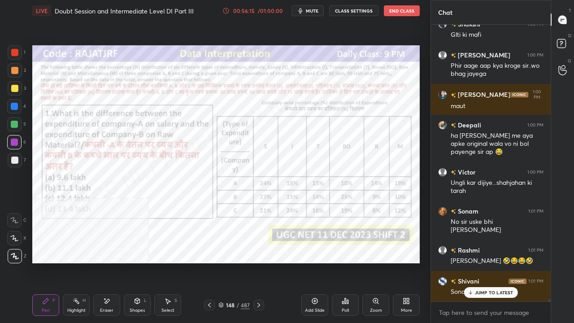
drag, startPoint x: 13, startPoint y: 50, endPoint x: 15, endPoint y: 57, distance: 6.5
click at [13, 51] on div at bounding box center [14, 52] width 7 height 7
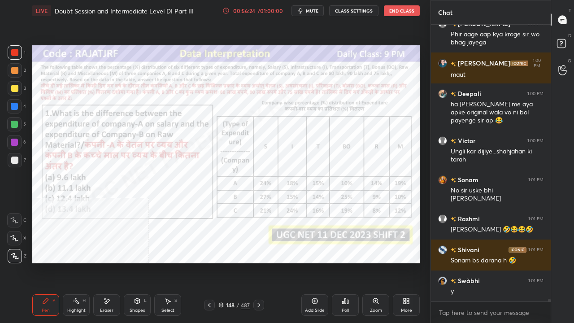
drag, startPoint x: 233, startPoint y: 306, endPoint x: 243, endPoint y: 280, distance: 28.0
click at [233, 262] on div "148" at bounding box center [230, 304] width 9 height 5
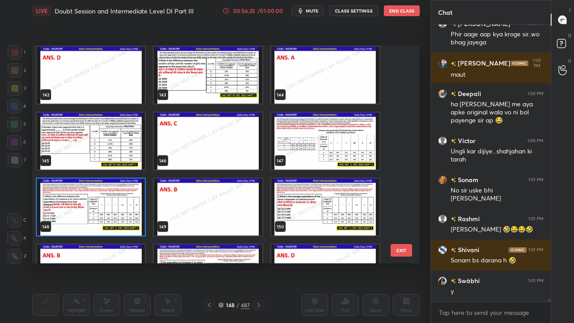
scroll to position [3106, 0]
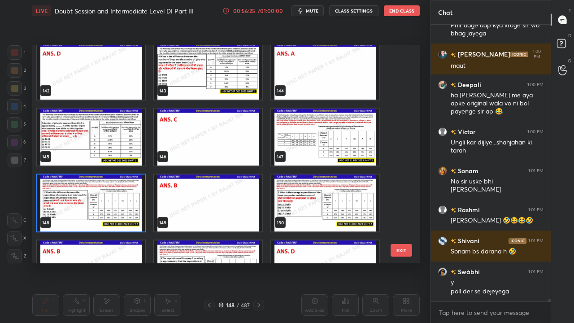
click at [130, 199] on img "grid" at bounding box center [91, 202] width 108 height 57
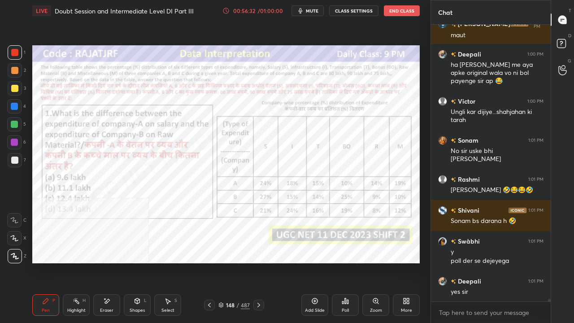
drag, startPoint x: 228, startPoint y: 304, endPoint x: 234, endPoint y: 283, distance: 22.4
click at [228, 262] on div "148" at bounding box center [230, 304] width 9 height 5
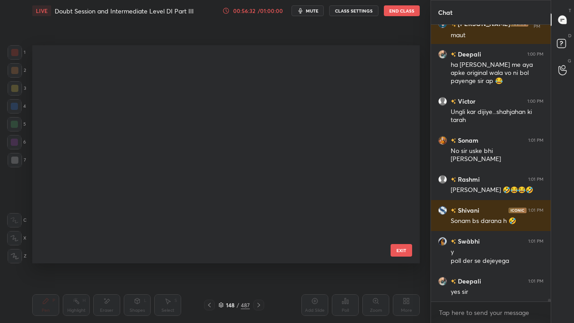
scroll to position [3079, 0]
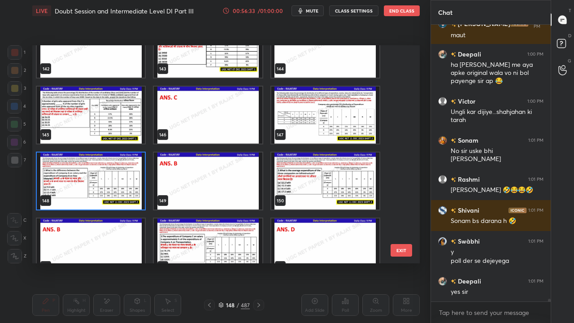
click at [107, 174] on img "grid" at bounding box center [91, 181] width 108 height 57
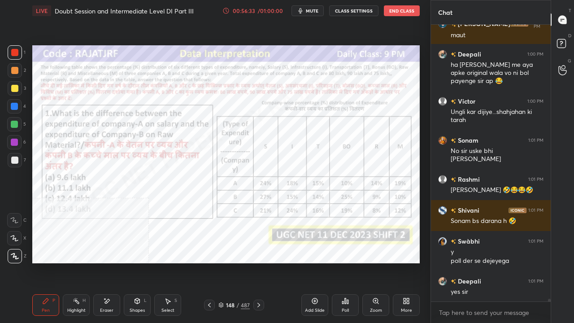
drag, startPoint x: 107, startPoint y: 174, endPoint x: 159, endPoint y: 195, distance: 56.3
click at [108, 174] on img "grid" at bounding box center [91, 181] width 108 height 57
click at [342, 262] on div "Poll" at bounding box center [345, 305] width 27 height 22
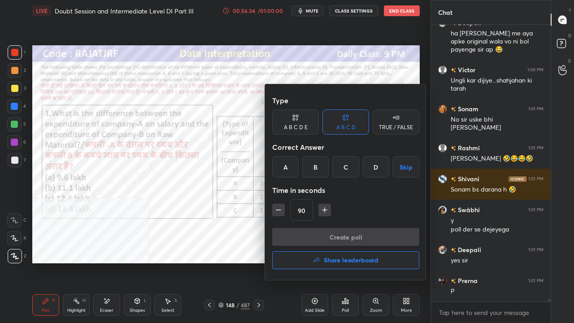
click at [316, 169] on div "B" at bounding box center [315, 167] width 26 height 22
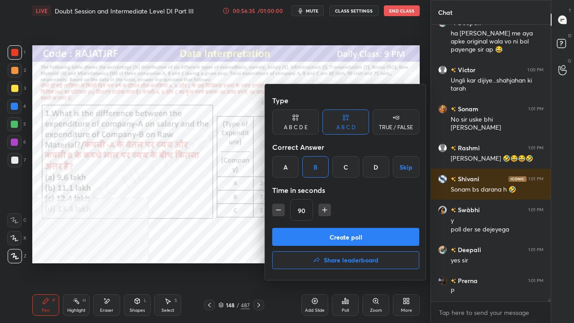
click at [282, 212] on icon "button" at bounding box center [278, 209] width 9 height 9
type input "75"
click at [292, 231] on button "Create poll" at bounding box center [345, 237] width 147 height 18
type textarea "x"
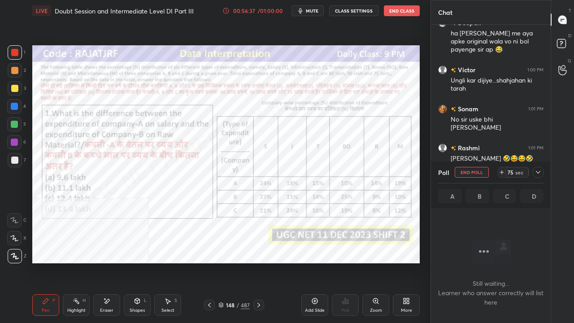
click at [542, 171] on div at bounding box center [538, 172] width 11 height 11
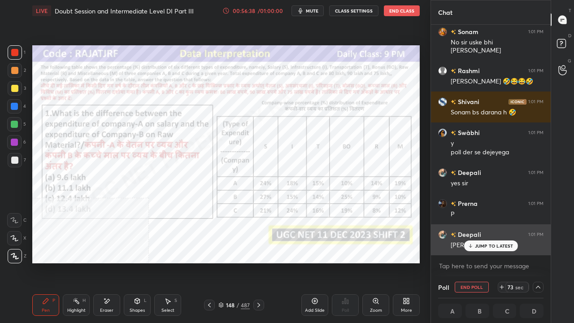
click at [483, 243] on p "JUMP TO LATEST" at bounding box center [494, 245] width 39 height 5
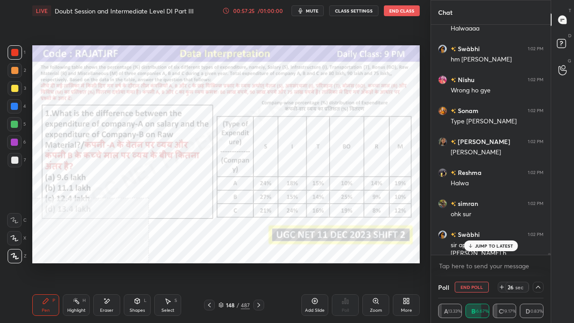
scroll to position [29694, 0]
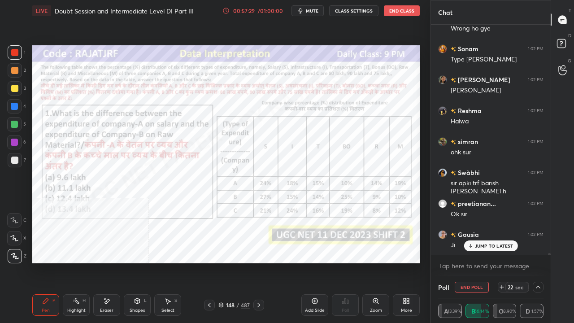
click at [353, 11] on button "CLASS SETTINGS" at bounding box center [353, 10] width 49 height 11
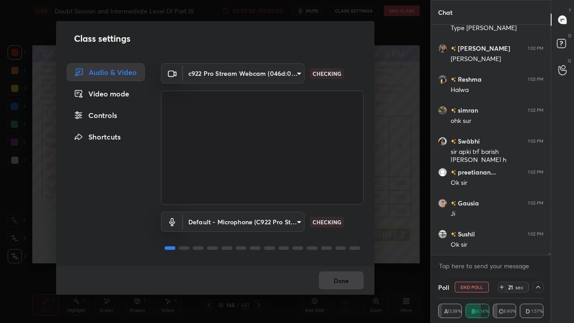
click at [240, 77] on body "1 2 3 4 5 6 7 C X Z E E Erase all H H LIVE Doubt Session and Intermediate Level…" at bounding box center [287, 161] width 574 height 323
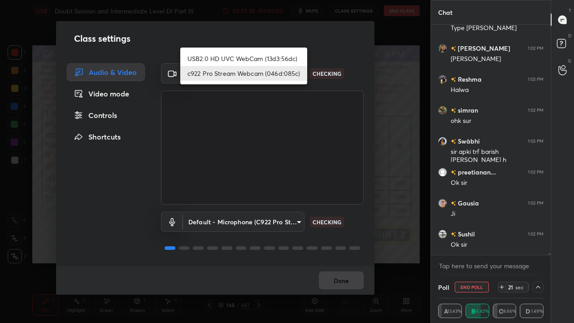
click at [225, 57] on li "USB2.0 HD UVC WebCam (13d3:56dc)" at bounding box center [243, 58] width 127 height 15
type input "8f3c89e137e7109fcd57f0b48cb93e8d614d84054764194f28db4ca97228379e"
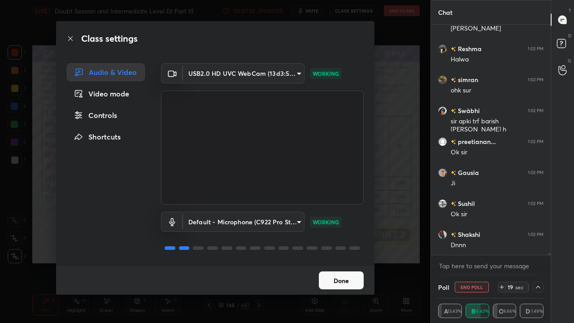
scroll to position [29817, 0]
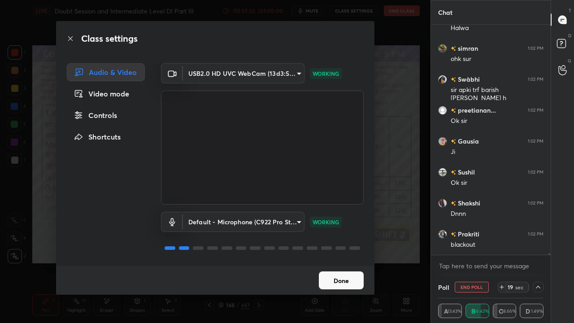
click at [344, 262] on button "Done" at bounding box center [341, 280] width 45 height 18
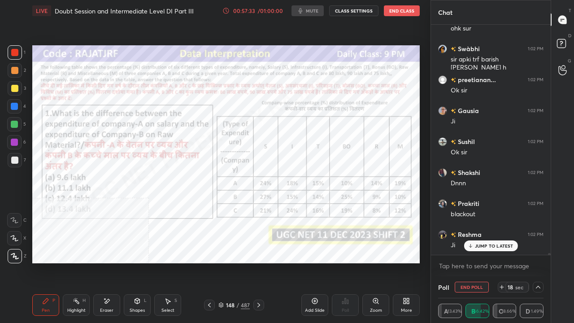
click at [306, 9] on div "00:57:33 / 01:00:00 mute CLASS SETTINGS End Class" at bounding box center [320, 10] width 197 height 11
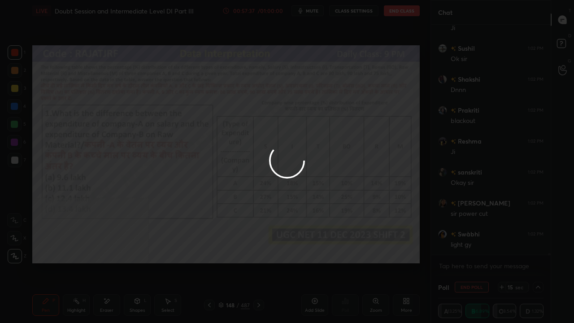
scroll to position [29972, 0]
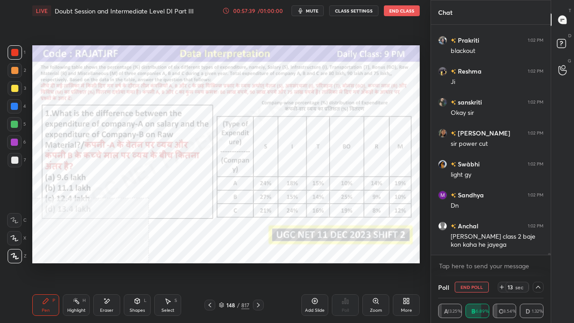
click at [309, 10] on span "mute" at bounding box center [312, 11] width 13 height 6
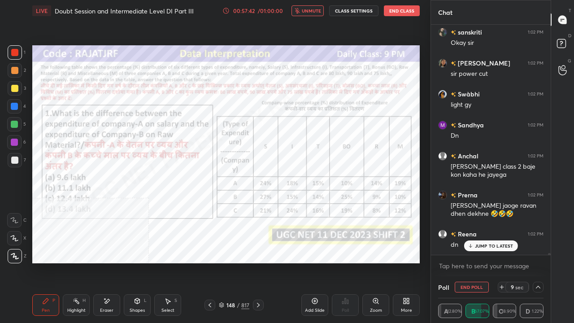
scroll to position [30112, 0]
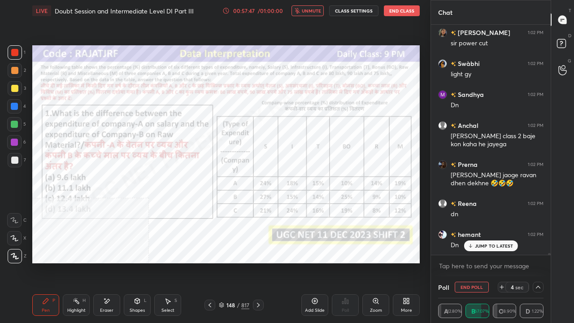
drag, startPoint x: 314, startPoint y: 11, endPoint x: 308, endPoint y: 16, distance: 7.4
click at [313, 11] on span "unmute" at bounding box center [311, 11] width 19 height 6
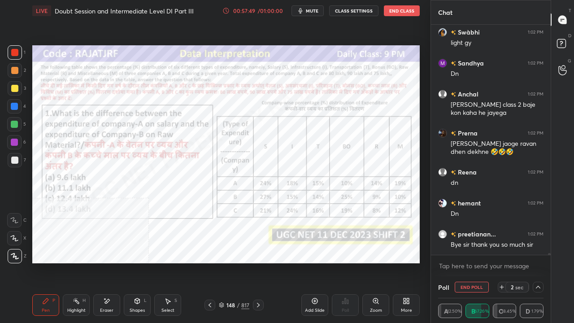
click at [312, 11] on span "mute" at bounding box center [312, 11] width 13 height 6
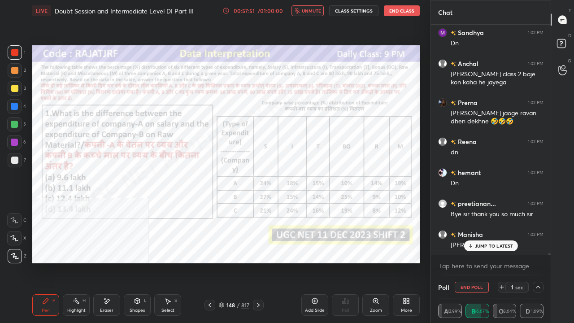
click at [337, 9] on button "CLASS SETTINGS" at bounding box center [353, 10] width 49 height 11
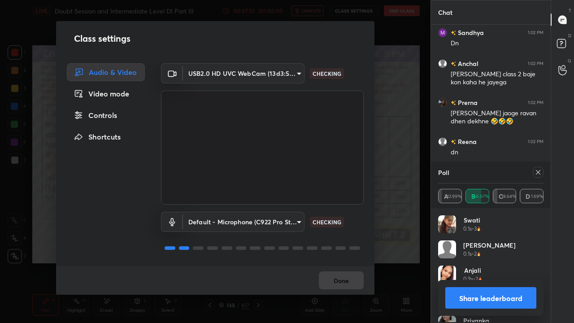
scroll to position [105, 103]
click at [222, 77] on body "1 2 3 4 5 6 7 C X Z E E Erase all H H LIVE Doubt Session and Intermediate Level…" at bounding box center [287, 161] width 574 height 323
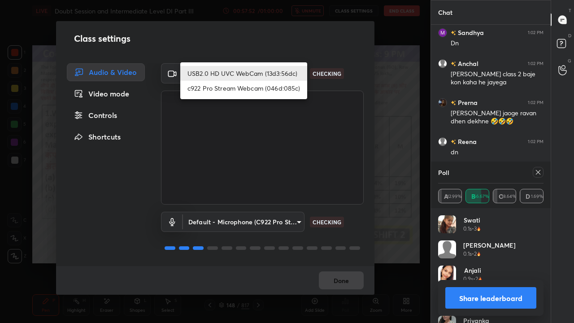
click at [218, 94] on li "c922 Pro Stream Webcam (046d:085c)" at bounding box center [243, 88] width 127 height 15
type input "37bd0b134c09cdd6dcaa5ff4ad22a42161c69e71ea0323ac59dcc07dbcbcd734"
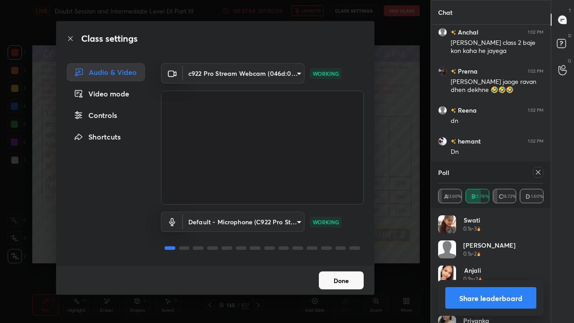
scroll to position [30275, 0]
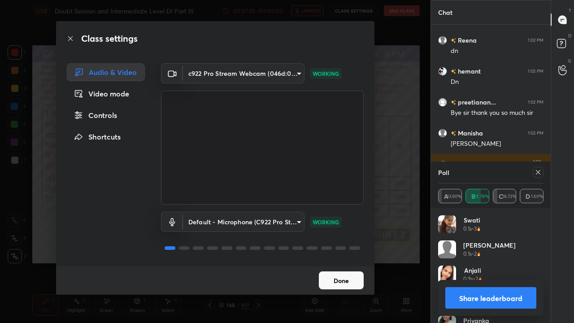
drag, startPoint x: 72, startPoint y: 38, endPoint x: 123, endPoint y: 43, distance: 51.4
click at [72, 38] on icon at bounding box center [70, 38] width 7 height 7
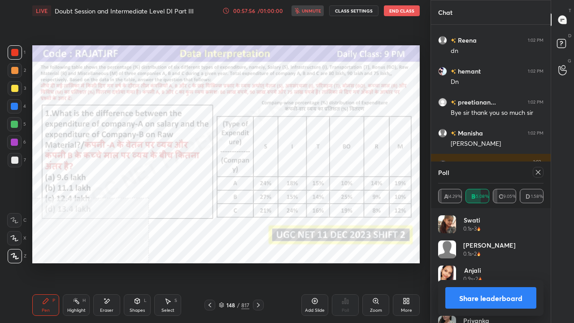
click at [541, 171] on div at bounding box center [538, 172] width 11 height 11
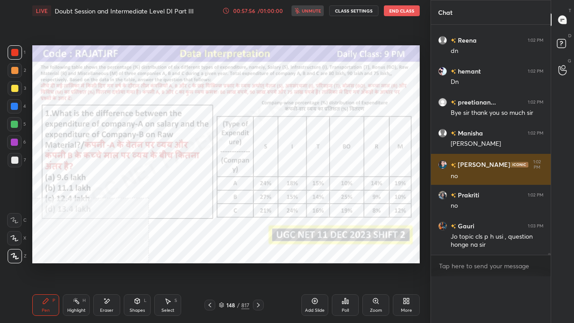
scroll to position [0, 0]
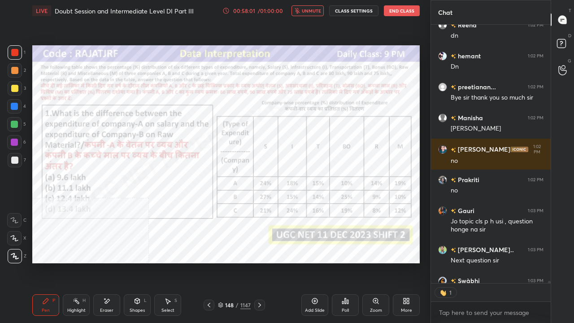
click at [320, 9] on span "unmute" at bounding box center [311, 11] width 19 height 6
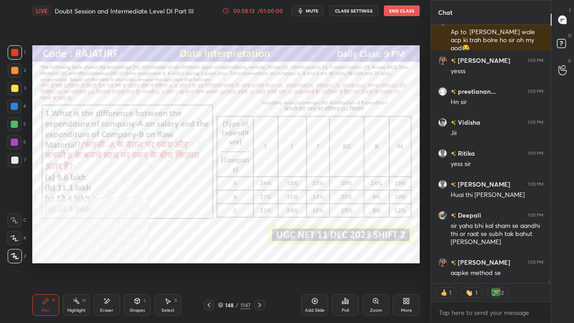
click at [14, 107] on div at bounding box center [14, 106] width 7 height 7
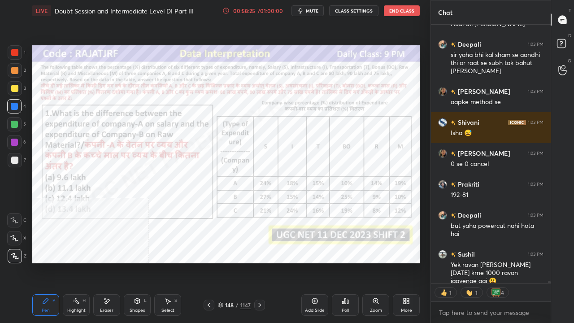
click at [107, 262] on icon at bounding box center [106, 301] width 7 height 8
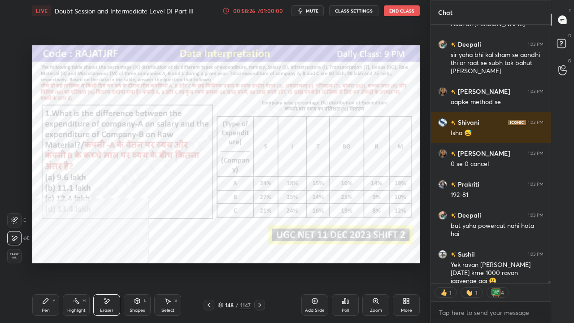
click at [46, 262] on icon at bounding box center [45, 300] width 7 height 7
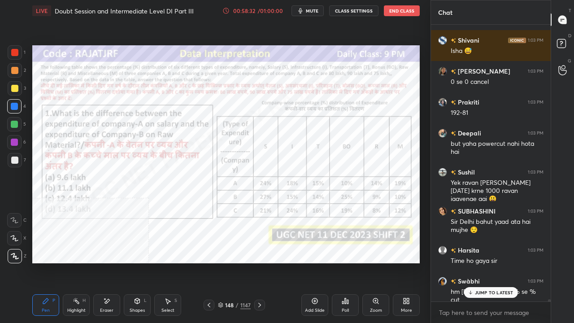
click at [14, 139] on div at bounding box center [14, 142] width 7 height 7
click at [14, 140] on div at bounding box center [14, 142] width 7 height 7
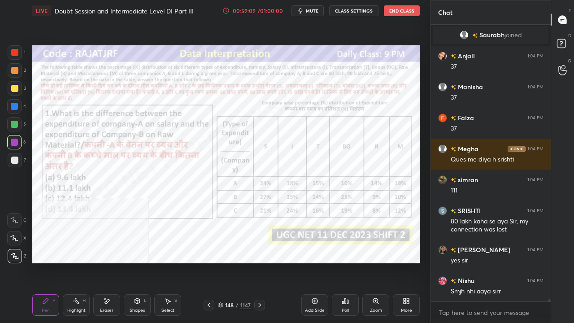
drag, startPoint x: 235, startPoint y: 307, endPoint x: 256, endPoint y: 268, distance: 43.9
click at [236, 262] on div "/" at bounding box center [237, 304] width 3 height 5
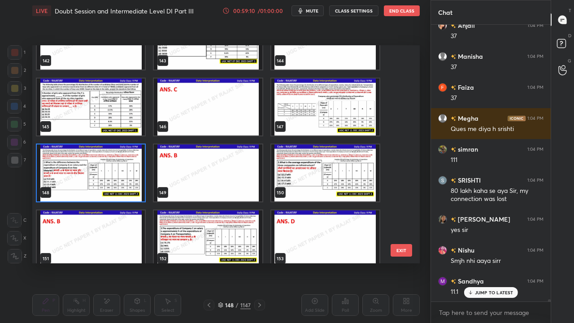
click at [105, 180] on img "grid" at bounding box center [91, 172] width 108 height 57
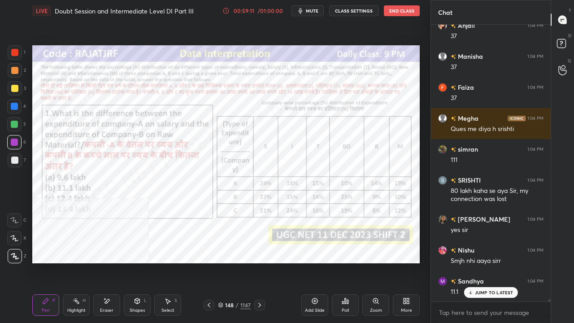
click at [107, 179] on img "grid" at bounding box center [91, 172] width 108 height 57
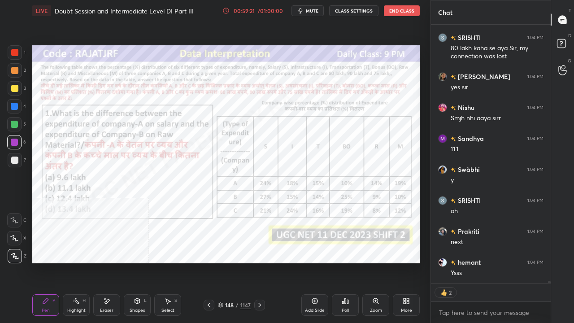
click at [239, 262] on div "148 / 1147" at bounding box center [234, 305] width 33 height 8
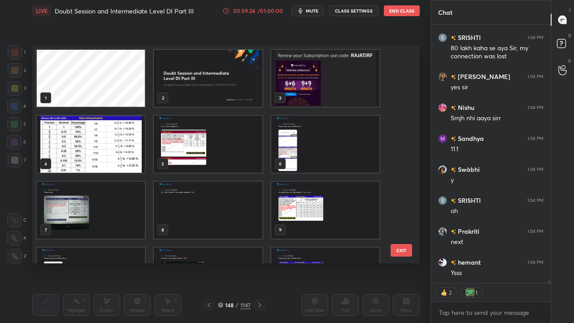
click at [199, 77] on img "grid" at bounding box center [208, 78] width 108 height 57
click at [200, 76] on img "grid" at bounding box center [208, 78] width 108 height 57
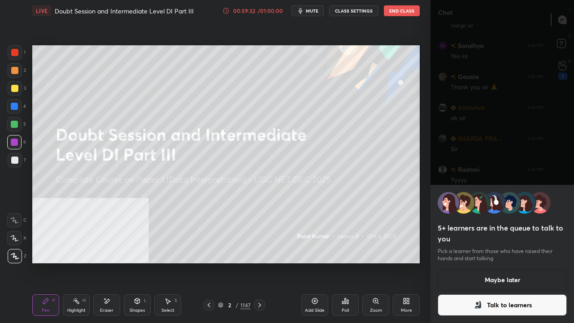
click at [528, 262] on button "Talk to learners" at bounding box center [502, 305] width 129 height 22
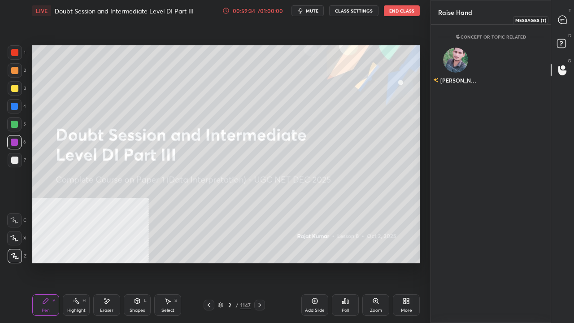
click at [570, 16] on div at bounding box center [563, 20] width 18 height 16
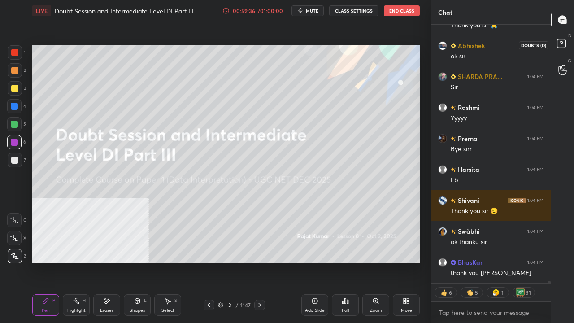
click at [564, 66] on icon at bounding box center [562, 70] width 9 height 10
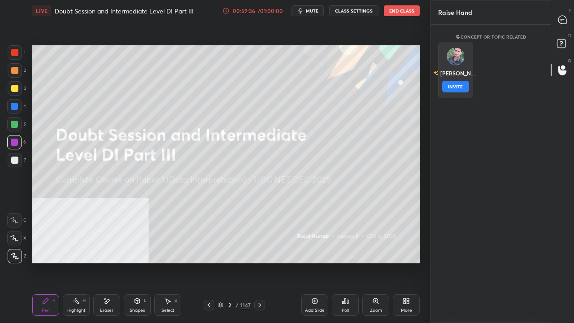
drag, startPoint x: 450, startPoint y: 64, endPoint x: 452, endPoint y: 68, distance: 4.8
click at [450, 65] on div "[PERSON_NAME] INVITE" at bounding box center [455, 70] width 35 height 57
click at [457, 87] on button "INVITE" at bounding box center [455, 87] width 27 height 12
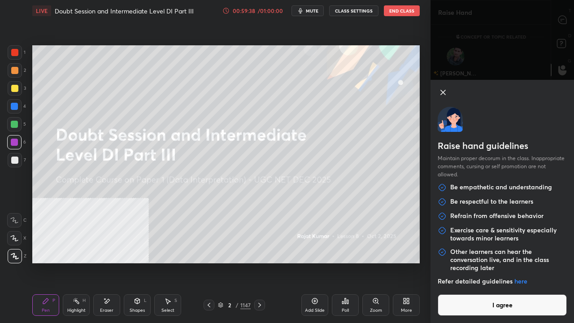
drag, startPoint x: 487, startPoint y: 306, endPoint x: 488, endPoint y: 299, distance: 7.3
click at [487, 262] on button "I agree" at bounding box center [502, 305] width 129 height 22
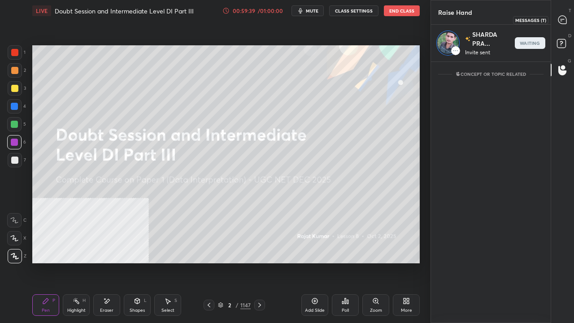
drag, startPoint x: 567, startPoint y: 15, endPoint x: 558, endPoint y: 44, distance: 30.4
click at [567, 16] on div at bounding box center [563, 20] width 18 height 16
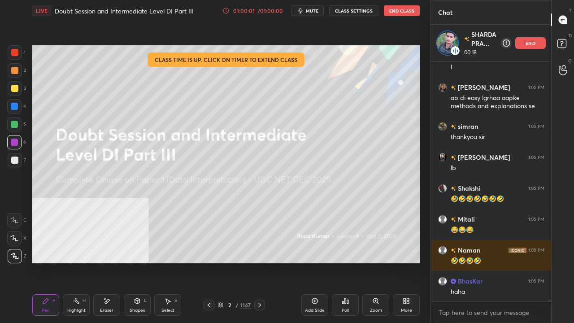
click at [344, 262] on div "Poll" at bounding box center [345, 305] width 27 height 22
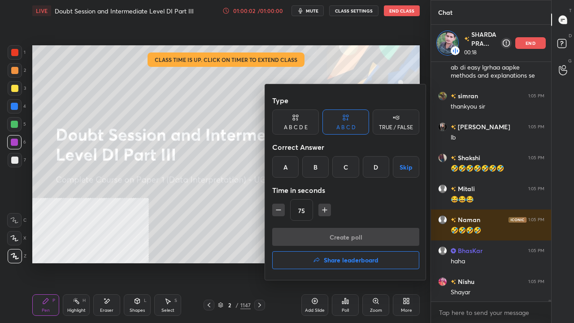
click at [336, 262] on h4 "Share leaderboard" at bounding box center [351, 260] width 55 height 6
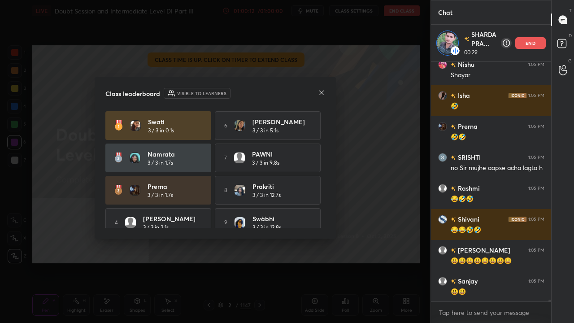
click at [324, 95] on icon at bounding box center [321, 92] width 7 height 7
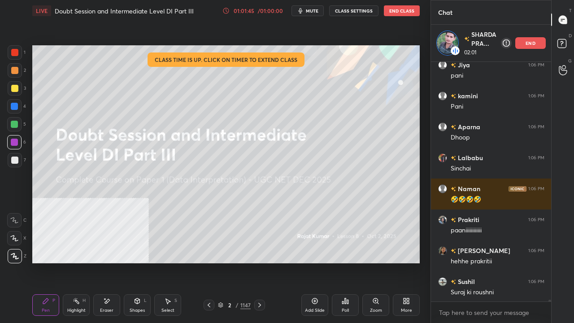
scroll to position [34981, 0]
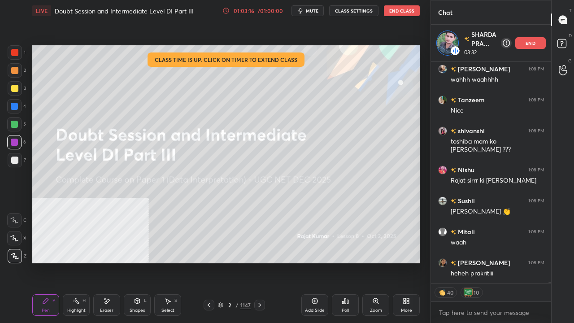
click at [14, 87] on div at bounding box center [14, 88] width 7 height 7
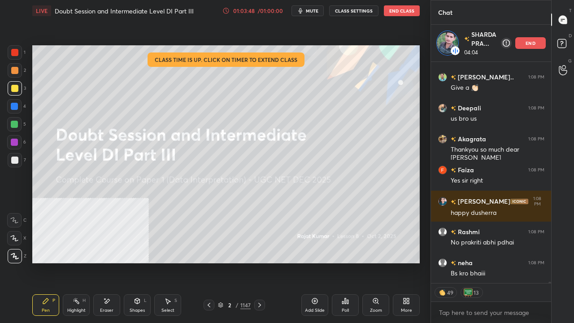
scroll to position [38176, 0]
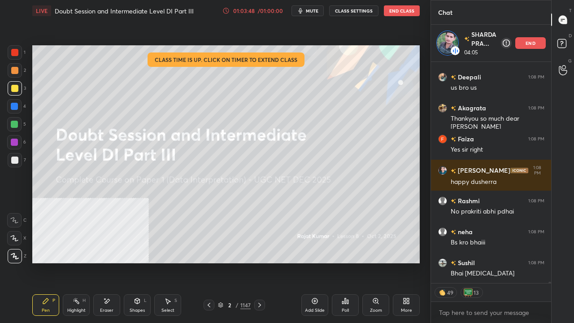
click at [530, 41] on p "end" at bounding box center [531, 43] width 10 height 4
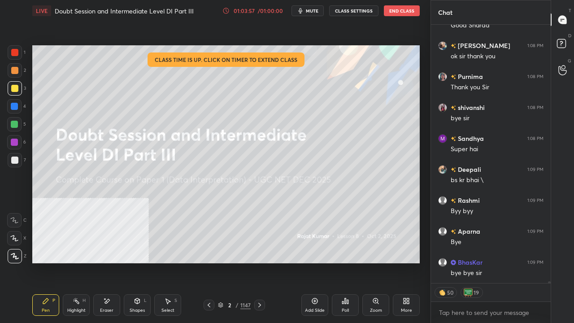
click at [407, 9] on button "End Class" at bounding box center [402, 10] width 36 height 11
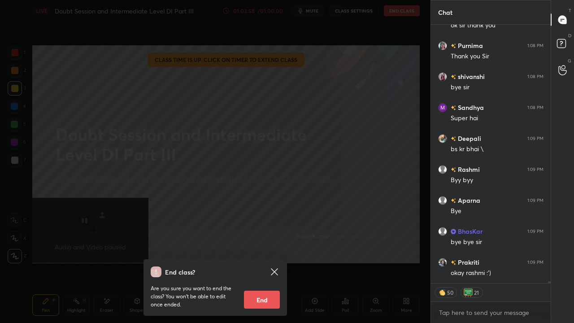
click at [260, 262] on button "End" at bounding box center [262, 300] width 36 height 18
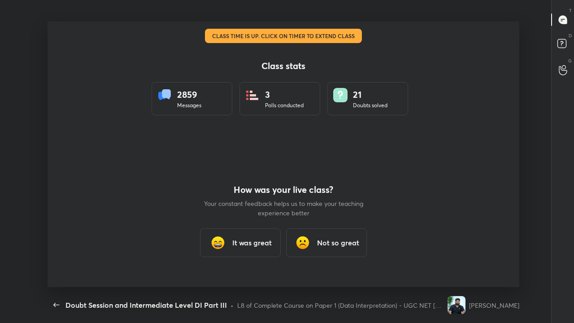
type textarea "x"
